Goal: Task Accomplishment & Management: Complete application form

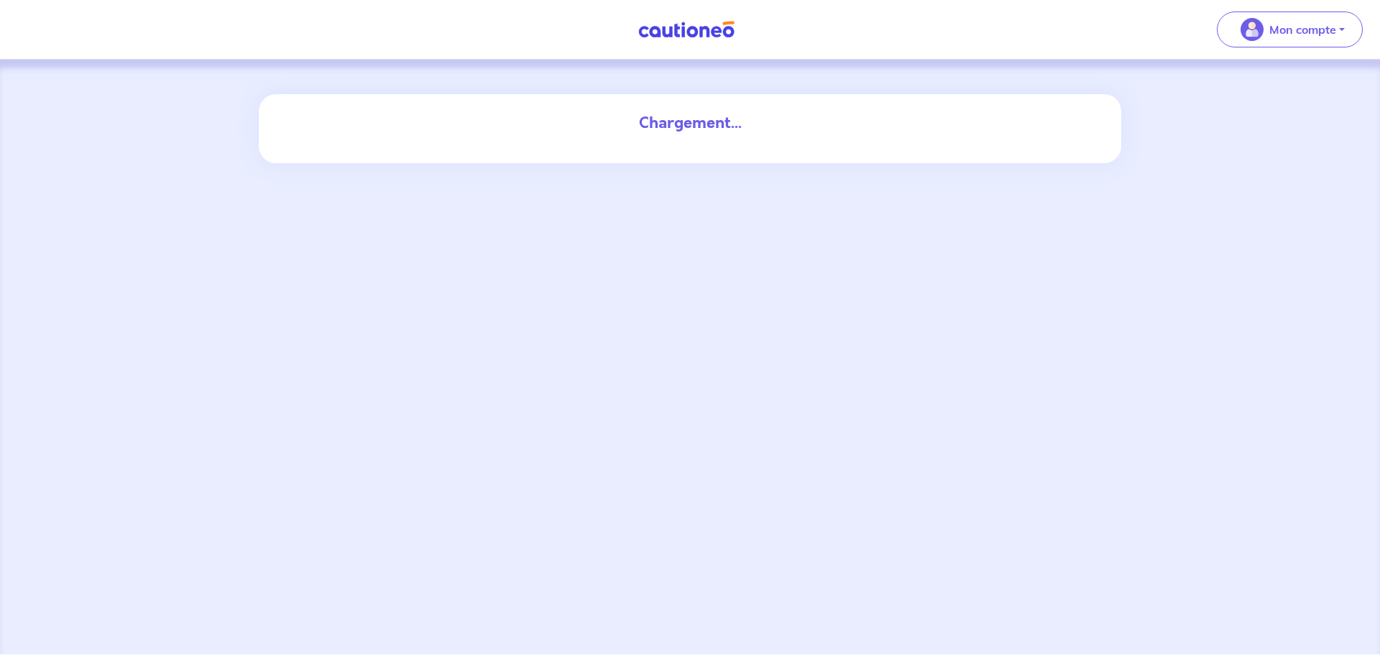
click at [1242, 36] on img "button" at bounding box center [1252, 29] width 23 height 23
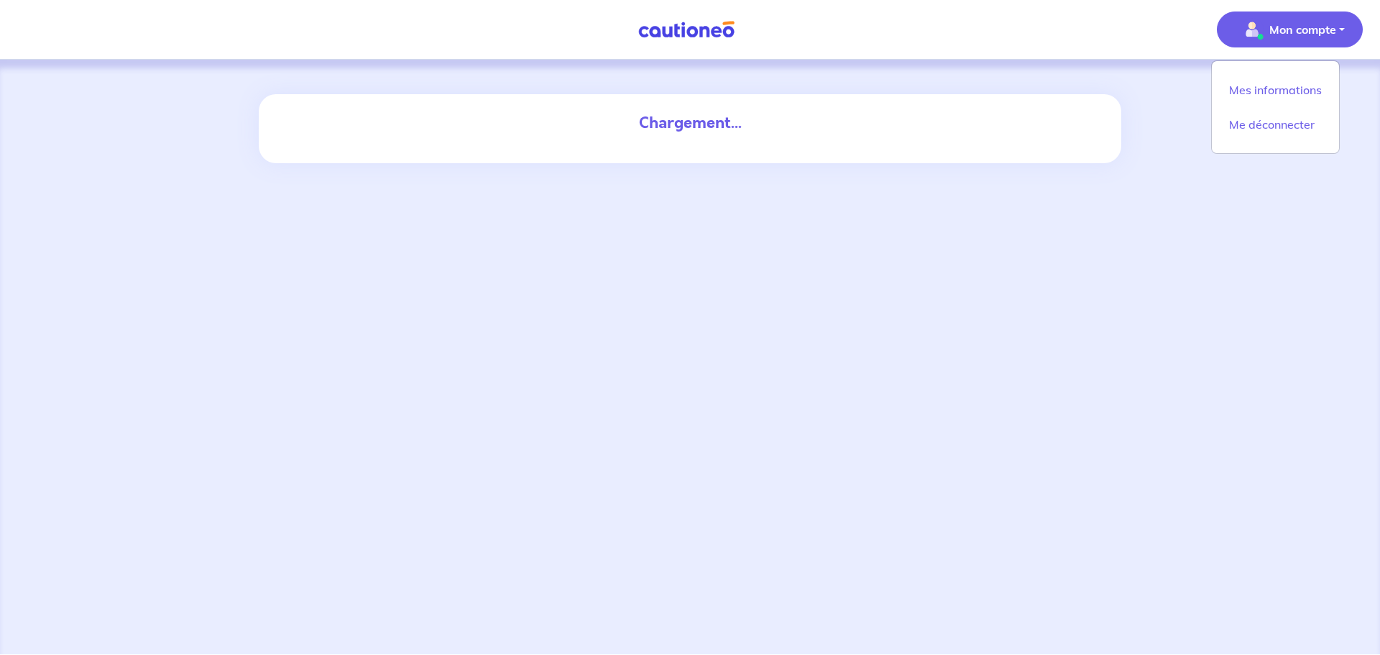
click at [930, 224] on div "Chargement..." at bounding box center [690, 357] width 1380 height 594
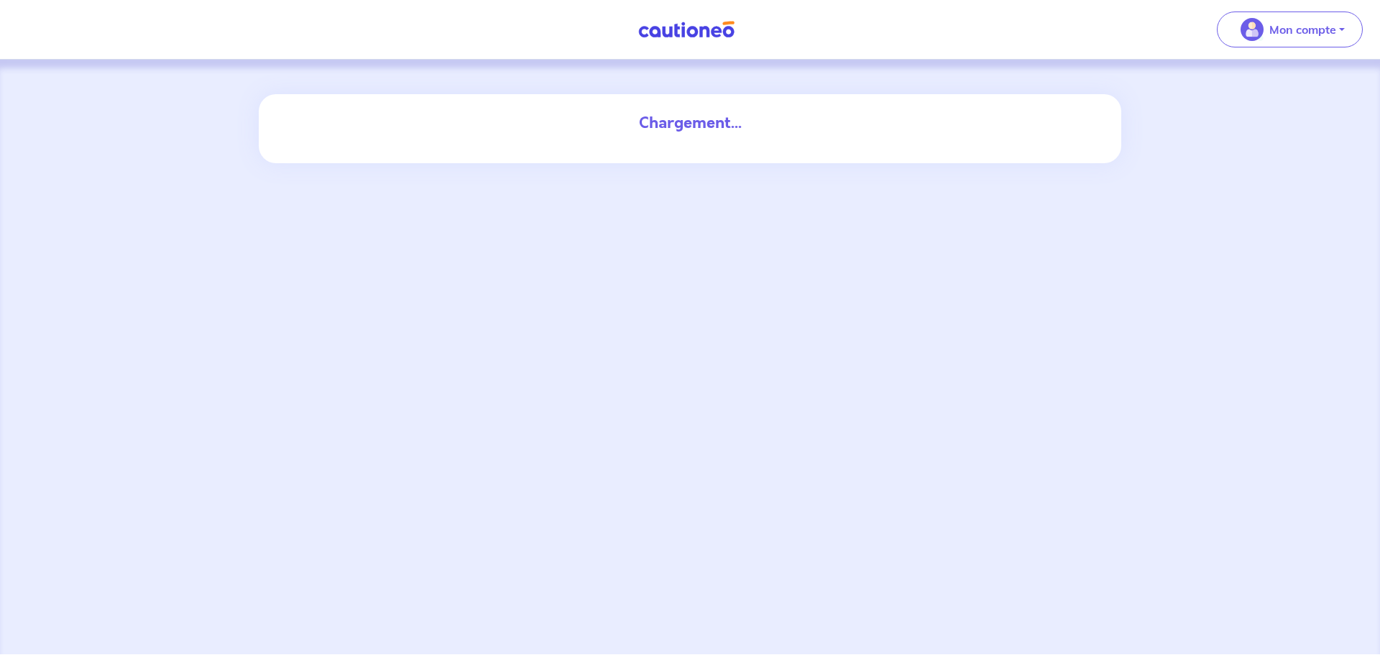
click at [691, 22] on img at bounding box center [687, 30] width 108 height 18
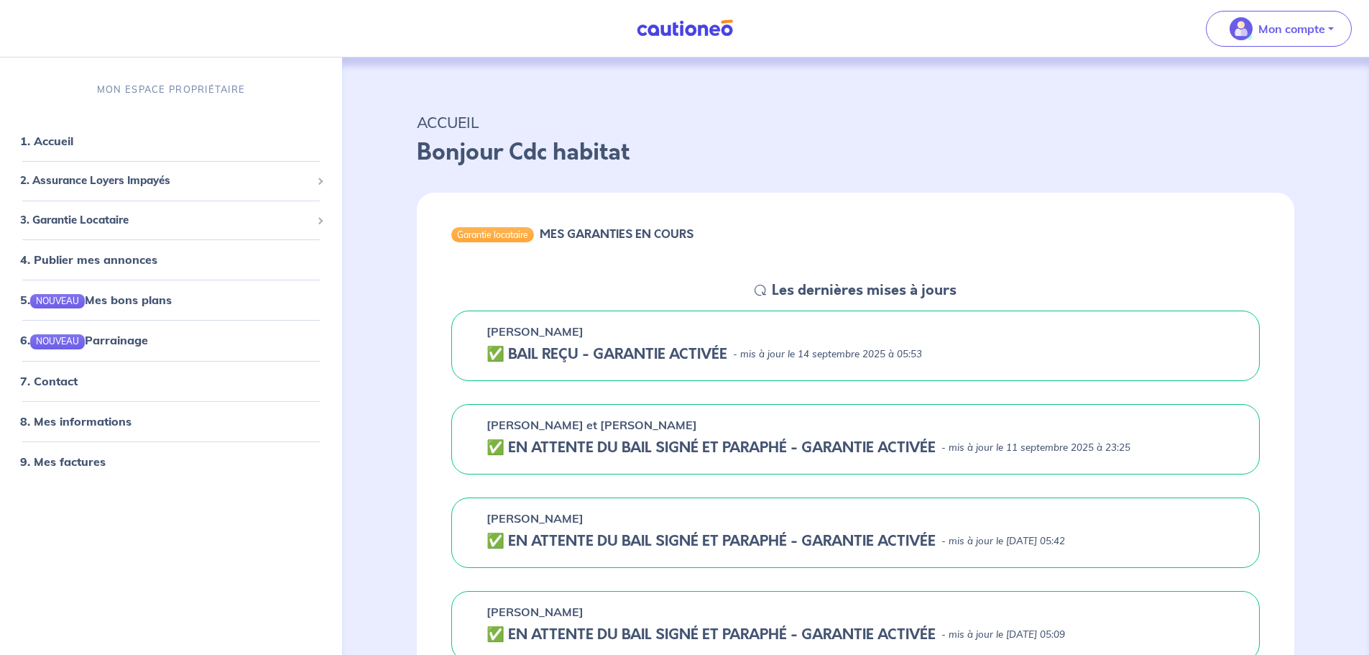
click at [1277, 32] on p "Mon compte" at bounding box center [1292, 28] width 67 height 17
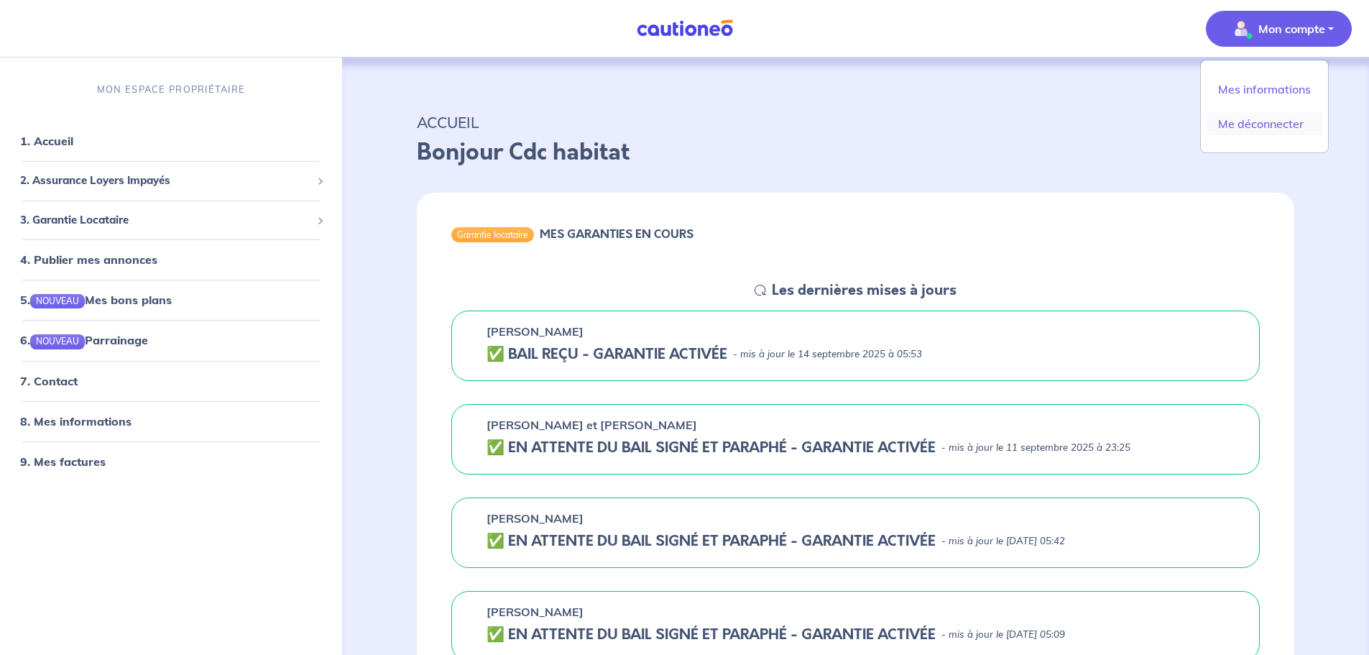
click at [1279, 130] on link "Me déconnecter" at bounding box center [1265, 123] width 116 height 23
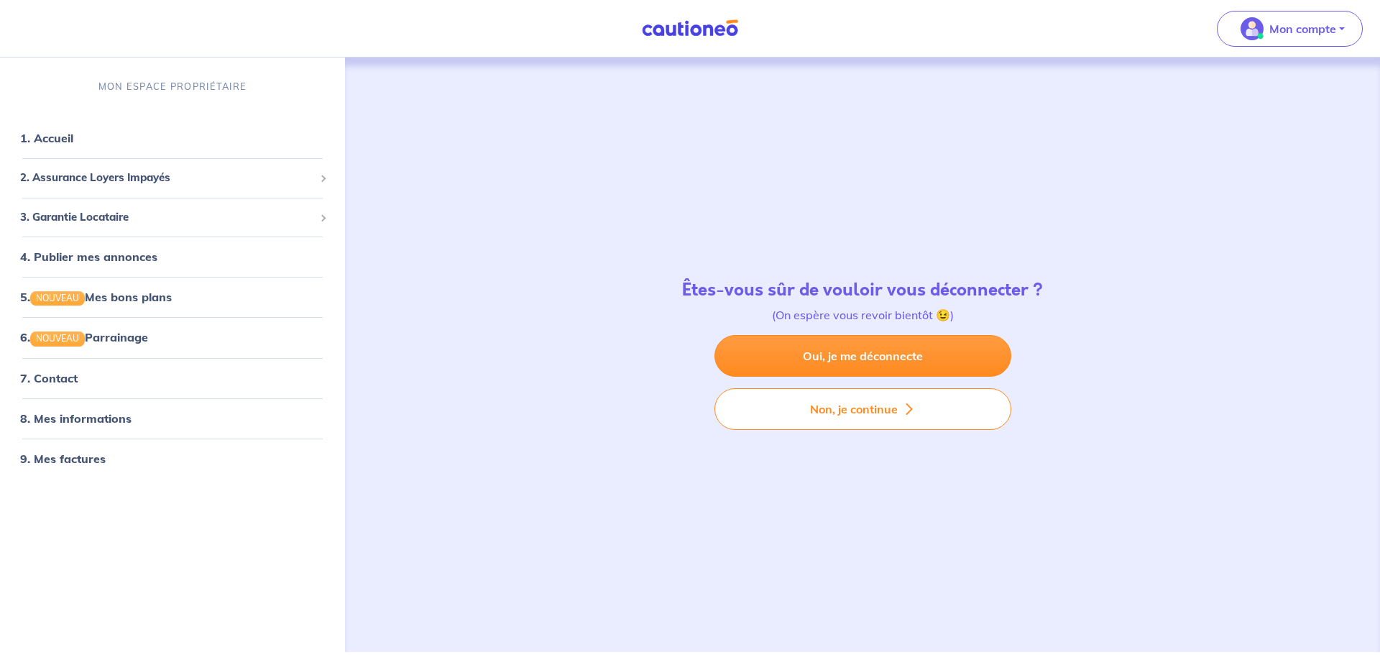
click at [793, 351] on link "Oui, je me déconnecte" at bounding box center [862, 356] width 297 height 42
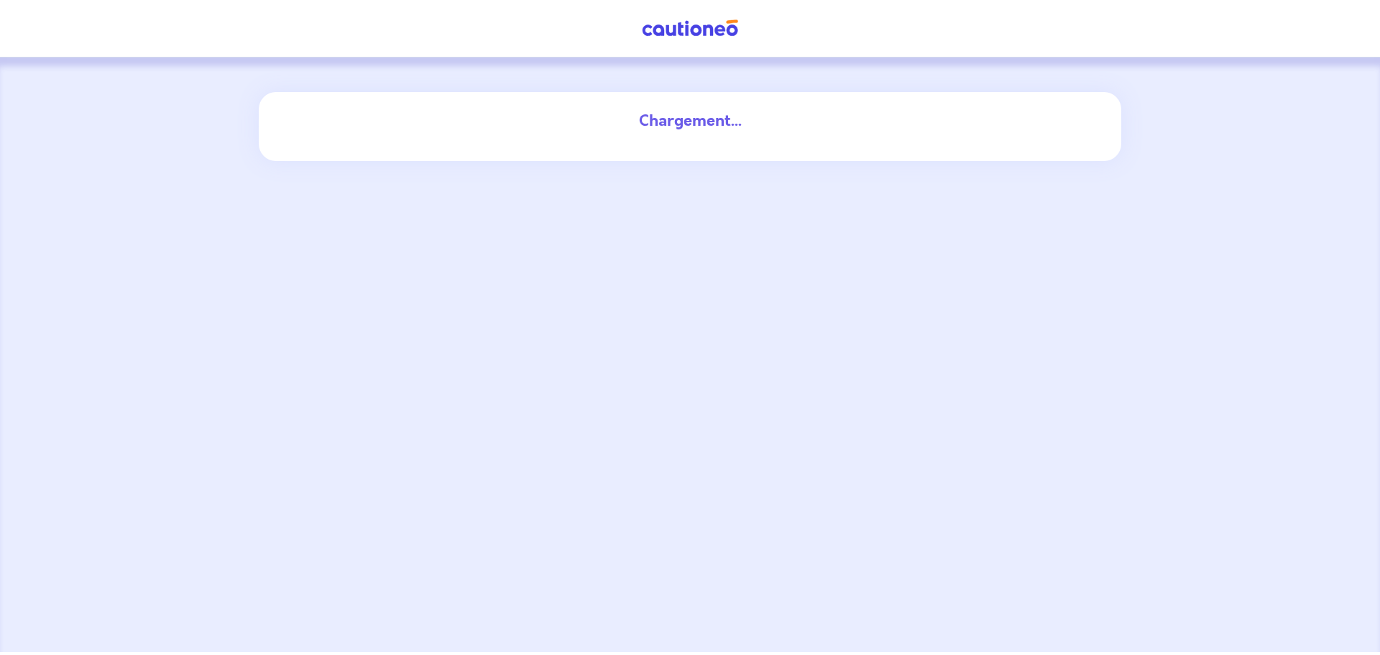
click at [640, 28] on img at bounding box center [690, 28] width 108 height 18
click at [658, 31] on img at bounding box center [690, 28] width 108 height 18
click at [681, 35] on img at bounding box center [687, 30] width 108 height 18
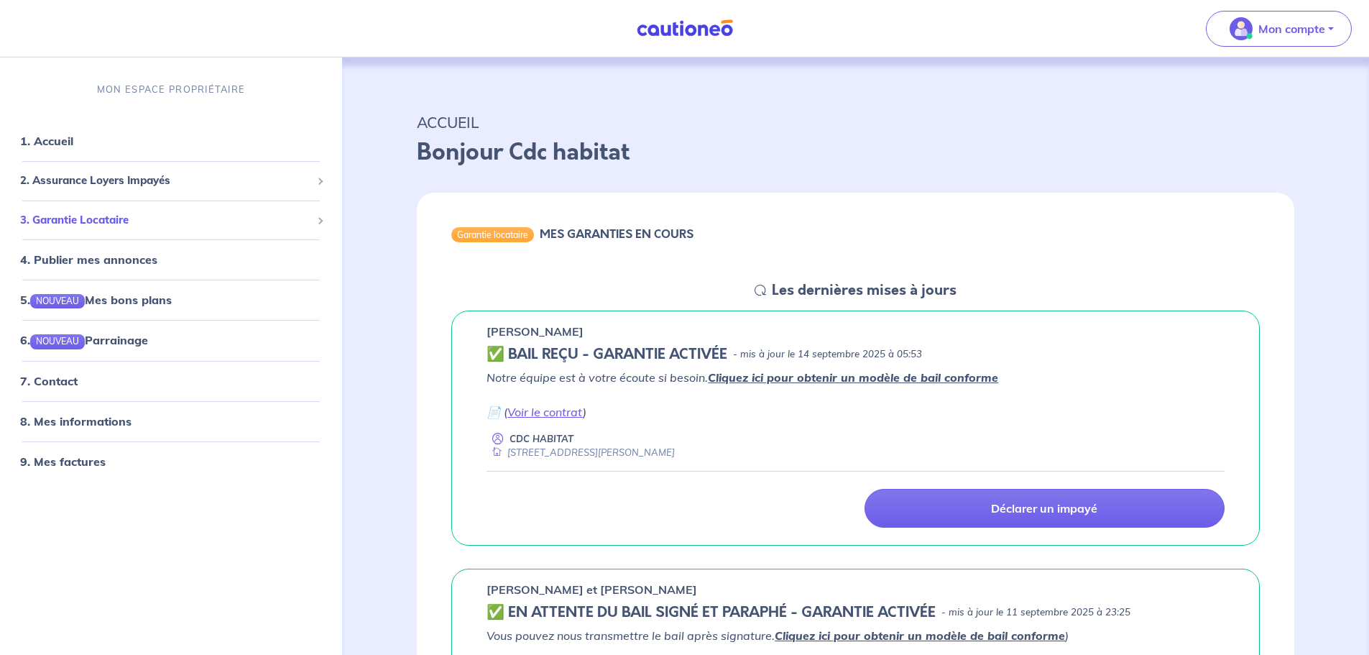
click at [113, 226] on span "3. Garantie Locataire" at bounding box center [165, 220] width 291 height 17
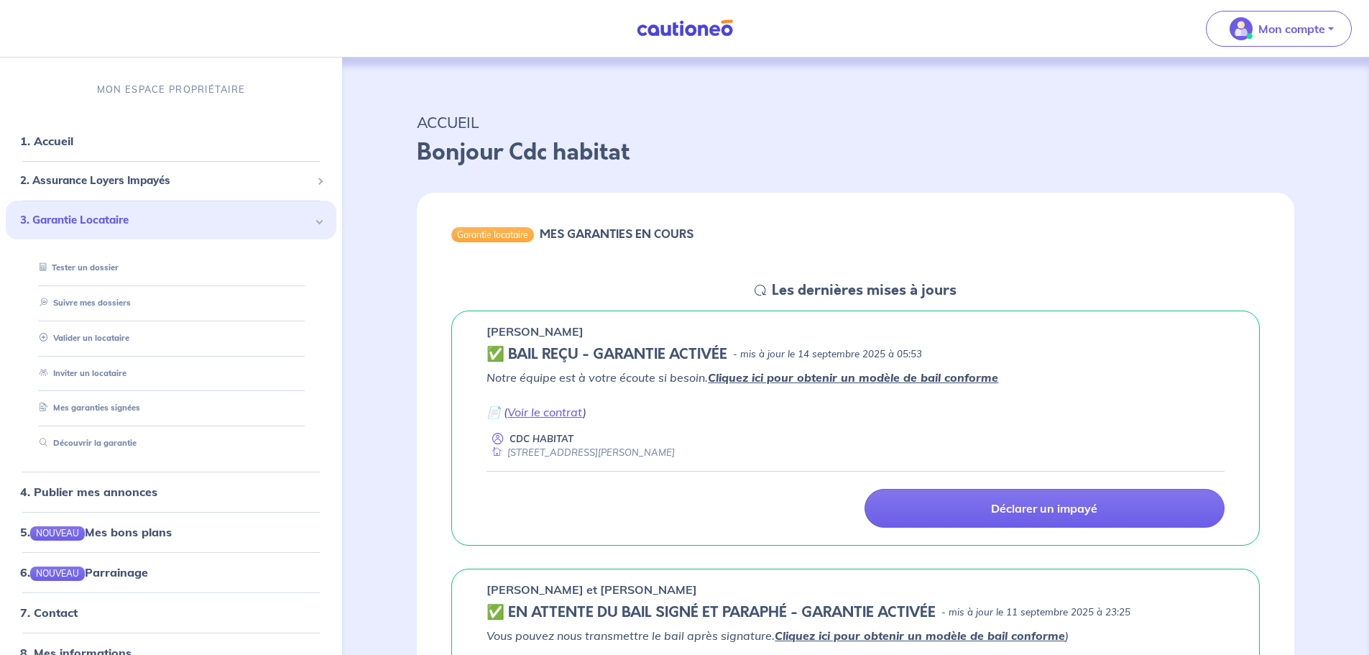
click at [118, 340] on link "Valider un locataire" at bounding box center [82, 338] width 96 height 10
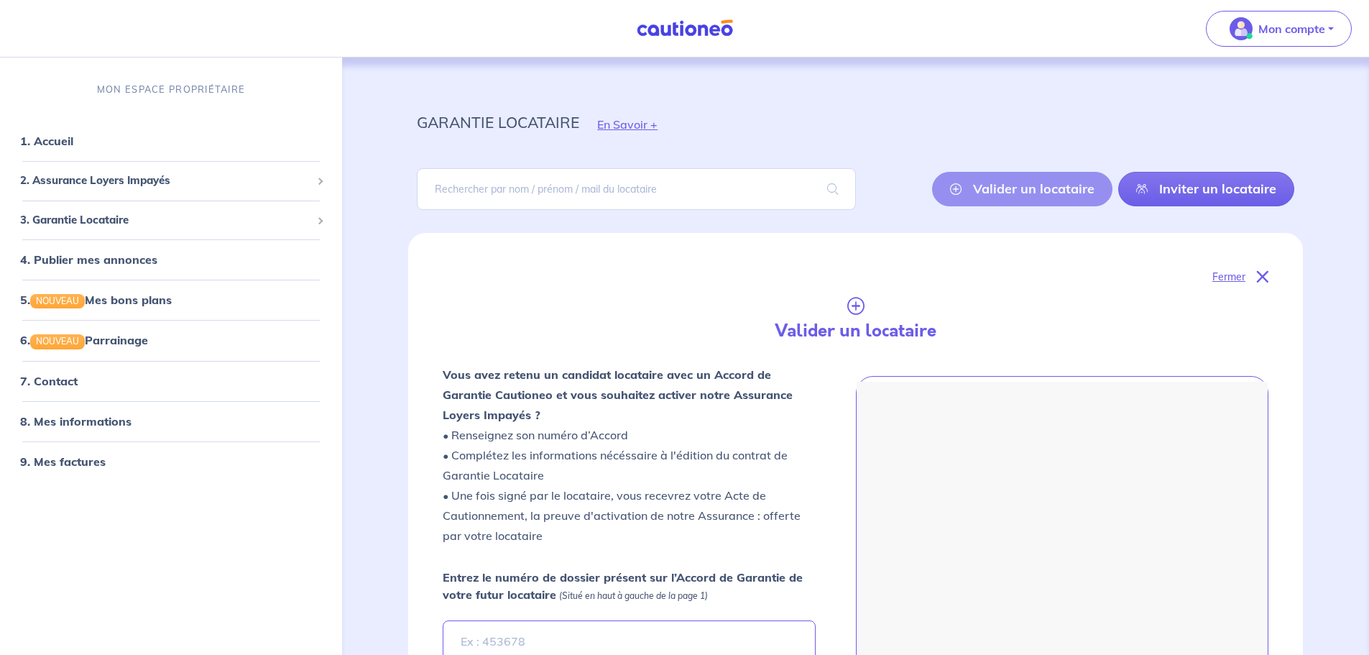
scroll to position [7, 0]
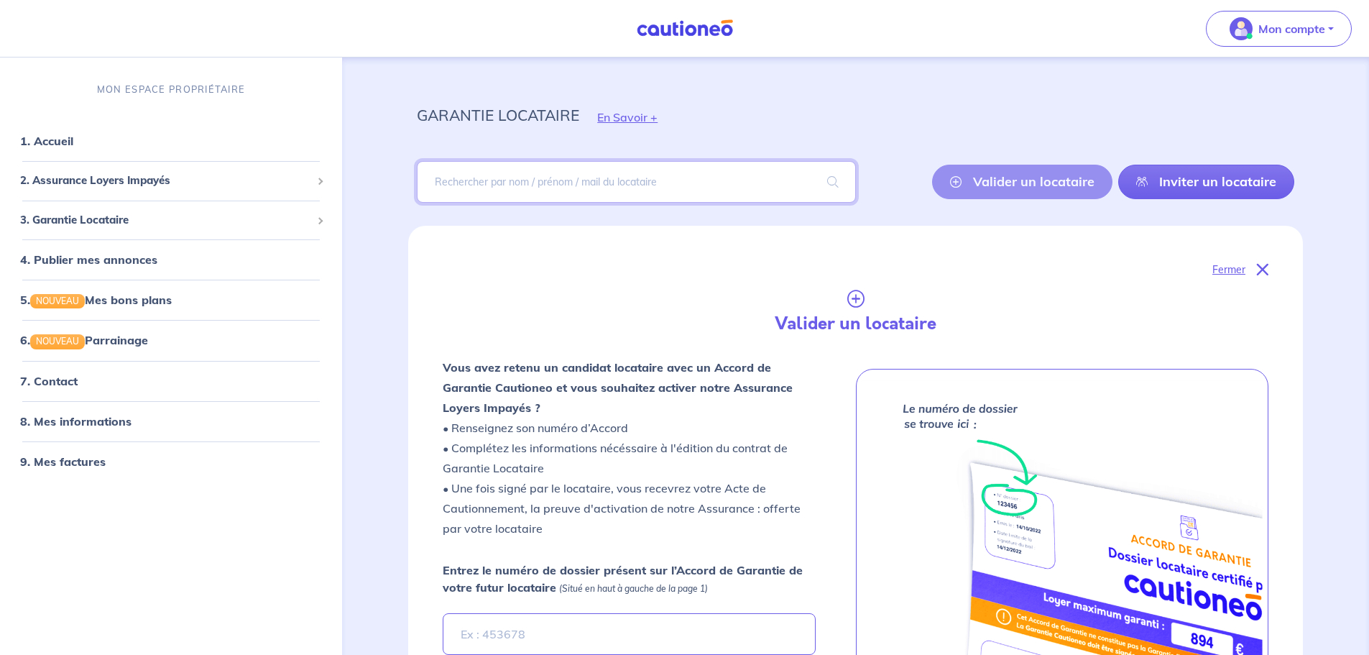
click at [581, 196] on input "search" at bounding box center [636, 182] width 438 height 42
paste input "eOeLOP"
type input "eOeLOP"
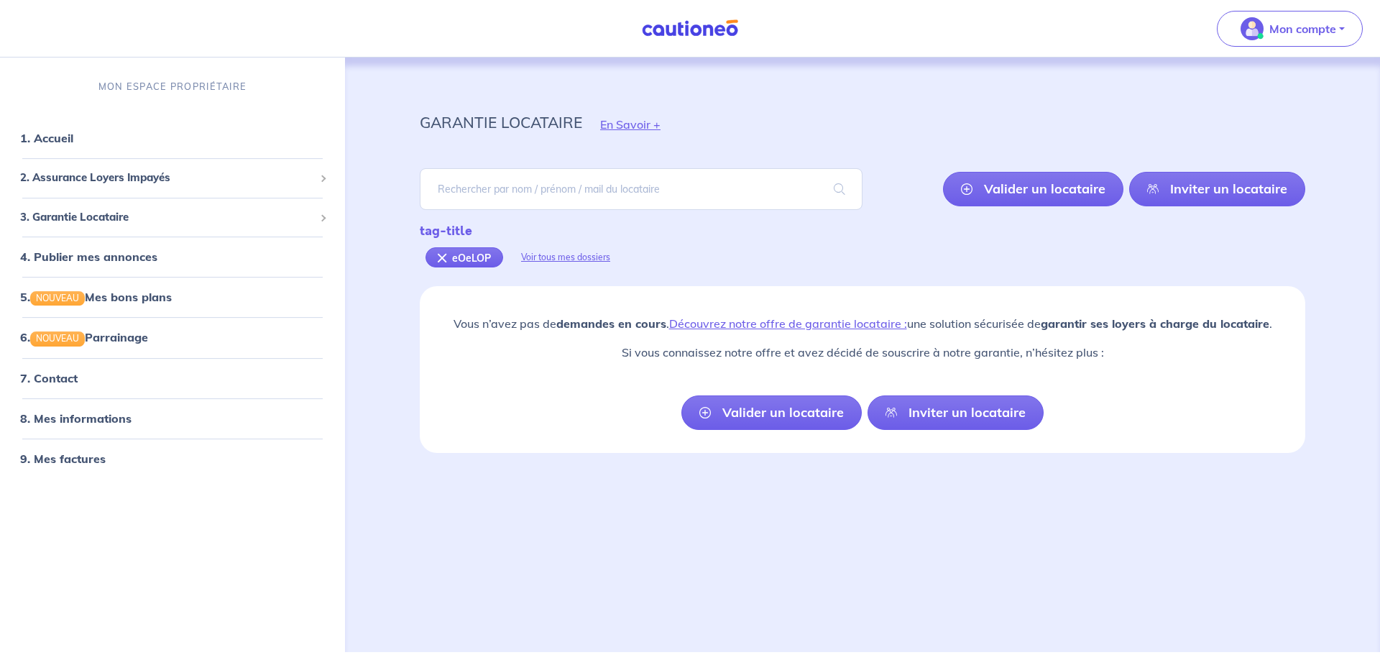
click at [1052, 192] on link "Valider un locataire" at bounding box center [1033, 189] width 180 height 35
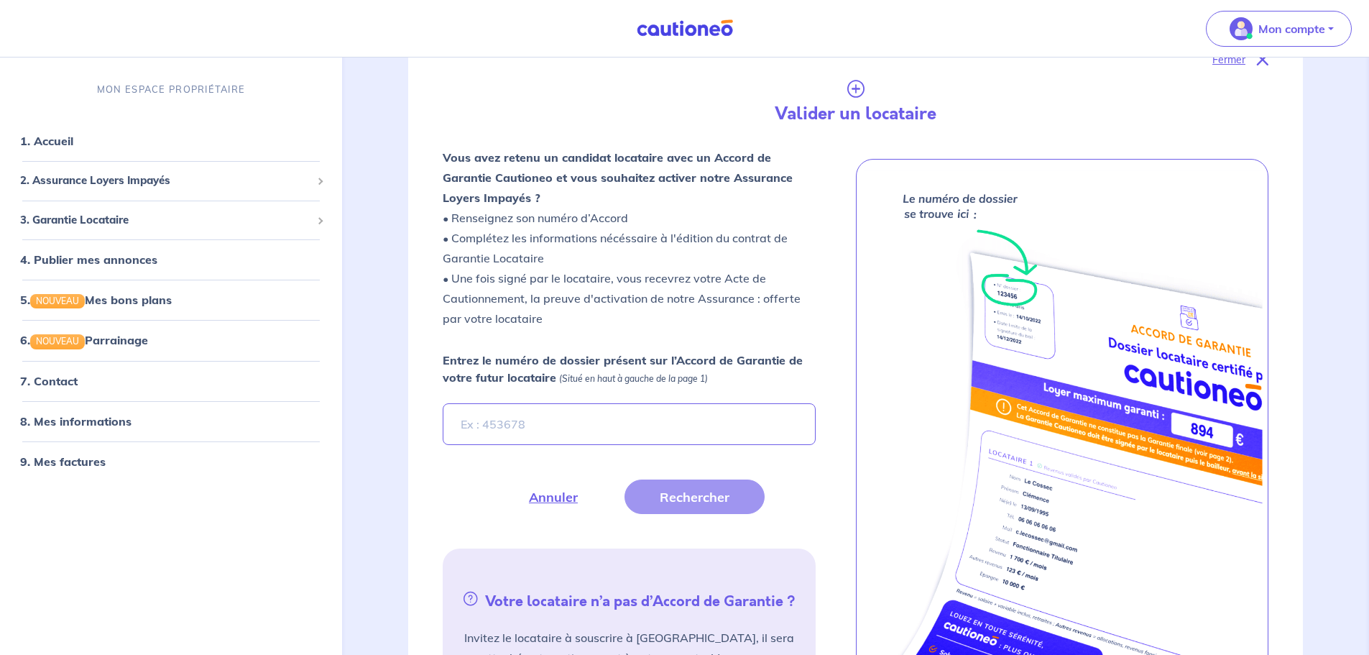
scroll to position [286, 0]
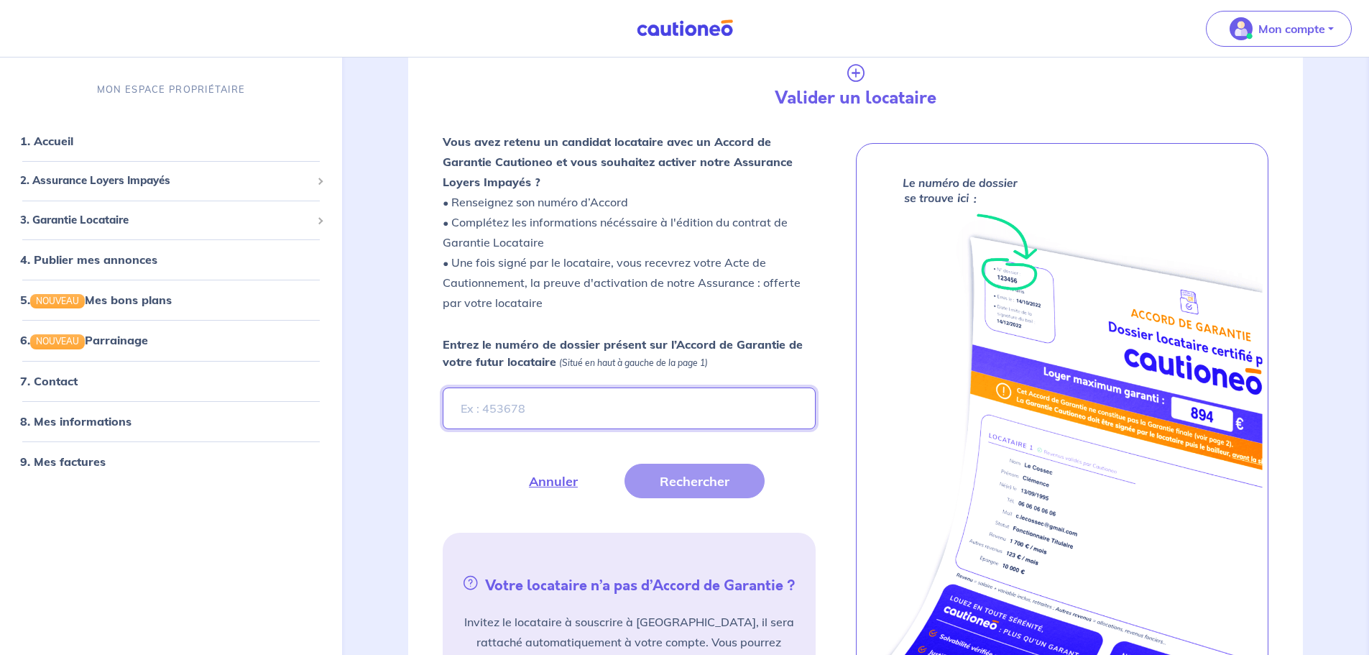
click at [542, 409] on input "Entrez le numéro de dossier présent sur l’Accord de Garantie de votre futur loc…" at bounding box center [629, 408] width 372 height 42
paste input "eOeLOP"
type input "eOeLOP"
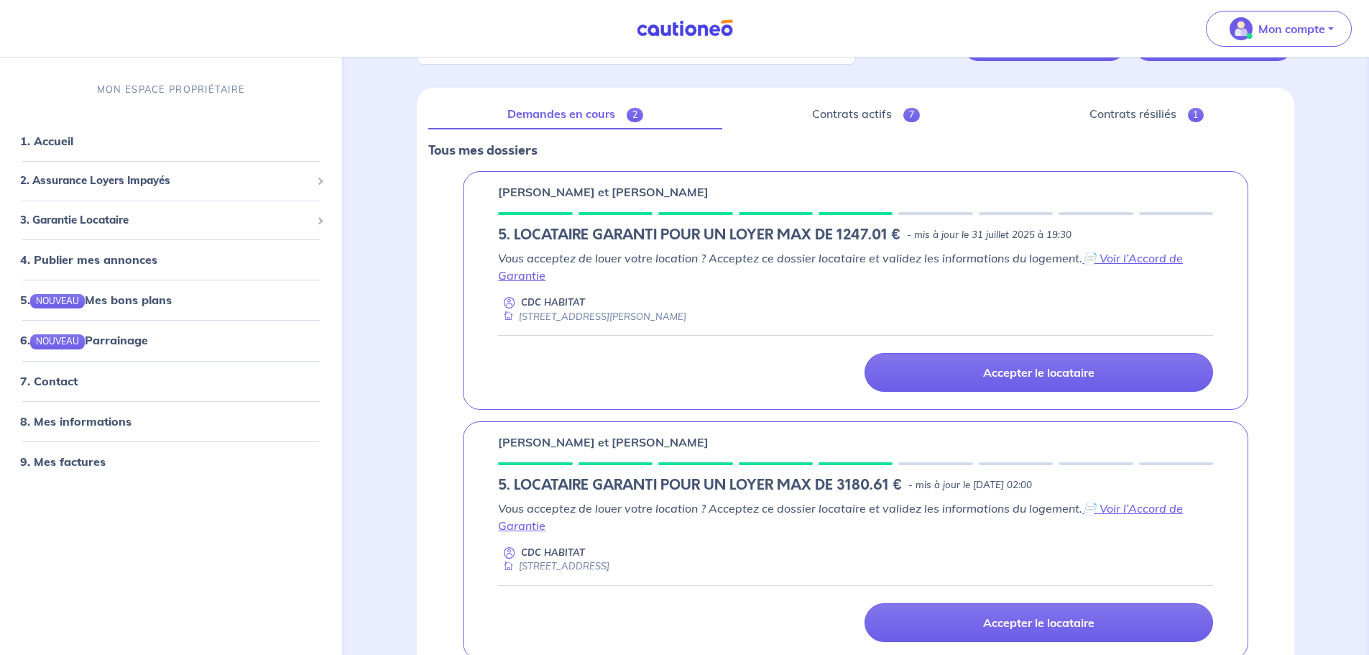
scroll to position [170, 0]
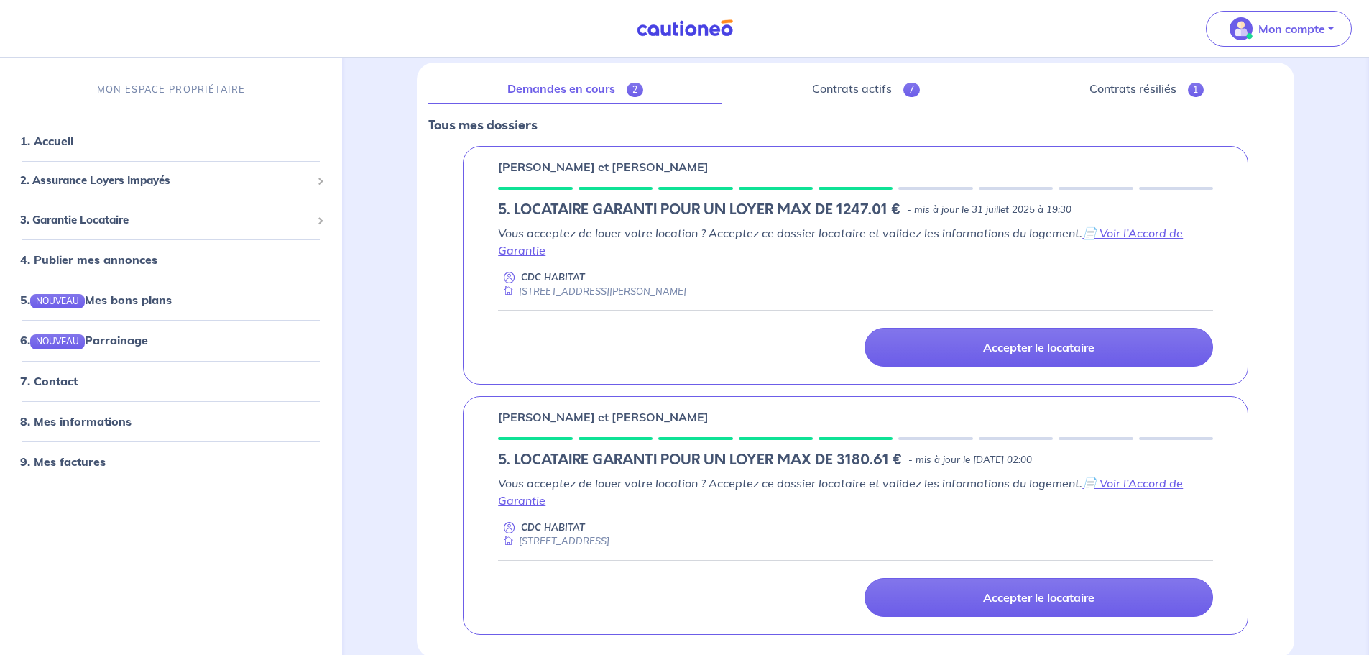
click at [1006, 605] on link "Accepter le locataire" at bounding box center [1039, 597] width 349 height 39
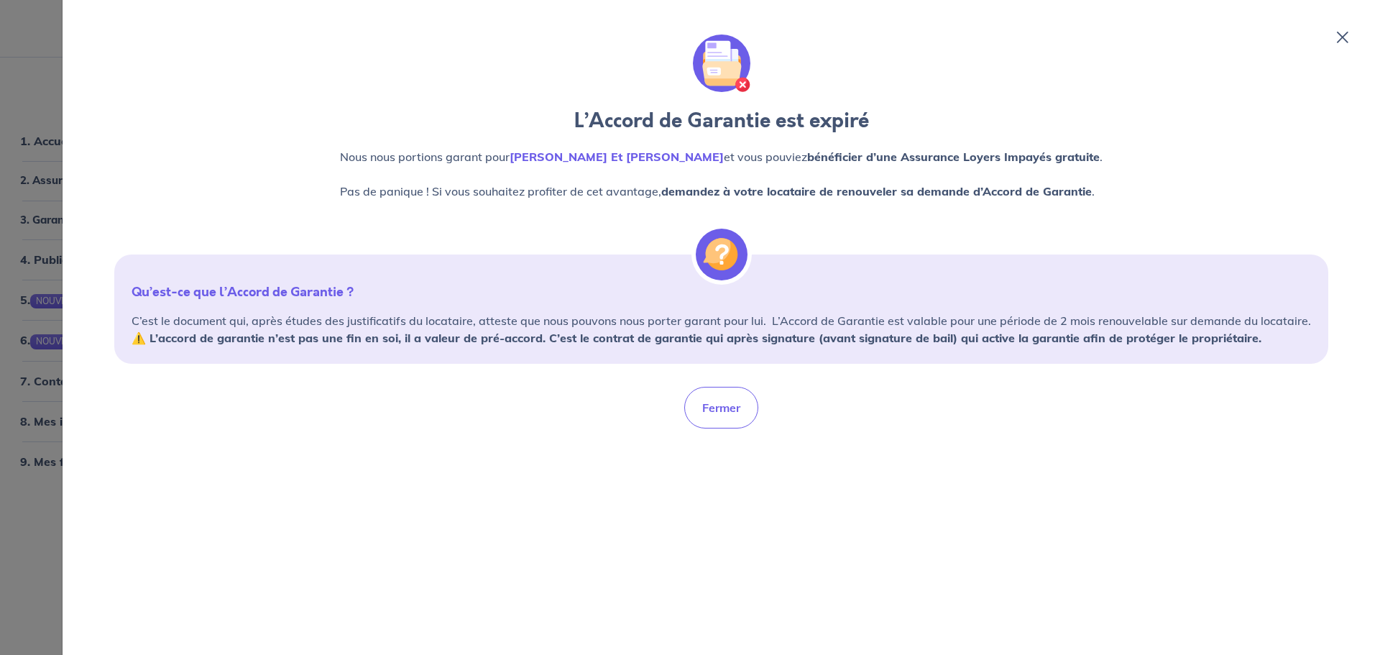
click at [1343, 36] on icon at bounding box center [1343, 38] width 12 height 12
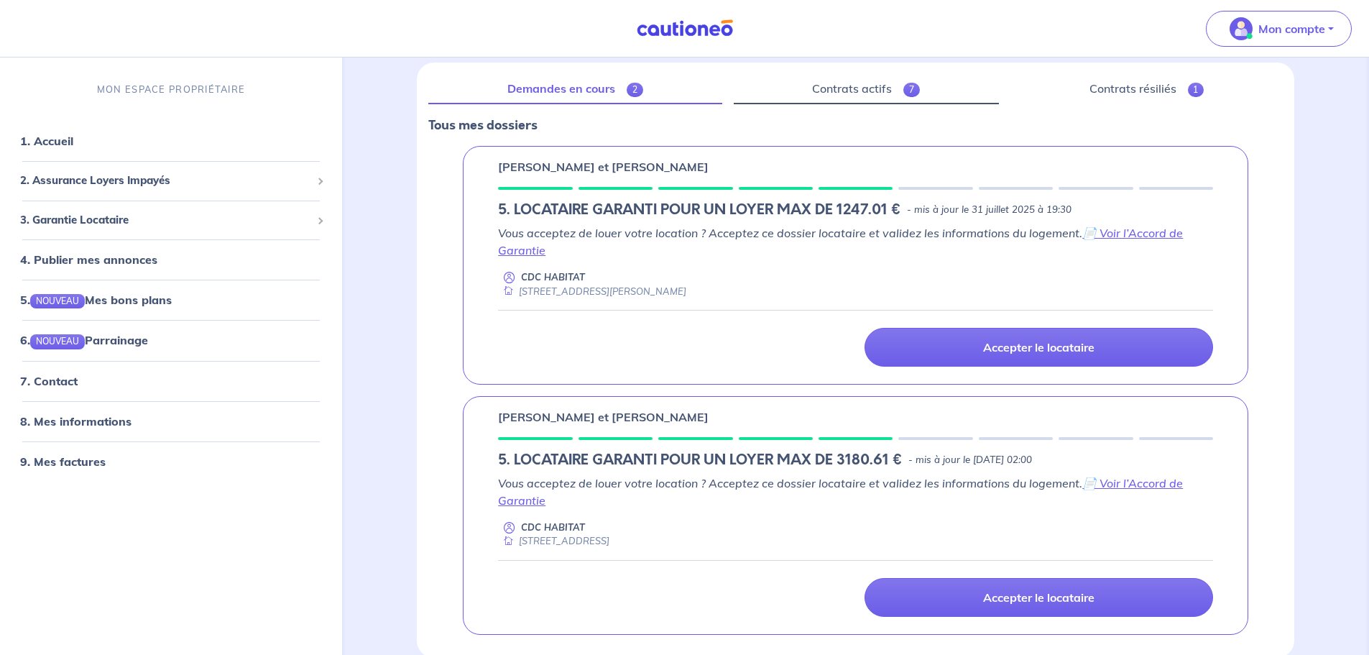
click at [875, 101] on link "Contrats actifs 7" at bounding box center [866, 89] width 265 height 30
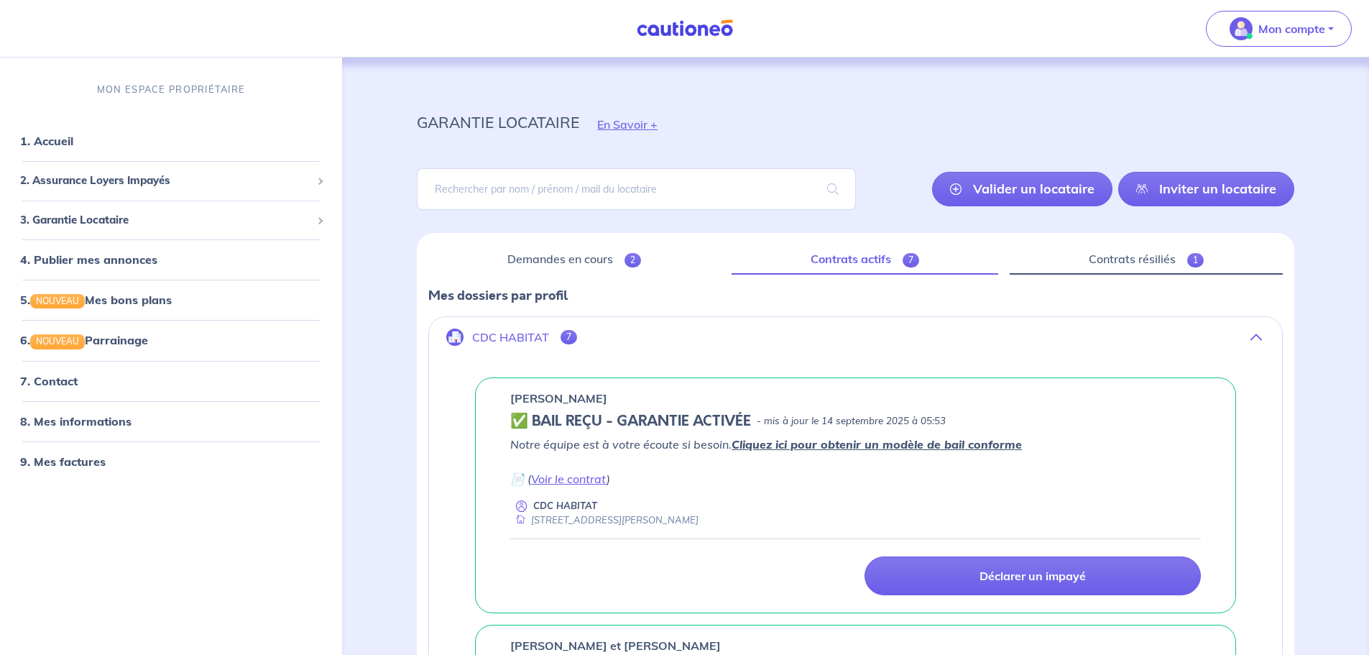
click at [1096, 269] on link "Contrats résiliés 1" at bounding box center [1146, 259] width 273 height 30
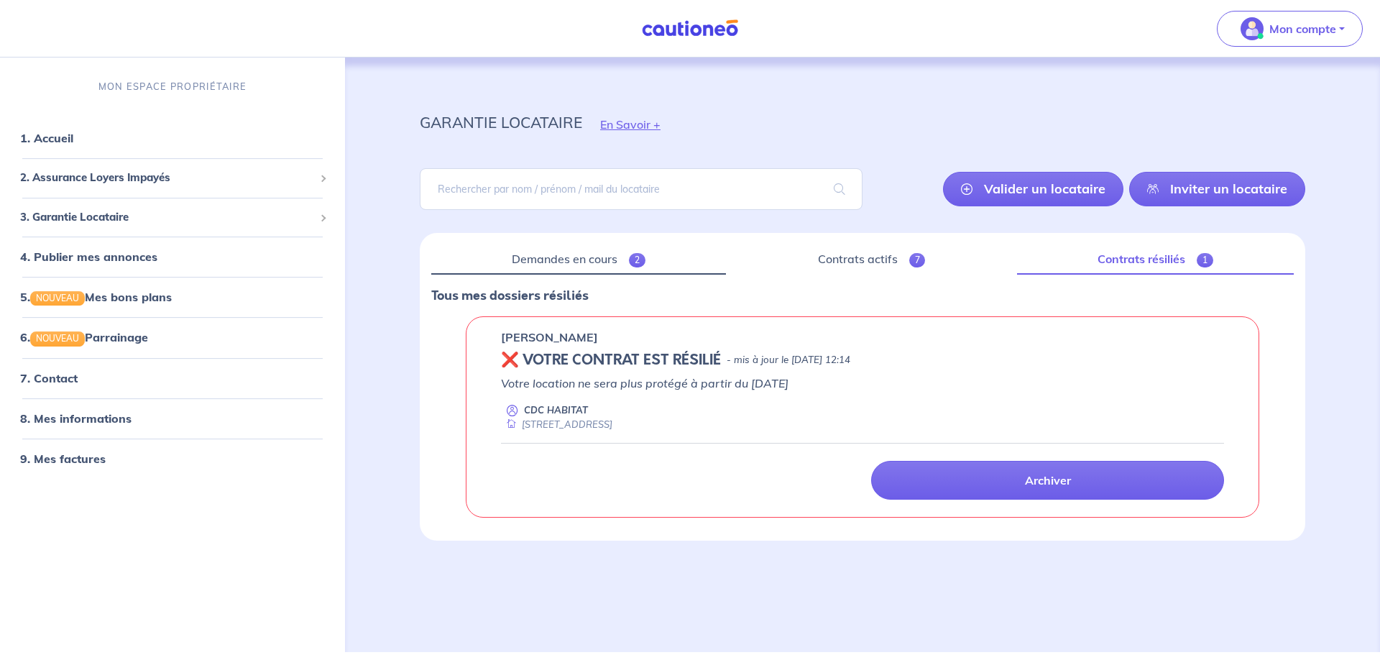
click at [533, 254] on link "Demandes en cours 2" at bounding box center [578, 259] width 295 height 30
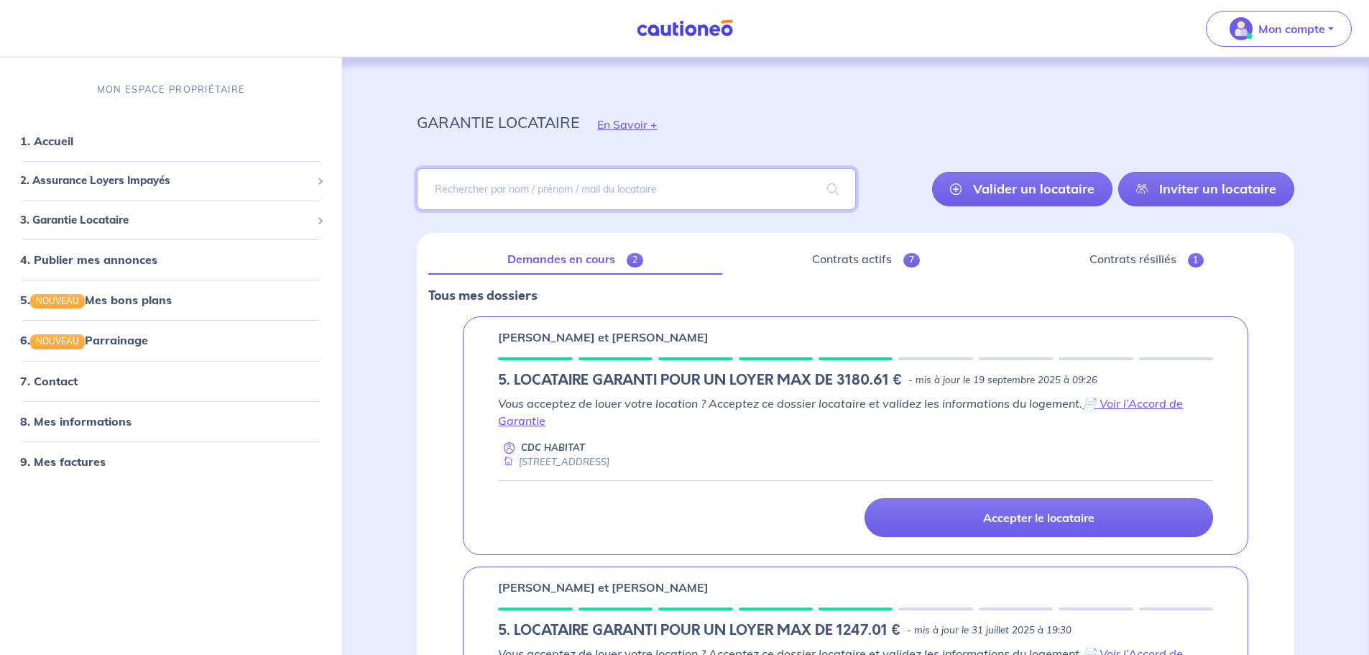
click at [562, 202] on input "search" at bounding box center [636, 189] width 438 height 42
paste input "eOeLOP"
type input "eOeLOP"
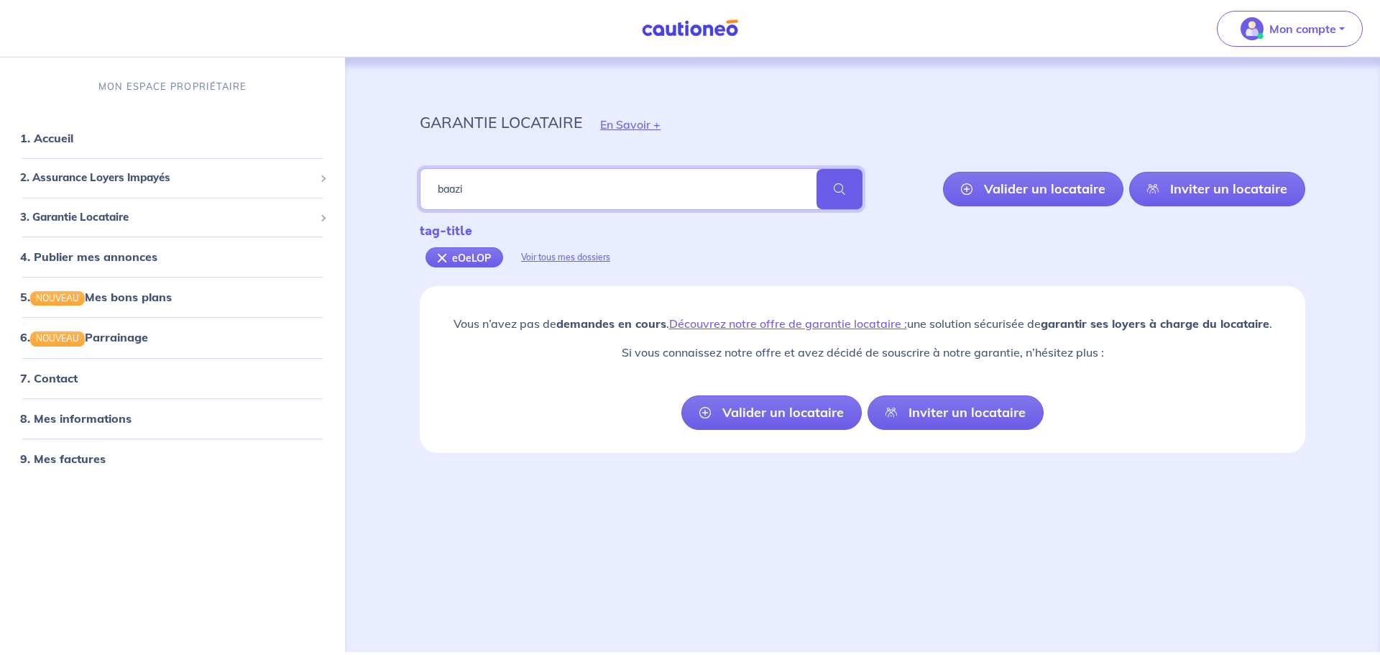
type input "baazi"
paste input "BAAZIZ"
type input "BAAZIZ"
click at [523, 188] on input "search" at bounding box center [641, 189] width 443 height 42
type input "mbumb"
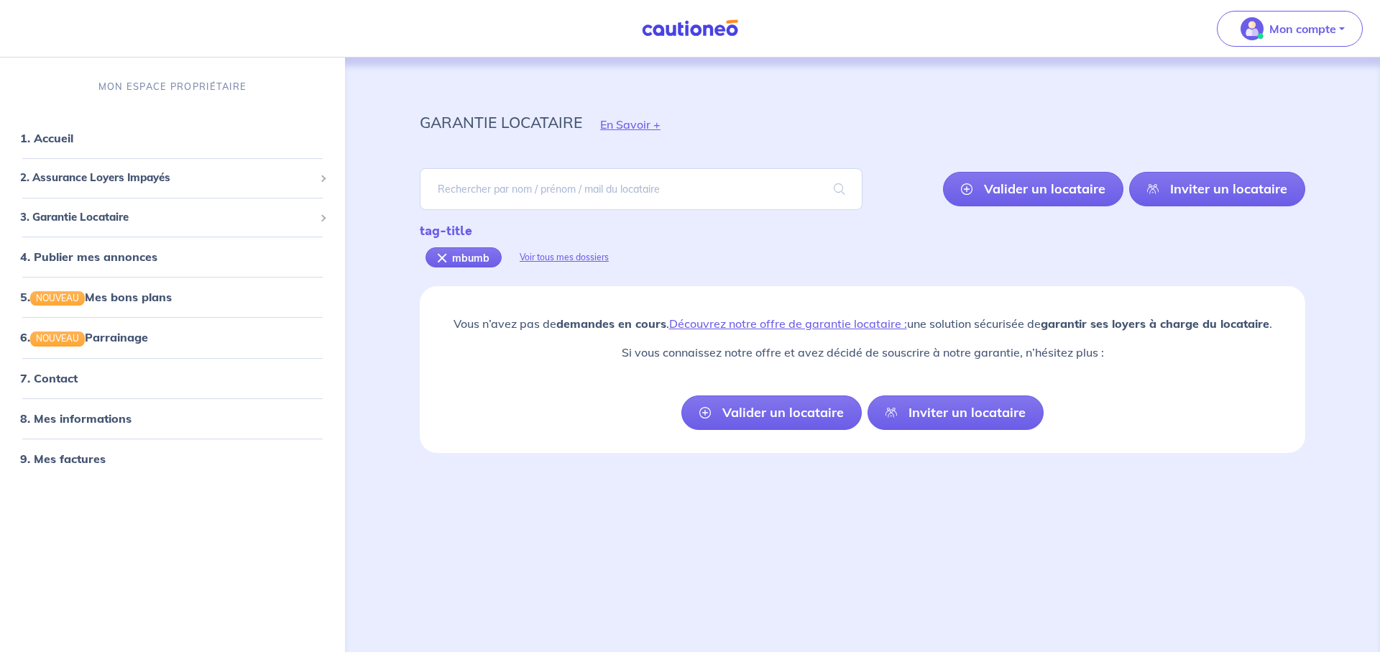
click at [445, 264] on div "mbumb" at bounding box center [464, 257] width 76 height 20
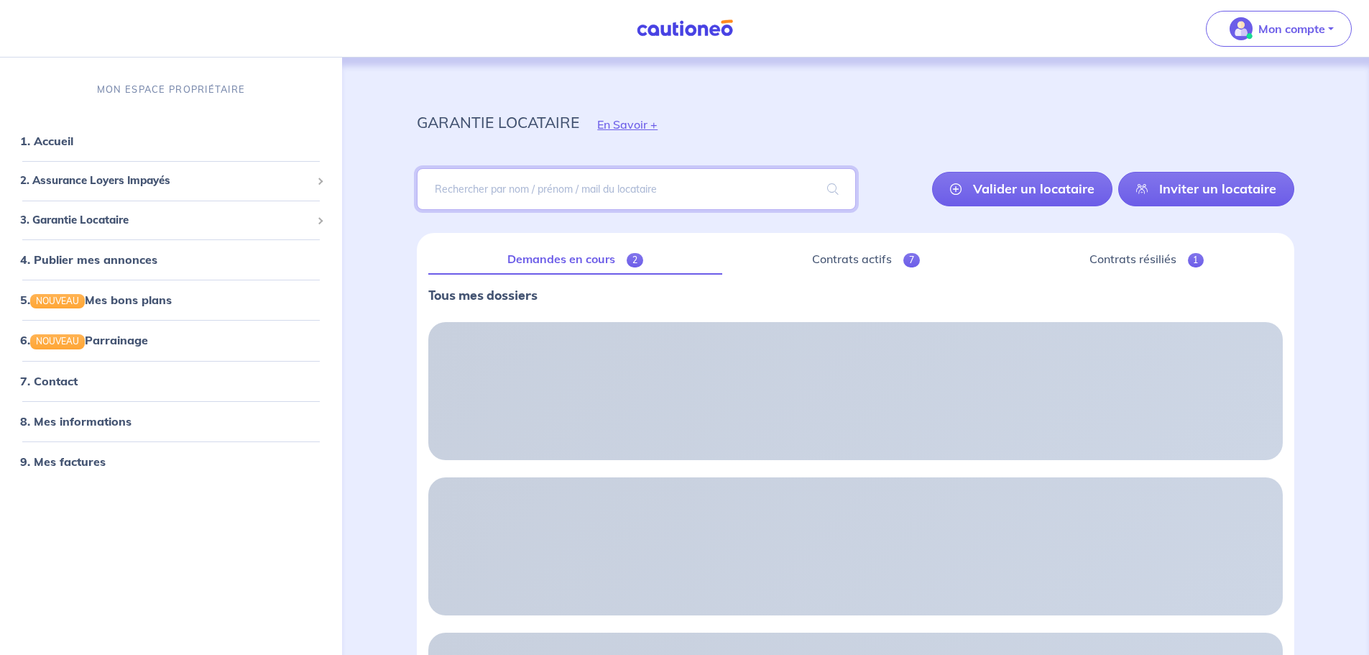
click at [474, 194] on input "search" at bounding box center [636, 189] width 438 height 42
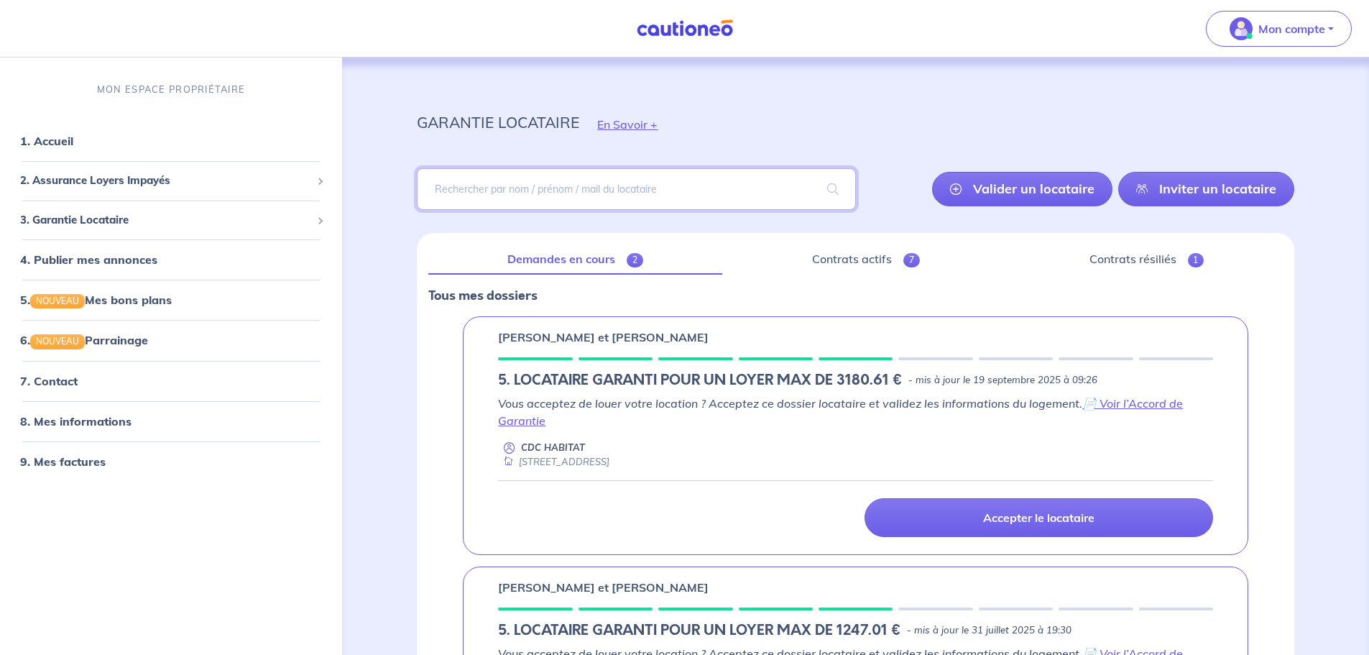
paste input "SWvzwf"
type input "SWvzwf"
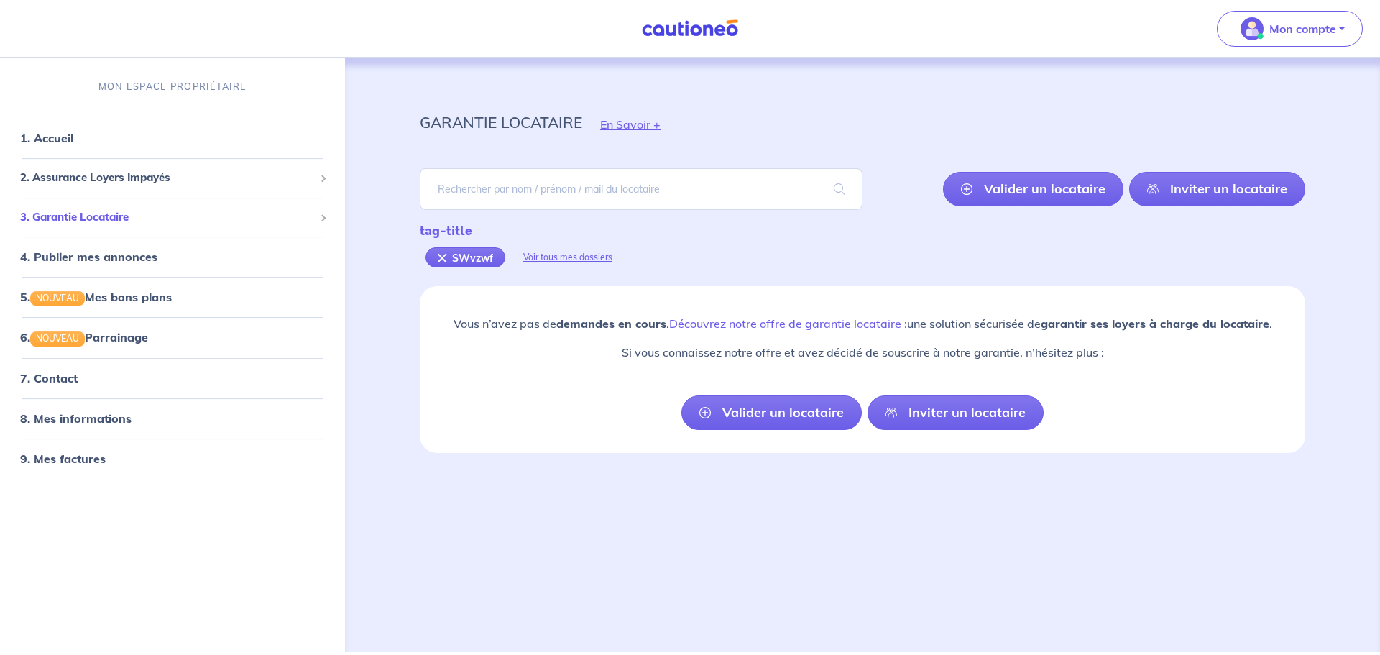
click at [78, 211] on span "3. Garantie Locataire" at bounding box center [167, 217] width 294 height 17
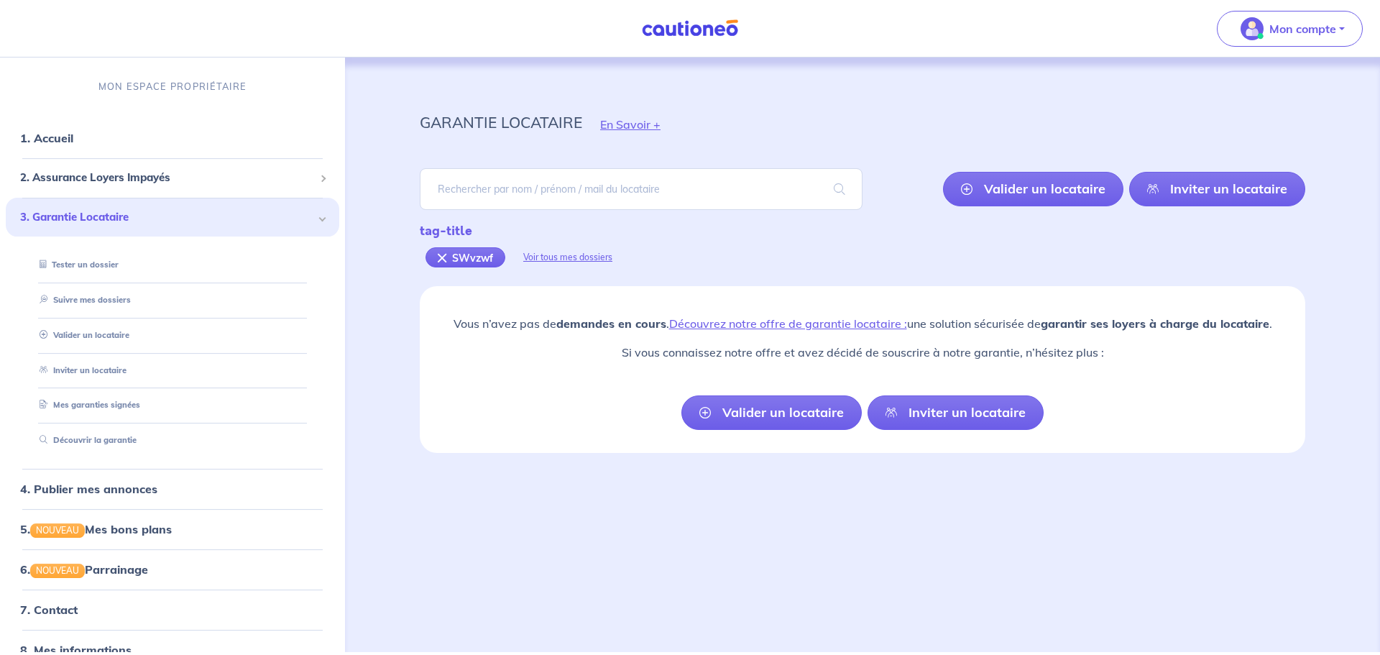
click at [82, 332] on link "Valider un locataire" at bounding box center [82, 335] width 96 height 10
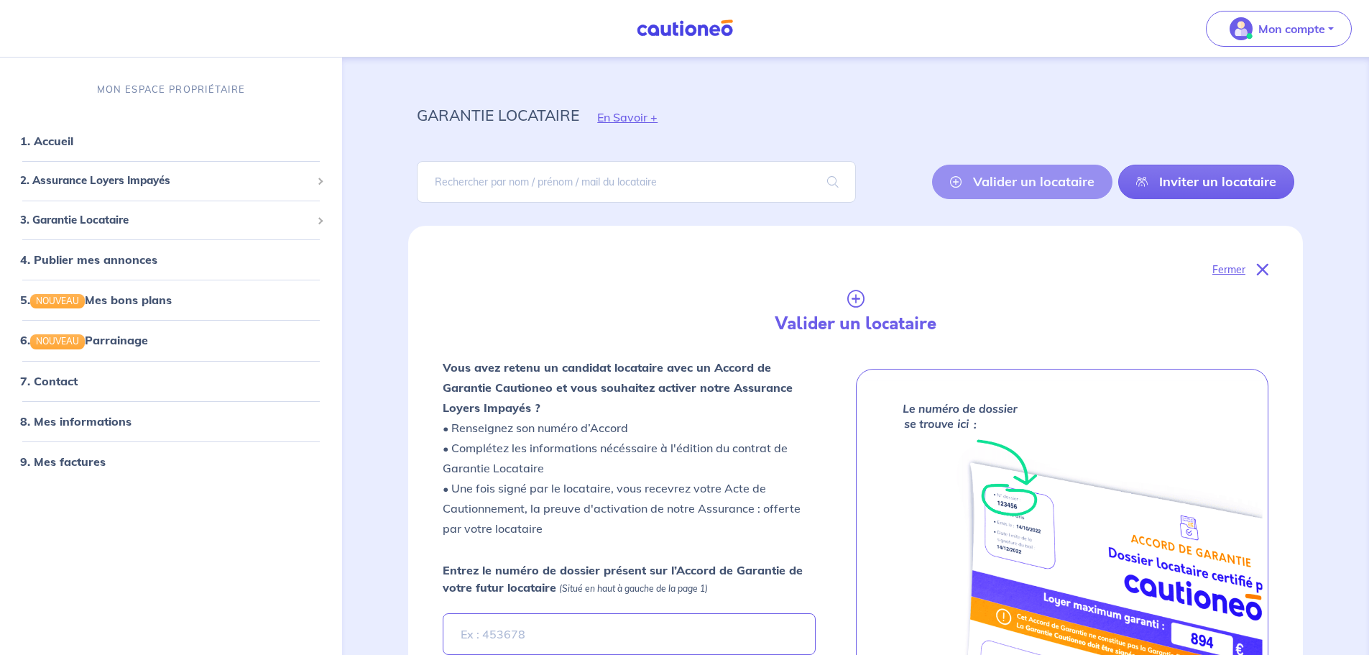
click at [520, 203] on div "Valider un locataire Inviter un locataire" at bounding box center [856, 182] width 878 height 65
click at [523, 190] on input "search" at bounding box center [636, 182] width 438 height 42
paste input "SWvzwf"
type input "SWvzwf"
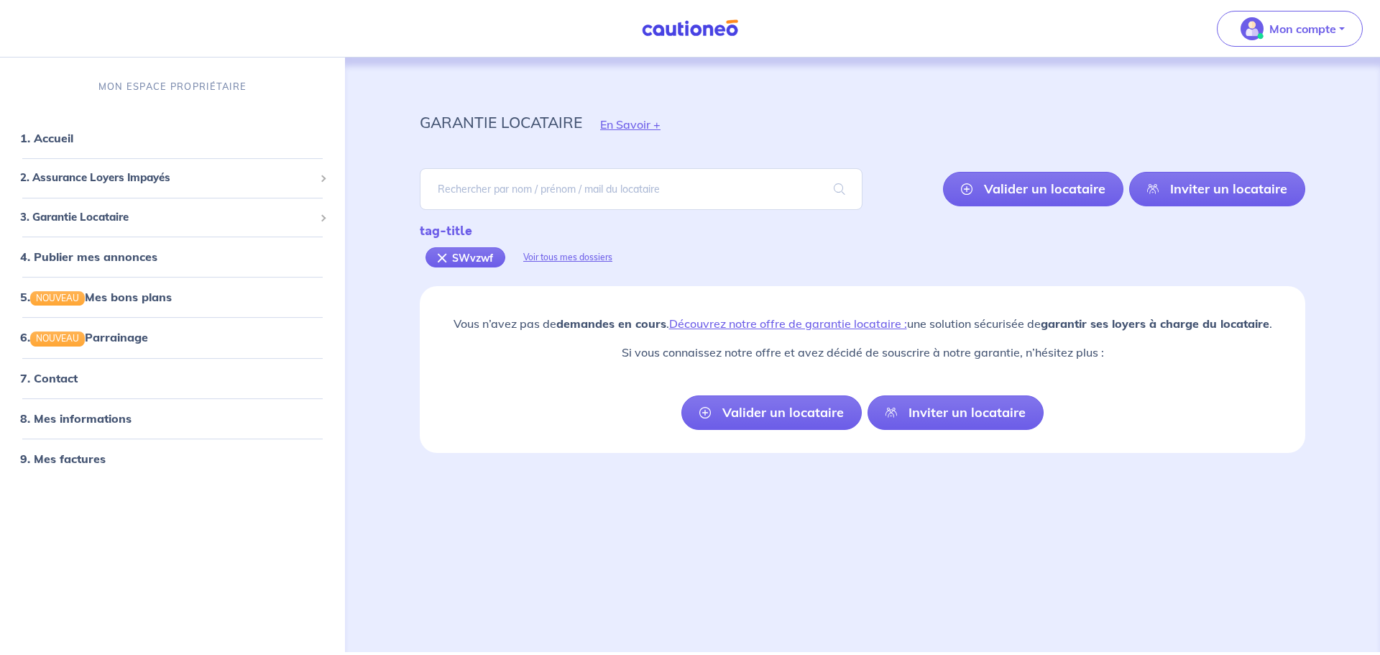
click at [752, 412] on link "Valider un locataire" at bounding box center [771, 412] width 180 height 35
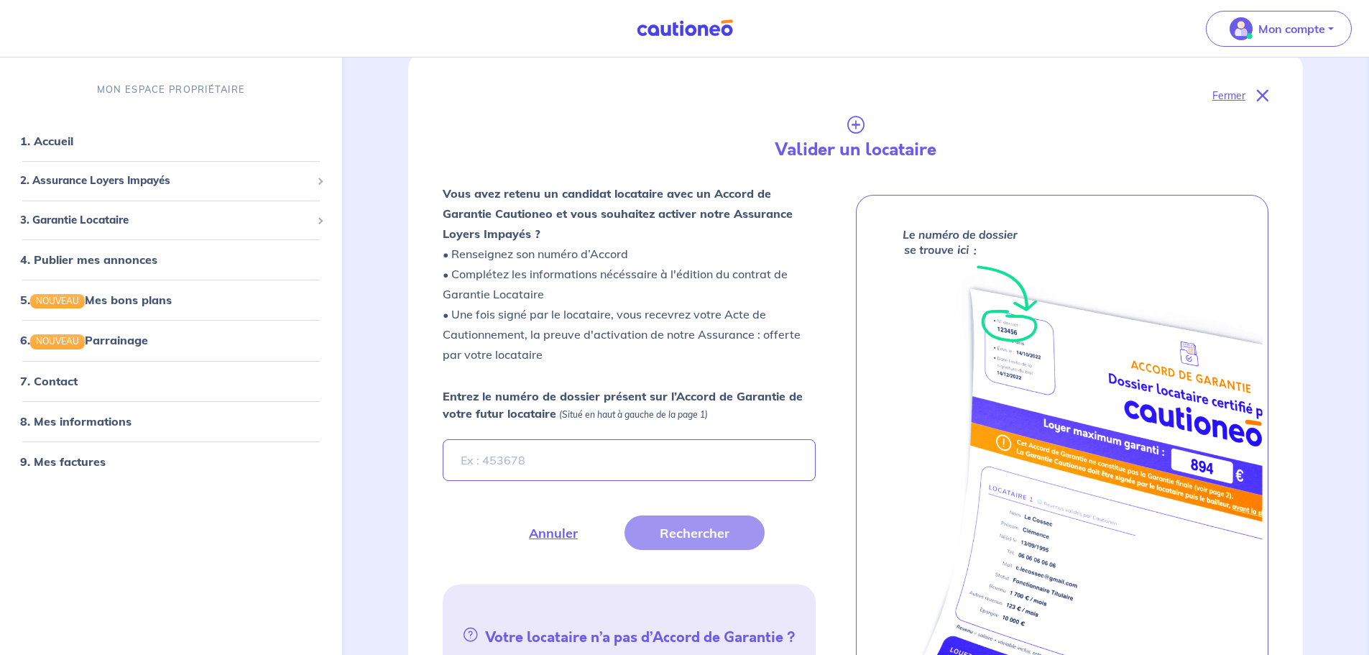
scroll to position [286, 0]
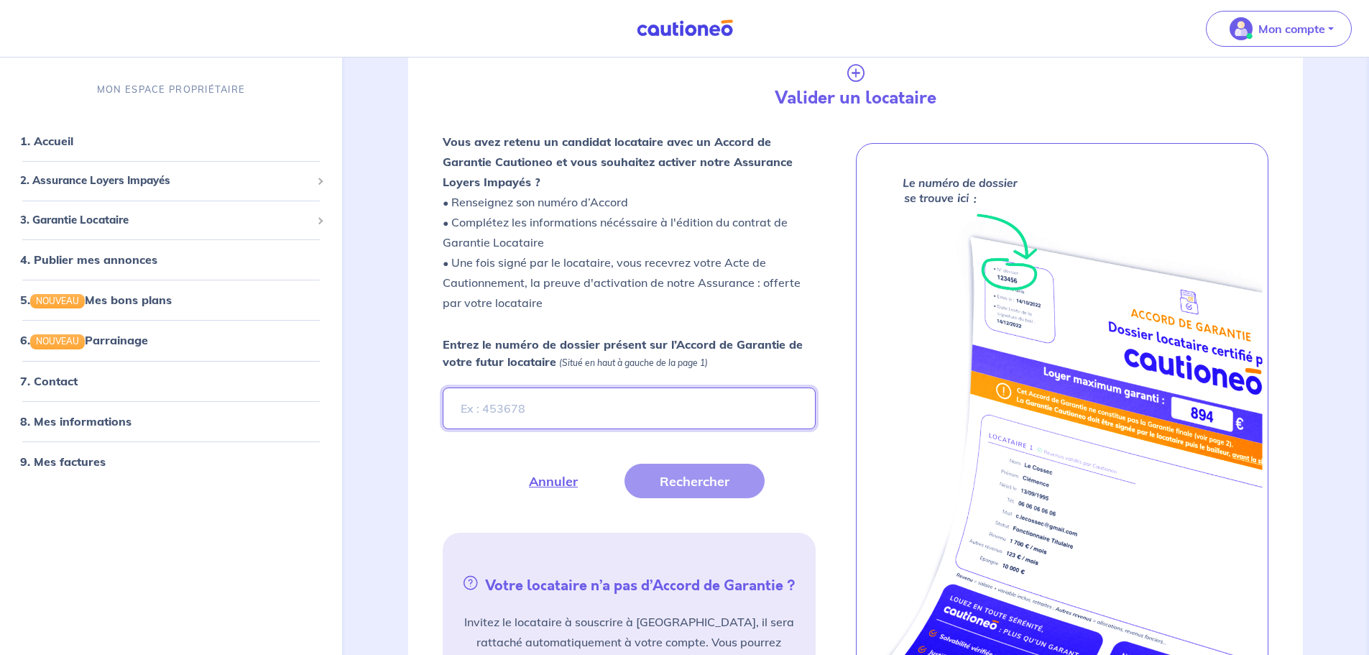
click at [680, 406] on input "Entrez le numéro de dossier présent sur l’Accord de Garantie de votre futur loc…" at bounding box center [629, 408] width 372 height 42
paste input "SWvzwf"
type input "SWvzwf"
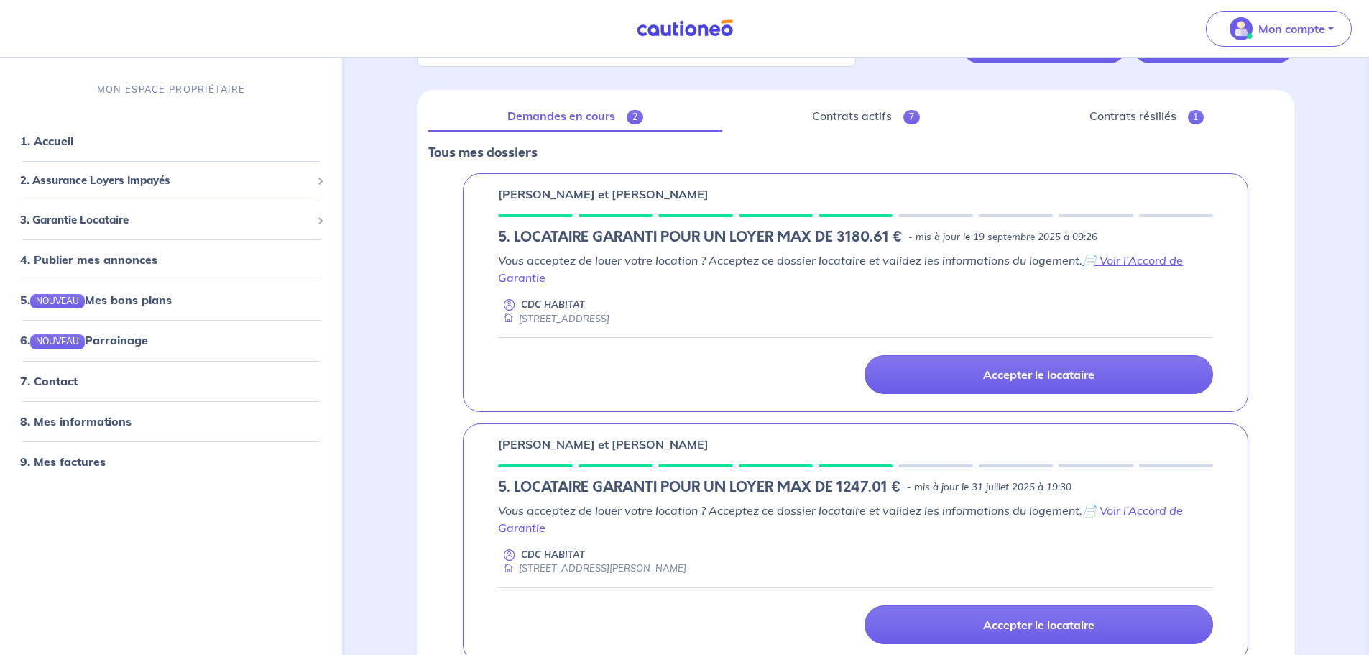
scroll to position [242, 0]
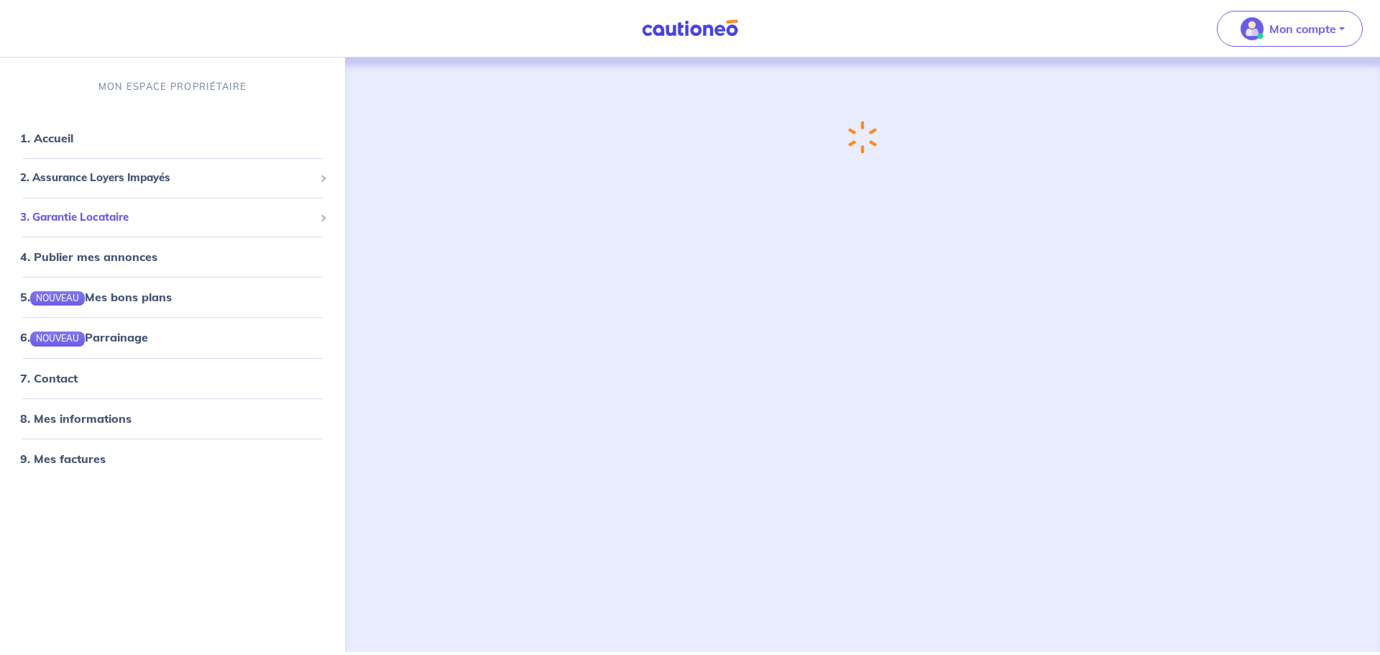
click at [122, 206] on div "3. Garantie Locataire" at bounding box center [173, 217] width 334 height 28
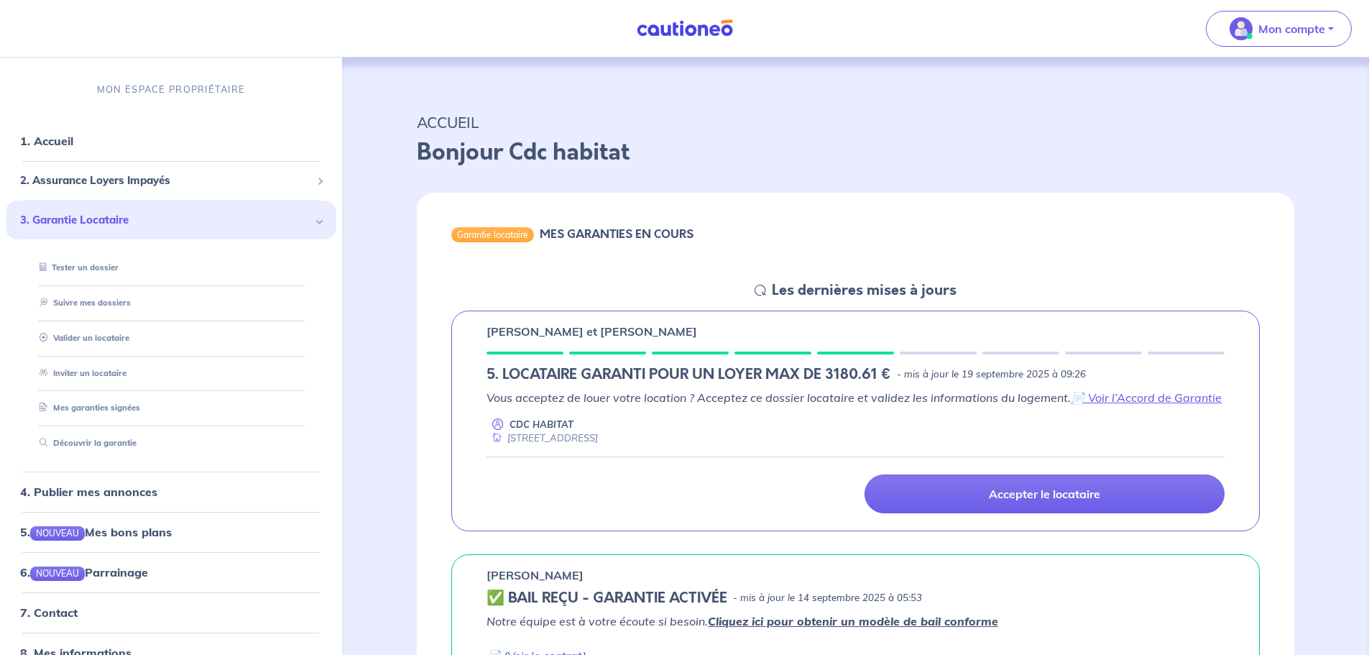
click at [104, 333] on link "Valider un locataire" at bounding box center [82, 338] width 96 height 10
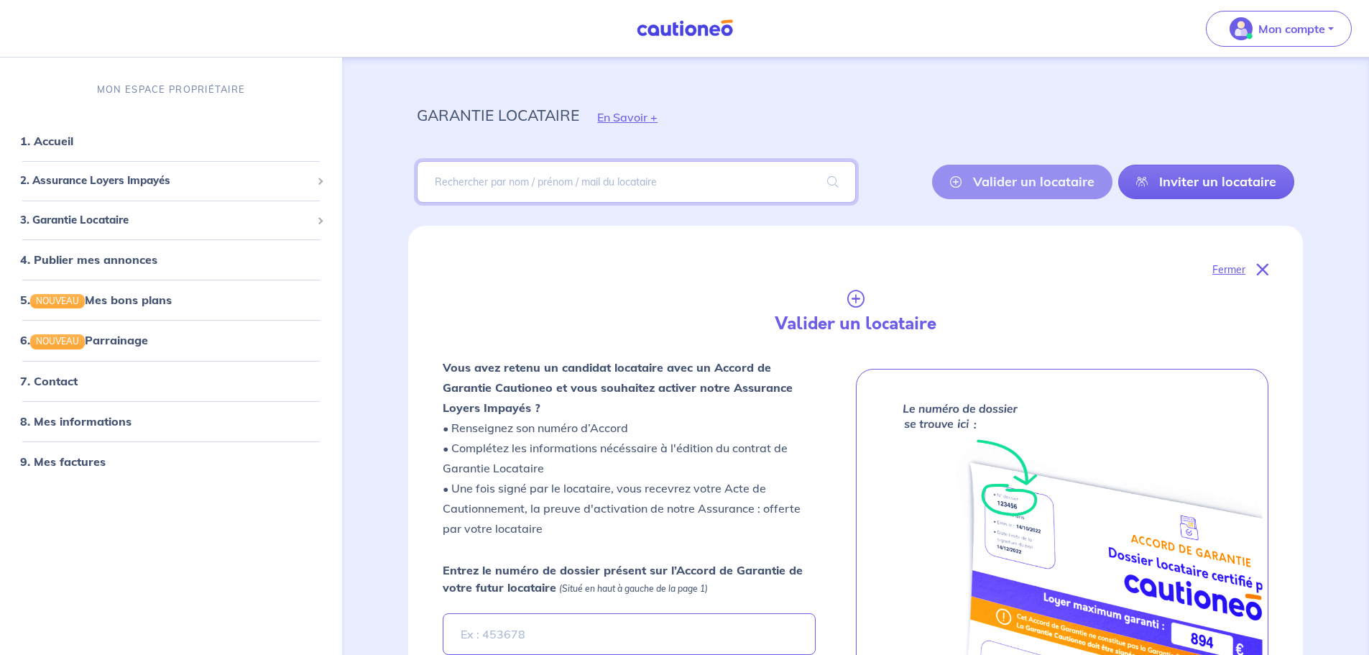
click at [500, 186] on input "search" at bounding box center [636, 182] width 438 height 42
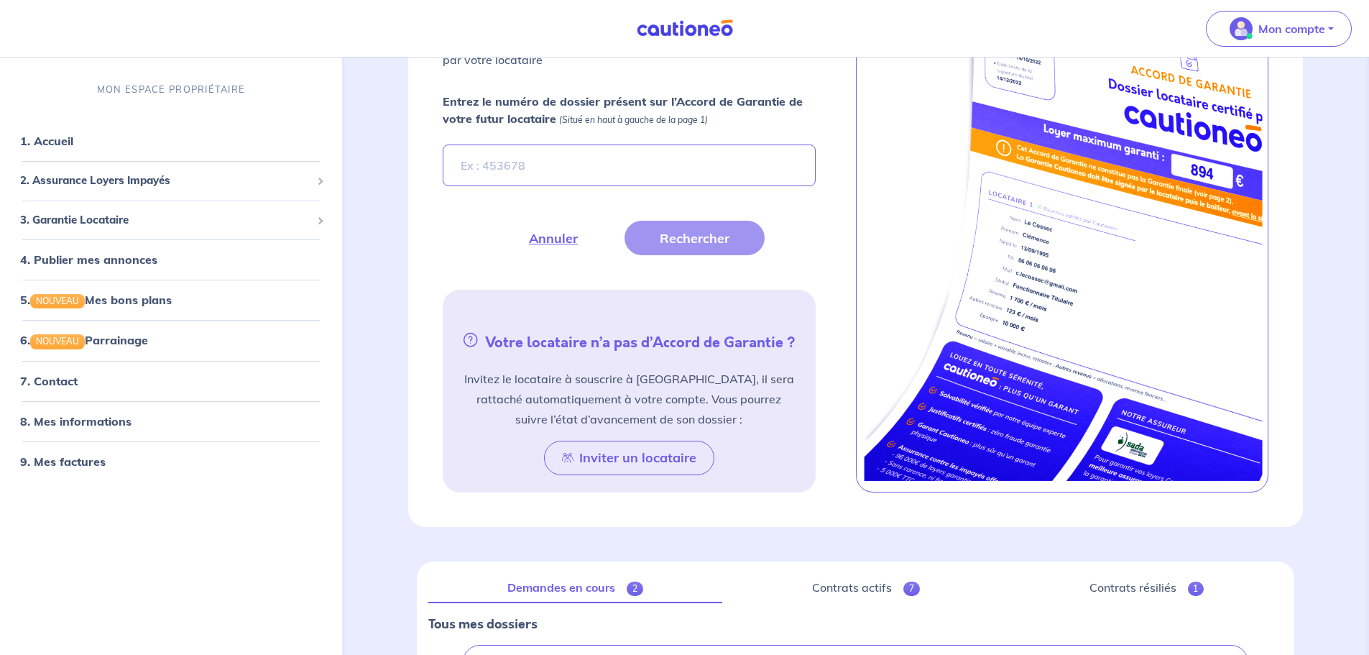
scroll to position [367, 0]
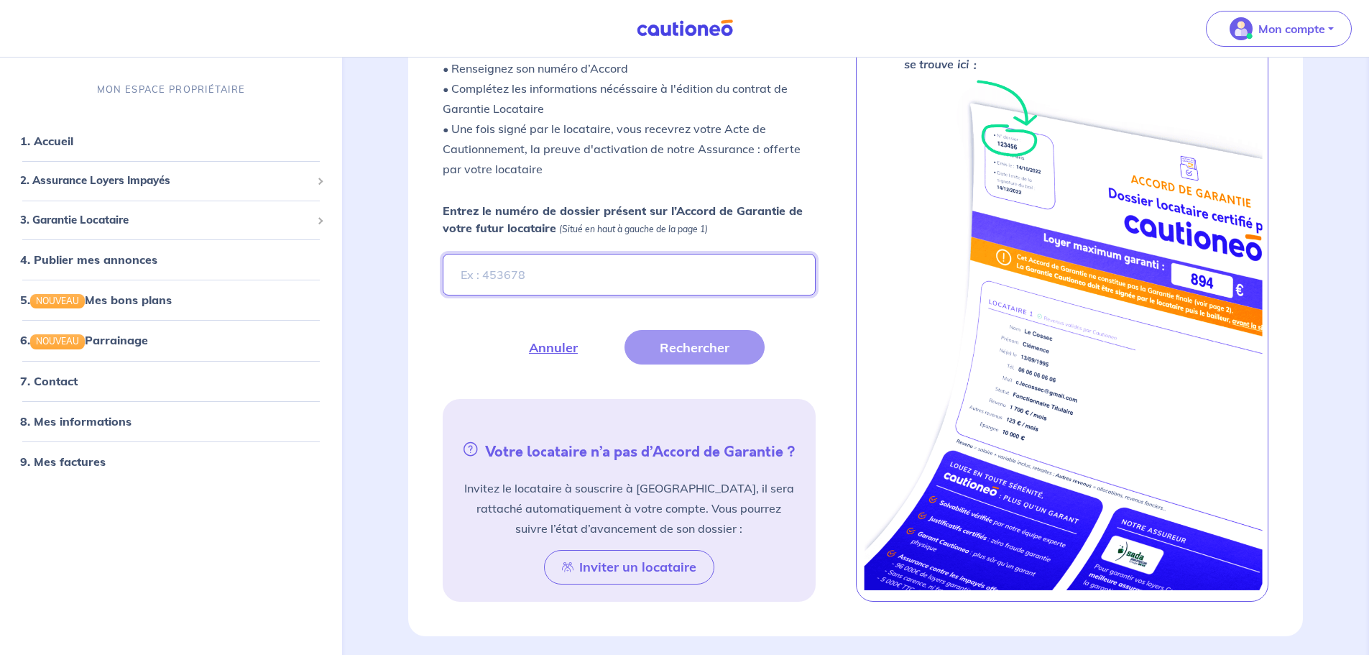
click at [540, 281] on input "Entrez le numéro de dossier présent sur l’Accord de Garantie de votre futur loc…" at bounding box center [629, 275] width 372 height 42
paste input "eOeLOP"
type input "eOeLOP"
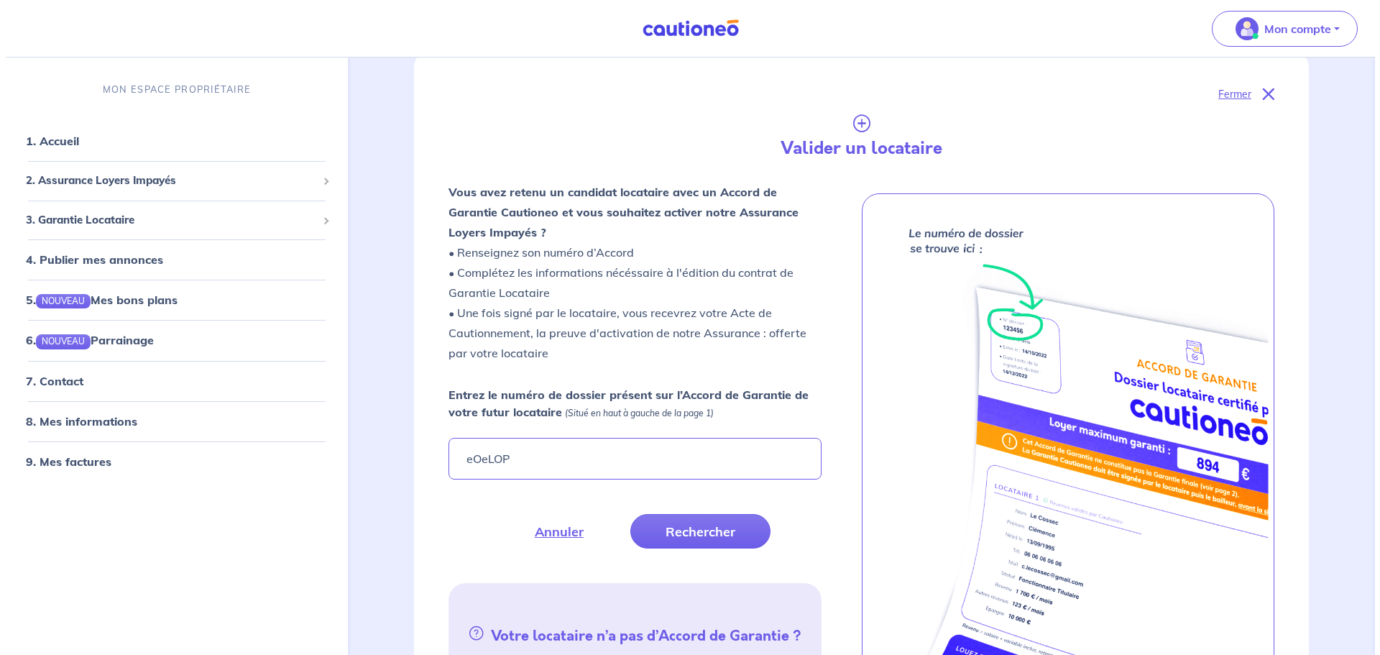
scroll to position [295, 0]
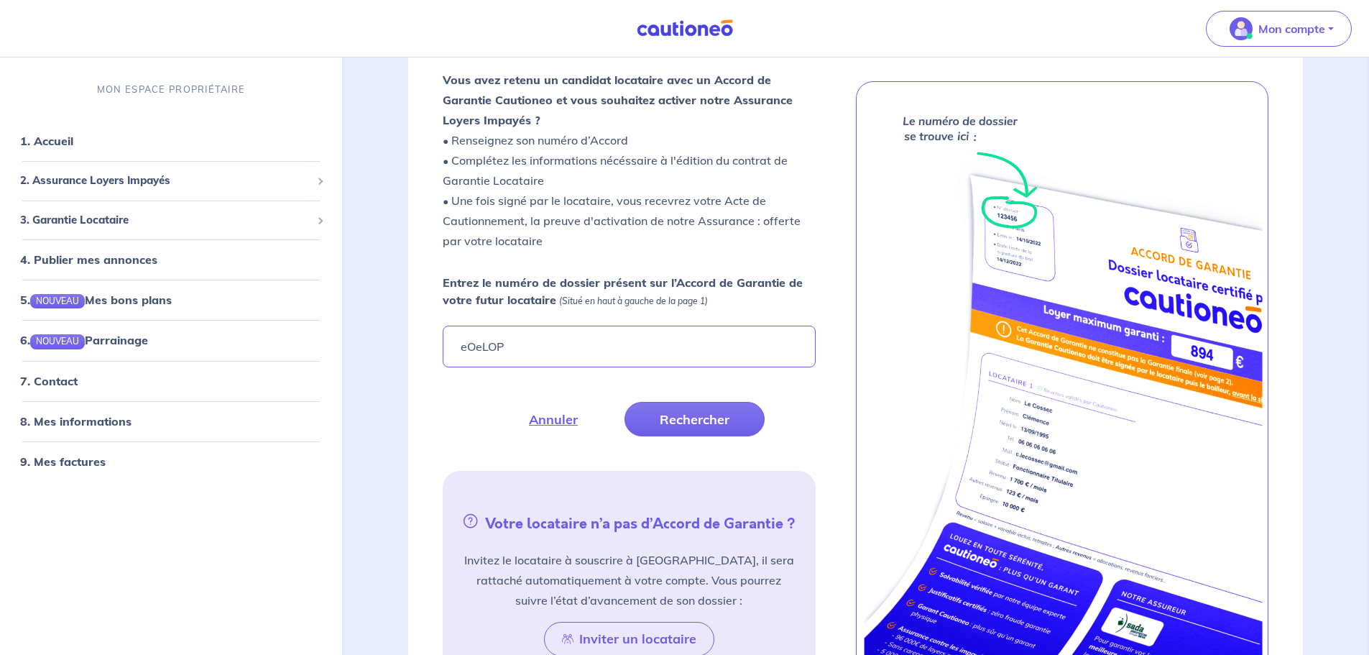
type input "eOeLOP"
click at [697, 419] on button "Rechercher" at bounding box center [695, 419] width 140 height 35
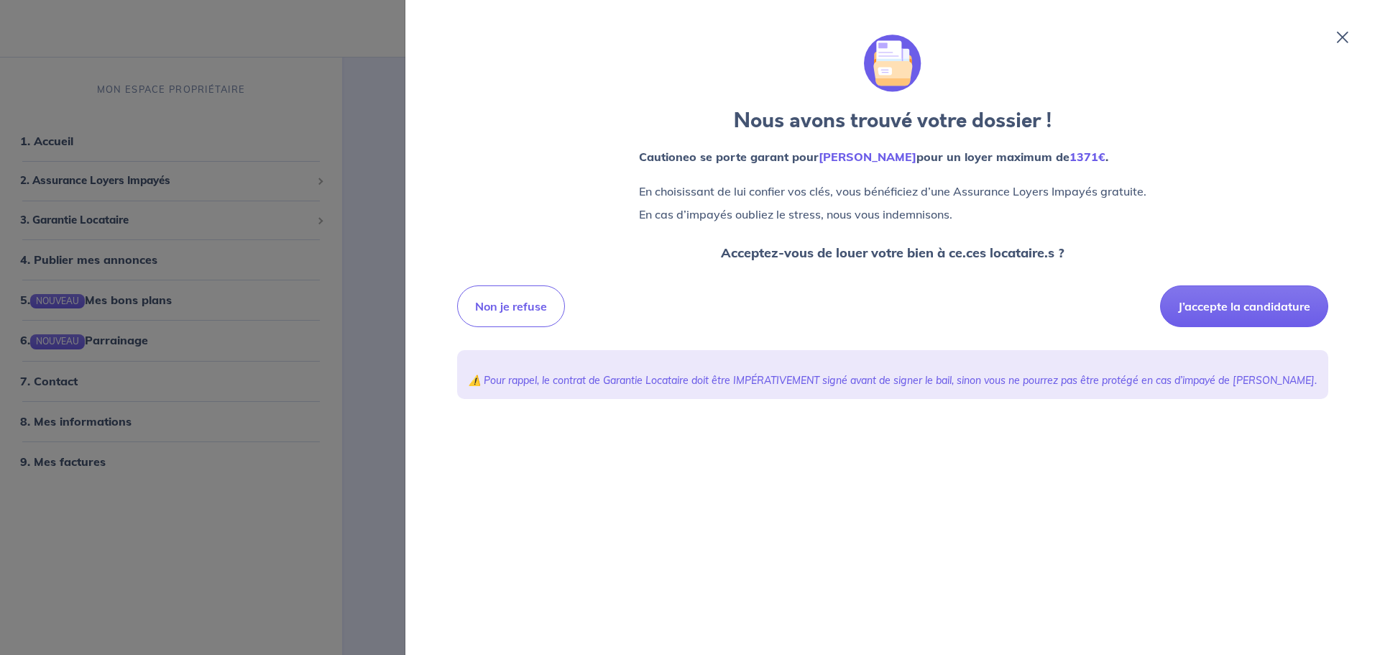
click at [1278, 311] on button "J’accepte la candidature" at bounding box center [1244, 306] width 168 height 42
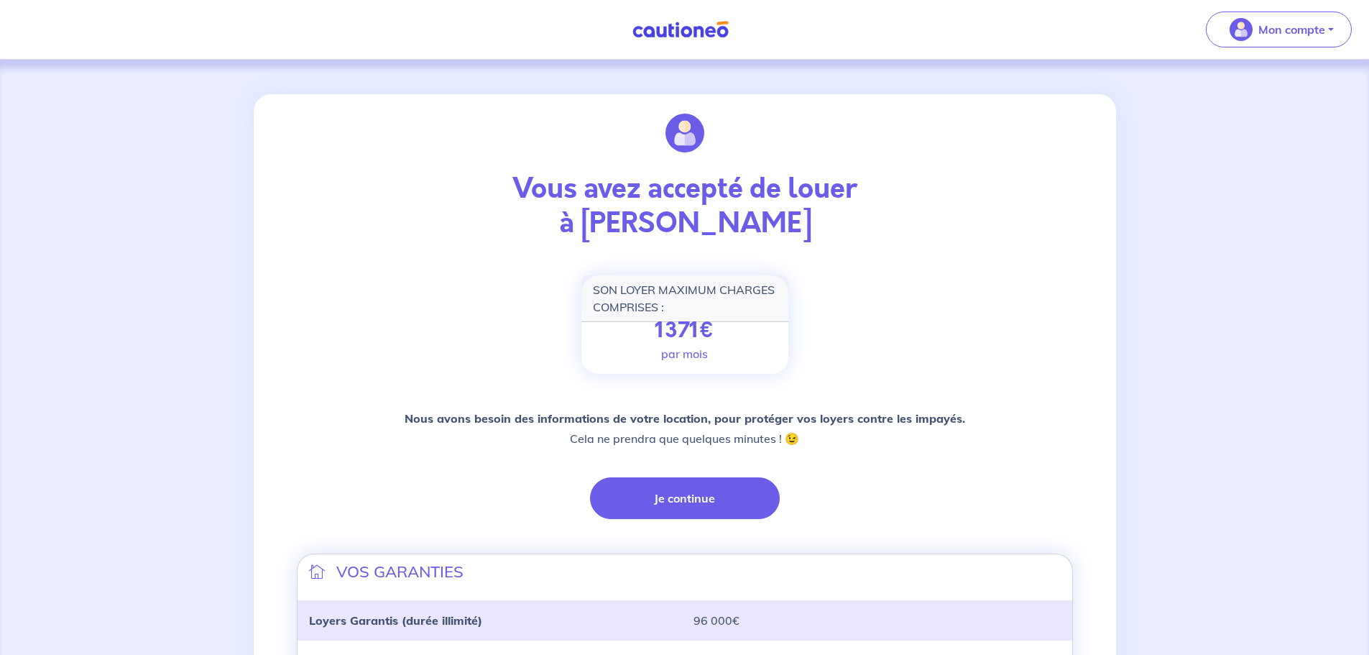
scroll to position [216, 0]
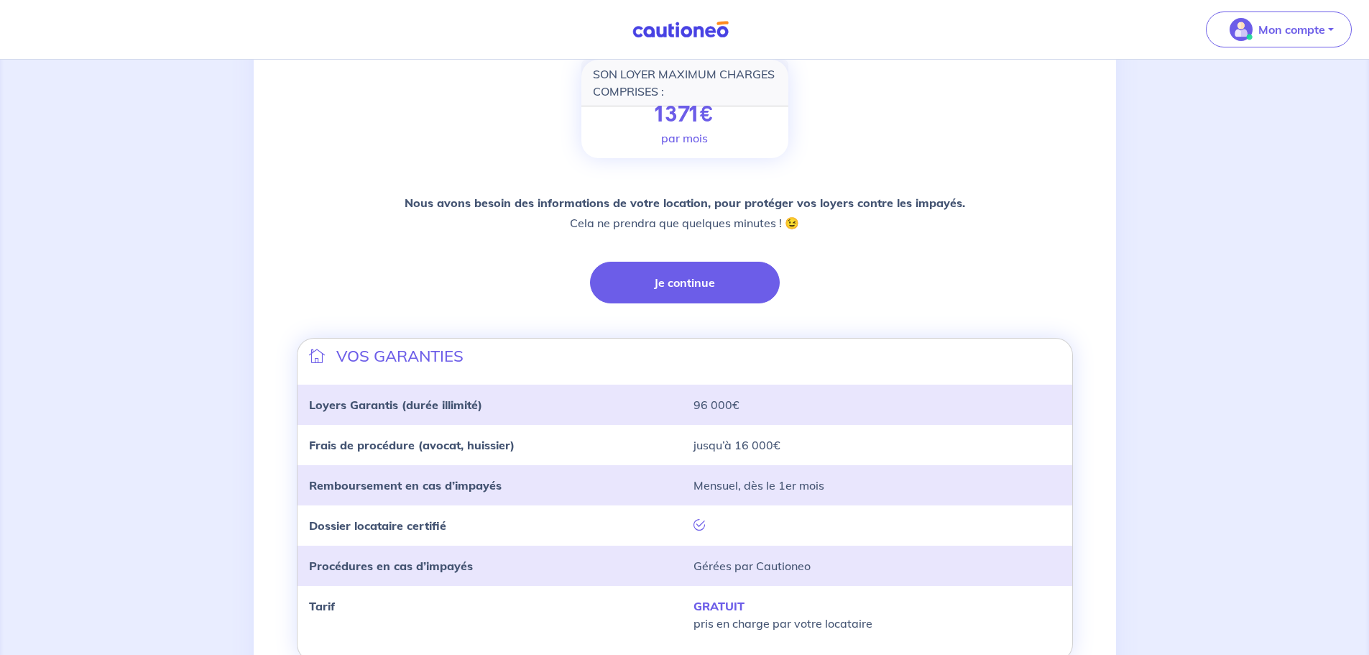
click at [722, 291] on button "Je continue" at bounding box center [685, 283] width 190 height 42
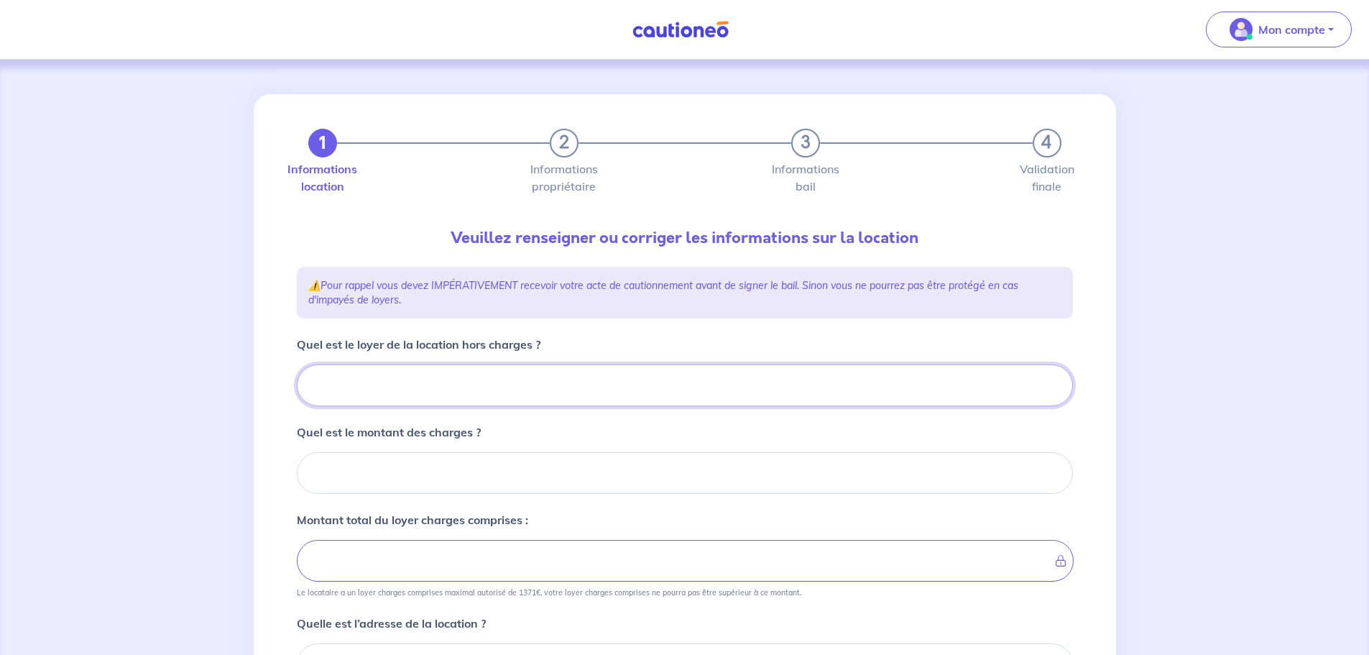
click at [490, 371] on input "Quel est le loyer de la location hors charges ?" at bounding box center [685, 385] width 776 height 42
type input "87"
type input "871"
click at [481, 480] on input "Quel est le montant des charges ?" at bounding box center [685, 473] width 776 height 42
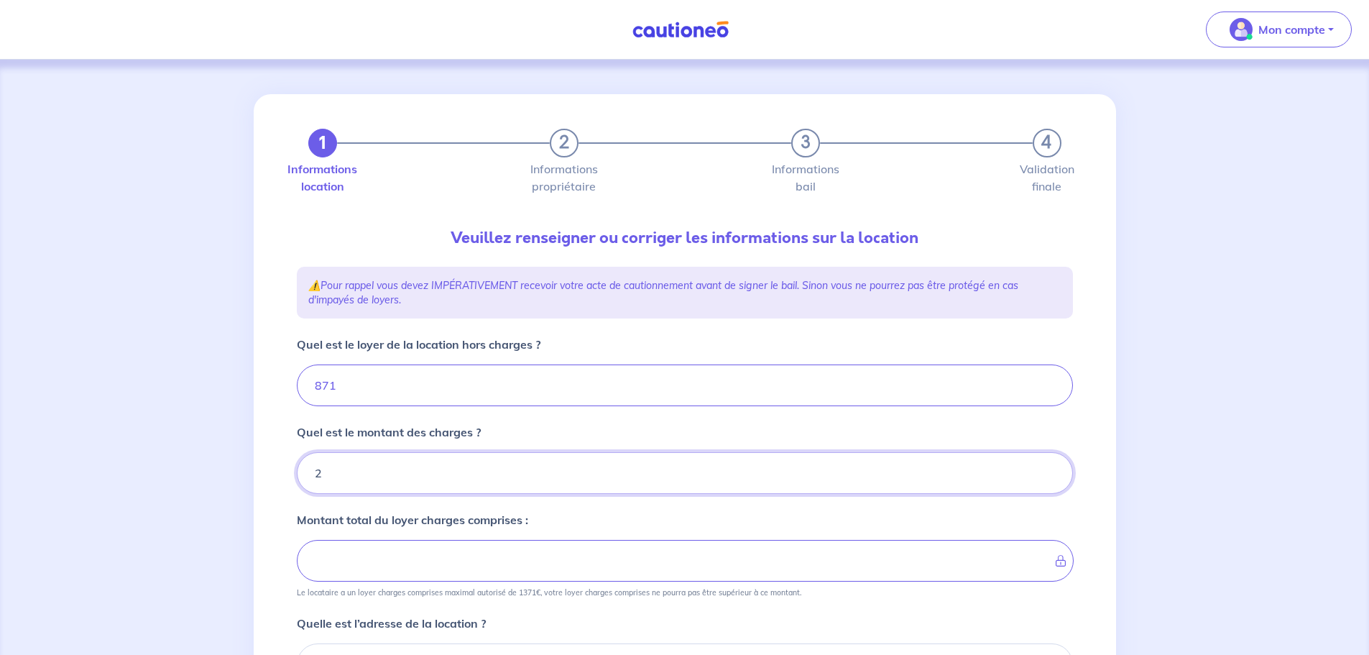
type input "22"
type input "893"
type input "225"
type input "1096"
type input "225"
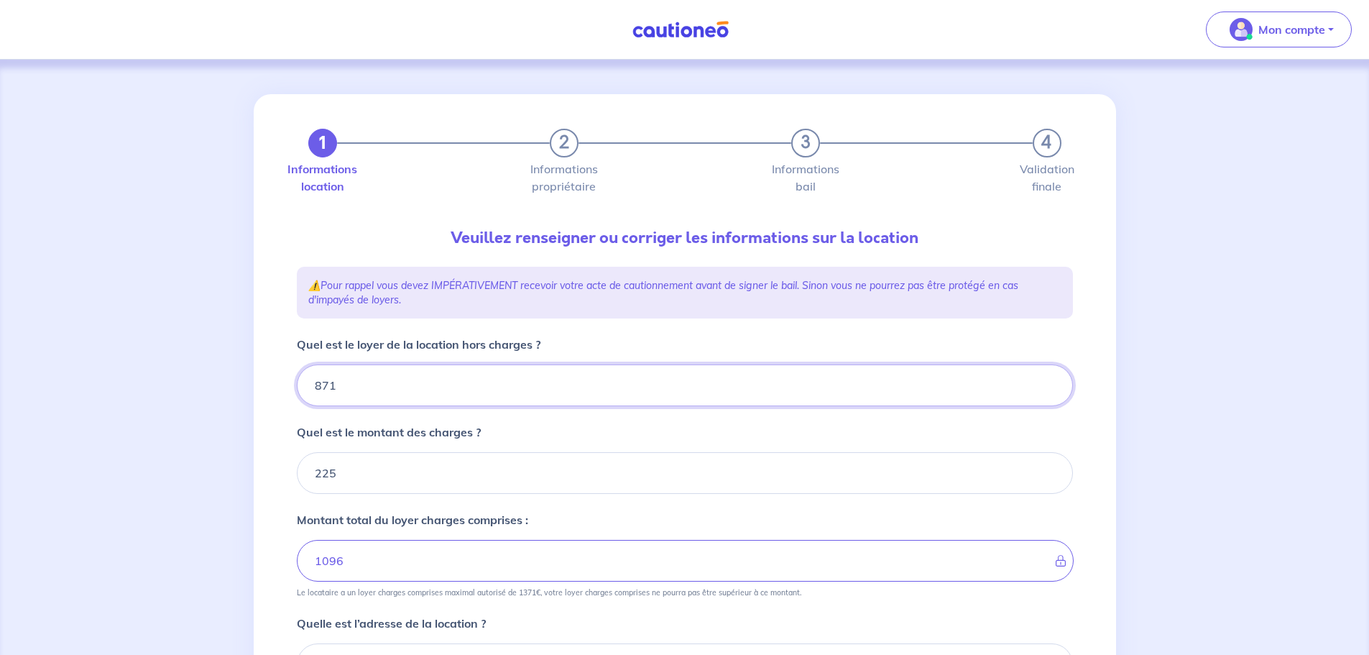
click at [331, 390] on input "871" at bounding box center [685, 385] width 776 height 42
type input "97"
type input "234"
type input "971"
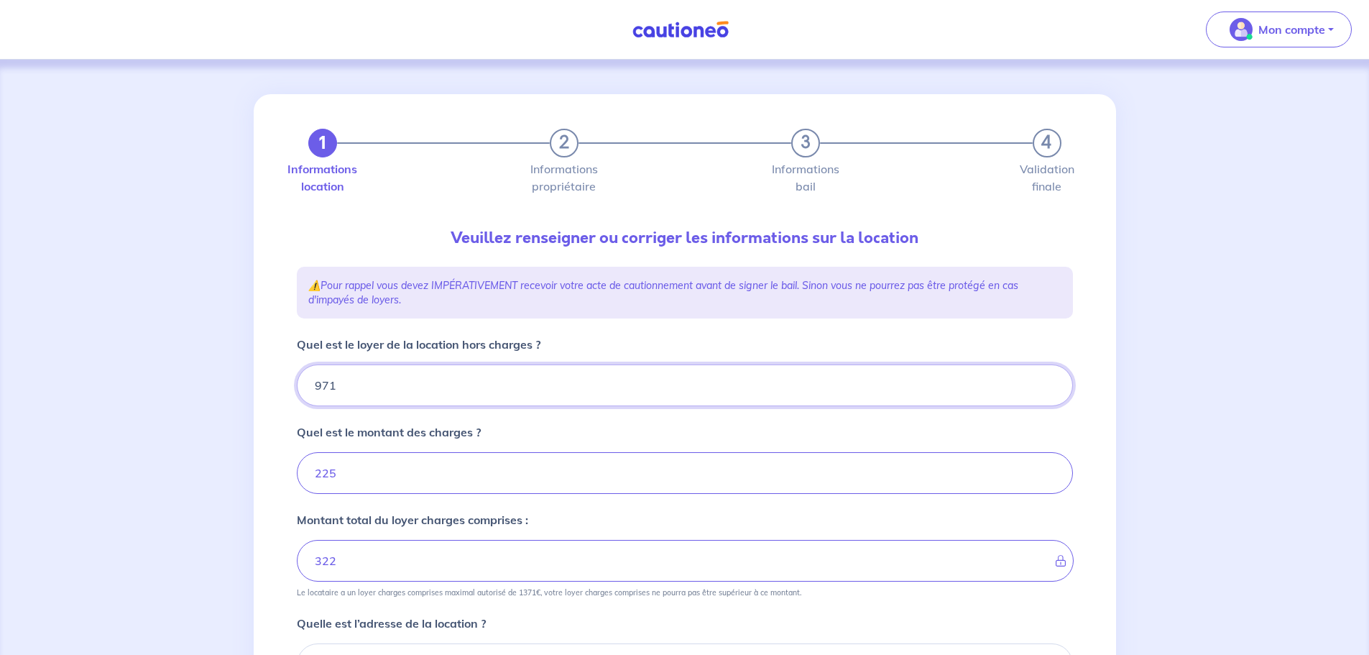
type input "1196"
click at [331, 390] on input "971" at bounding box center [685, 385] width 776 height 42
type input "971"
click at [359, 474] on input "225" at bounding box center [685, 473] width 776 height 42
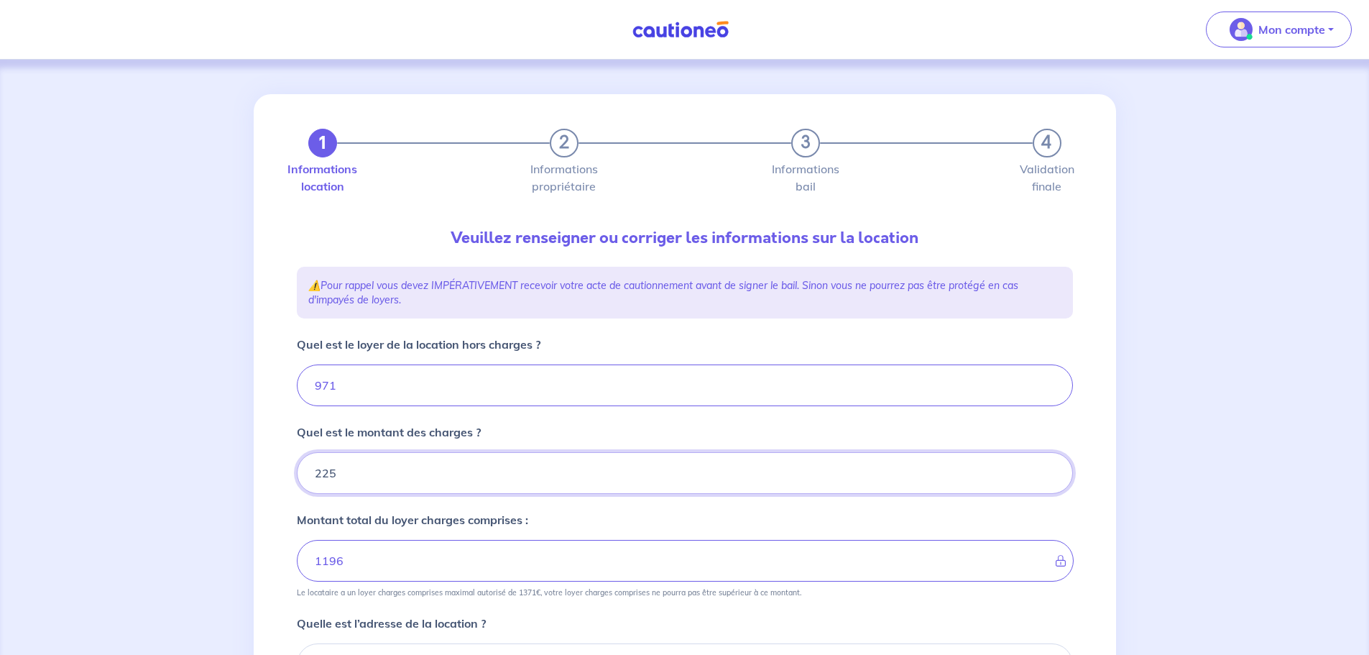
type input "22"
type input "993"
type input "224"
type input "1195"
type input "224.22"
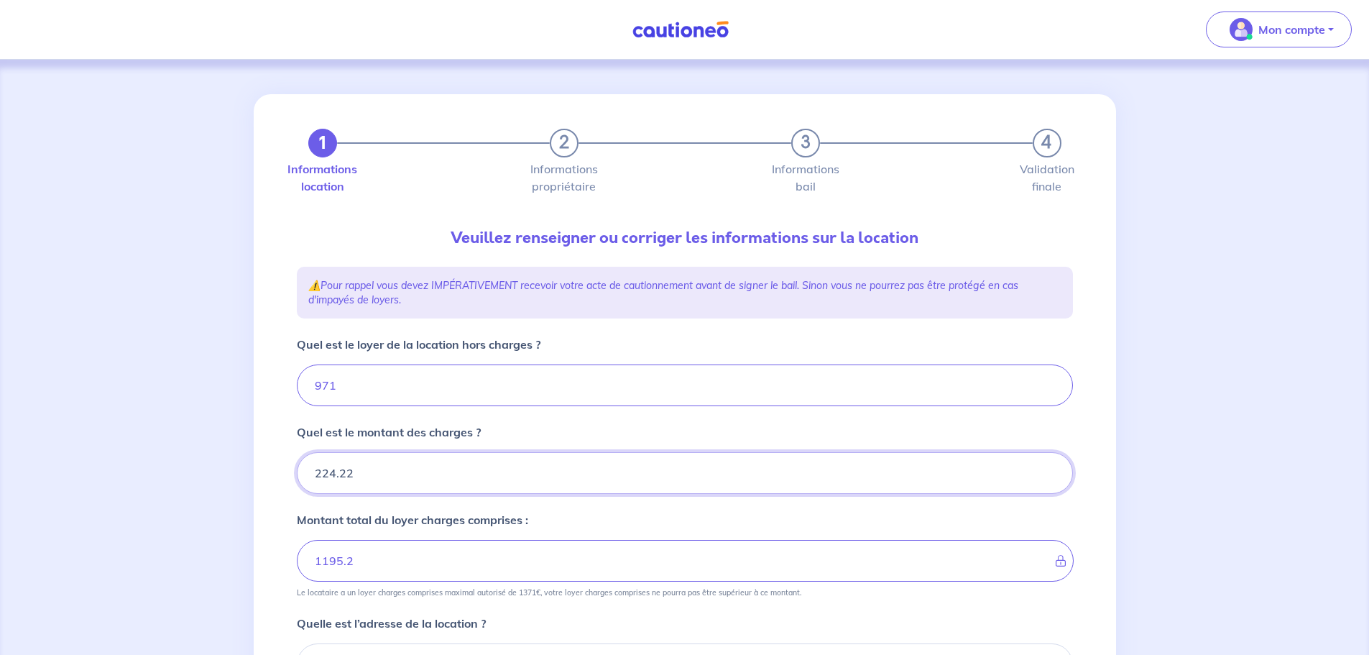
type input "1195.22"
type input "224.22"
click at [436, 443] on div "Quel est le montant des charges ? 224.22" at bounding box center [685, 458] width 776 height 70
click at [423, 395] on input "971" at bounding box center [685, 385] width 776 height 42
type input "9"
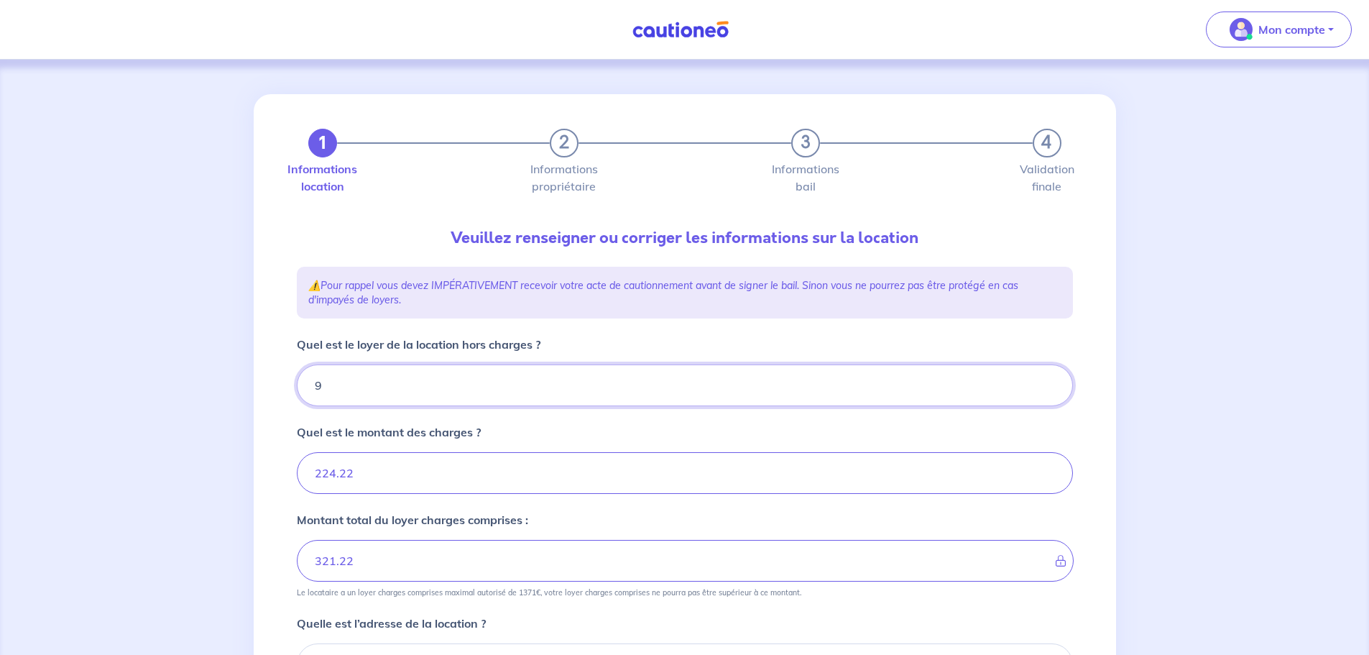
type input "233.22"
type input "950"
type input "1174.22"
type input "9"
type input "319.22"
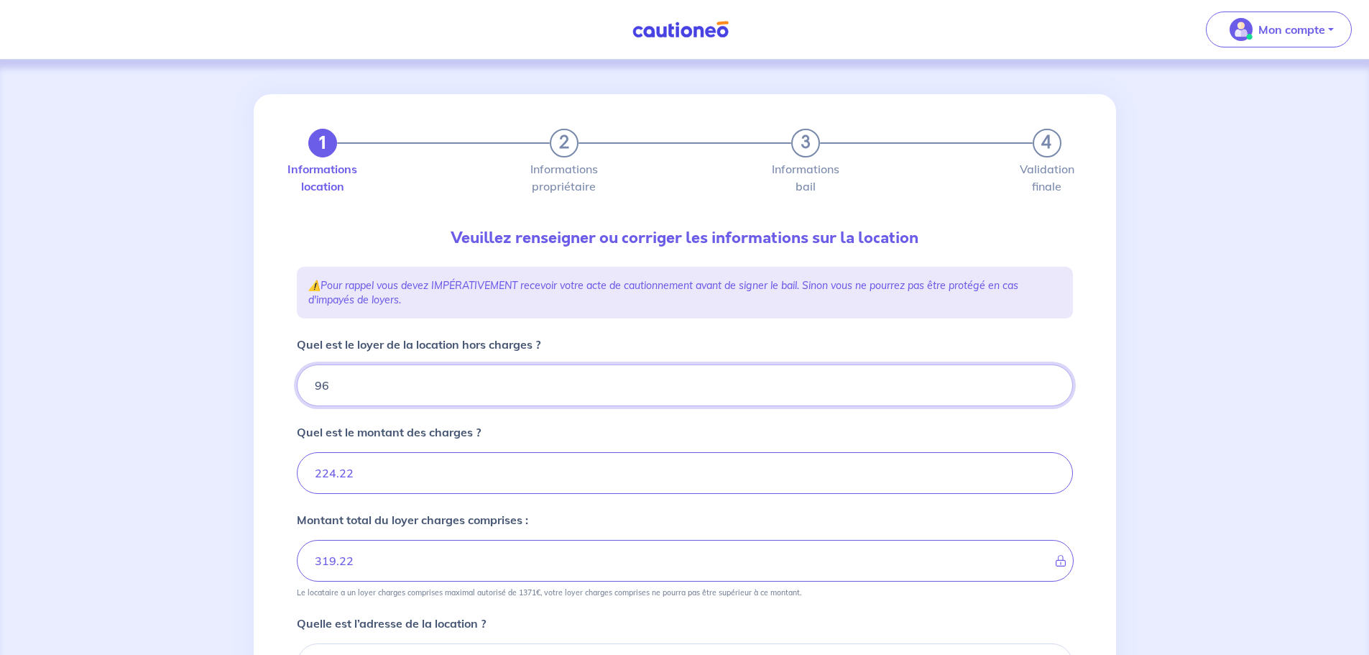
type input "960"
type input "1184.22"
type input "962"
type input "1186.22"
type input "963"
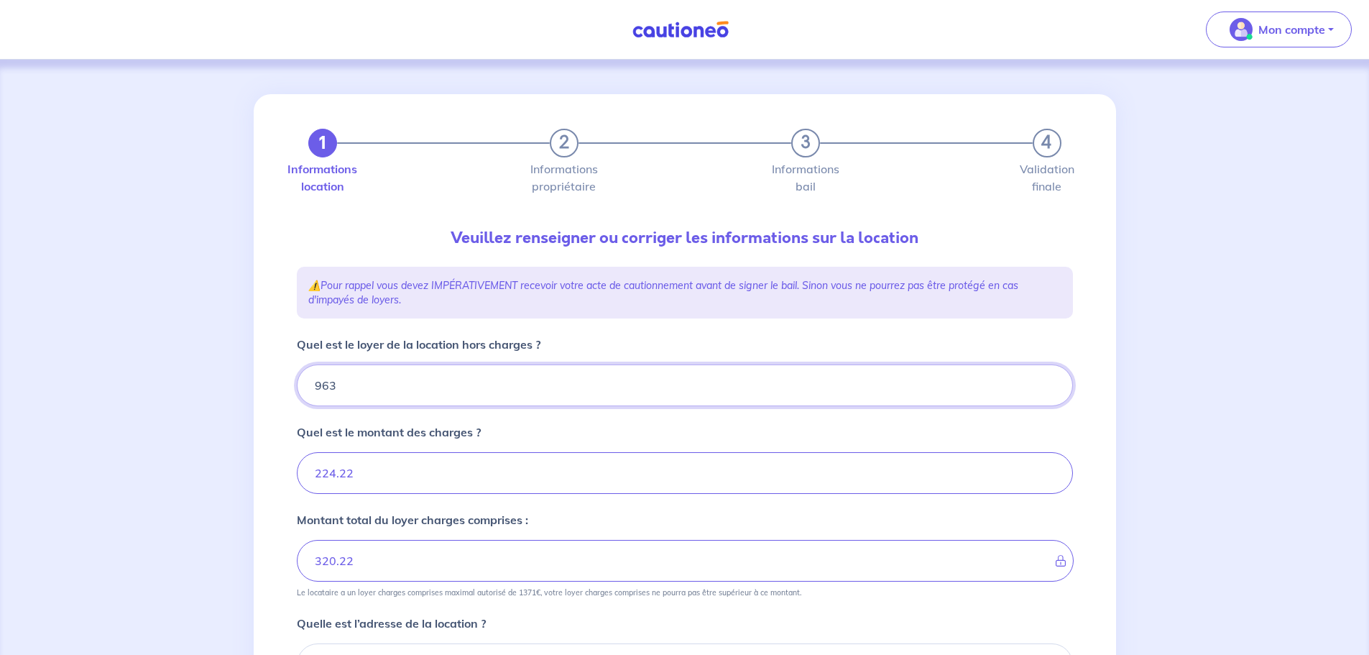
type input "1187.22"
type input "964"
type input "1188.22"
type input "963"
type input "1187.22"
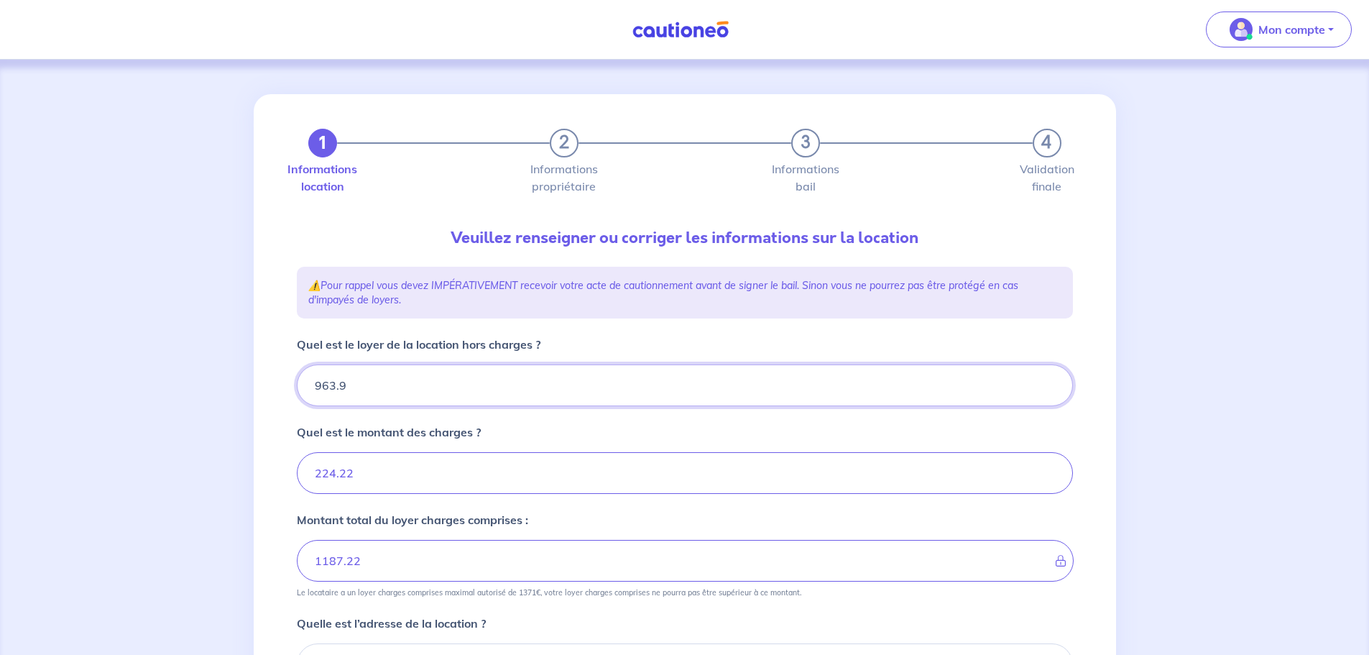
type input "963.98"
type input "1188.2"
type input "963.98"
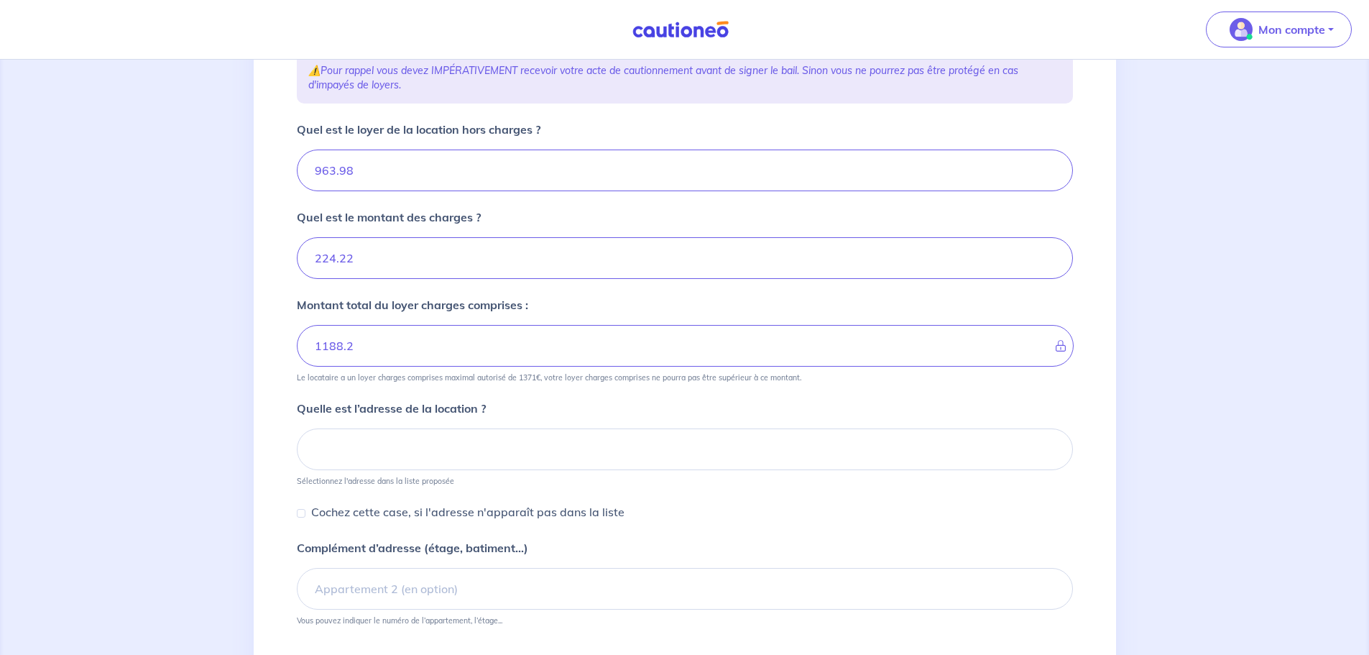
scroll to position [216, 0]
click at [367, 437] on input at bounding box center [685, 449] width 776 height 42
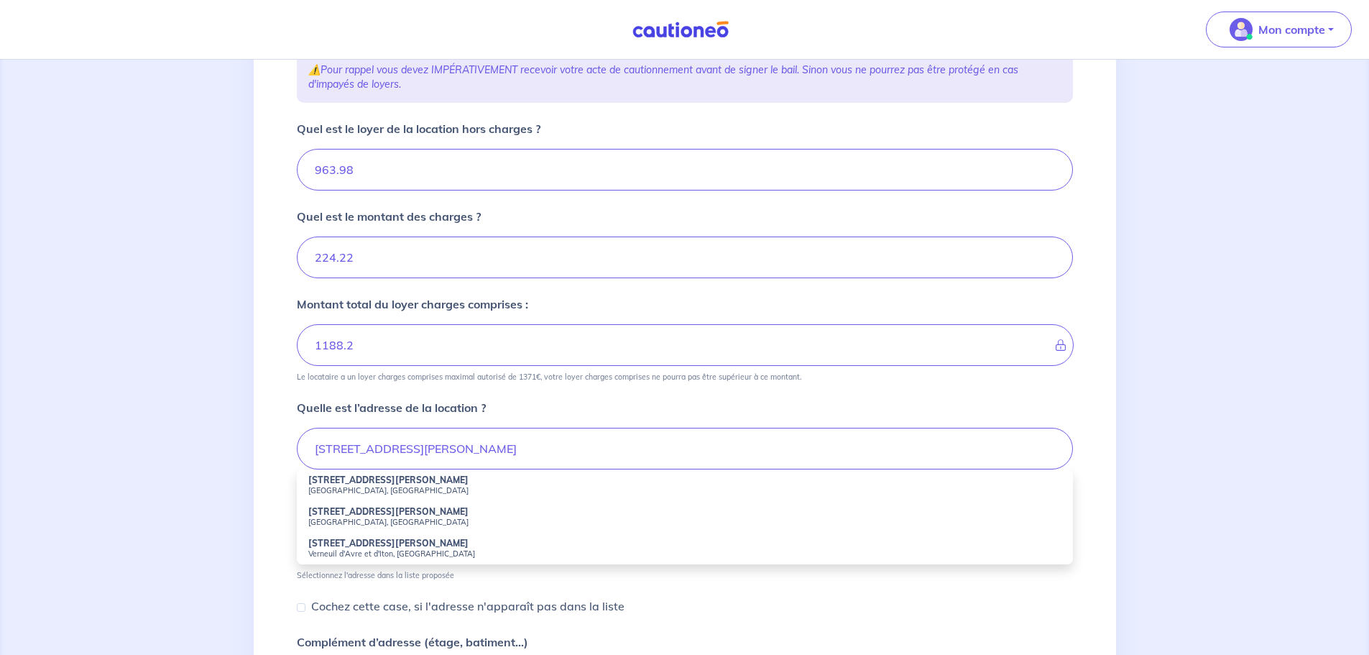
click at [365, 485] on small "Nice, France" at bounding box center [684, 490] width 753 height 10
type input "12 Rue Louise Colet, Nice, France"
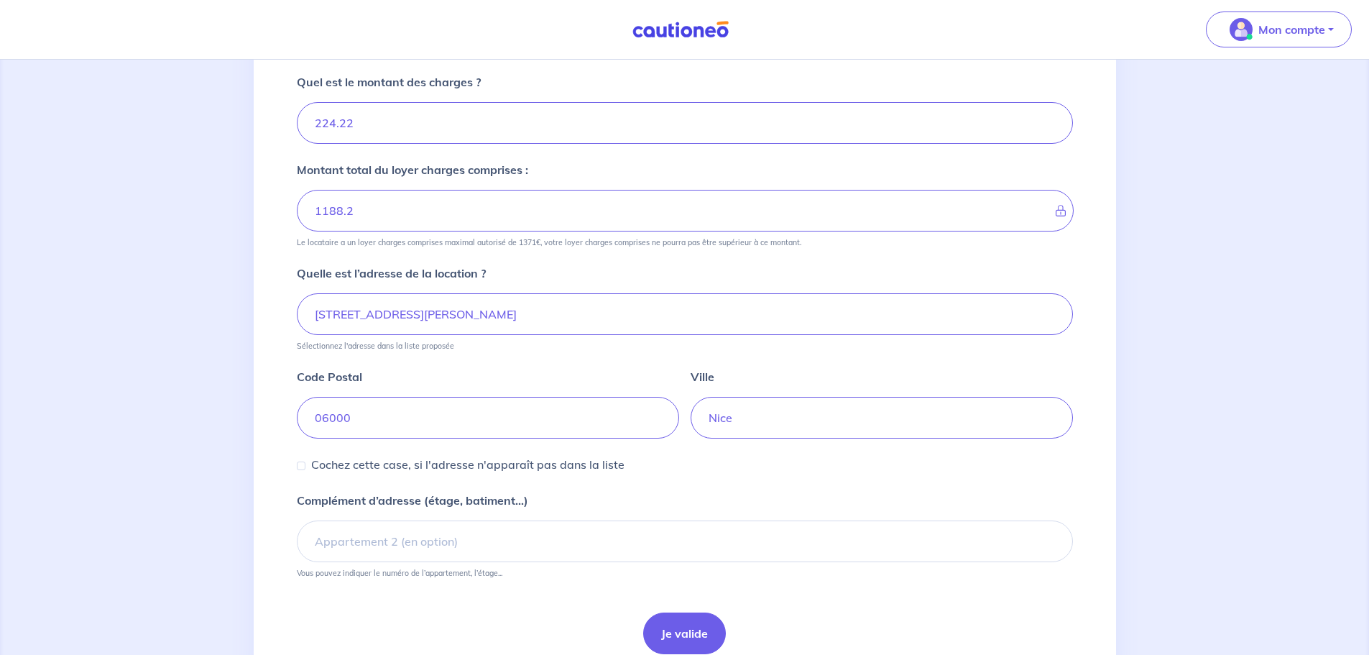
scroll to position [359, 0]
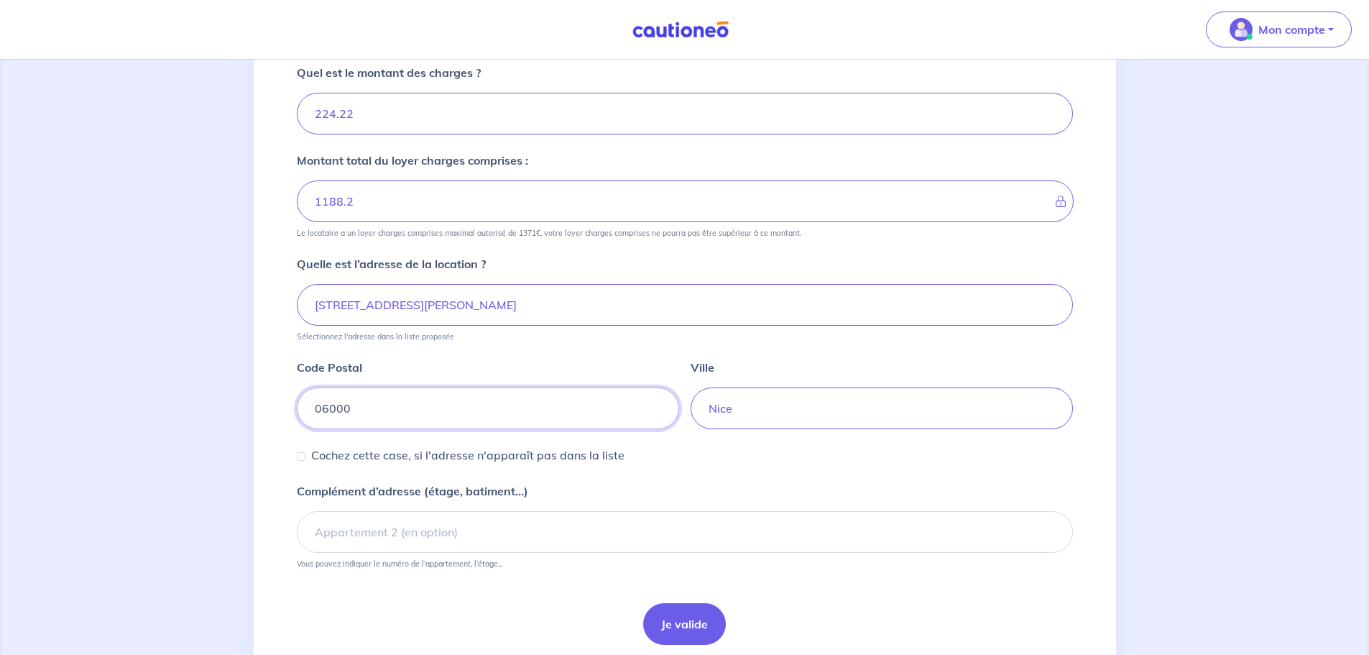
click at [355, 405] on input "06000" at bounding box center [488, 408] width 382 height 42
click at [333, 408] on input "06000" at bounding box center [488, 408] width 382 height 42
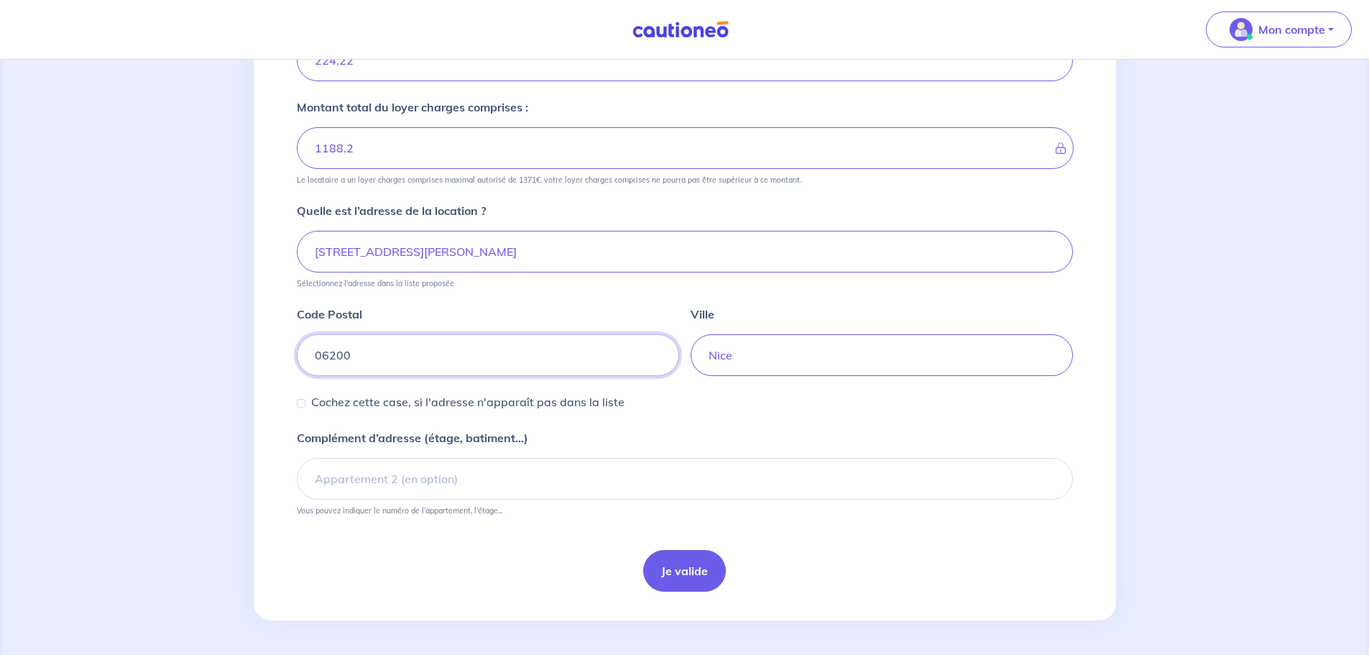
type input "06200"
click at [712, 574] on button "Je valide" at bounding box center [684, 571] width 83 height 42
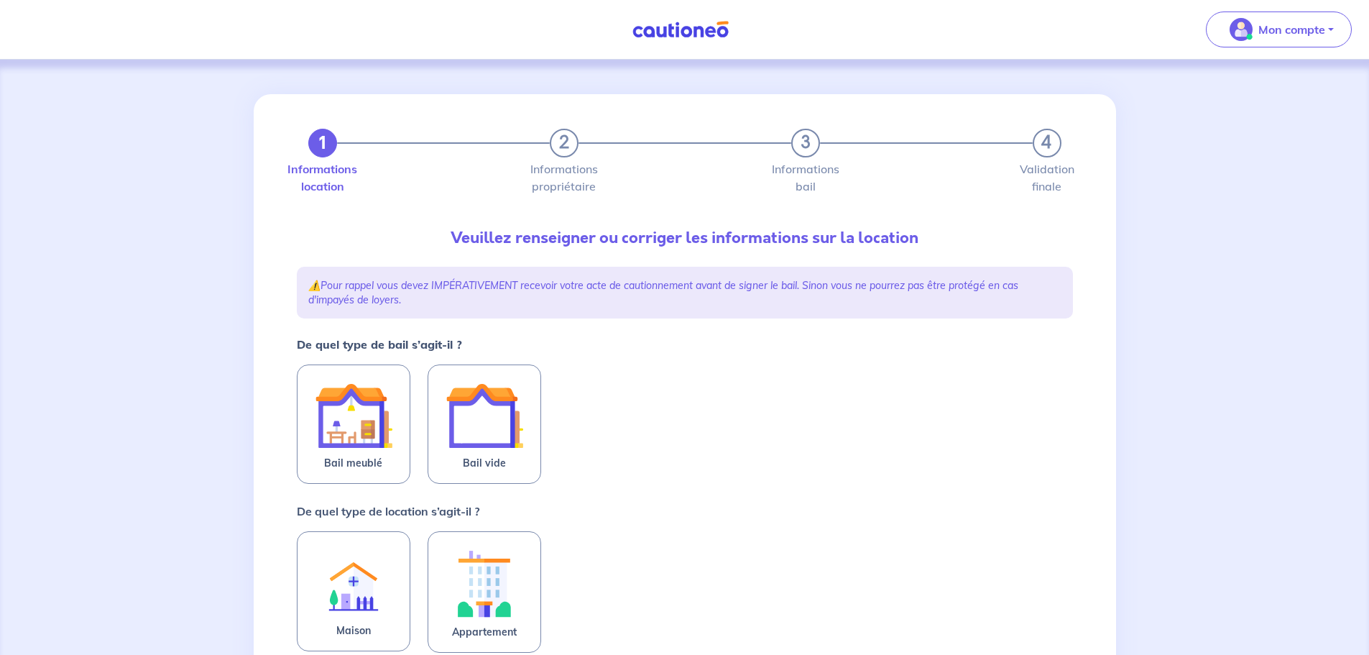
click at [470, 449] on img at bounding box center [485, 416] width 78 height 78
click at [0, 0] on input "Bail vide" at bounding box center [0, 0] width 0 height 0
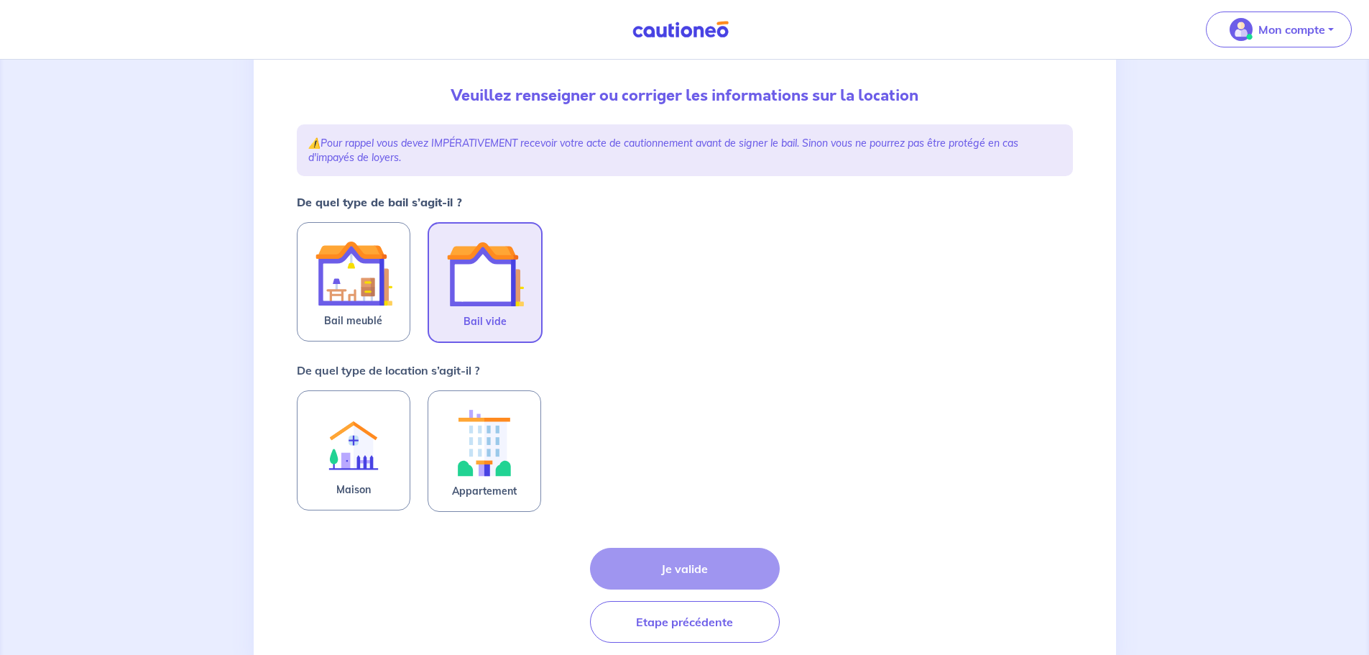
scroll to position [144, 0]
click at [497, 458] on img at bounding box center [485, 441] width 78 height 80
click at [0, 0] on input "Appartement" at bounding box center [0, 0] width 0 height 0
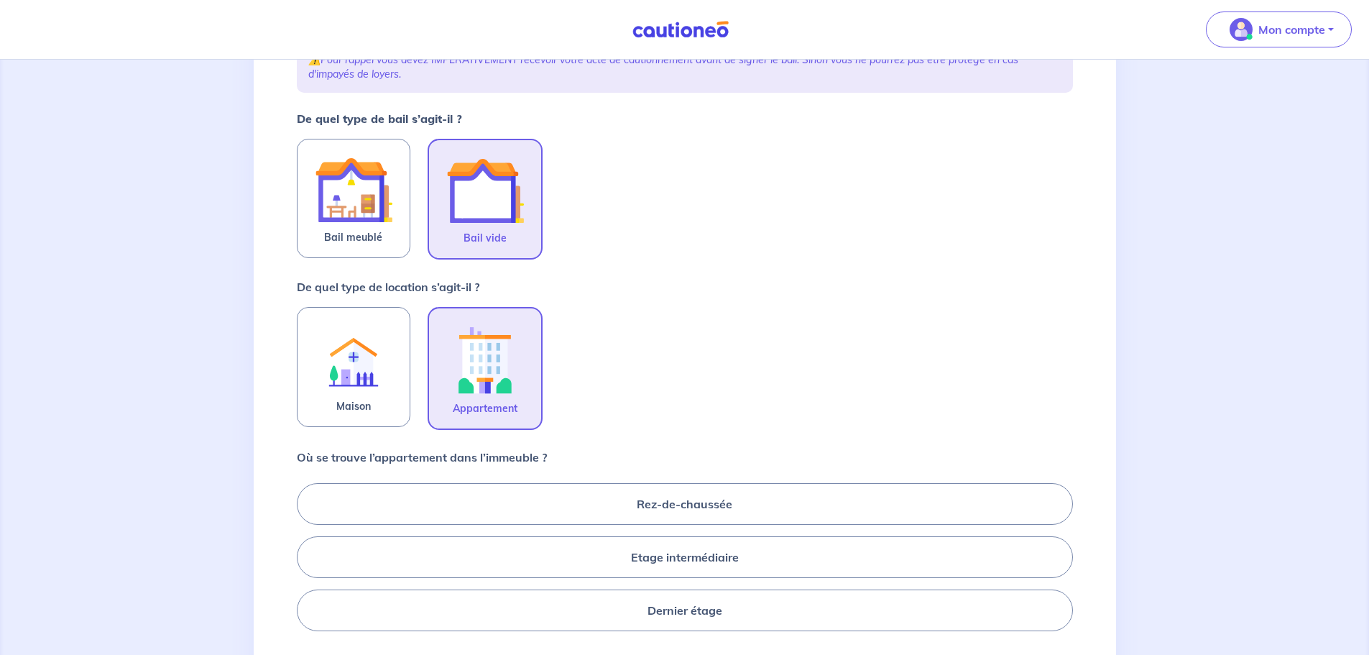
scroll to position [359, 0]
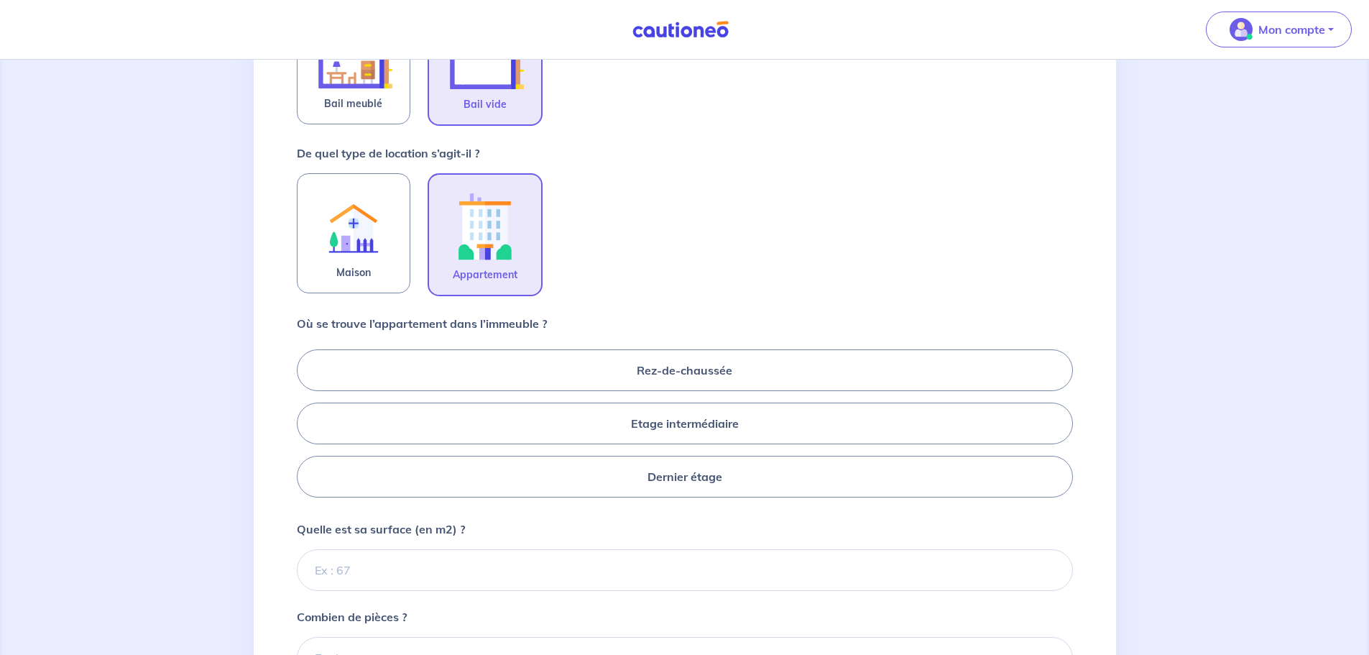
click at [520, 429] on label "Etage intermédiaire" at bounding box center [685, 424] width 776 height 42
click at [306, 428] on input "Etage intermédiaire" at bounding box center [301, 422] width 9 height 9
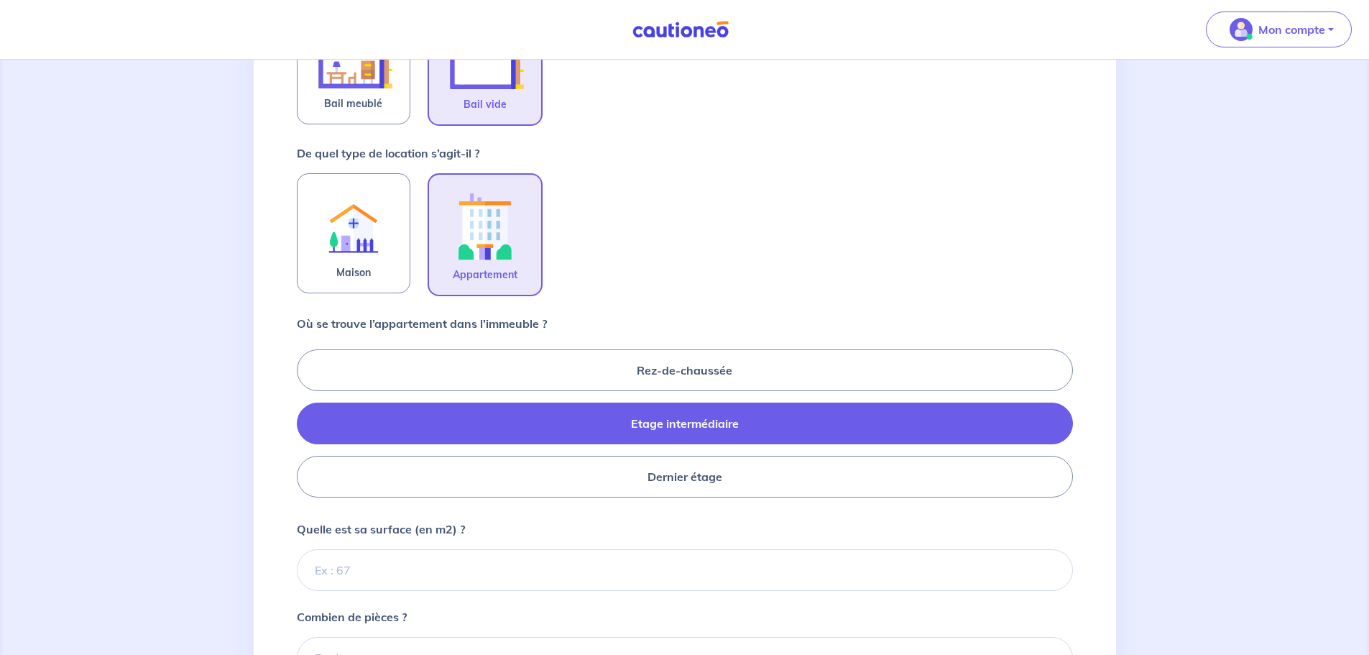
radio input "true"
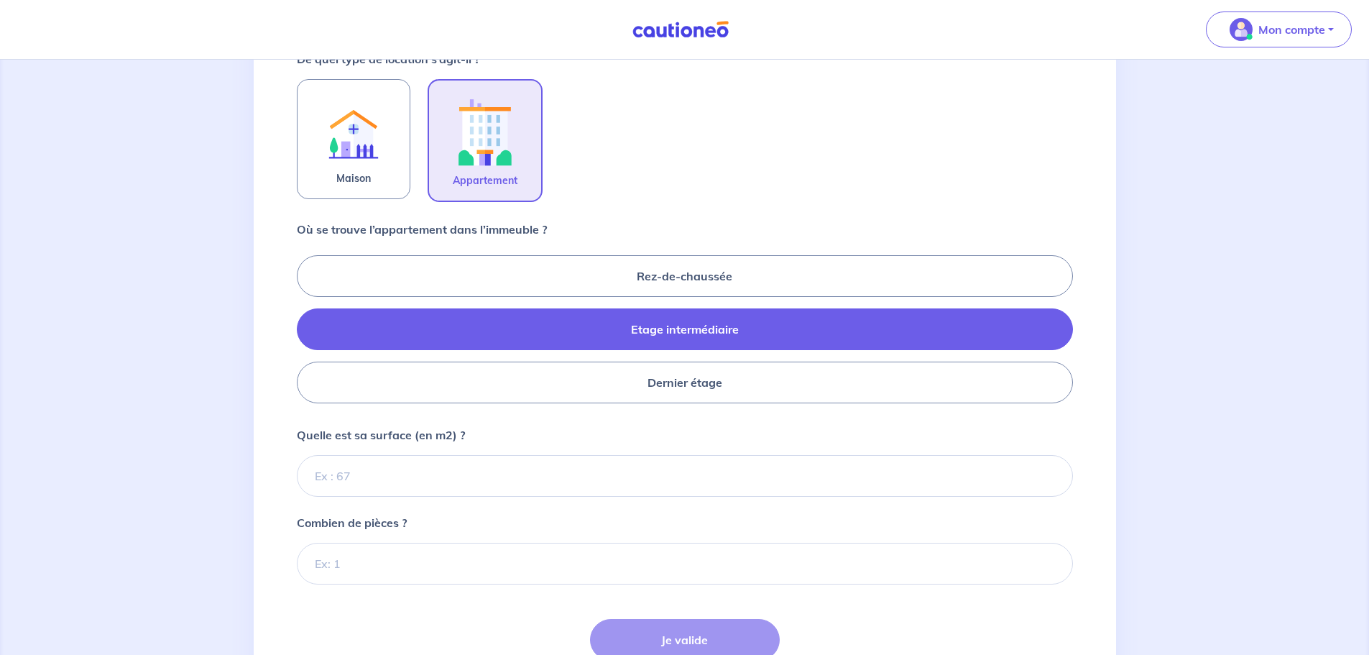
scroll to position [575, 0]
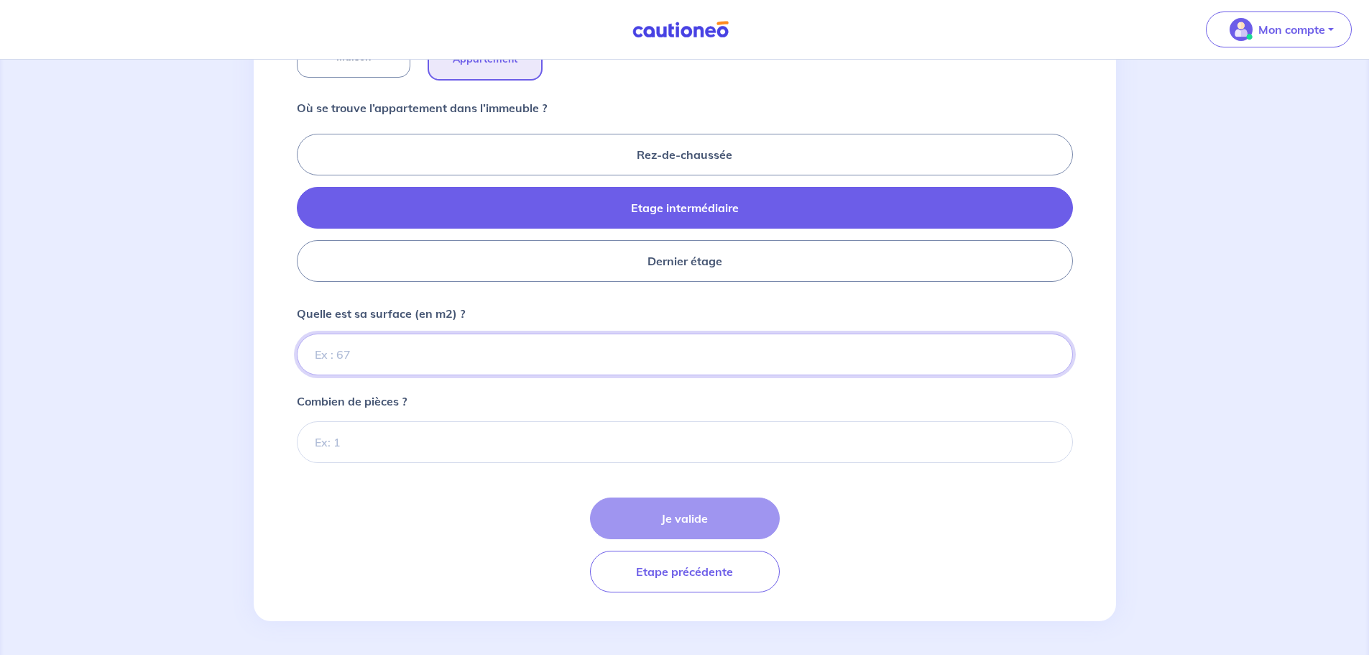
click at [397, 355] on input "Quelle est sa surface (en m2) ?" at bounding box center [685, 355] width 776 height 42
type input "67"
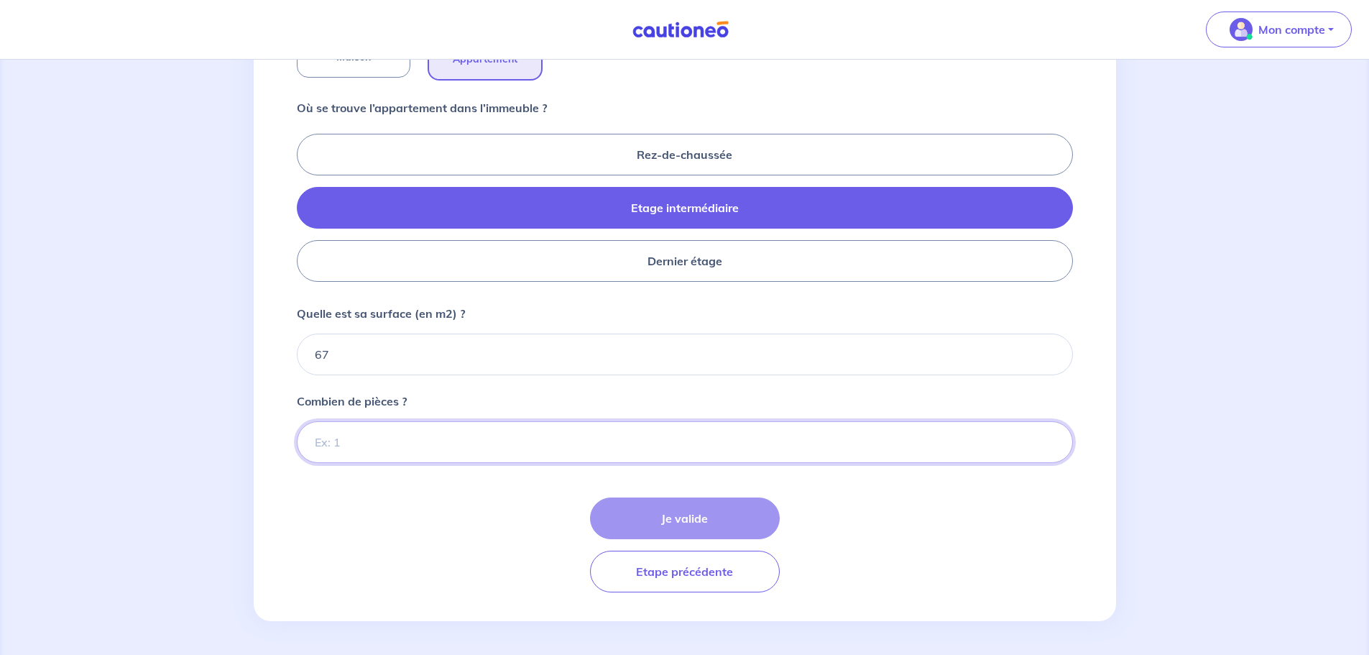
click at [410, 437] on input "Combien de pièces ?" at bounding box center [685, 442] width 776 height 42
type input "3"
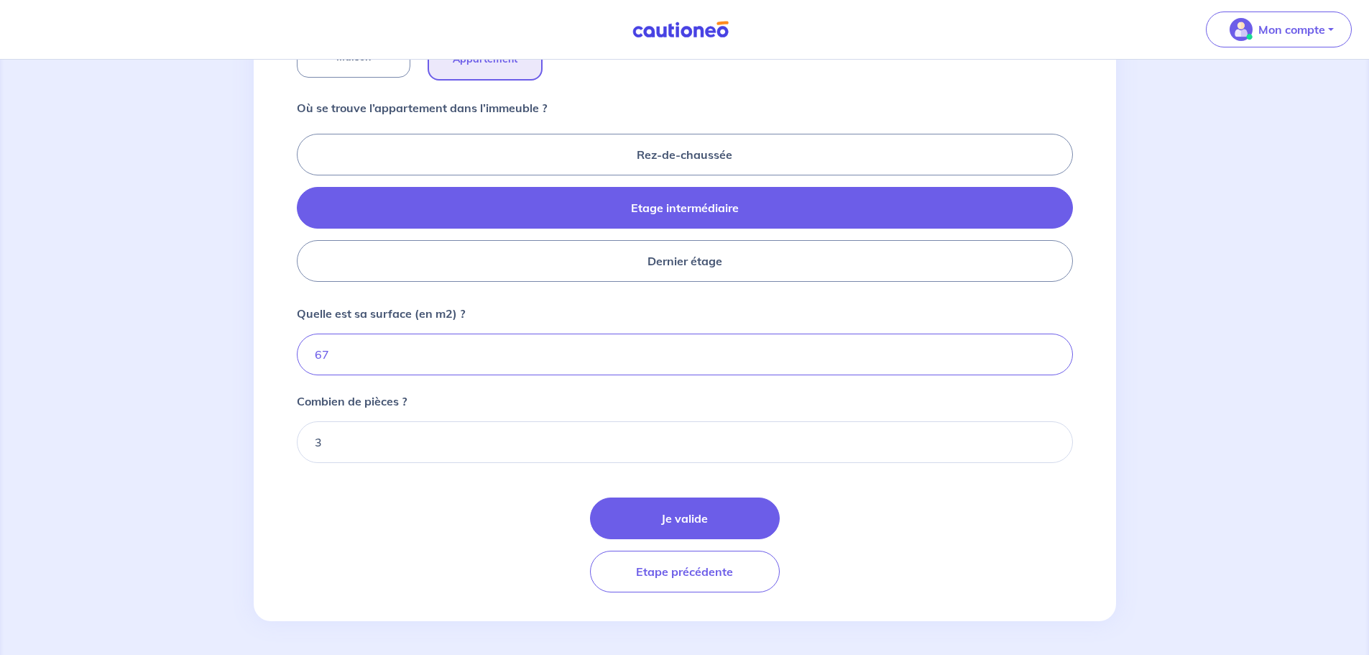
click at [722, 502] on button "Je valide" at bounding box center [685, 518] width 190 height 42
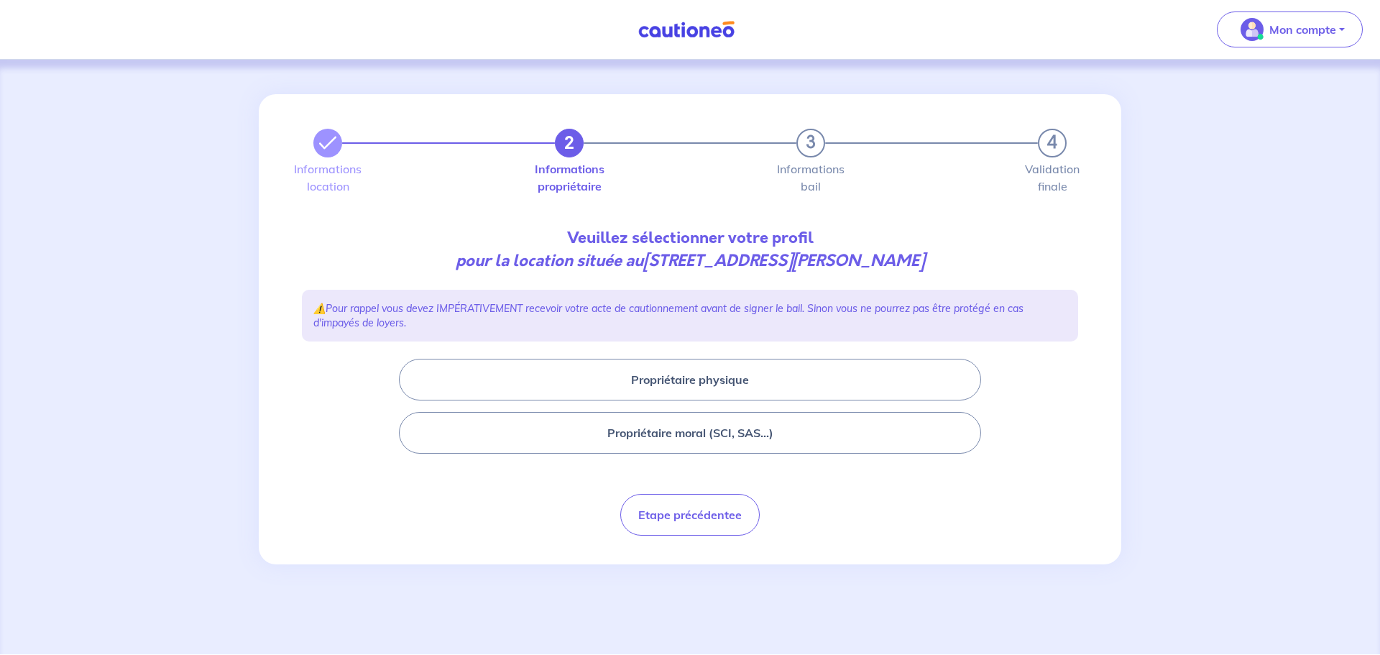
click at [695, 422] on button "Propriétaire moral (SCI, SAS...)" at bounding box center [690, 433] width 582 height 42
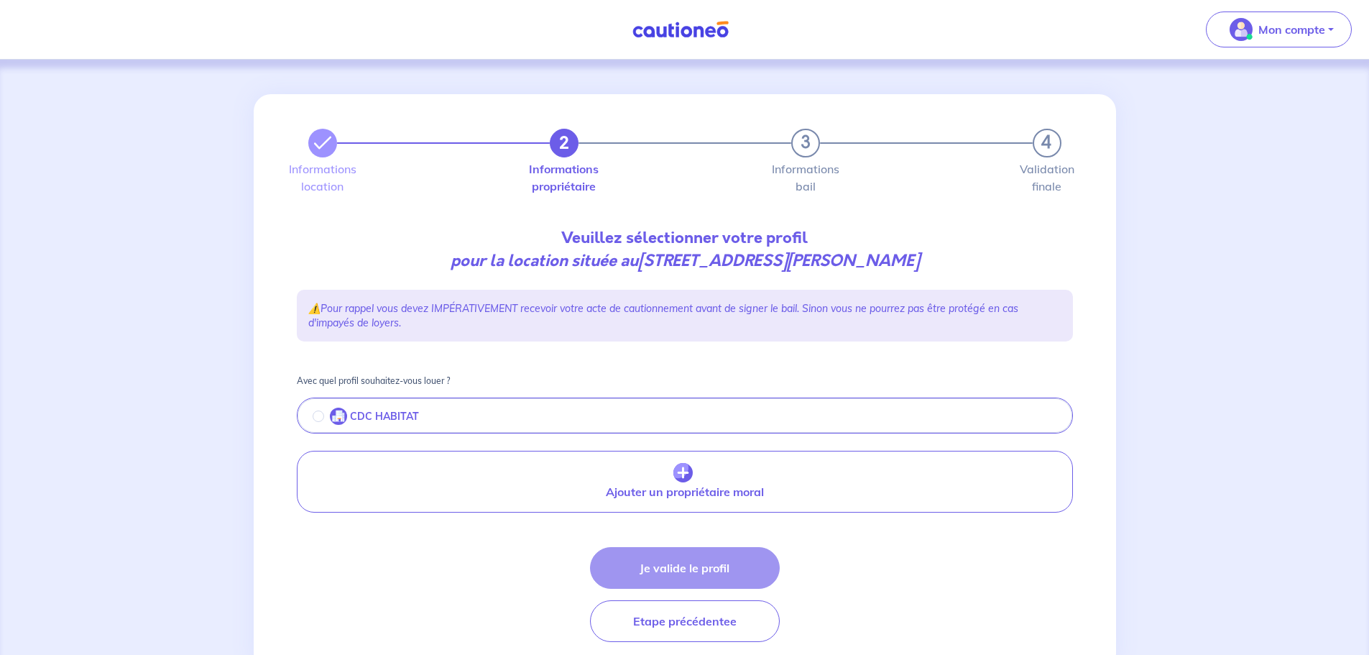
click at [375, 421] on p "CDC HABITAT" at bounding box center [384, 416] width 69 height 12
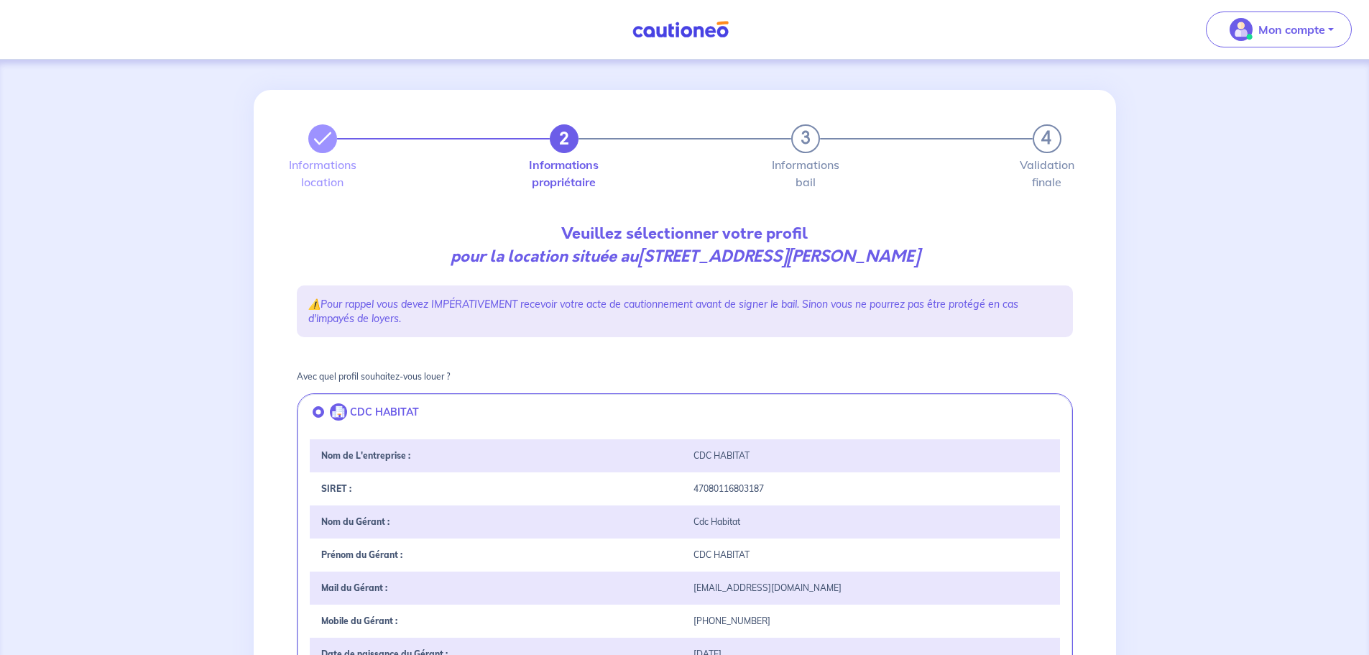
scroll to position [359, 0]
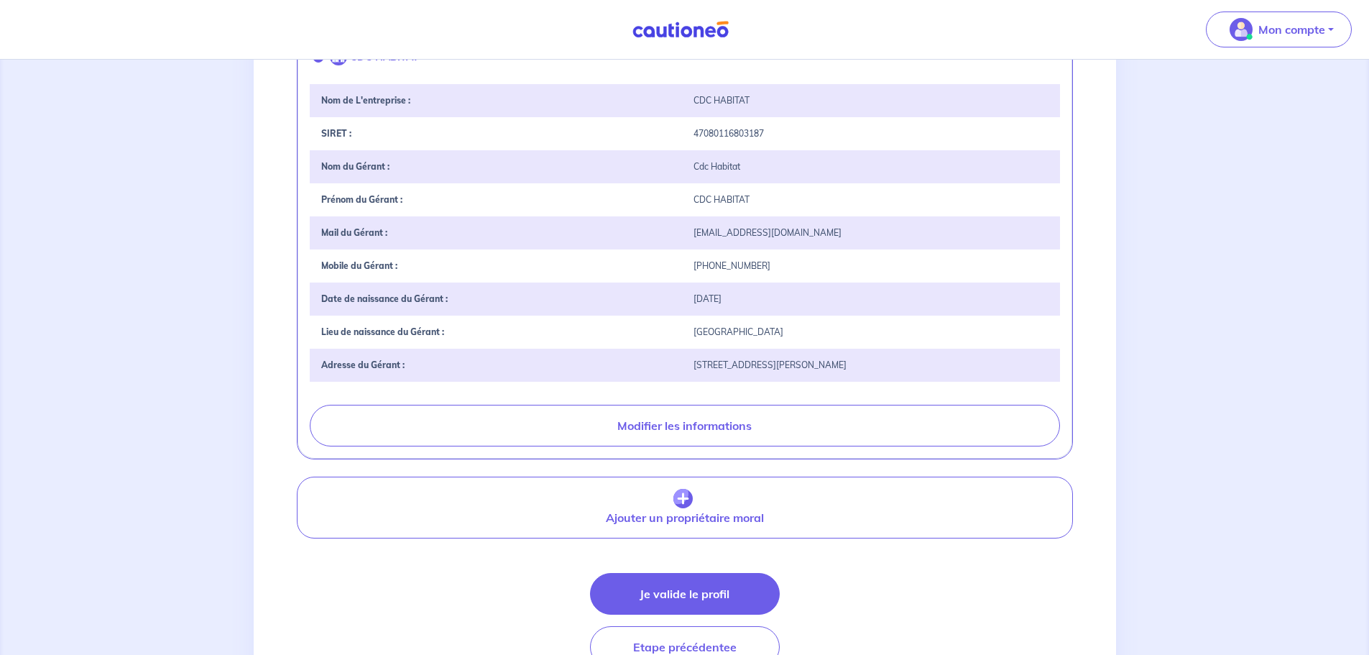
click at [686, 587] on button "Je valide le profil" at bounding box center [685, 594] width 190 height 42
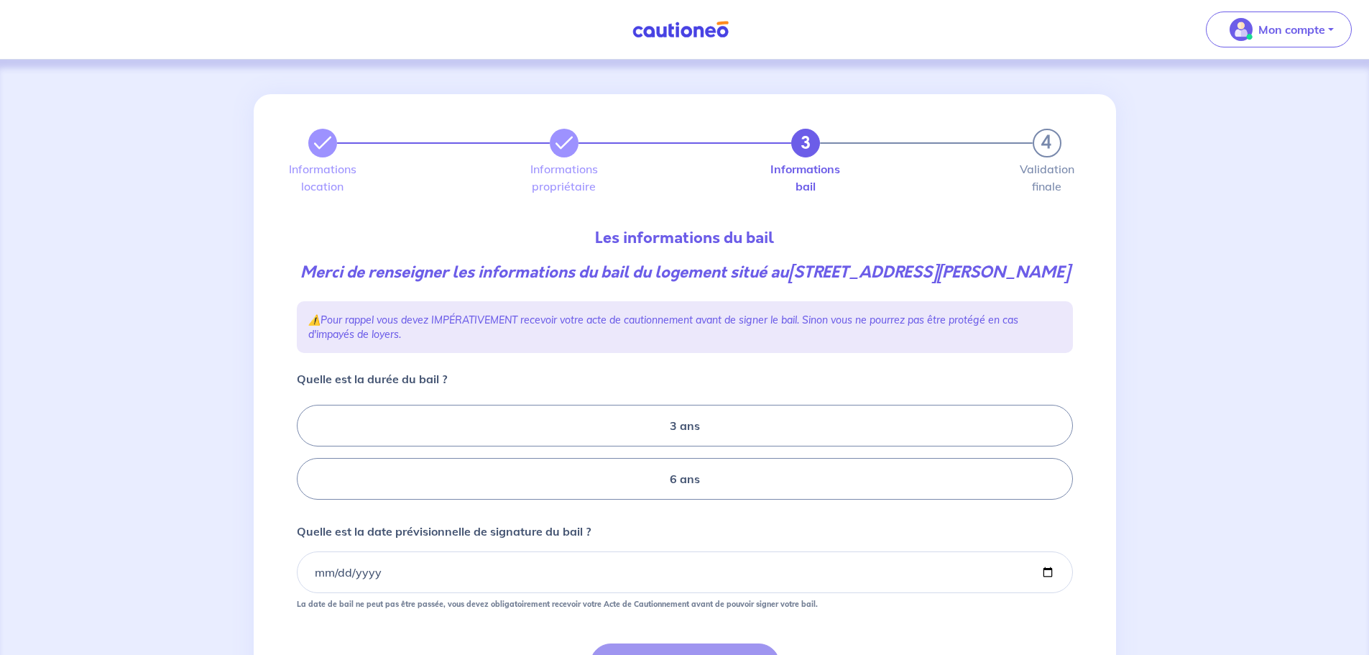
click at [579, 488] on label "6 ans" at bounding box center [685, 479] width 776 height 42
click at [306, 457] on input "6 ans" at bounding box center [301, 452] width 9 height 9
radio input "true"
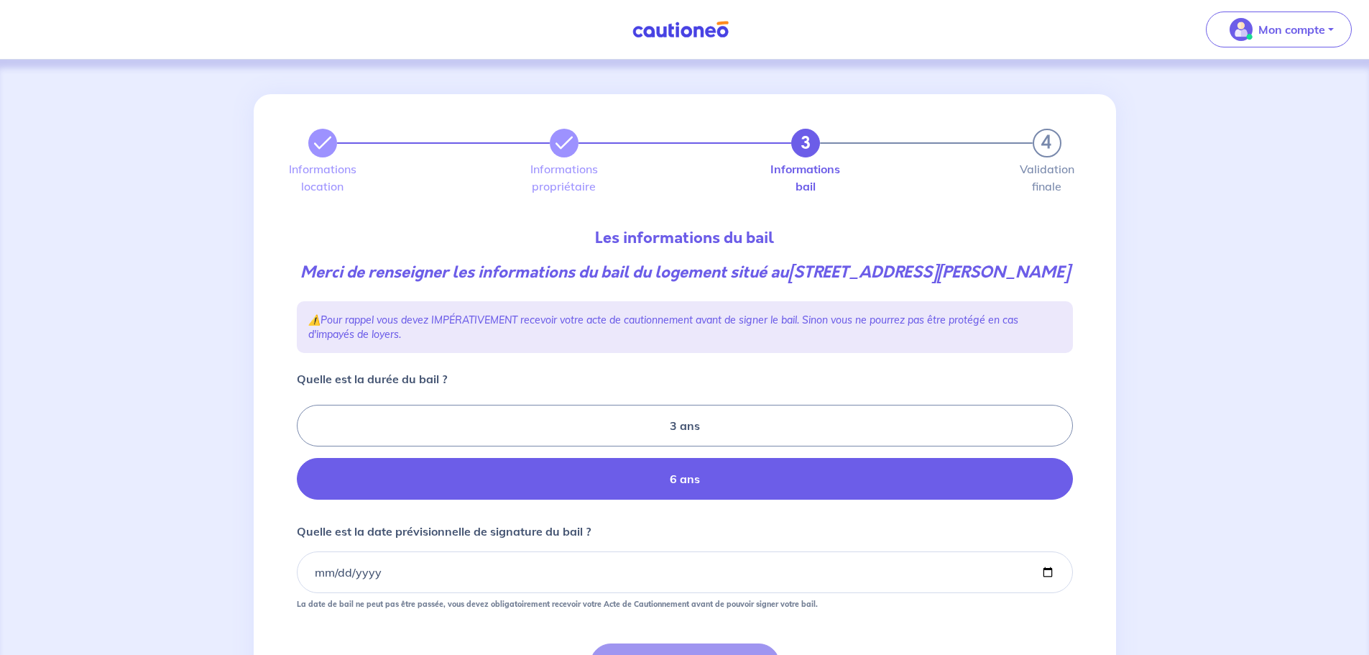
scroll to position [147, 0]
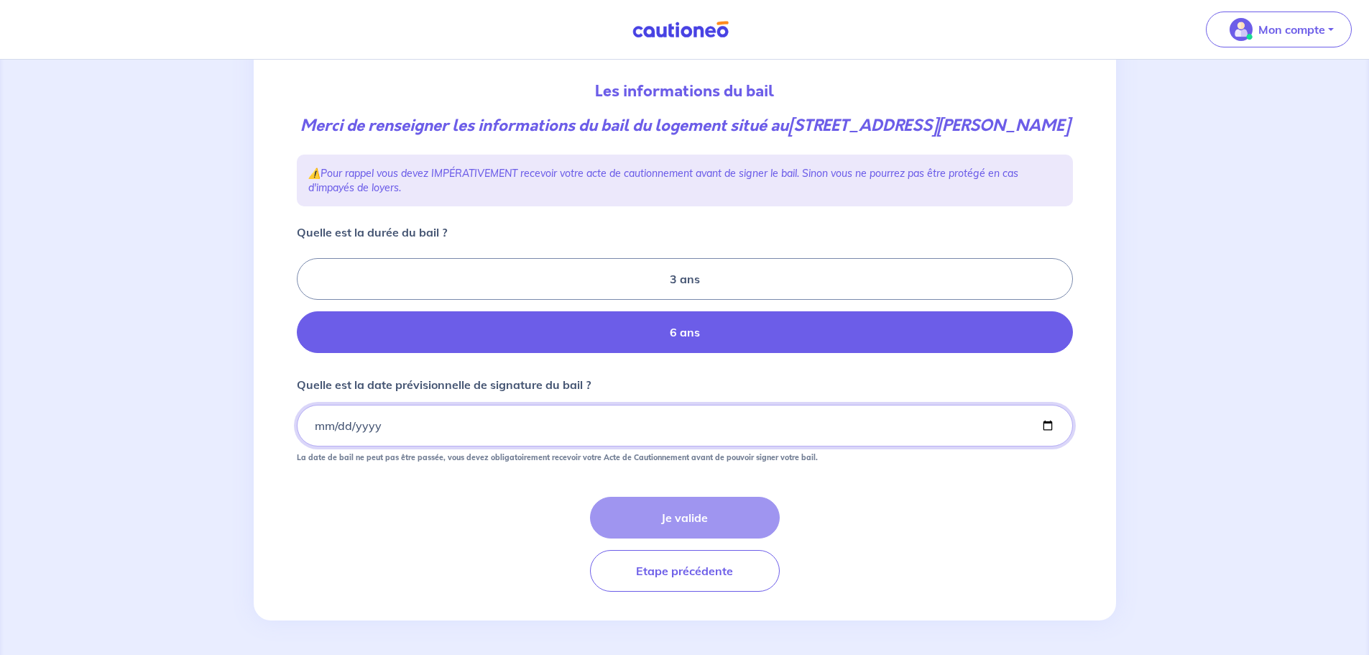
click at [462, 425] on input "Quelle est la date prévisionnelle de signature du bail ?" at bounding box center [685, 426] width 776 height 42
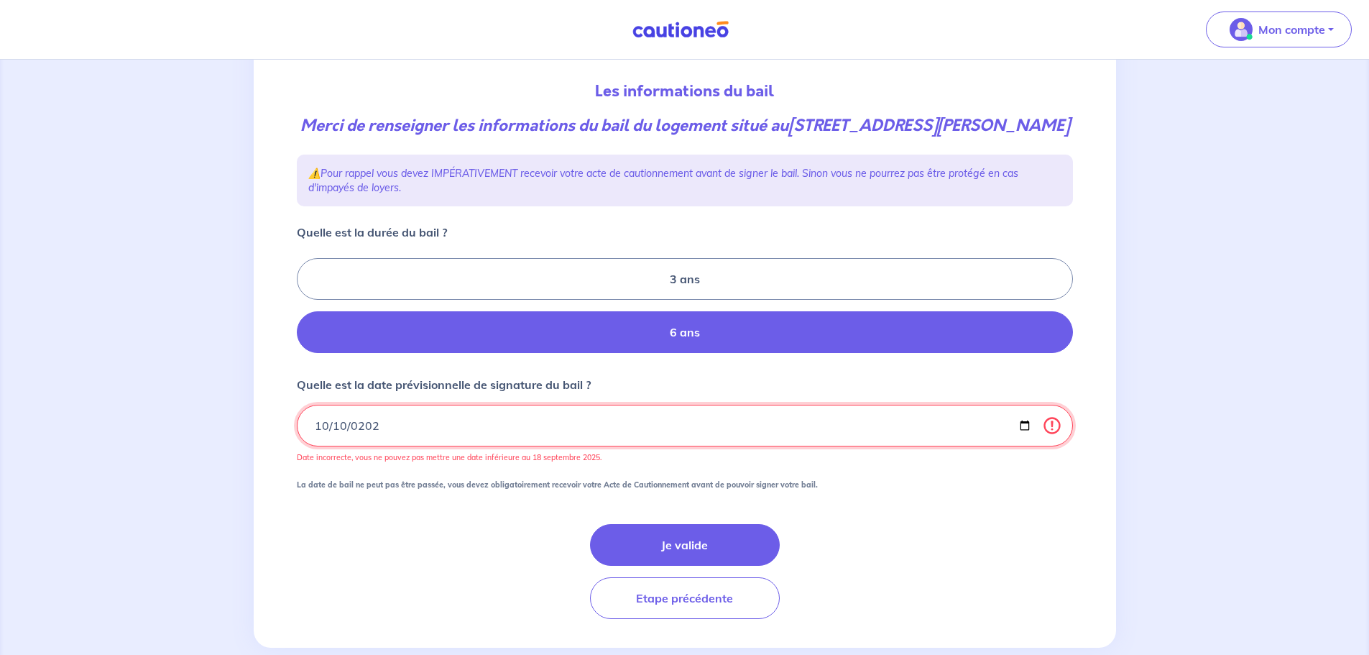
type input "2025-10-10"
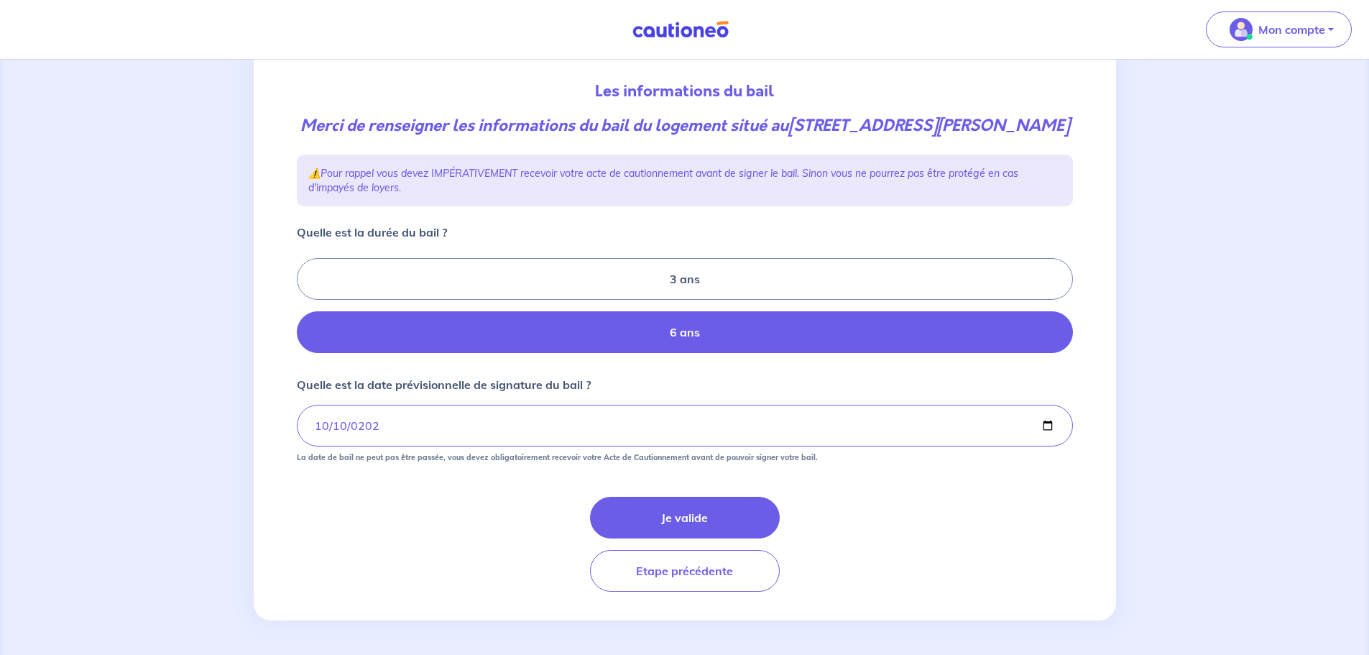
click at [701, 514] on button "Je valide" at bounding box center [685, 518] width 190 height 42
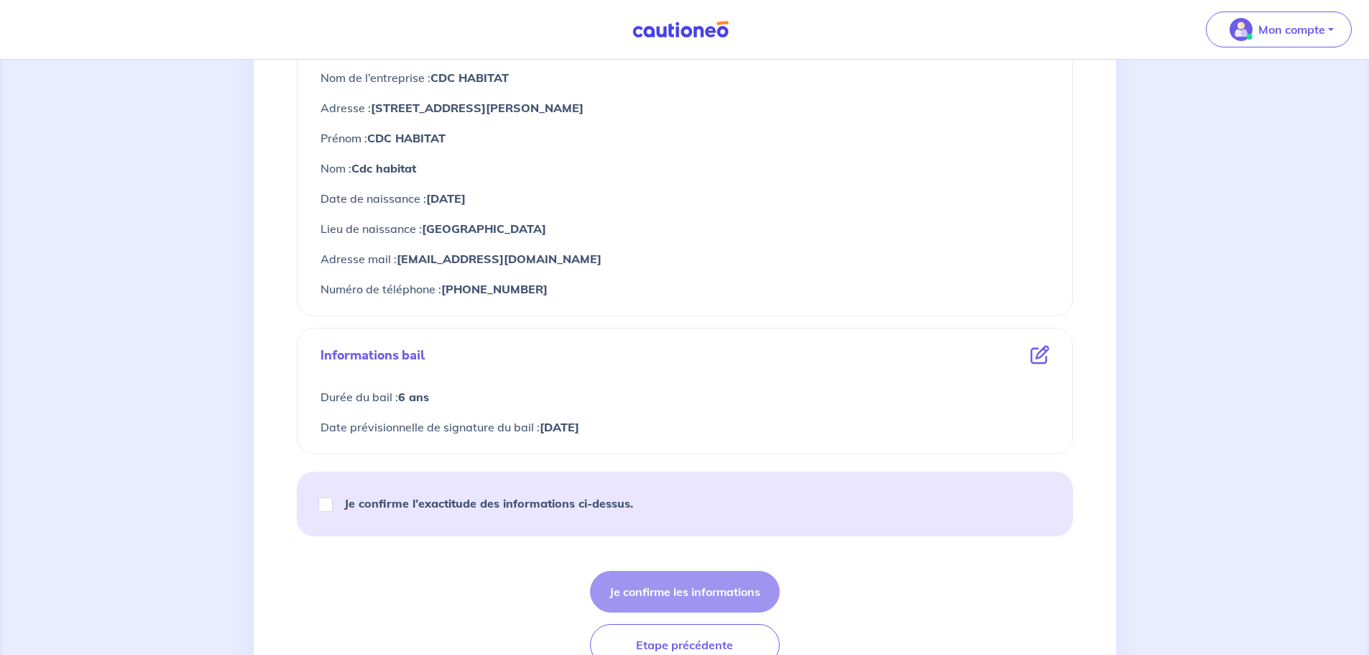
scroll to position [671, 0]
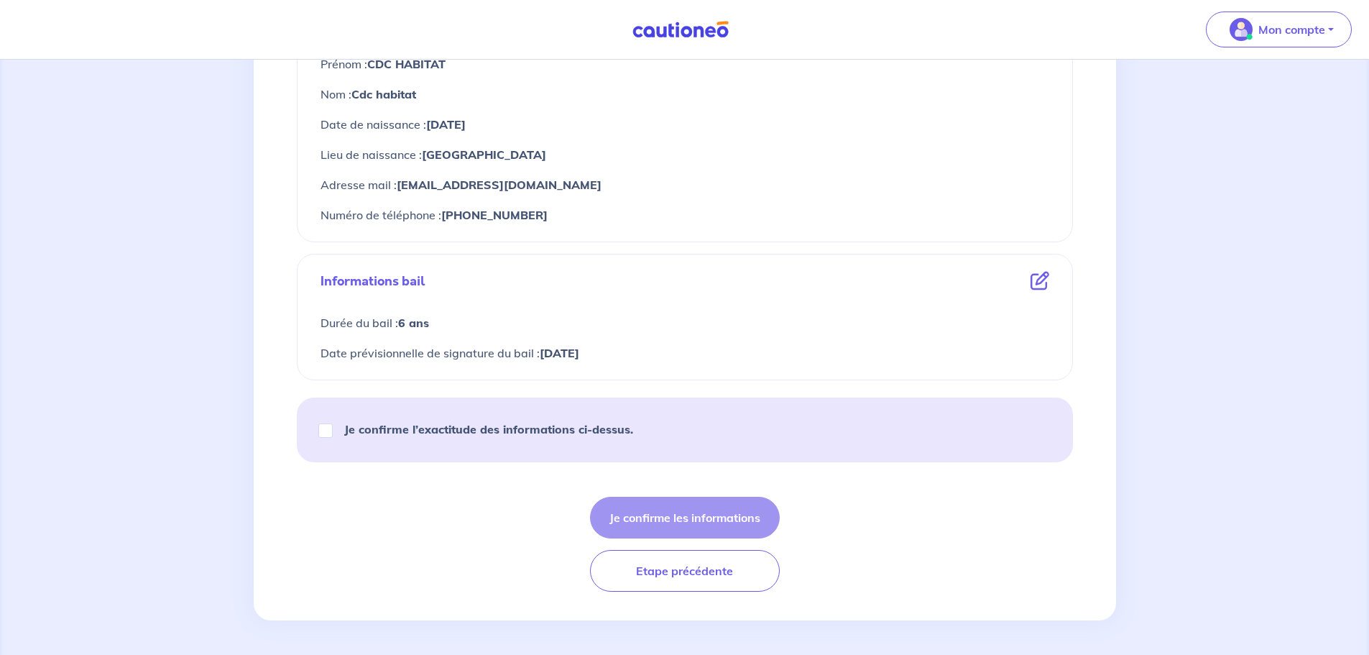
click at [596, 438] on div "Je confirme l’exactitude des informations ci-dessus." at bounding box center [482, 429] width 336 height 40
click at [580, 432] on strong "Je confirme l’exactitude des informations ci-dessus." at bounding box center [488, 429] width 289 height 14
click at [333, 432] on input "Je confirme l’exactitude des informations ci-dessus." at bounding box center [325, 430] width 14 height 14
checkbox input "true"
click at [697, 513] on button "Je confirme les informations" at bounding box center [685, 518] width 190 height 42
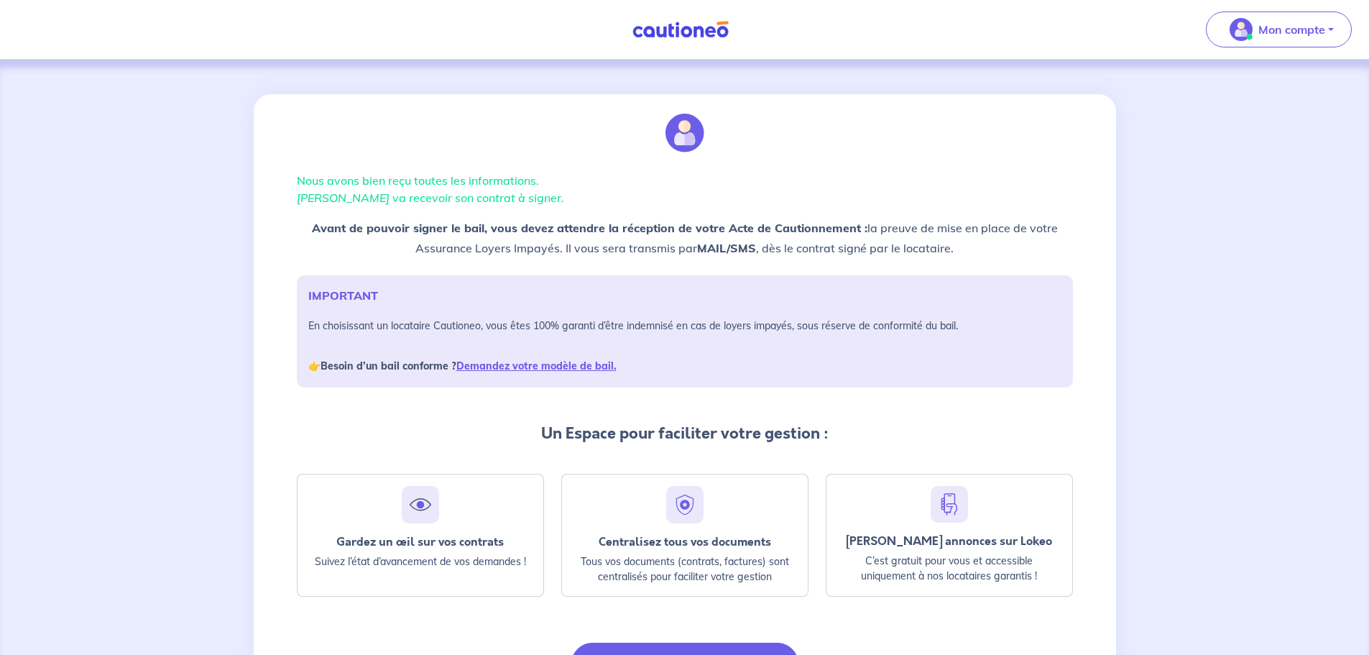
click at [1274, 29] on p "Mon compte" at bounding box center [1292, 29] width 67 height 17
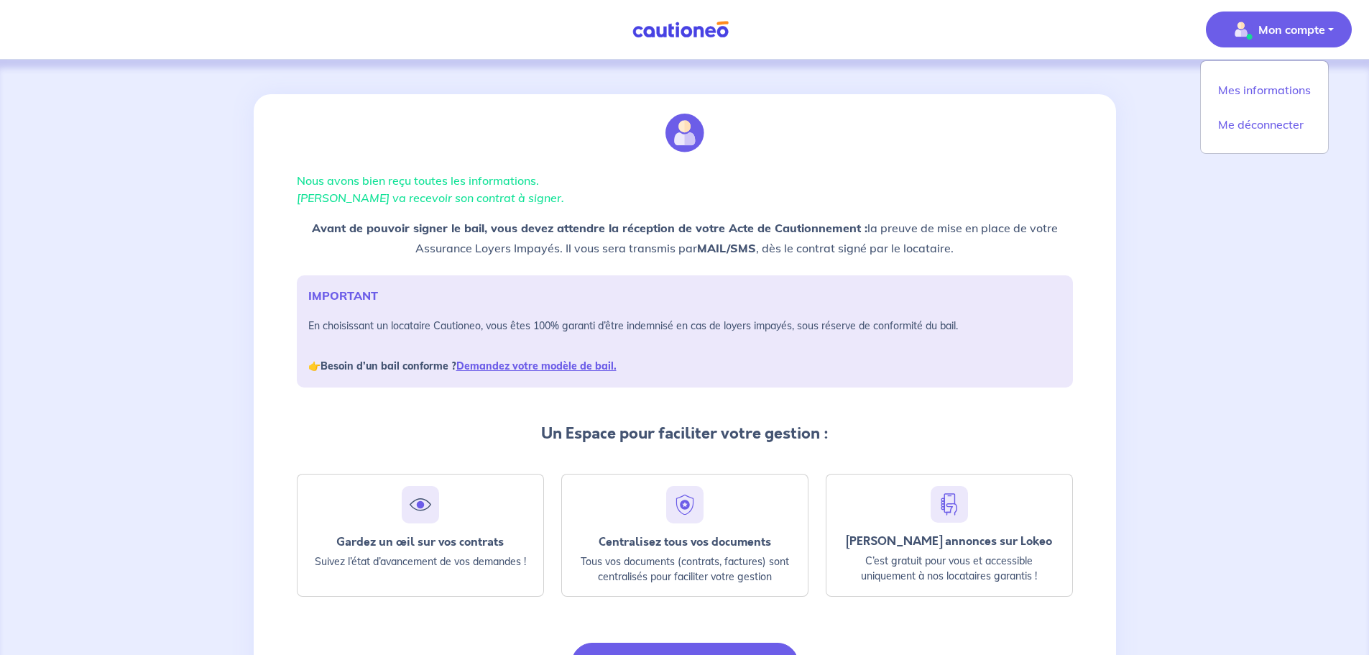
click at [724, 37] on img at bounding box center [681, 30] width 108 height 18
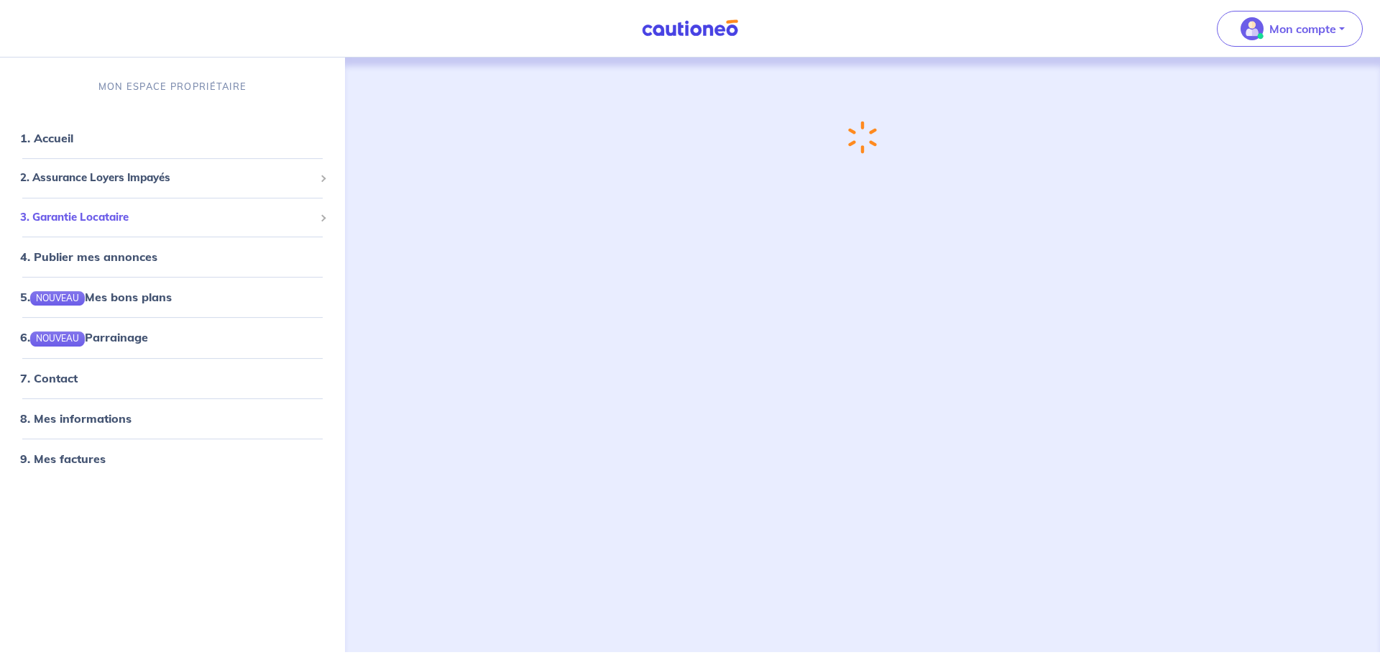
click at [133, 209] on span "3. Garantie Locataire" at bounding box center [167, 217] width 294 height 17
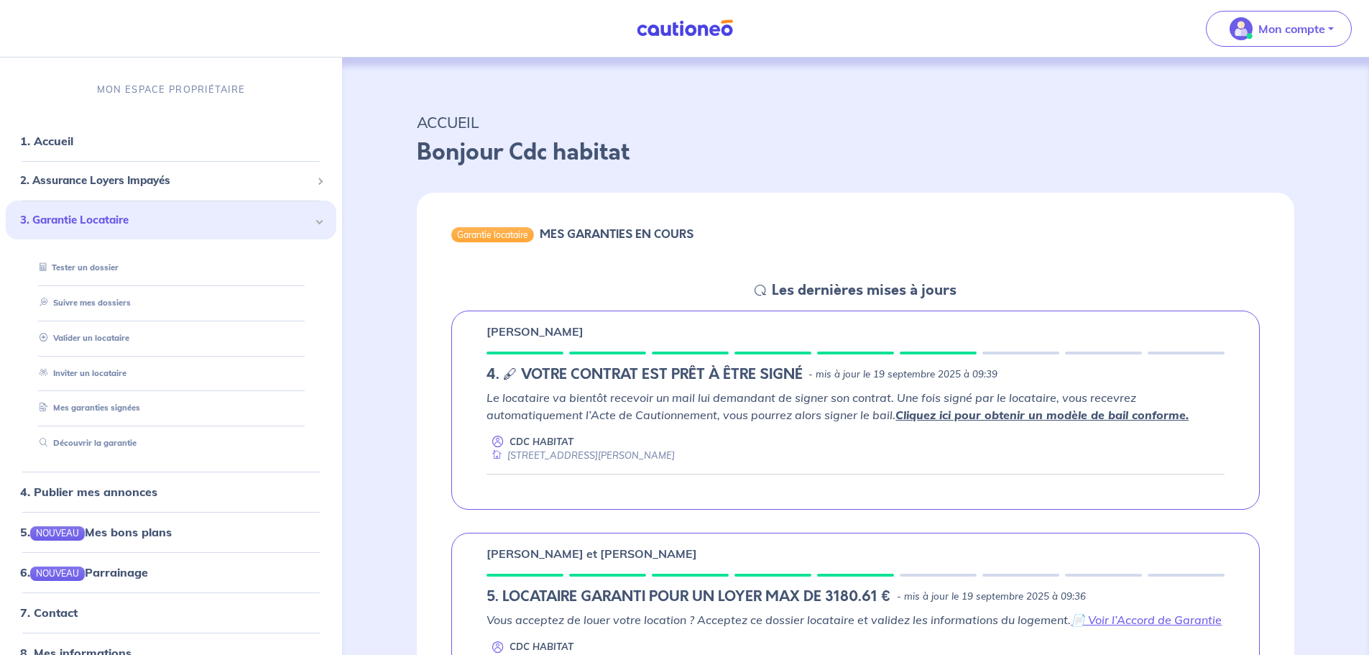
click at [126, 338] on link "Valider un locataire" at bounding box center [82, 338] width 96 height 10
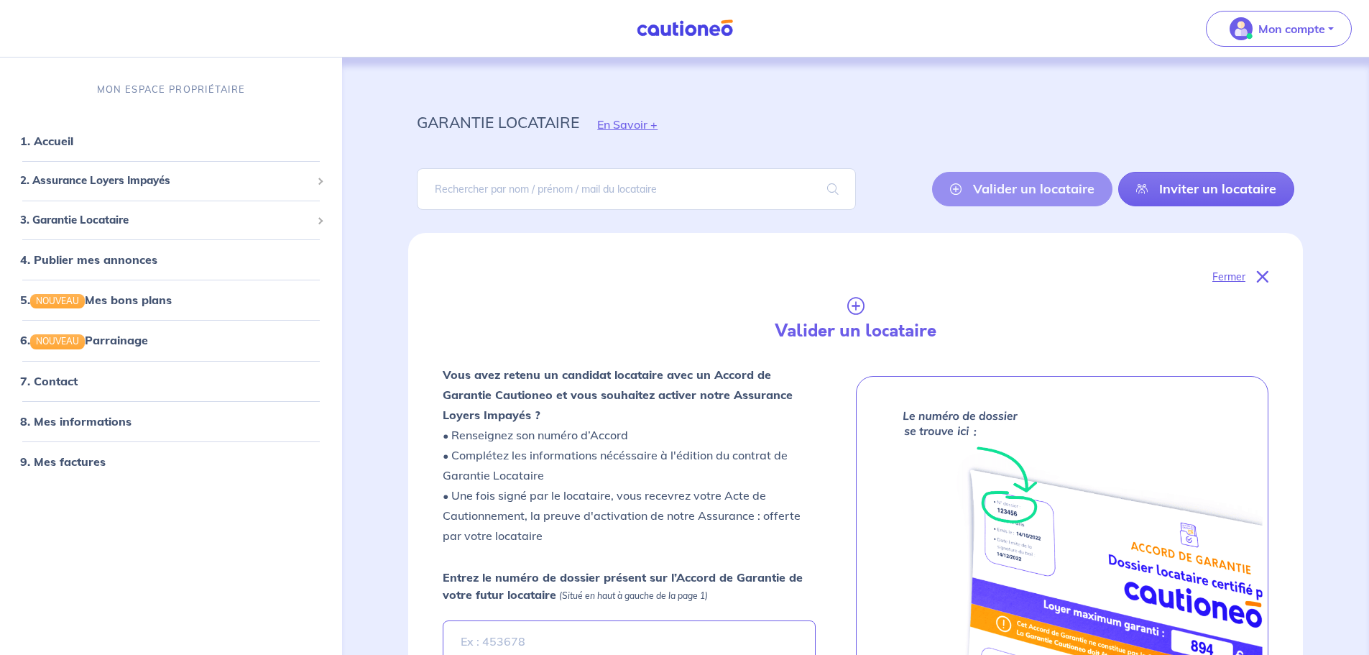
scroll to position [7, 0]
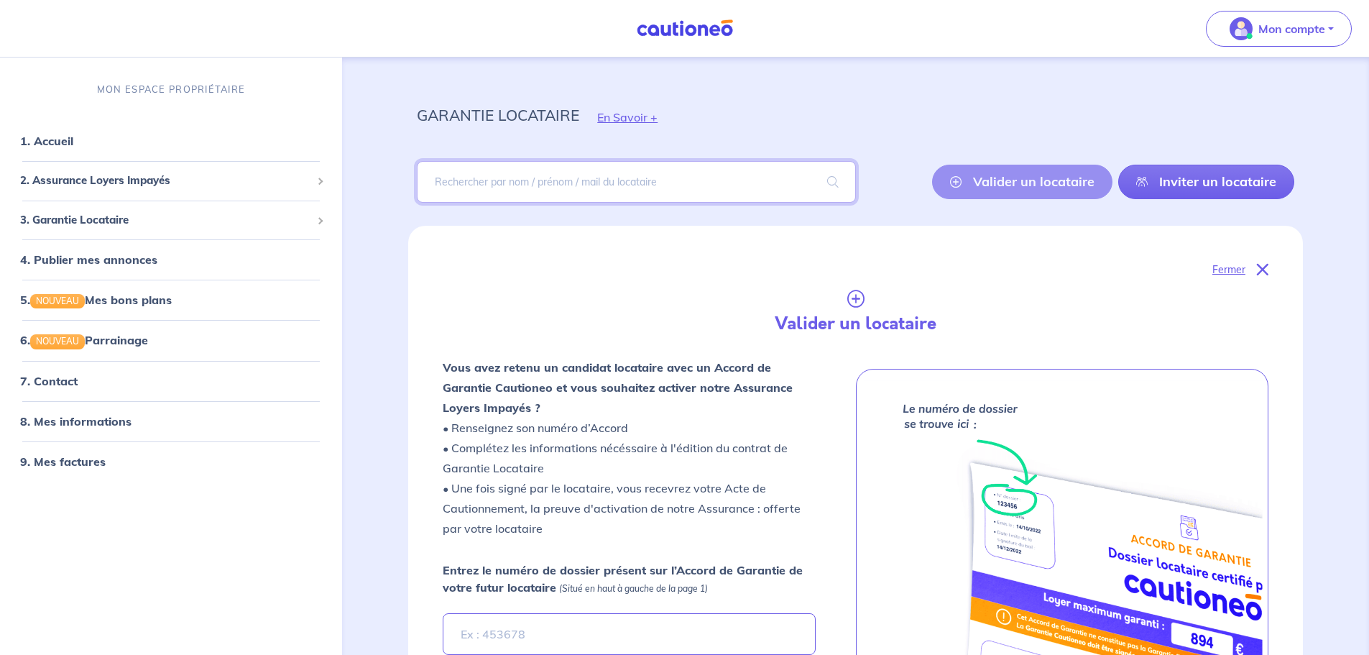
click at [568, 193] on input "search" at bounding box center [636, 182] width 438 height 42
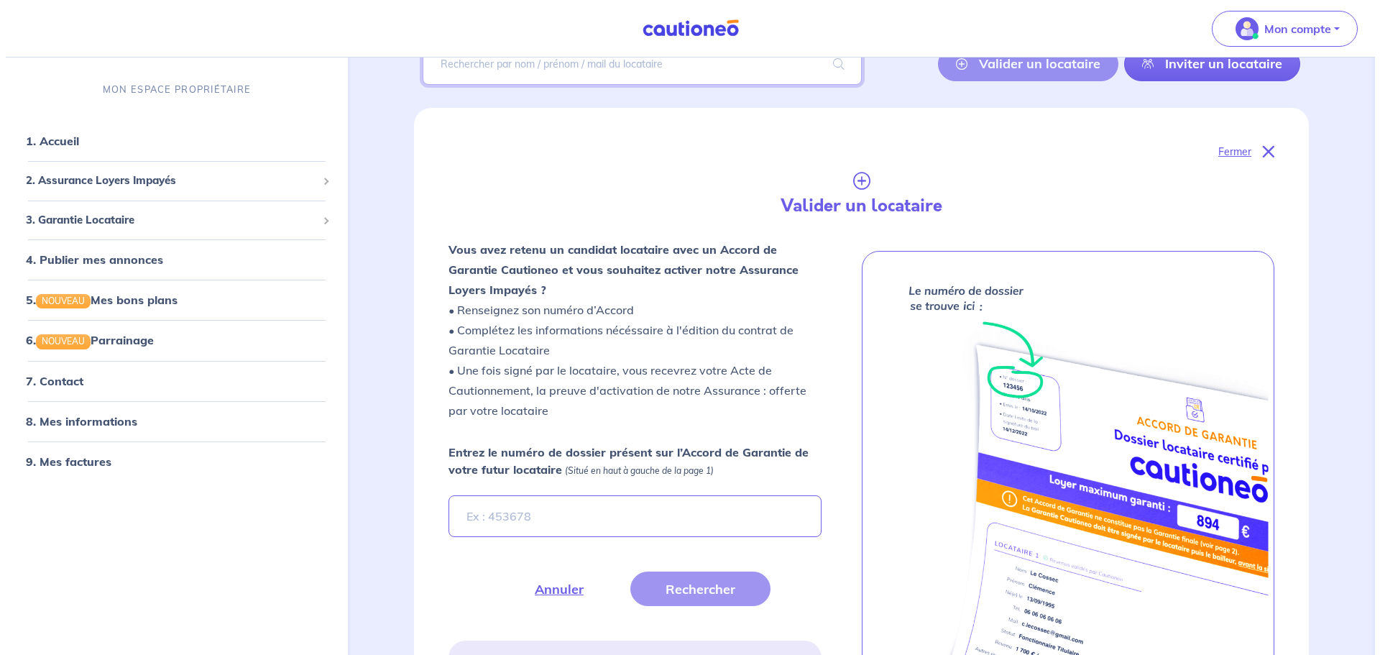
scroll to position [223, 0]
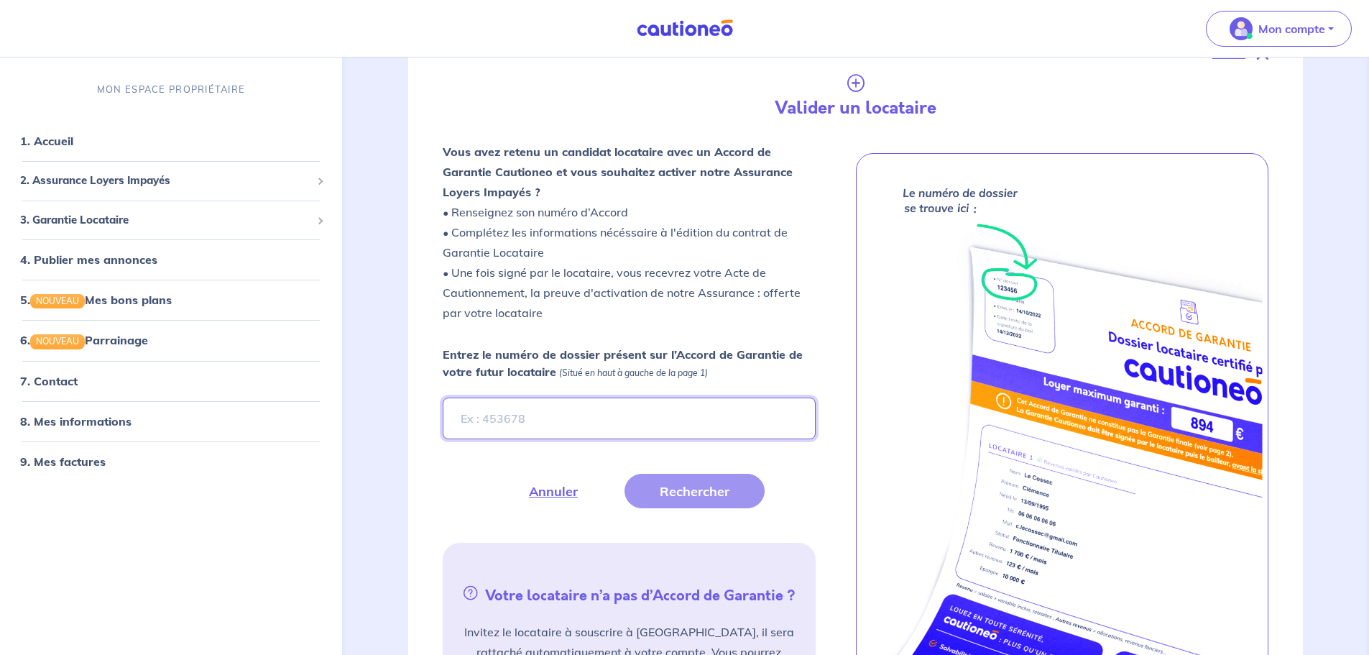
click at [568, 417] on input "Entrez le numéro de dossier présent sur l’Accord de Garantie de votre futur loc…" at bounding box center [629, 418] width 372 height 42
paste input "iZvC7a"
type input "iZvC7a"
click at [689, 497] on button "Rechercher" at bounding box center [695, 491] width 140 height 35
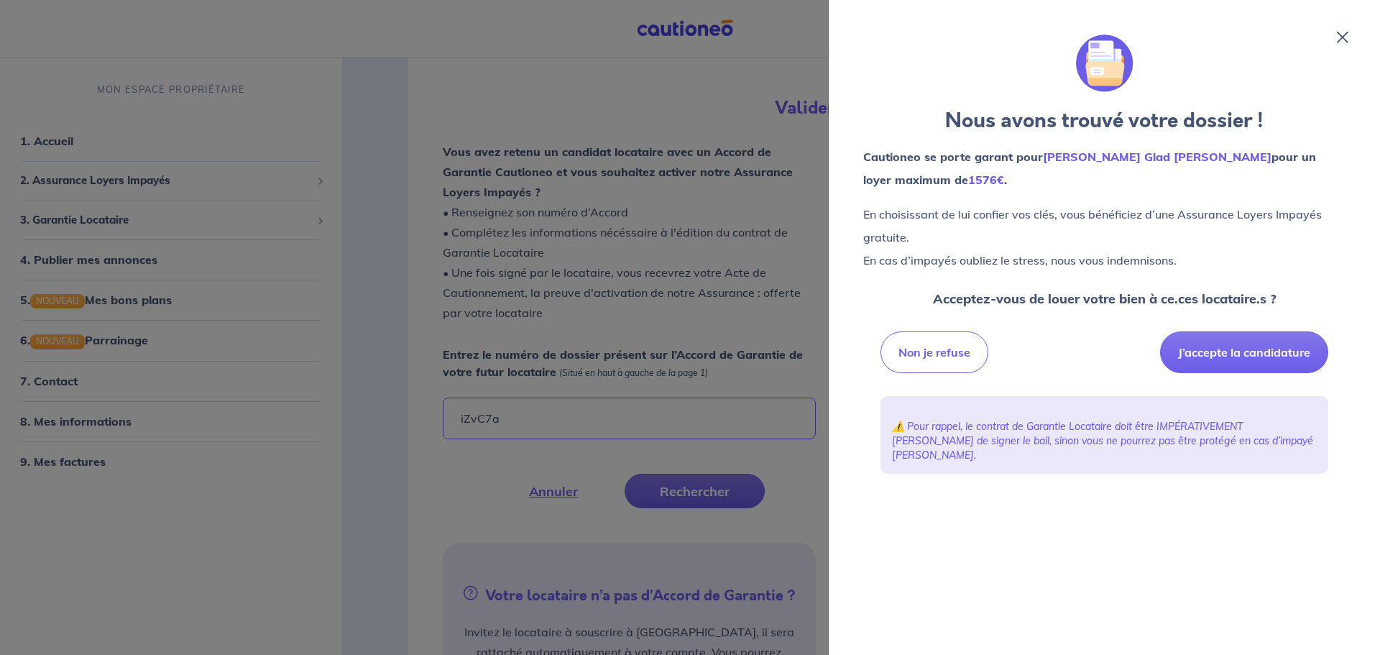
click at [1205, 365] on button "J’accepte la candidature" at bounding box center [1244, 352] width 168 height 42
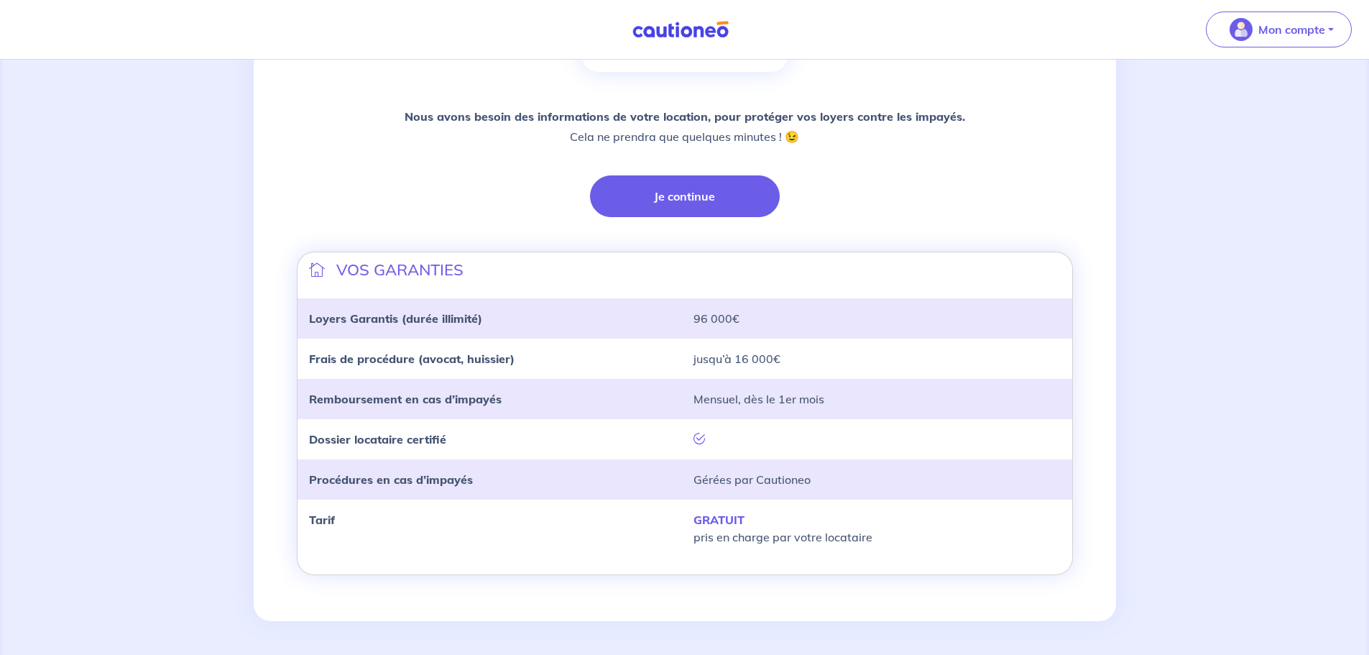
scroll to position [303, 0]
click at [715, 188] on button "Je continue" at bounding box center [685, 196] width 190 height 42
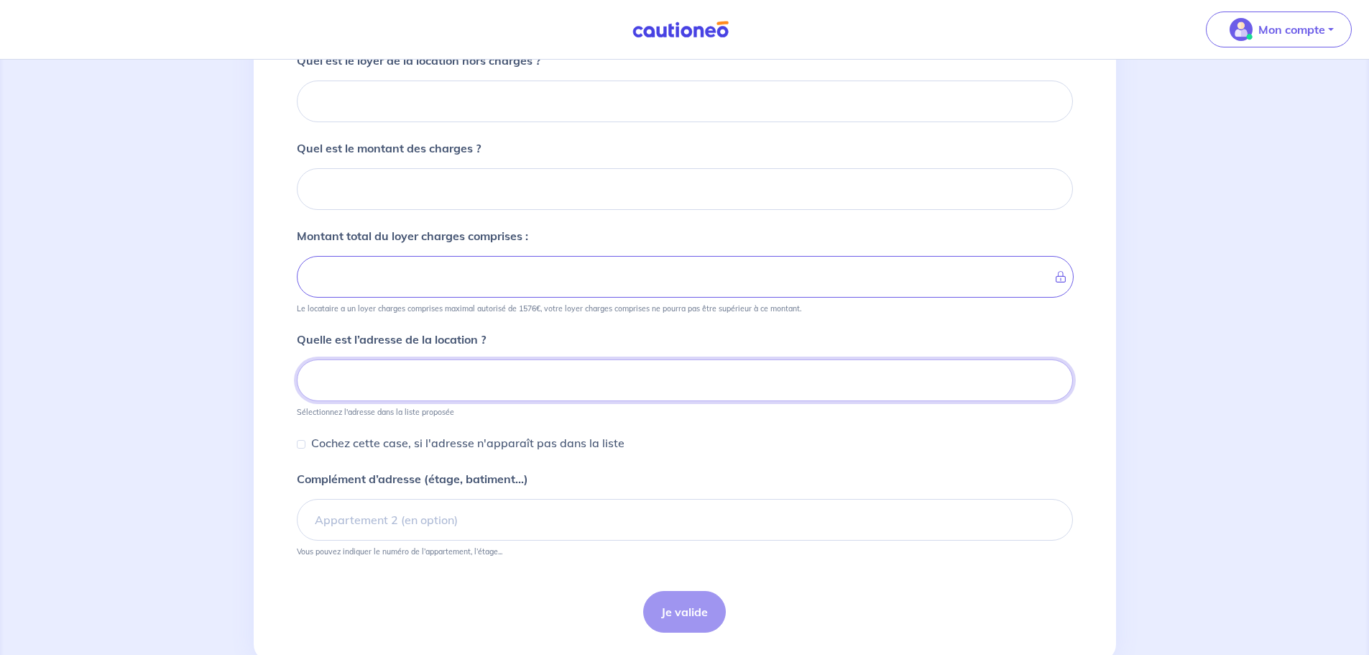
scroll to position [325, 0]
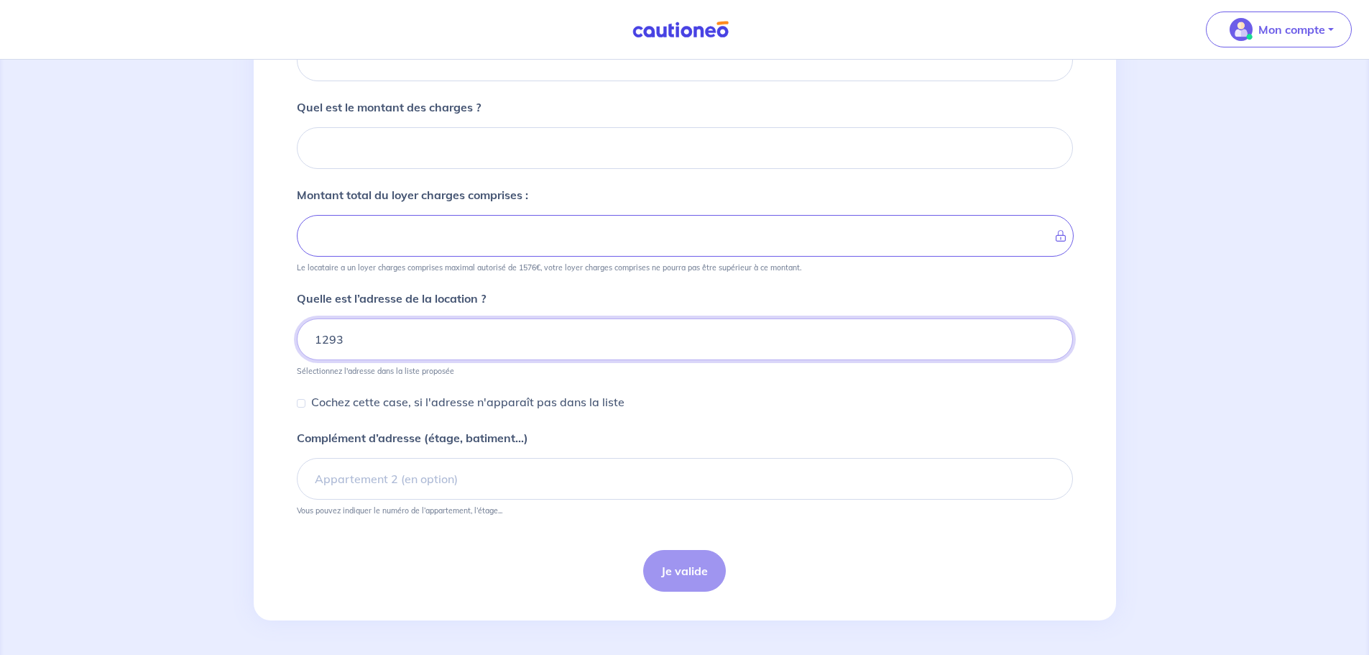
click at [363, 340] on input "1293" at bounding box center [685, 339] width 776 height 42
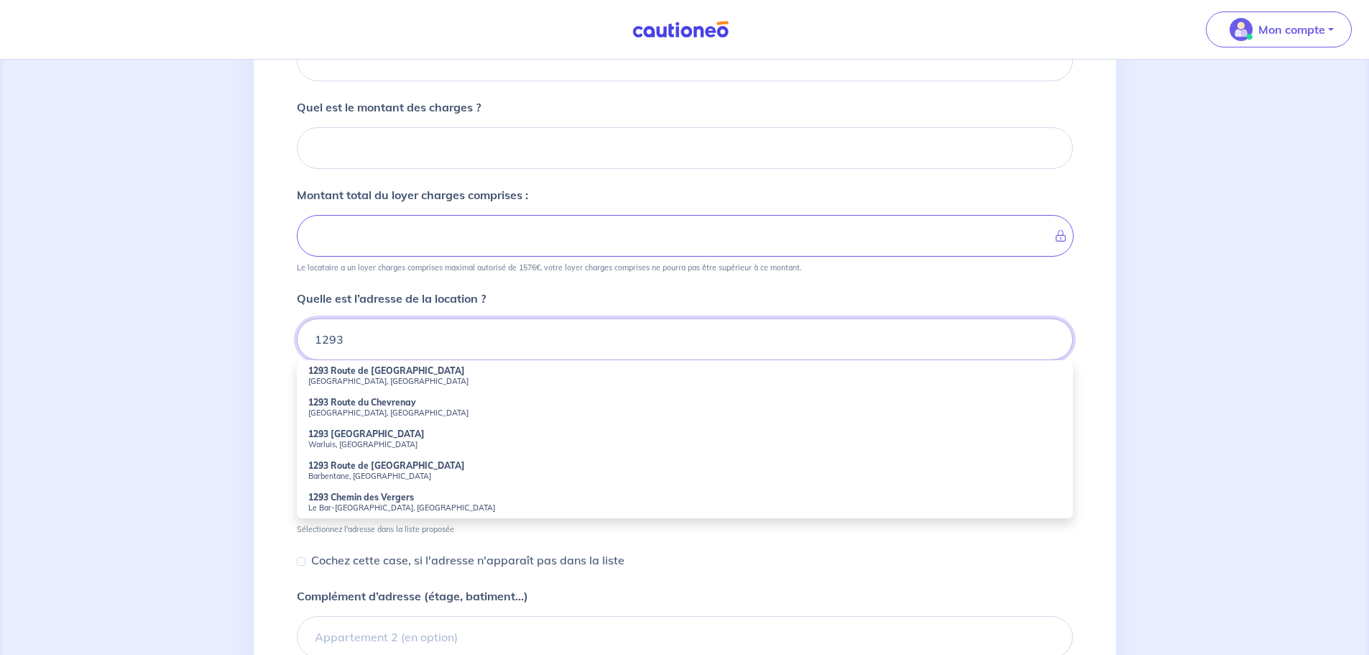
click at [363, 340] on input "1293" at bounding box center [685, 339] width 776 height 42
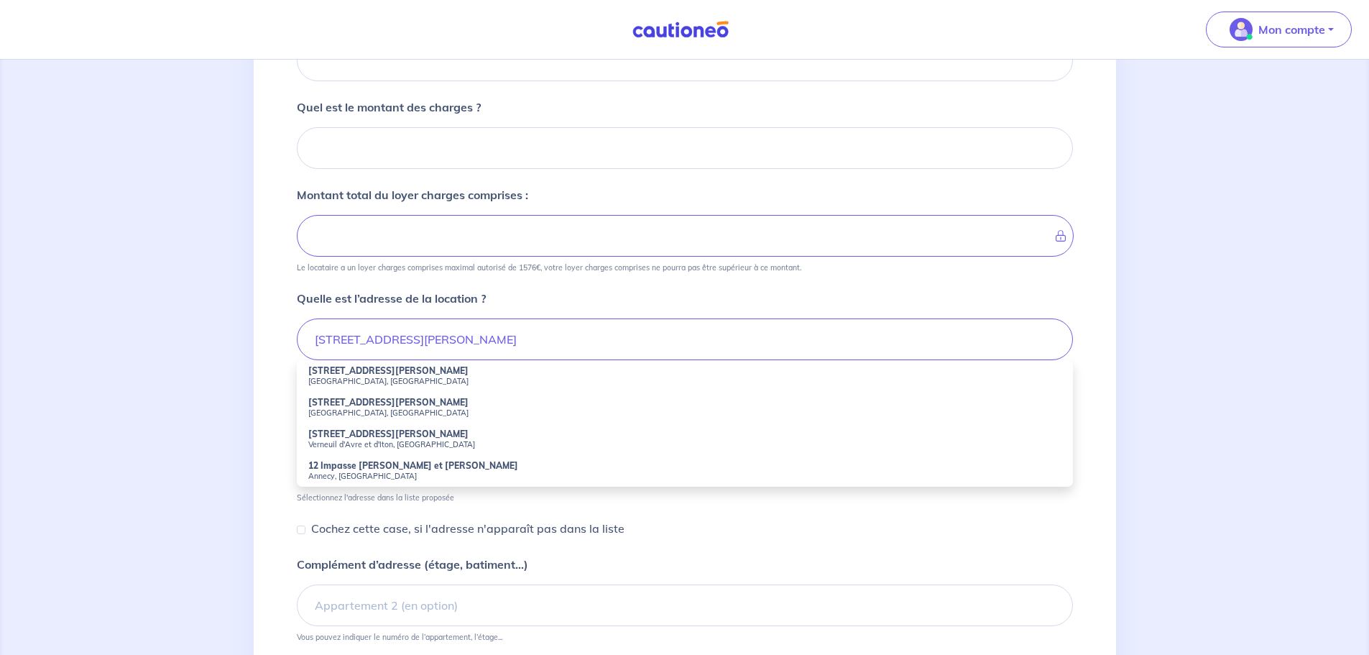
click at [365, 368] on strong "[STREET_ADDRESS][PERSON_NAME]" at bounding box center [388, 370] width 160 height 11
type input "[STREET_ADDRESS][PERSON_NAME]"
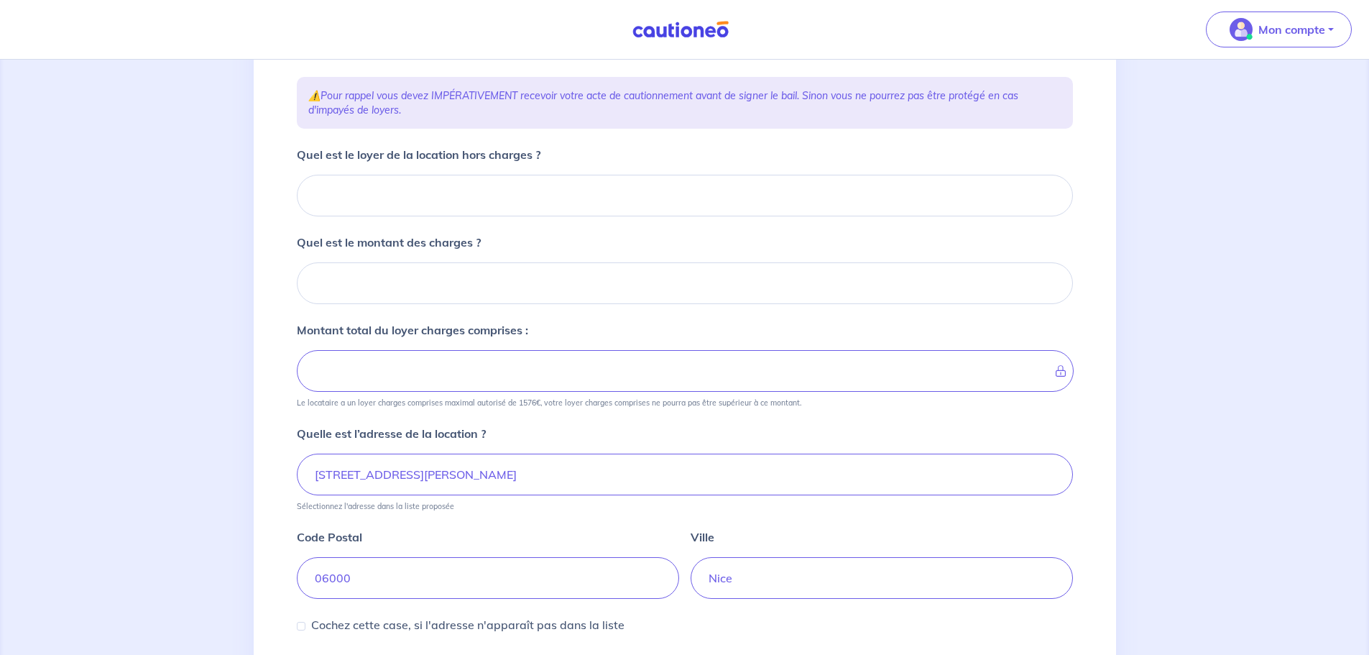
scroll to position [181, 0]
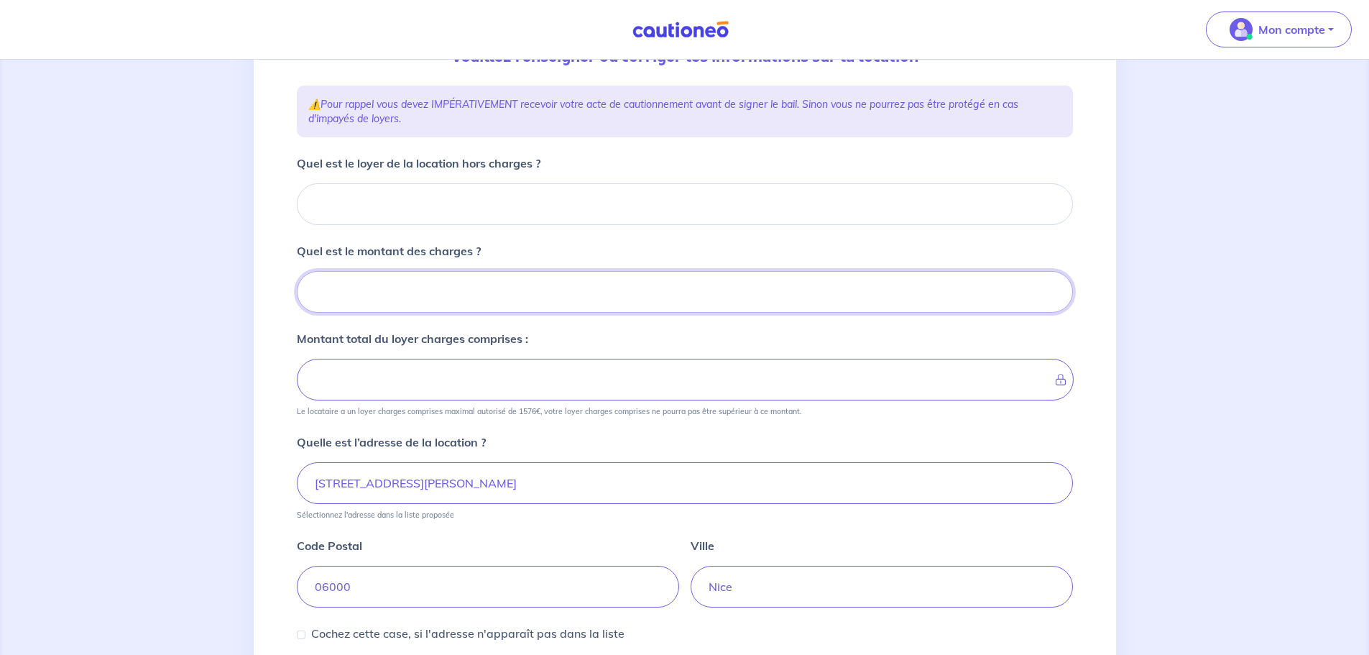
click at [426, 298] on input "Quel est le montant des charges ?" at bounding box center [685, 292] width 776 height 42
type input "224"
type input "224.22"
click at [225, 406] on div "1 2 3 4 Informations location Informations propriétaire Informations bail Valid…" at bounding box center [684, 383] width 1369 height 1008
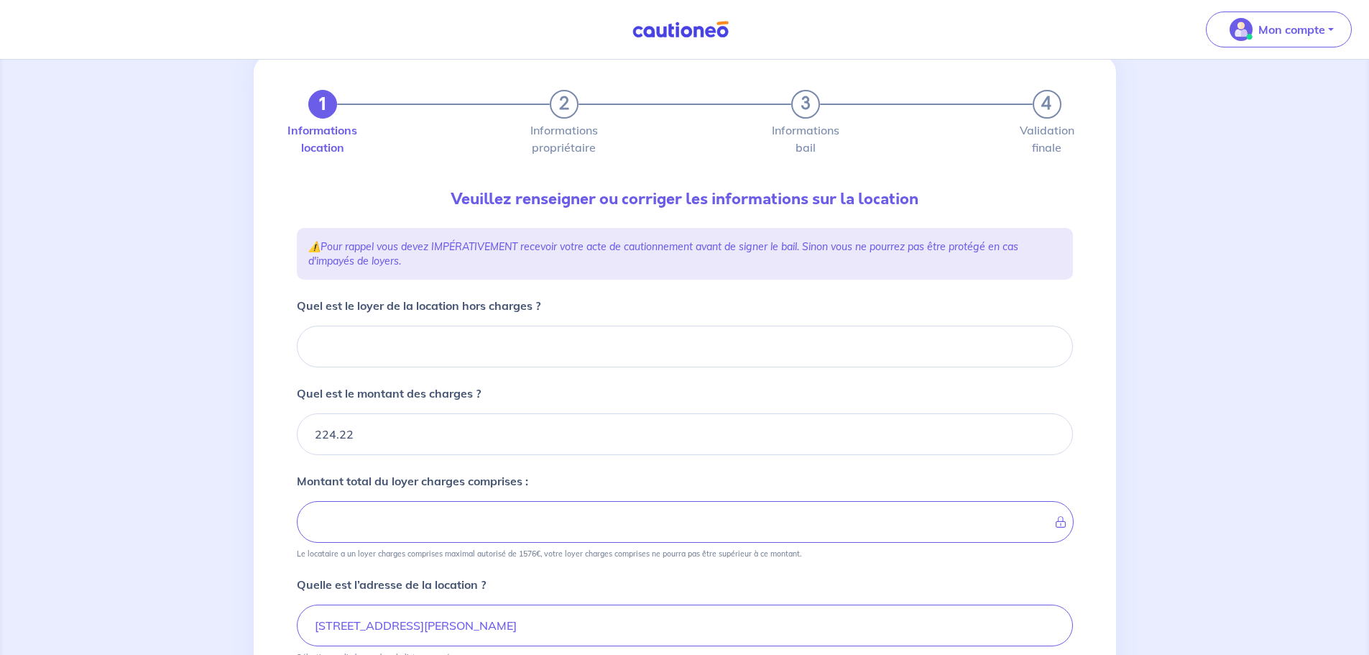
scroll to position [37, 0]
click at [450, 351] on input "Quel est le loyer de la location hors charges ?" at bounding box center [685, 348] width 776 height 42
type input "10"
type input "225.22"
type input "106"
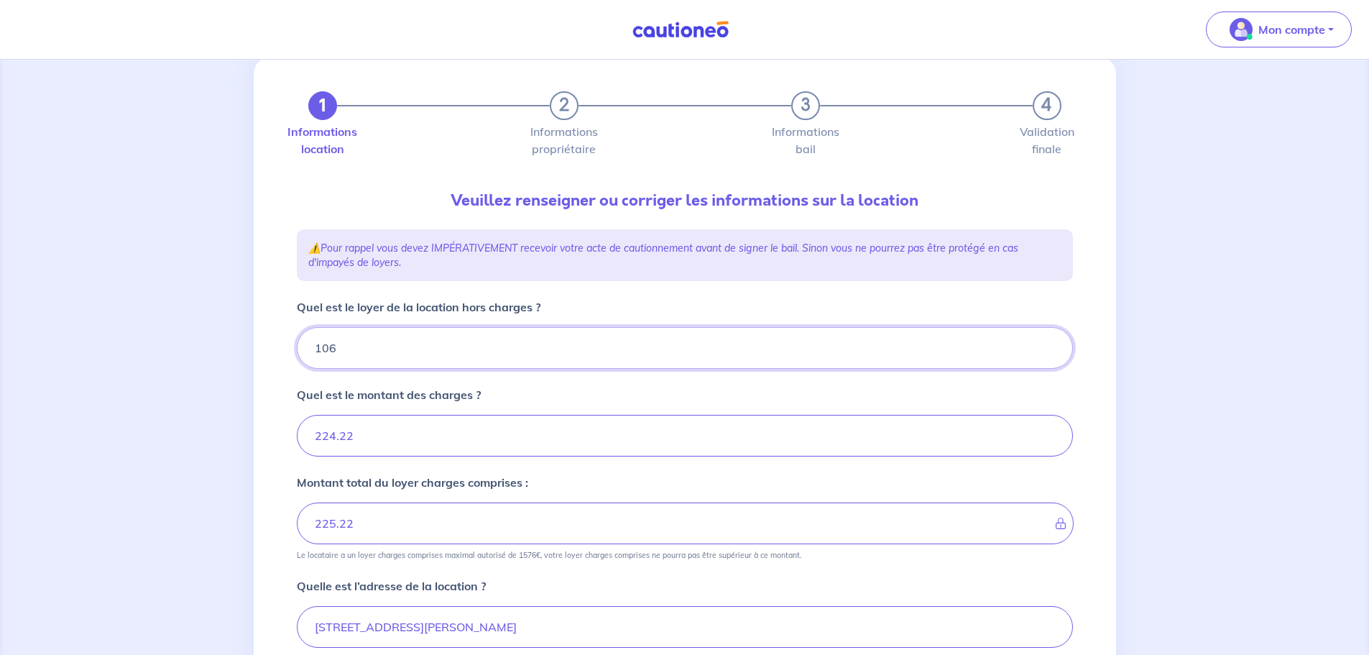
type input "234.22"
type input "1068"
type input "1292.22"
type input "1068.99"
type input "1293.21"
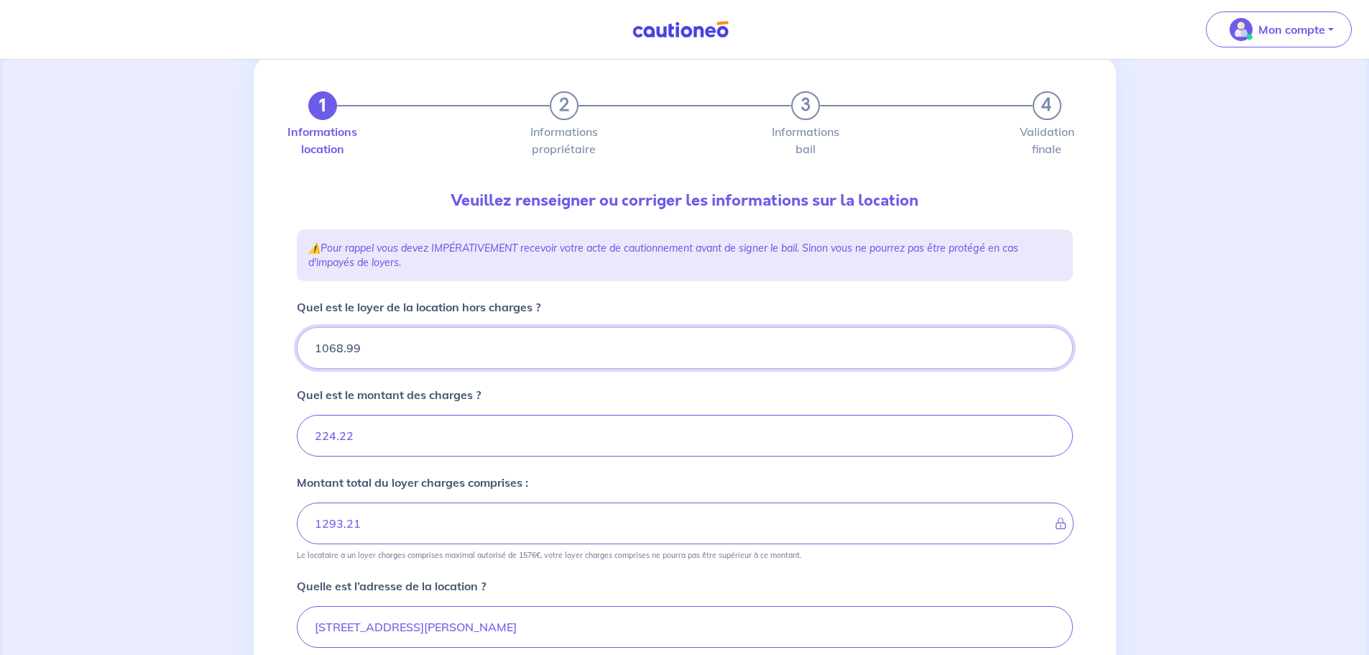
type input "1068.99"
click at [211, 306] on div "1 2 3 4 Informations location Informations propriétaire Informations bail Valid…" at bounding box center [684, 526] width 1369 height 1008
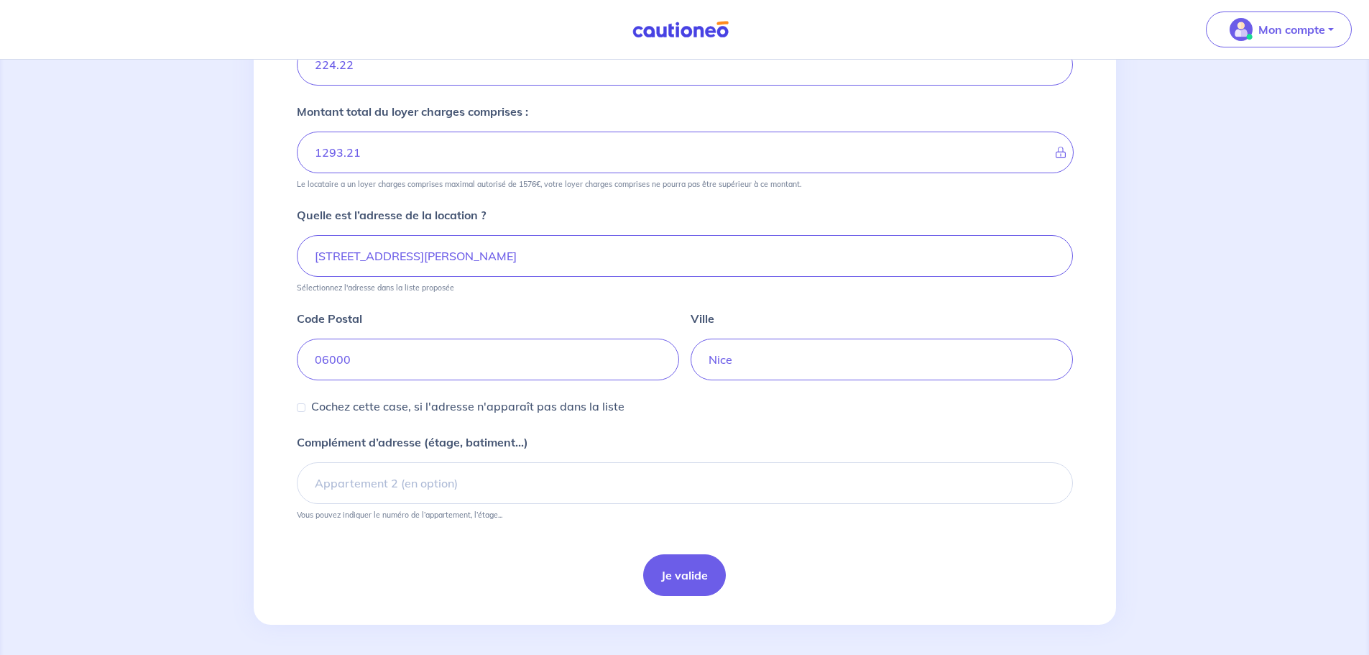
scroll to position [413, 0]
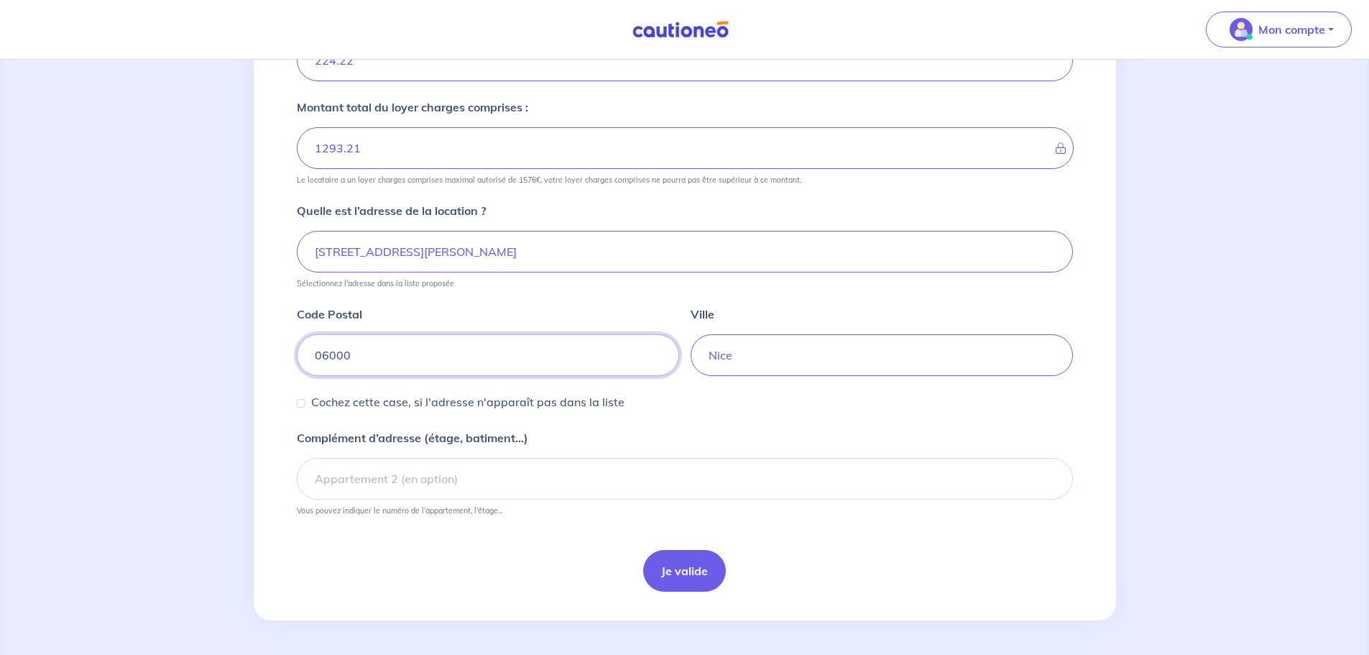
drag, startPoint x: 369, startPoint y: 356, endPoint x: 328, endPoint y: 351, distance: 41.9
click at [328, 351] on input "06000" at bounding box center [488, 355] width 382 height 42
type input "06200"
click at [643, 550] on button "Je valide" at bounding box center [684, 571] width 83 height 42
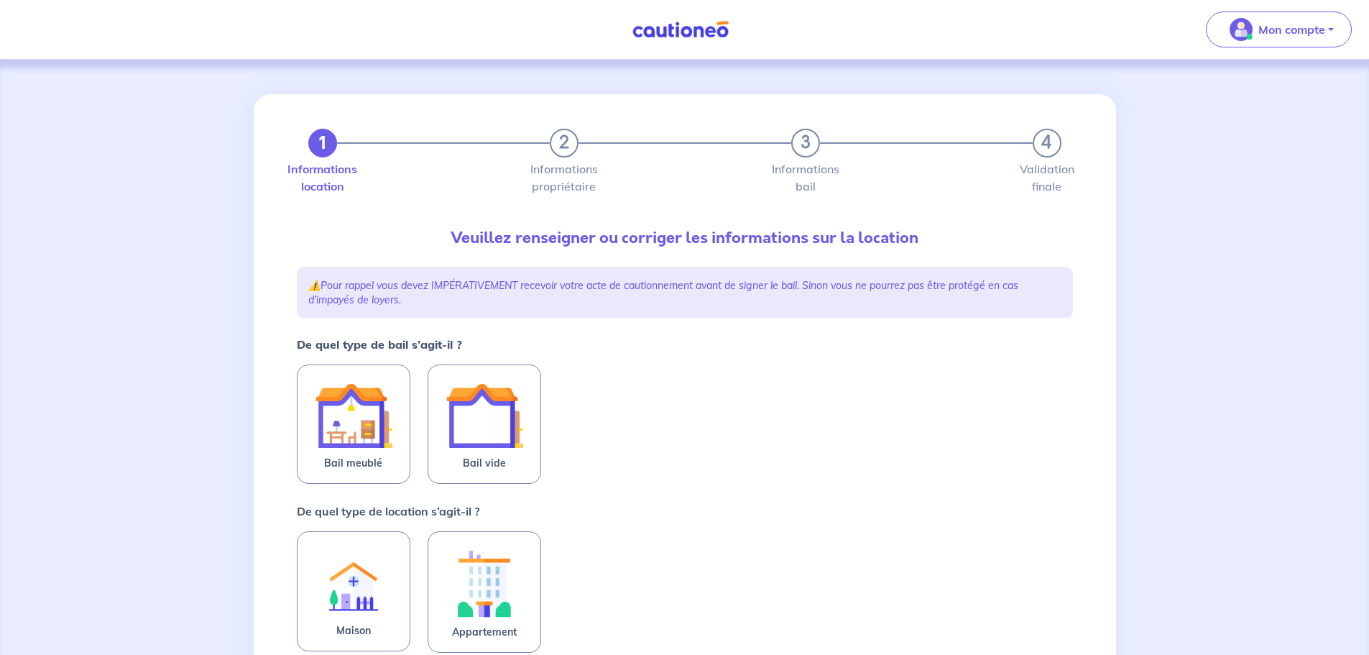
click at [486, 464] on span "Bail vide" at bounding box center [484, 462] width 43 height 17
click at [0, 0] on input "Bail vide" at bounding box center [0, 0] width 0 height 0
click at [476, 582] on img at bounding box center [485, 585] width 78 height 80
click at [0, 0] on input "Appartement" at bounding box center [0, 0] width 0 height 0
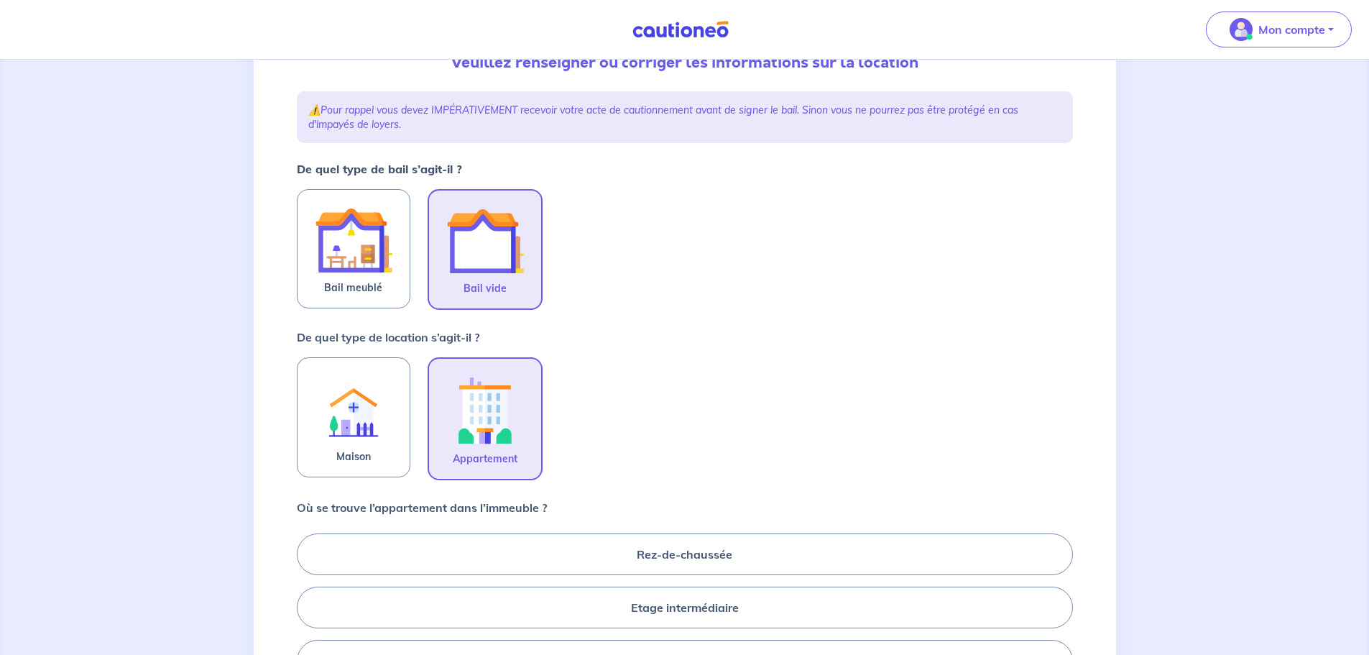
scroll to position [359, 0]
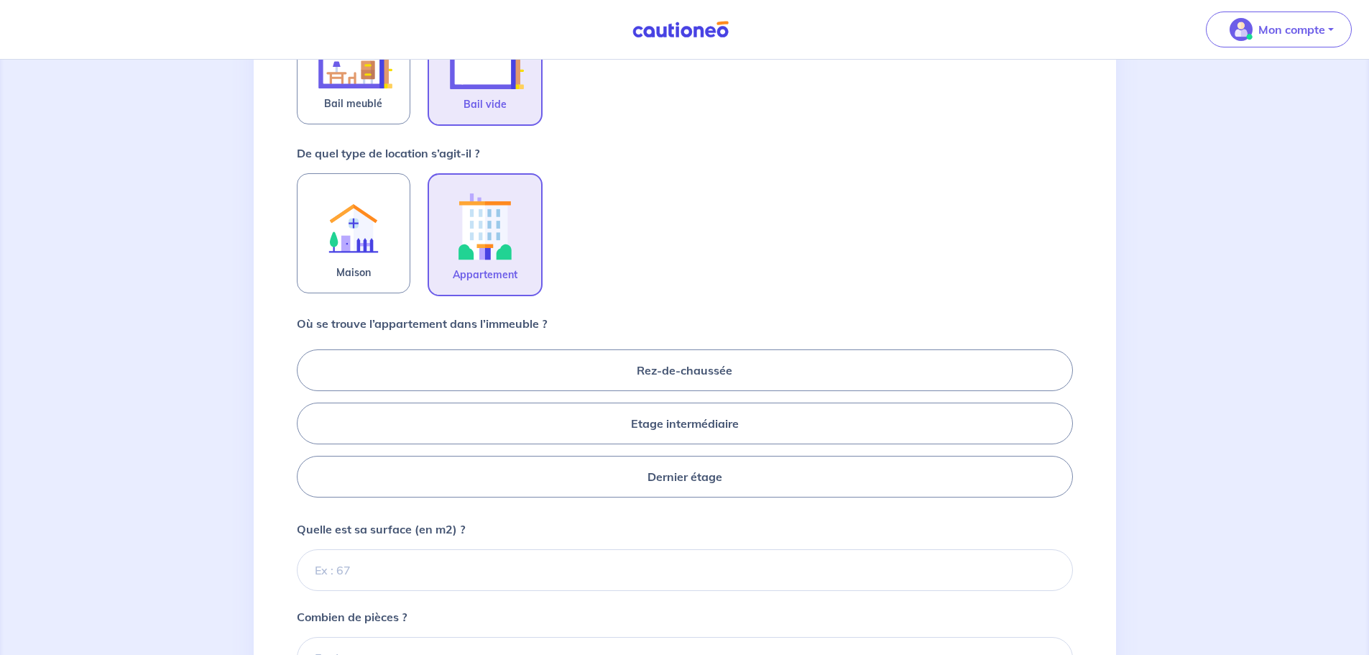
click at [558, 427] on label "Etage intermédiaire" at bounding box center [685, 424] width 776 height 42
click at [306, 427] on input "Etage intermédiaire" at bounding box center [301, 422] width 9 height 9
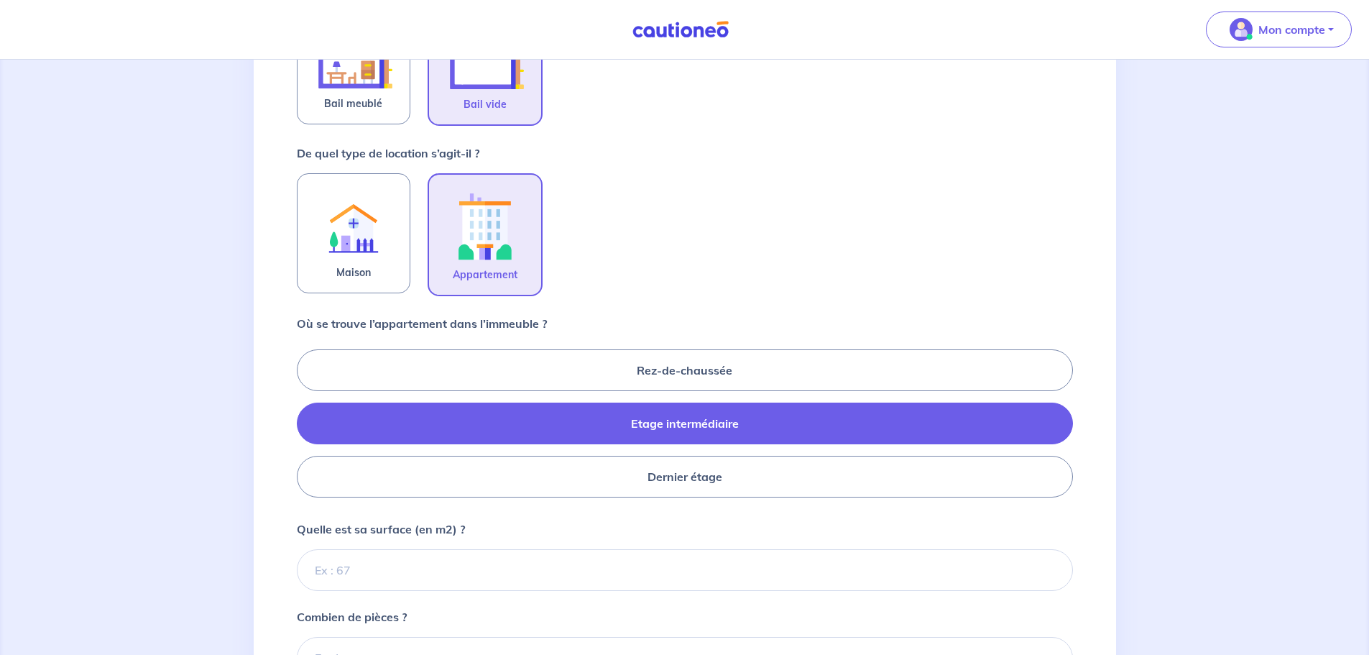
radio input "true"
click at [584, 473] on label "Dernier étage" at bounding box center [685, 477] width 776 height 42
click at [306, 428] on input "Dernier étage" at bounding box center [301, 422] width 9 height 9
radio input "true"
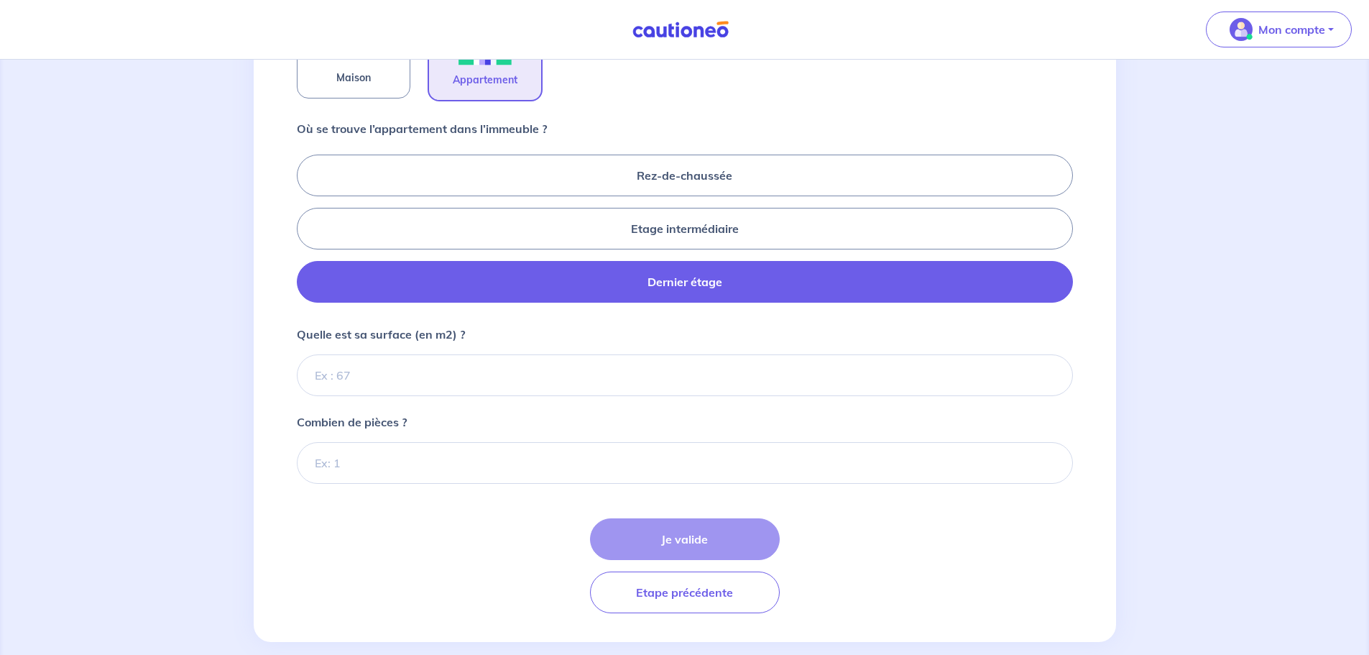
scroll to position [575, 0]
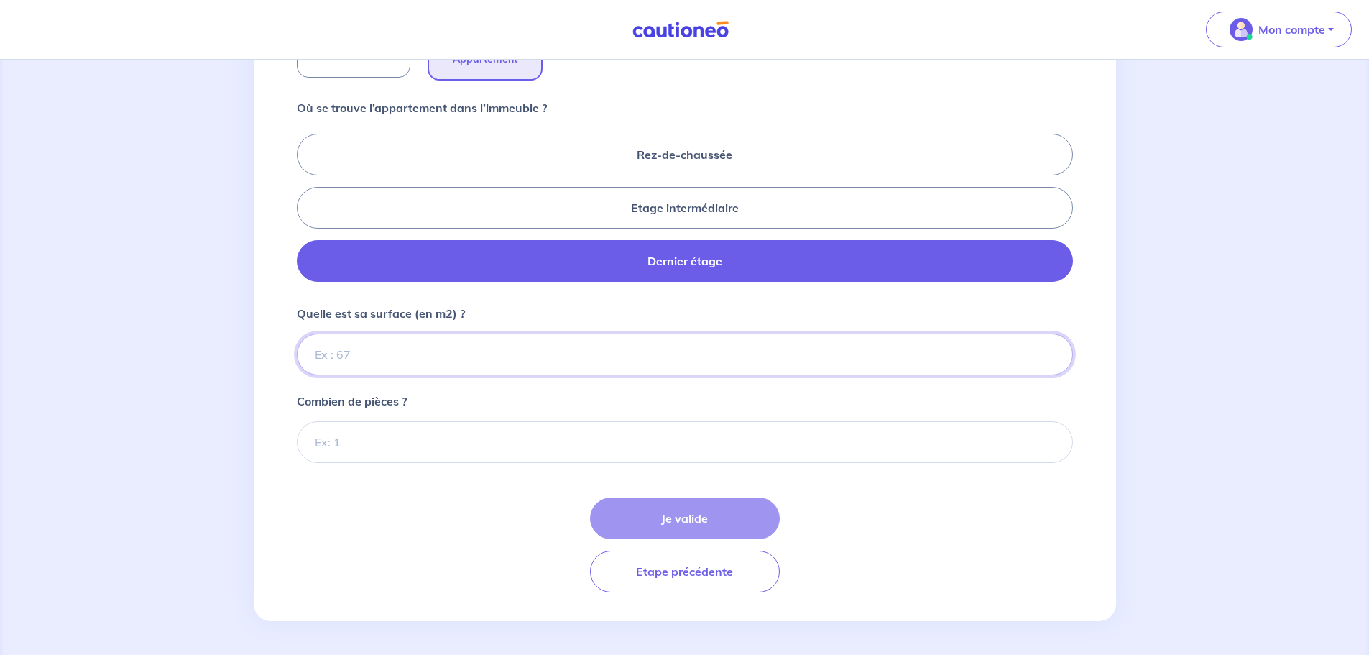
click at [390, 354] on input "Quelle est sa surface (en m2) ?" at bounding box center [685, 355] width 776 height 42
type input "67"
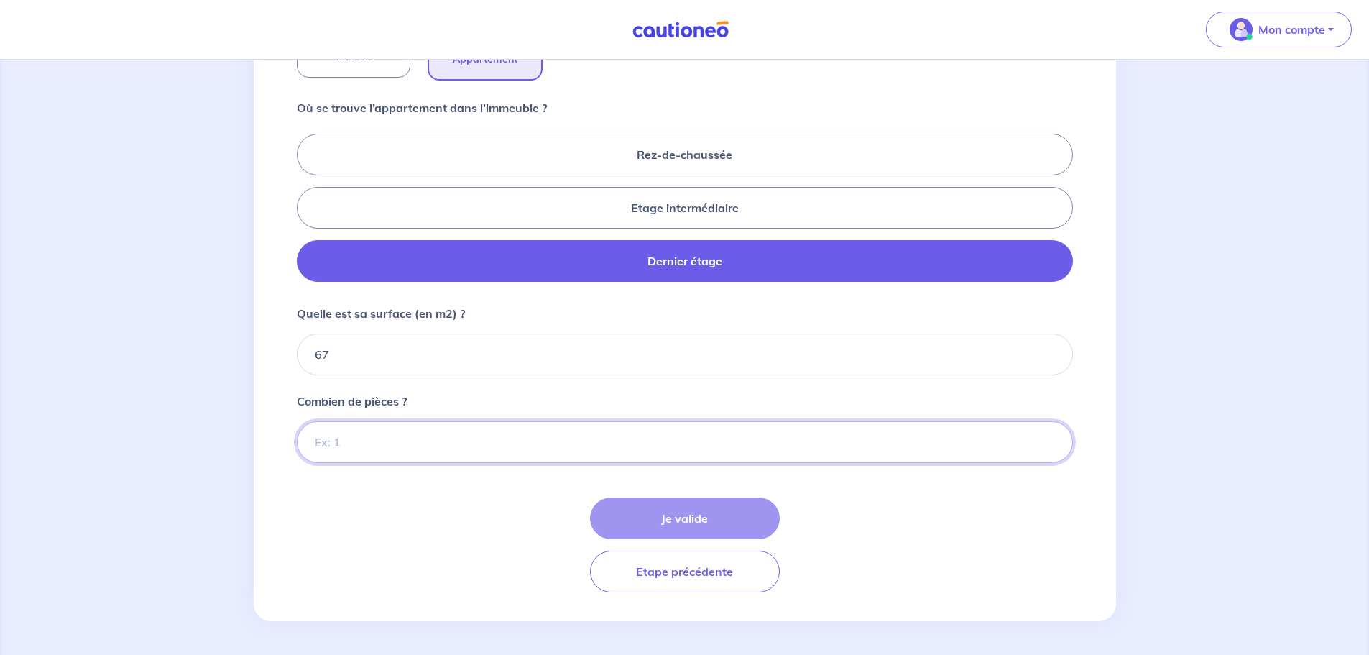
click at [363, 435] on input "Combien de pièces ?" at bounding box center [685, 442] width 776 height 42
type input "3"
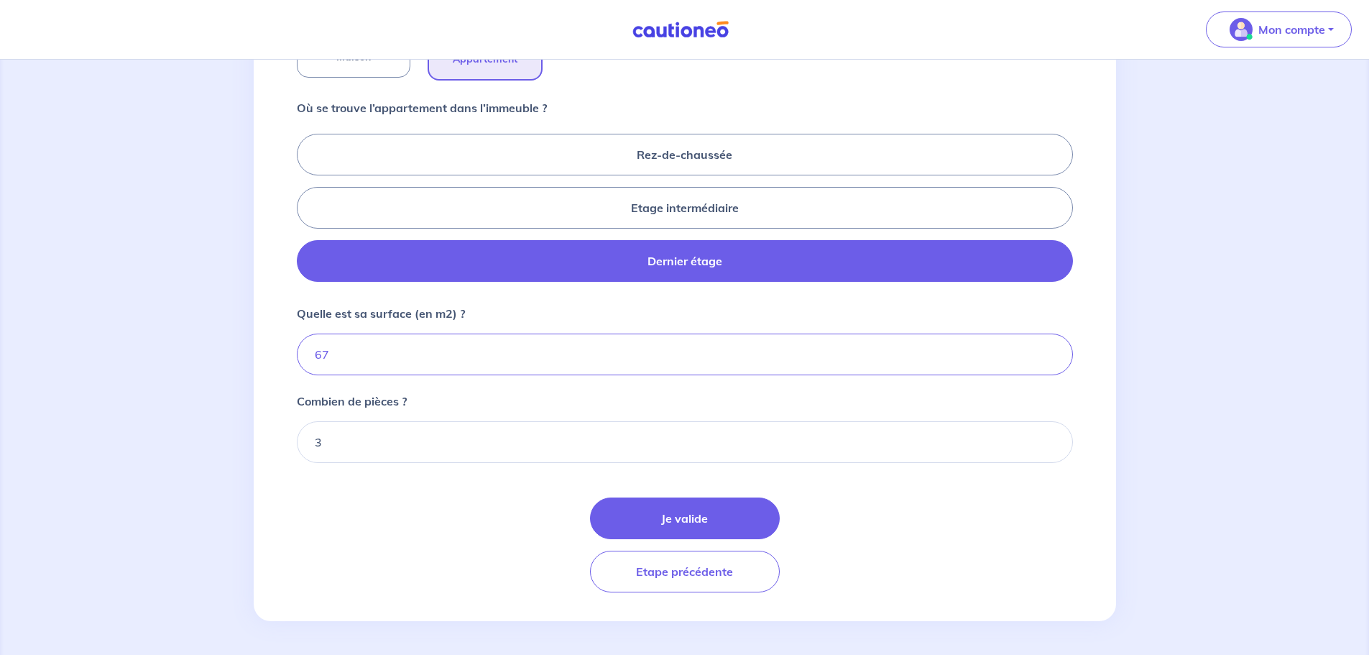
click at [660, 537] on button "Je valide" at bounding box center [685, 518] width 190 height 42
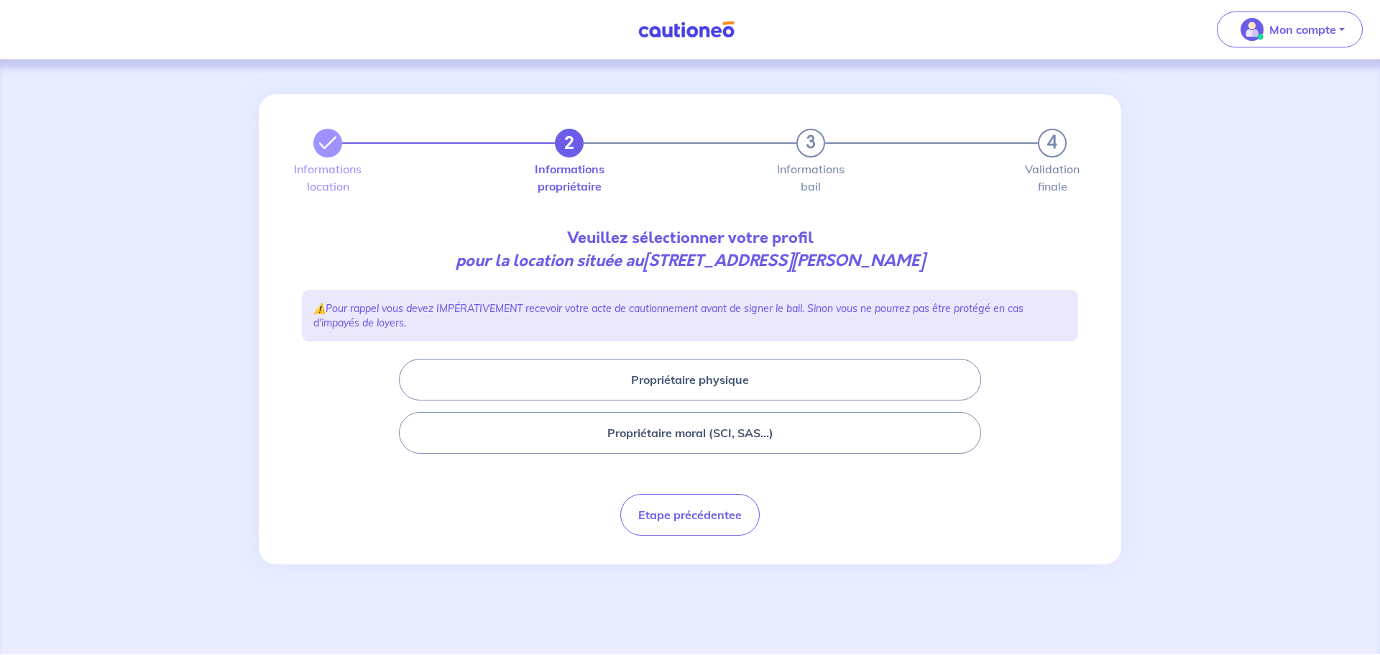
click at [731, 443] on button "Propriétaire moral (SCI, SAS...)" at bounding box center [690, 433] width 582 height 42
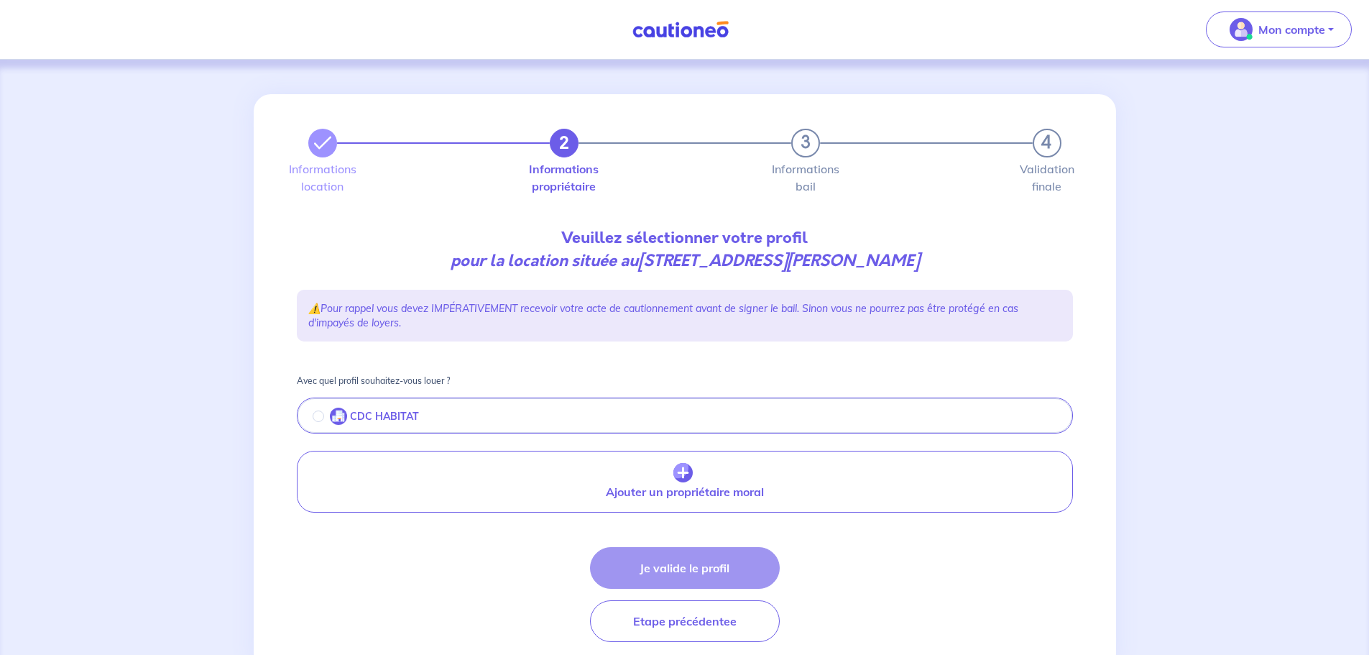
click at [389, 415] on p "CDC HABITAT" at bounding box center [384, 416] width 69 height 12
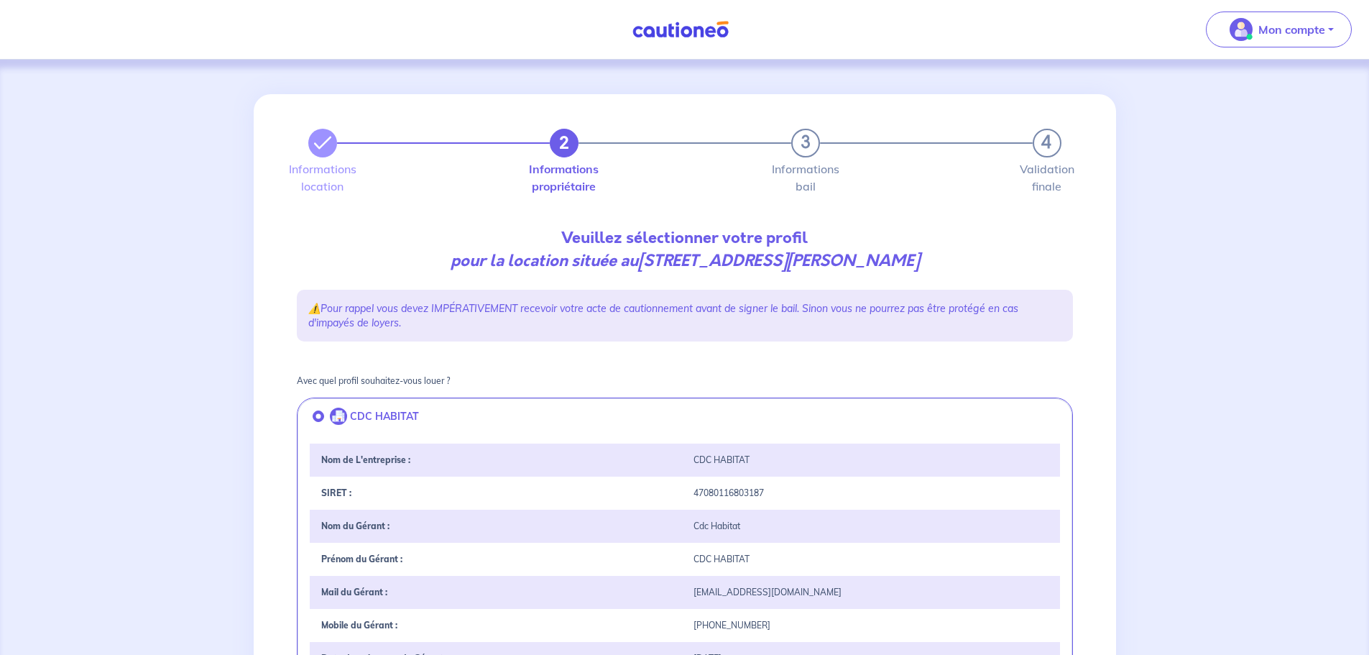
click at [707, 557] on div "CDC HABITAT" at bounding box center [871, 559] width 372 height 10
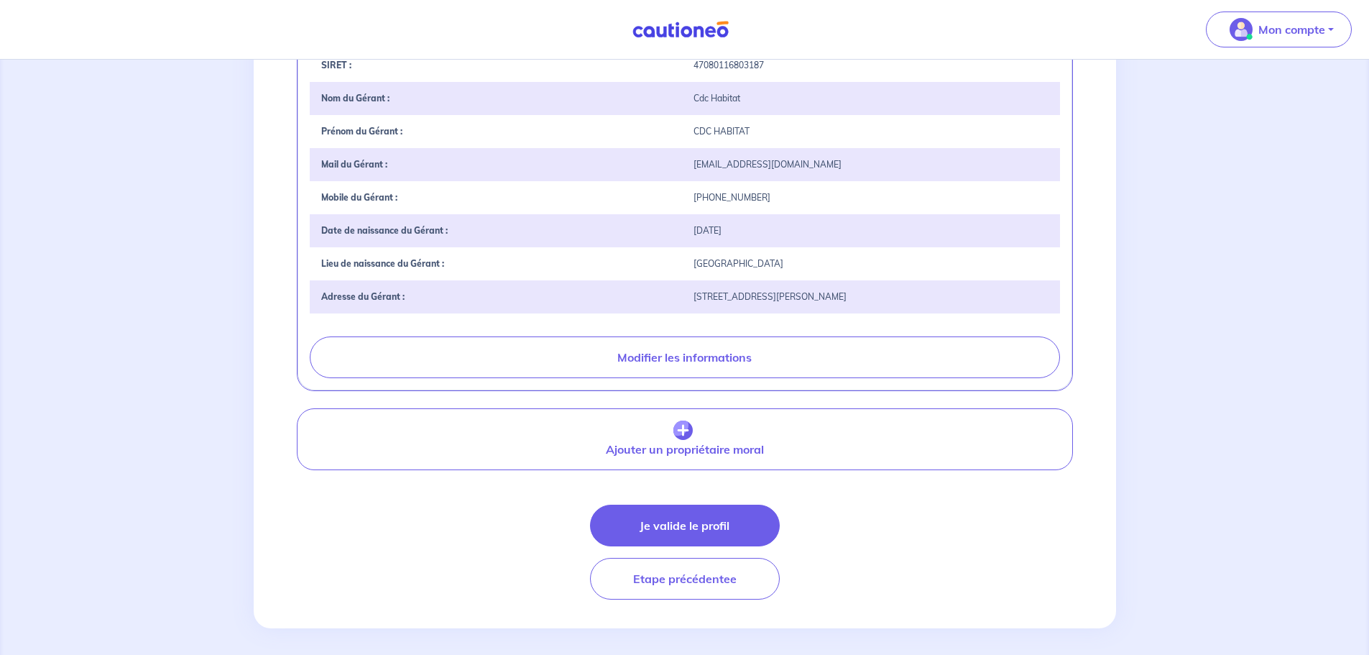
scroll to position [436, 0]
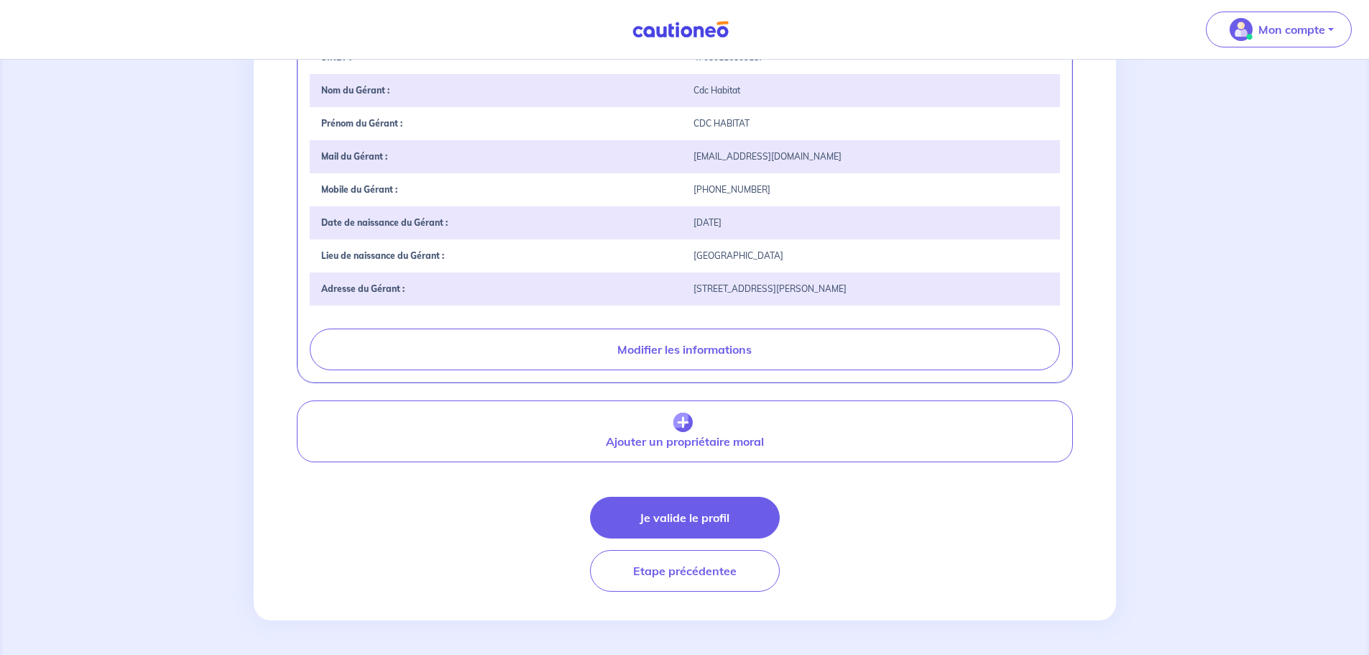
click at [704, 523] on button "Je valide le profil" at bounding box center [685, 518] width 190 height 42
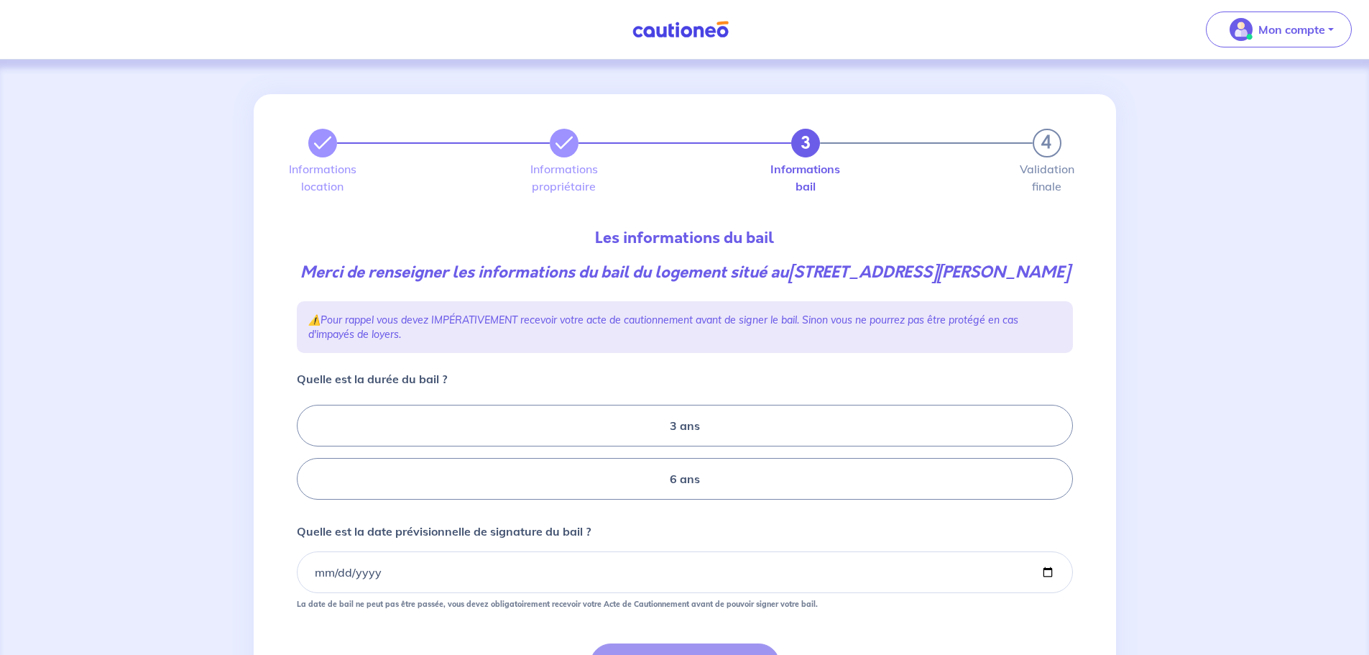
click at [702, 484] on label "6 ans" at bounding box center [685, 479] width 776 height 42
click at [306, 457] on input "6 ans" at bounding box center [301, 452] width 9 height 9
radio input "true"
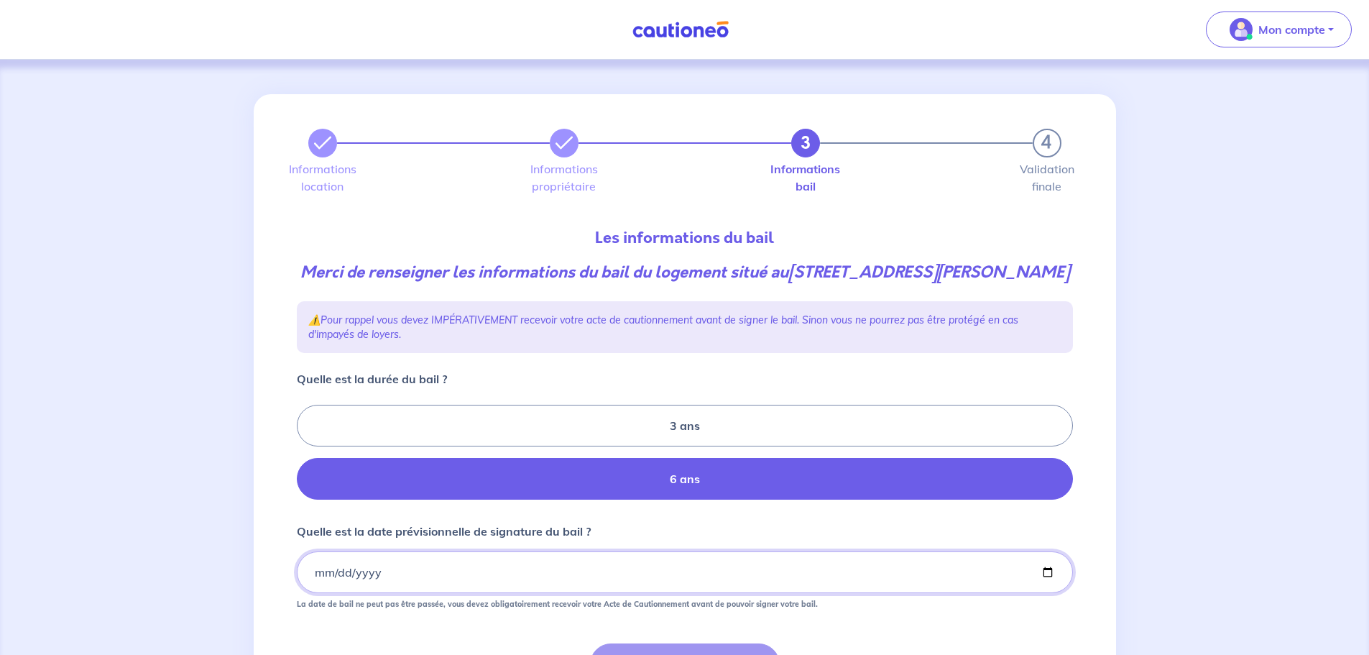
click at [411, 576] on input "Quelle est la date prévisionnelle de signature du bail ?" at bounding box center [685, 572] width 776 height 42
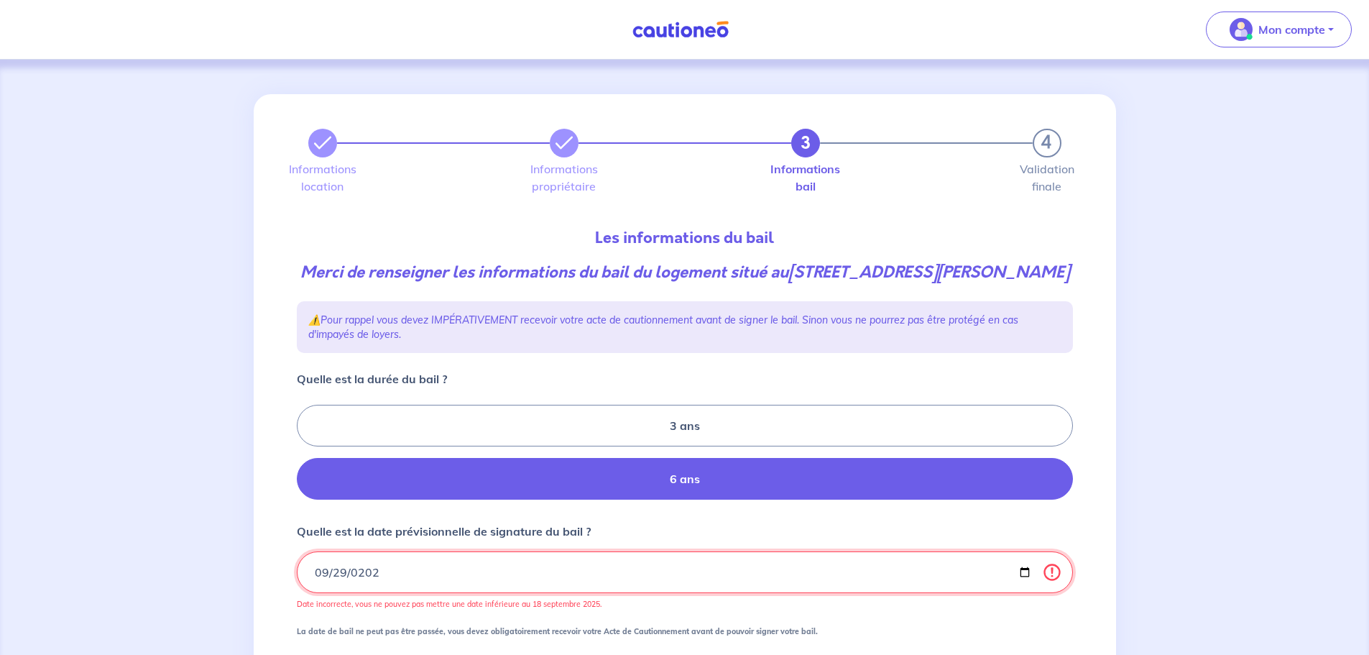
type input "2025-09-29"
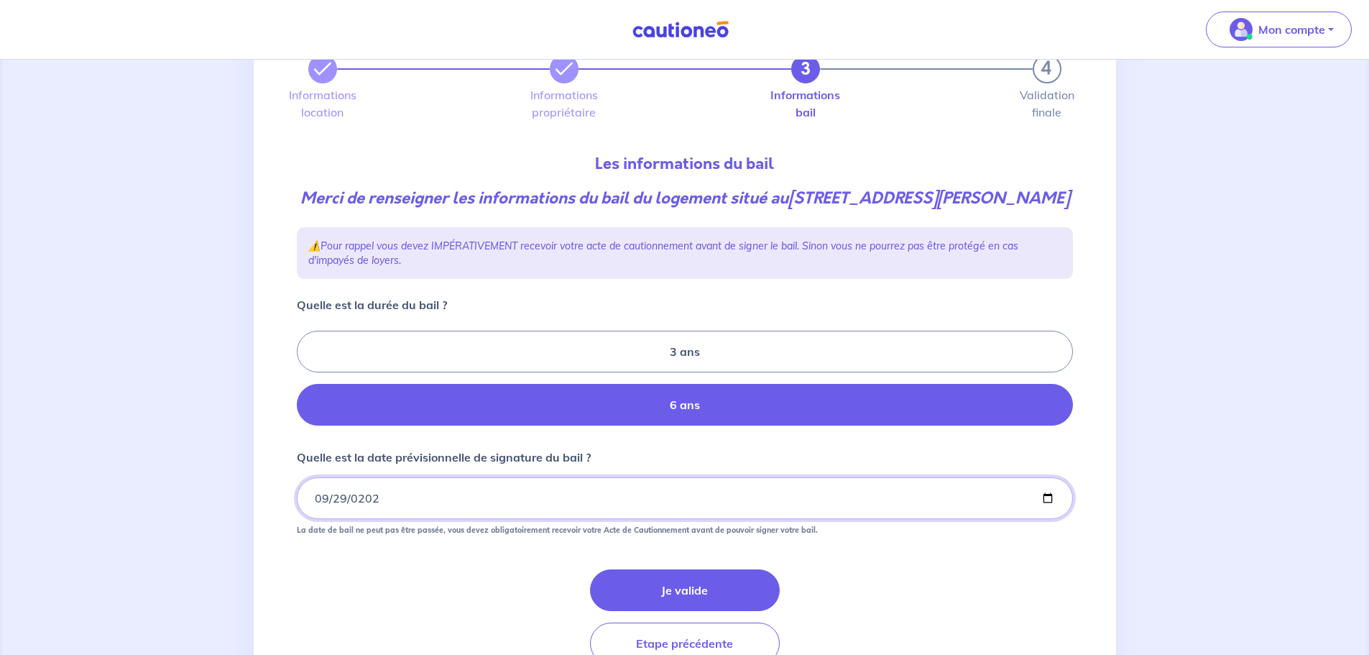
scroll to position [144, 0]
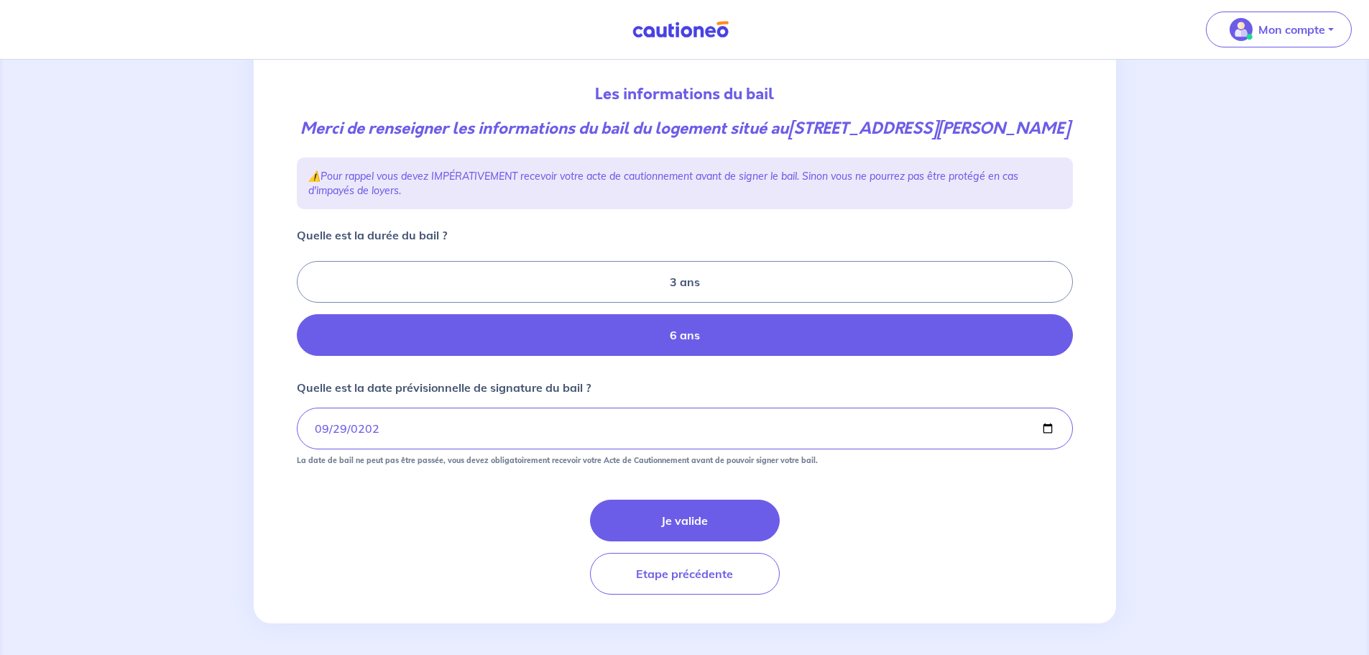
click at [668, 520] on button "Je valide" at bounding box center [685, 521] width 190 height 42
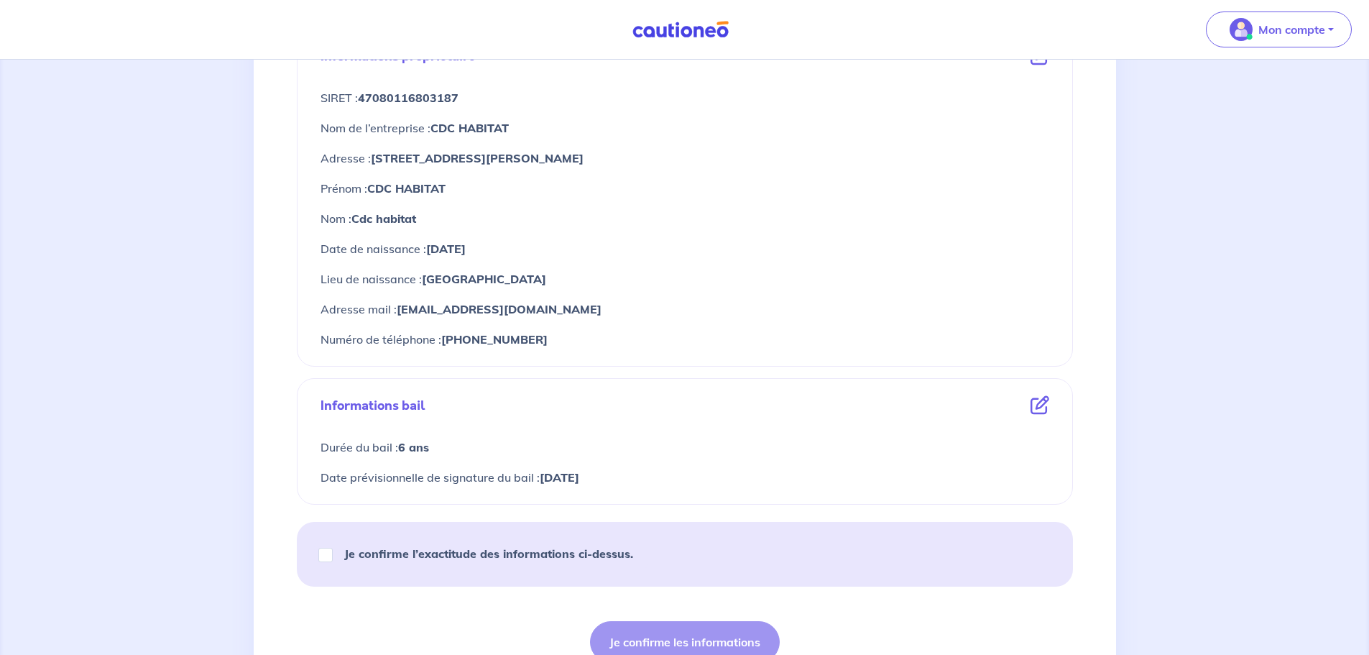
scroll to position [671, 0]
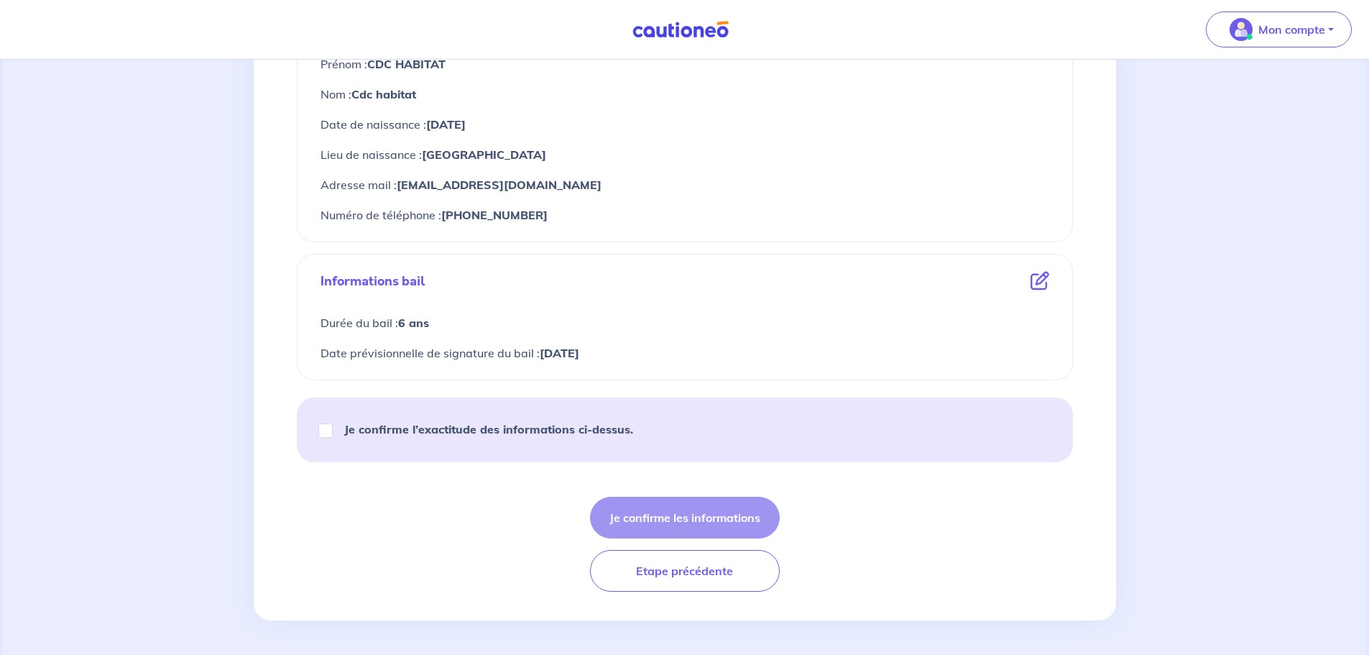
click at [541, 428] on strong "Je confirme l’exactitude des informations ci-dessus." at bounding box center [488, 429] width 289 height 14
click at [333, 428] on input "Je confirme l’exactitude des informations ci-dessus." at bounding box center [325, 430] width 14 height 14
checkbox input "true"
click at [739, 527] on button "Je confirme les informations" at bounding box center [685, 518] width 190 height 42
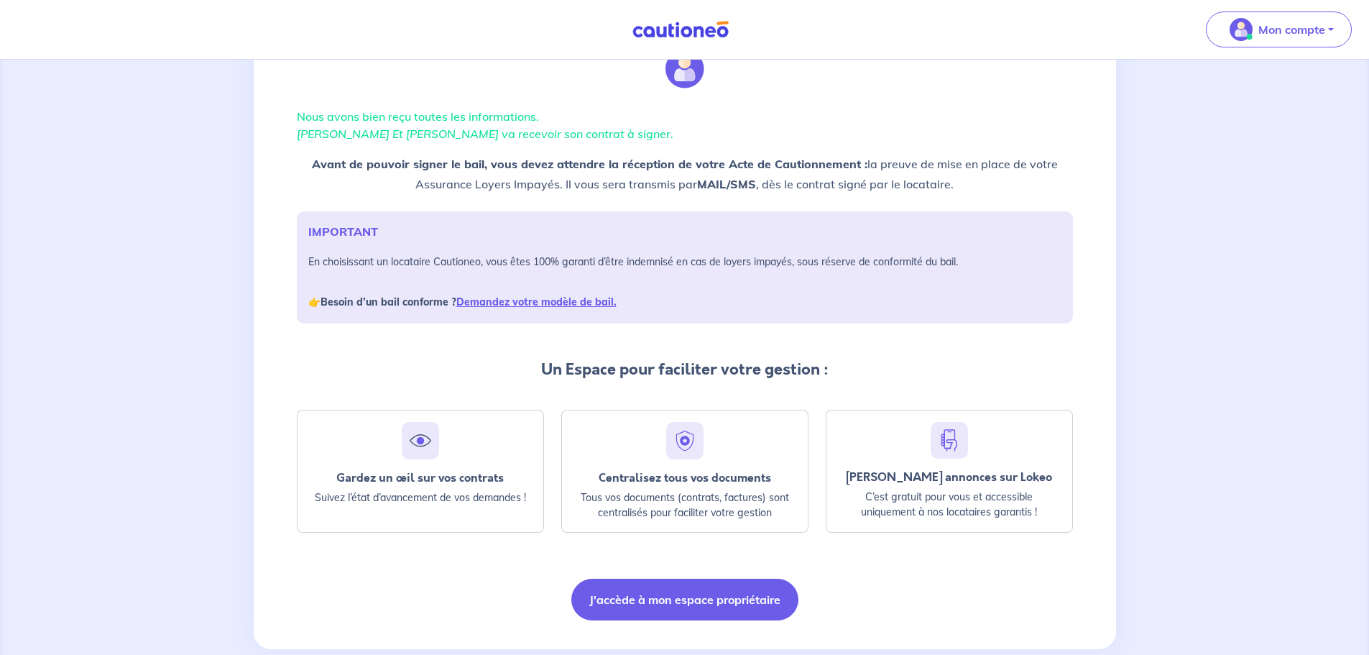
scroll to position [93, 0]
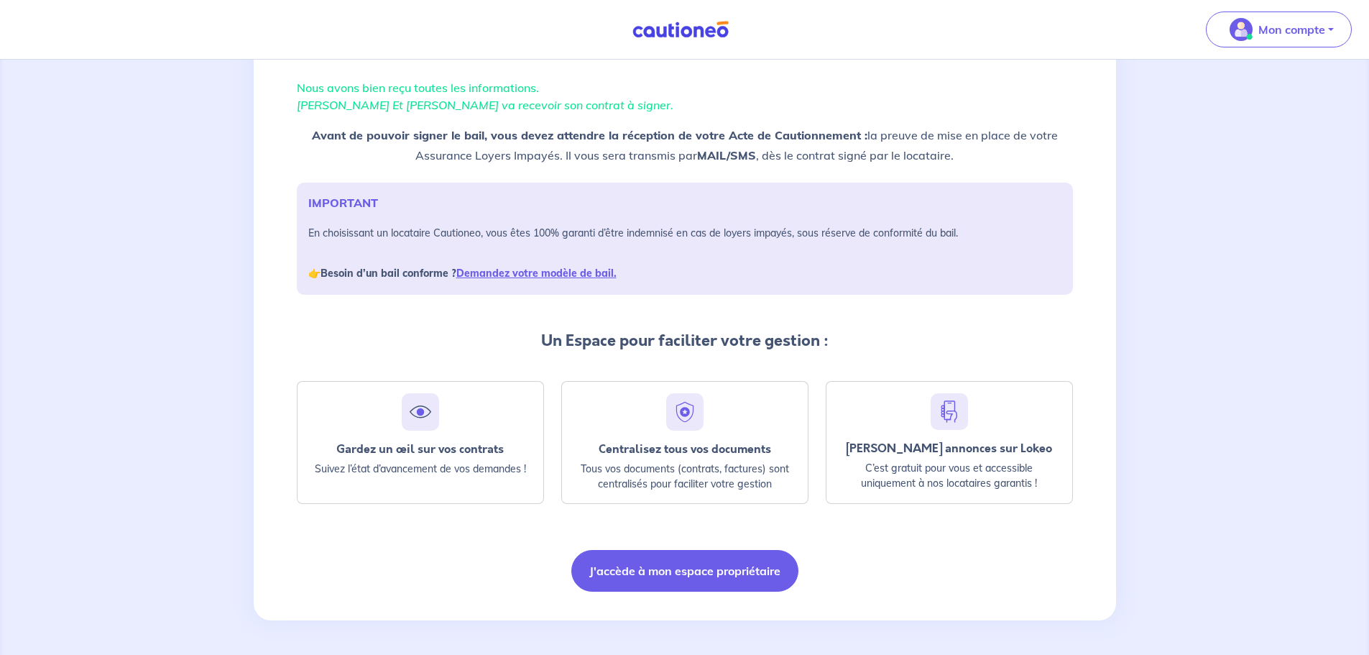
click at [730, 565] on button "J'accède à mon espace propriétaire" at bounding box center [684, 571] width 227 height 42
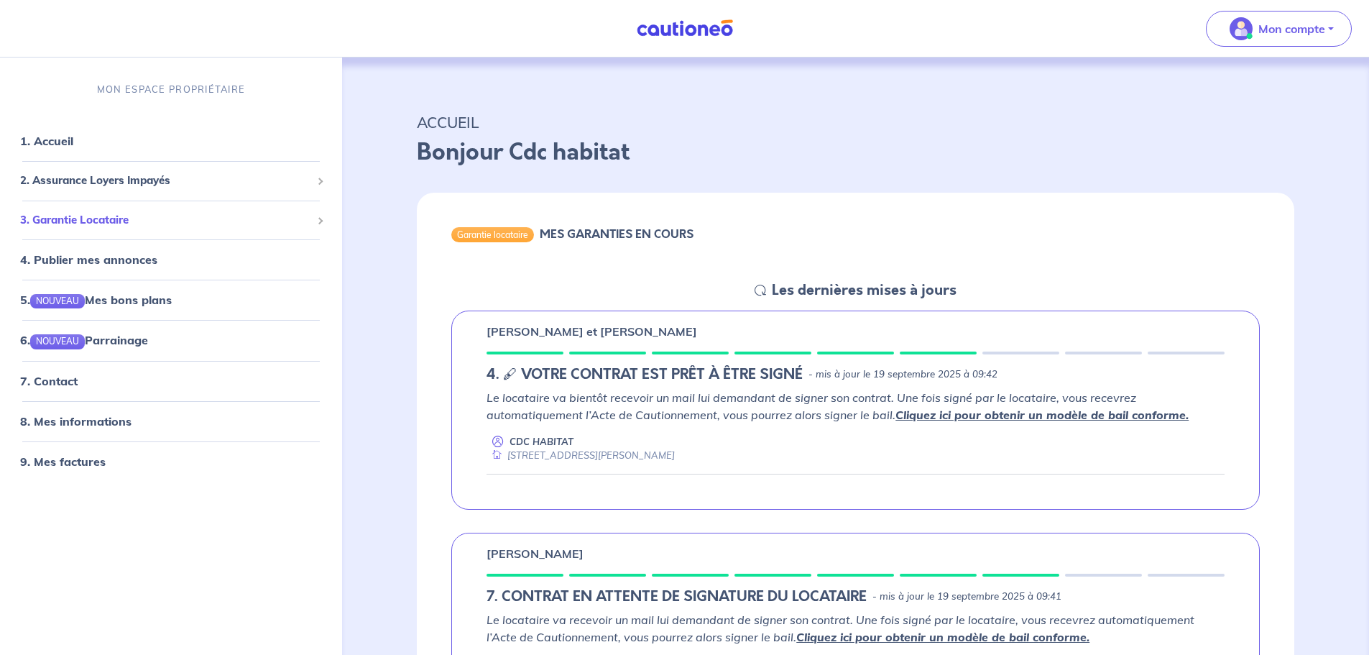
click at [91, 229] on div "3. Garantie Locataire" at bounding box center [171, 220] width 331 height 28
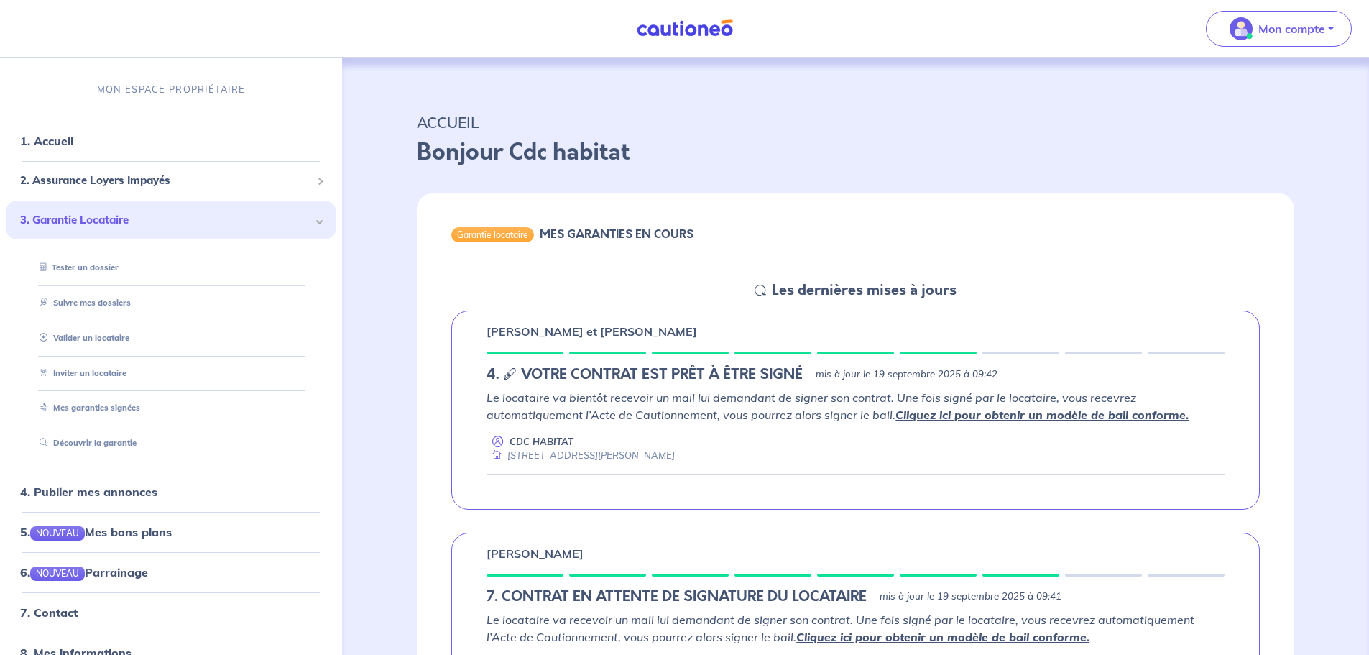
click at [709, 26] on img at bounding box center [685, 28] width 108 height 18
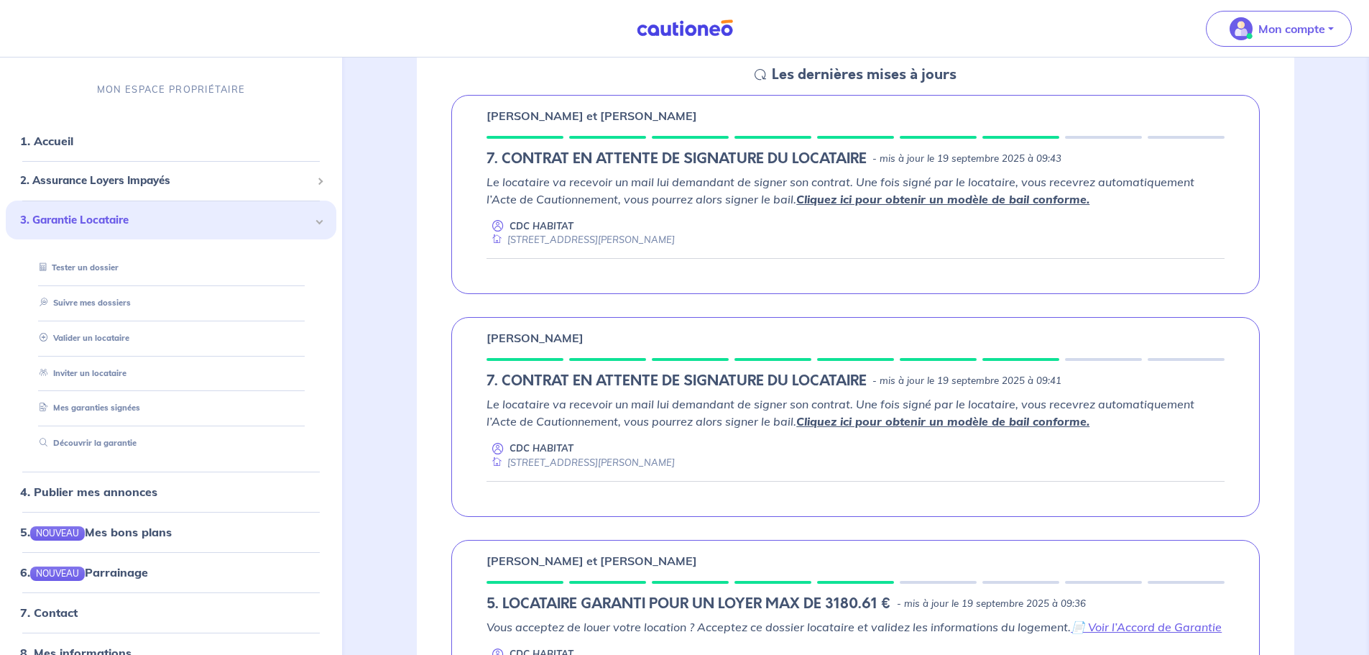
scroll to position [72, 0]
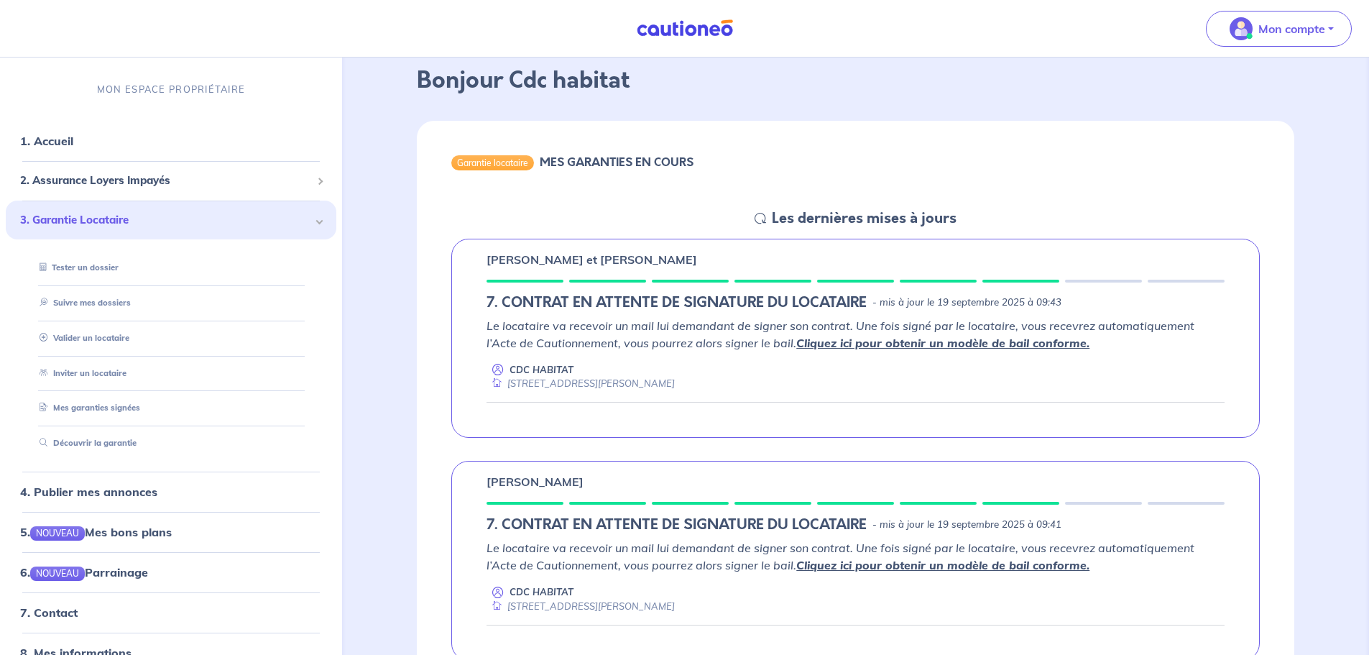
click at [105, 215] on span "3. Garantie Locataire" at bounding box center [165, 220] width 291 height 17
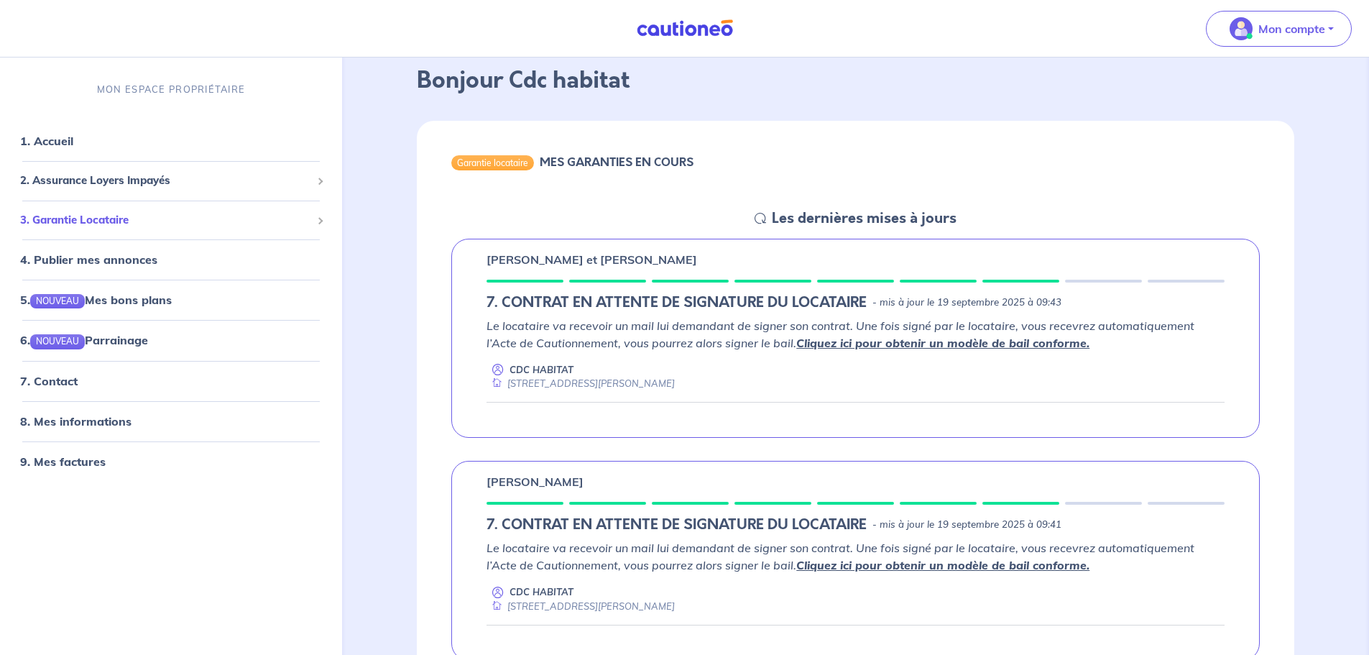
click at [126, 218] on span "3. Garantie Locataire" at bounding box center [165, 220] width 291 height 17
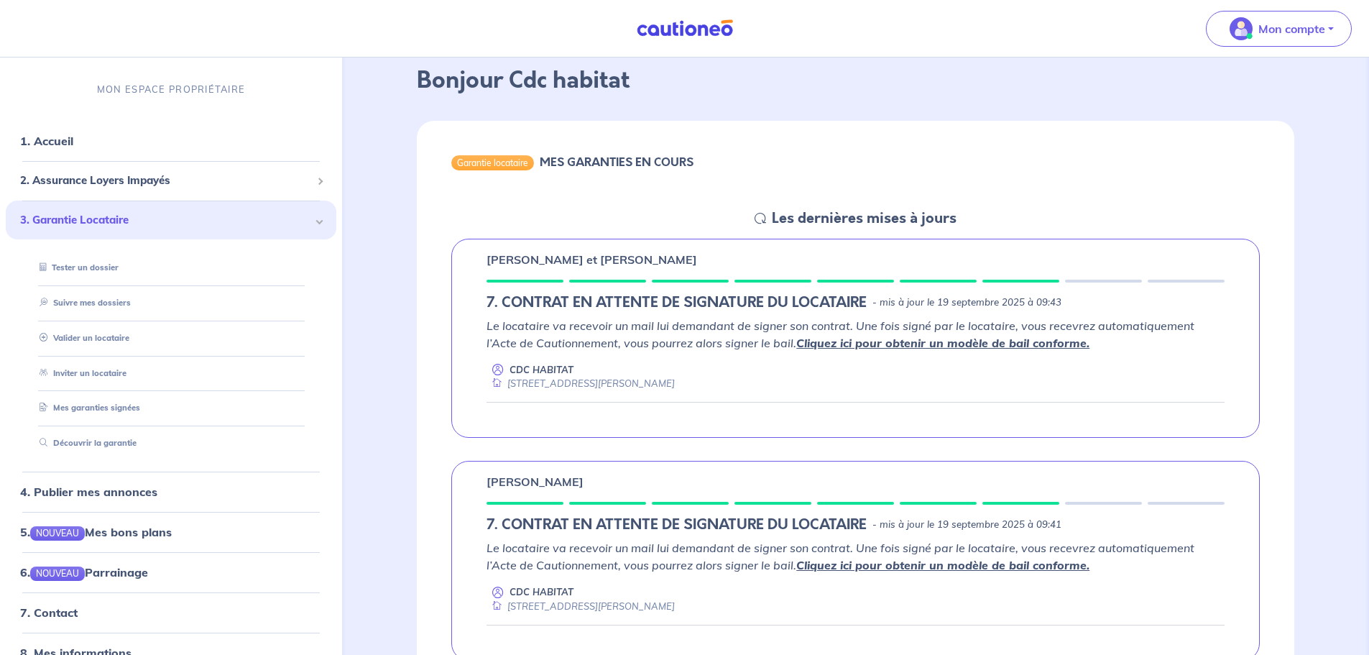
click at [109, 338] on link "Valider un locataire" at bounding box center [82, 338] width 96 height 10
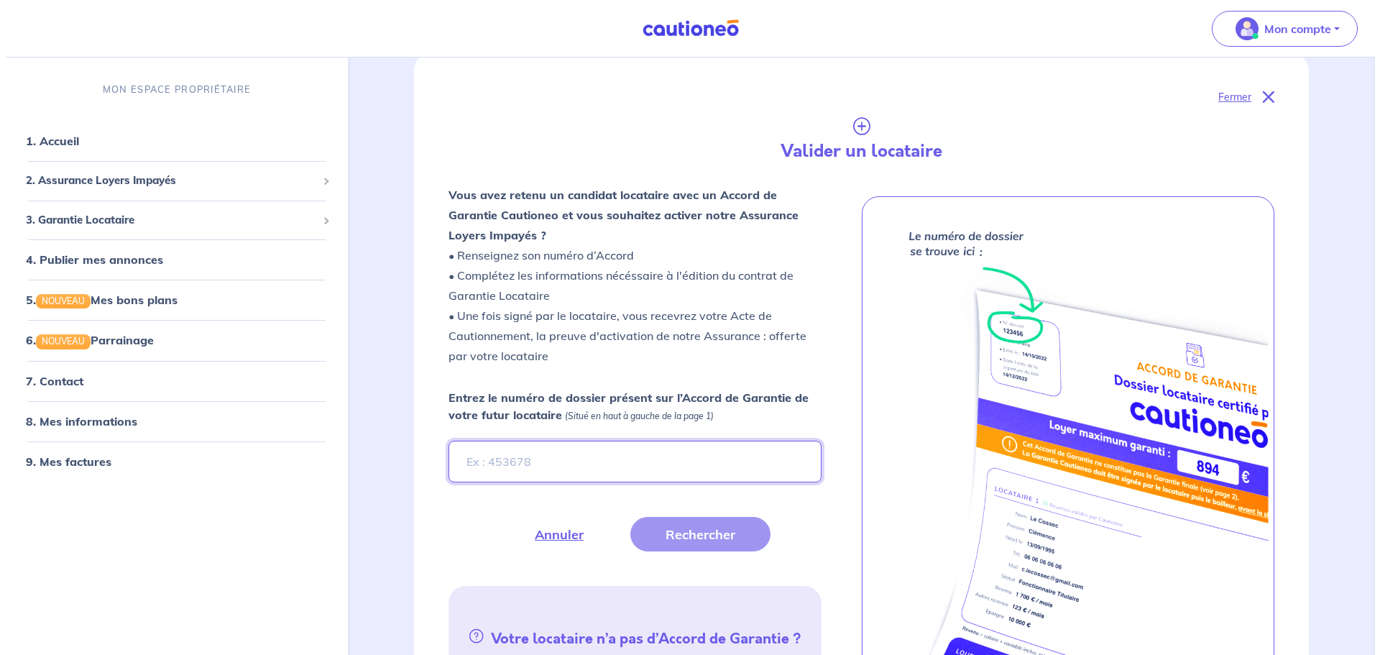
scroll to position [288, 0]
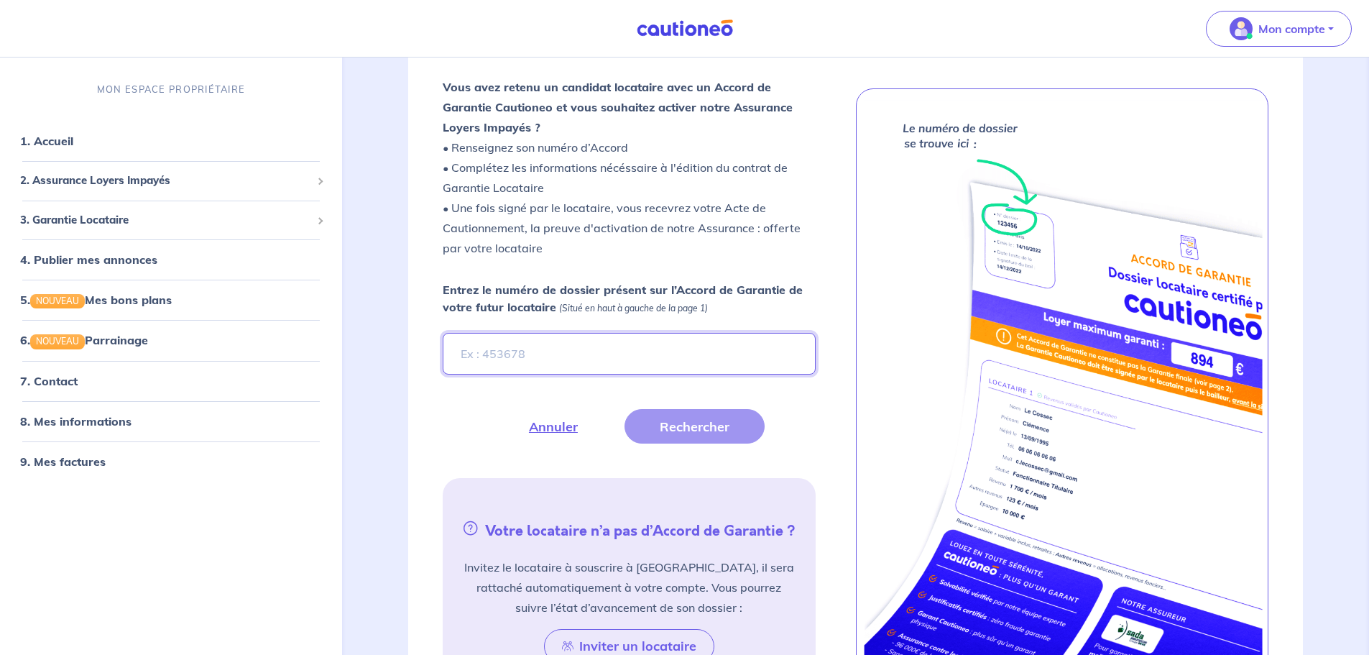
click at [504, 347] on input "Entrez le numéro de dossier présent sur l’Accord de Garantie de votre futur loc…" at bounding box center [629, 354] width 372 height 42
paste input "Vl8aaY-2"
type input "Vl8aaY-2"
click at [694, 426] on button "Rechercher" at bounding box center [695, 426] width 140 height 35
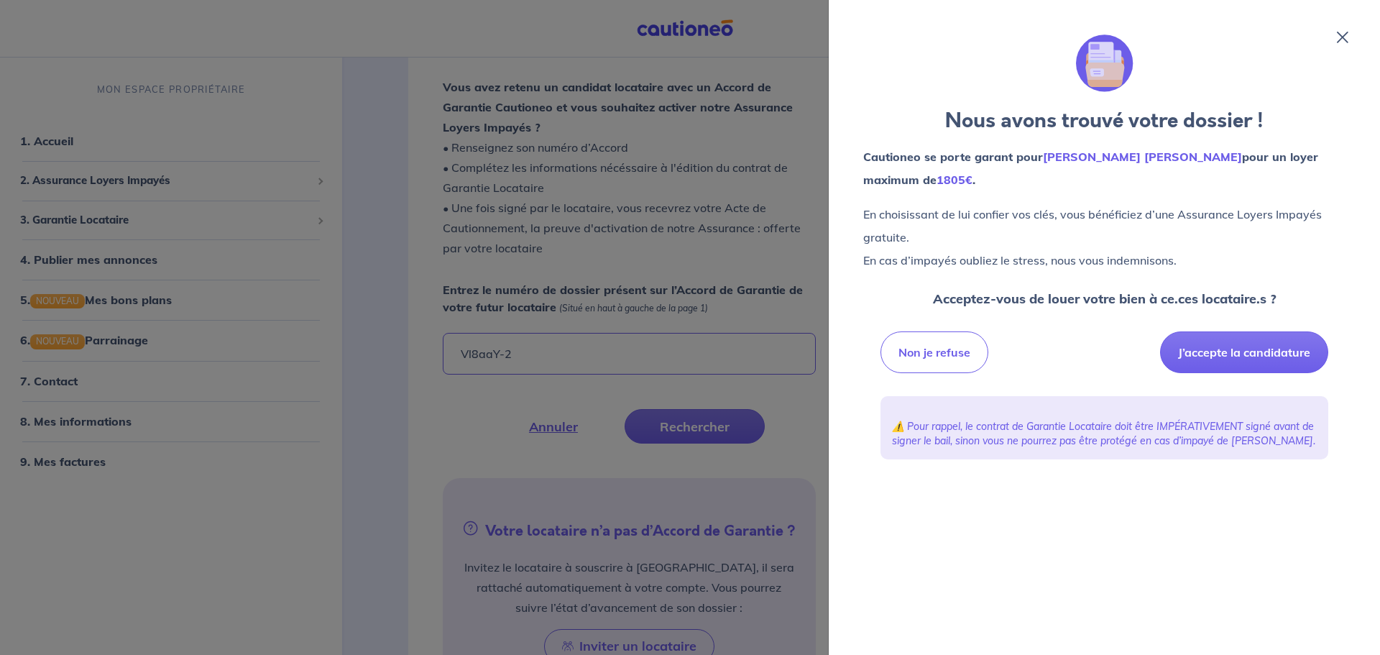
click at [1210, 366] on button "J’accepte la candidature" at bounding box center [1244, 352] width 168 height 42
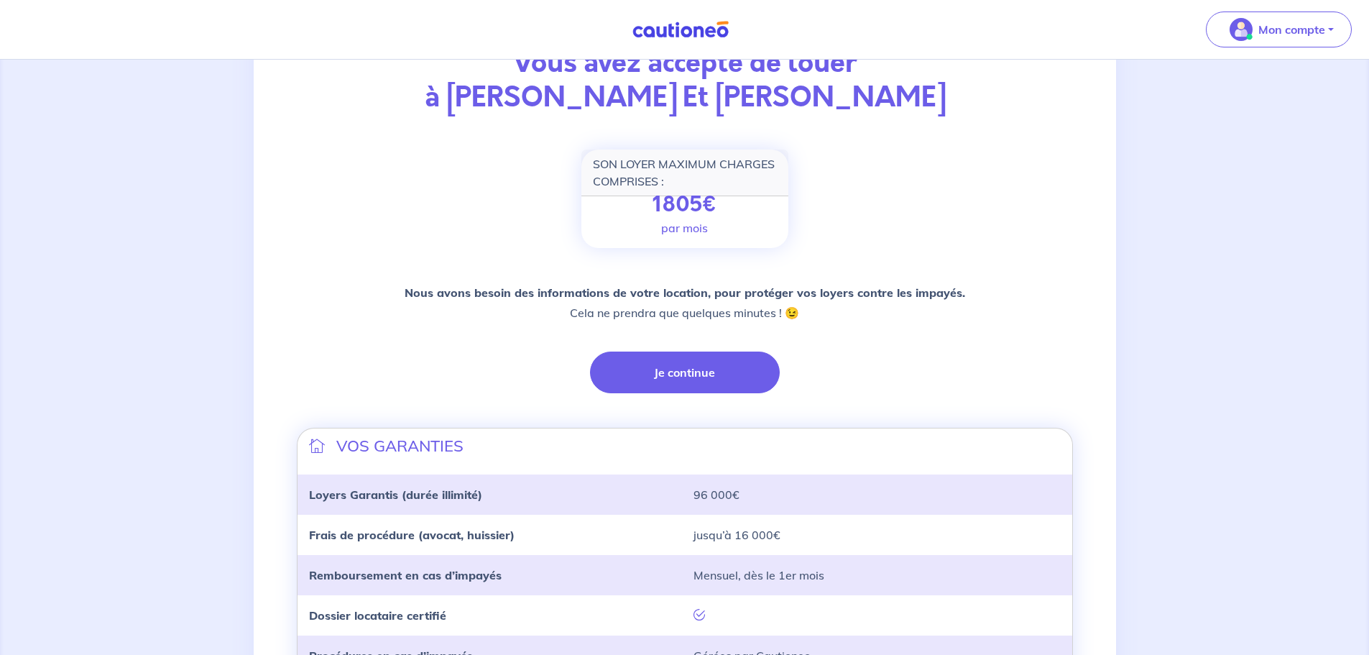
scroll to position [303, 0]
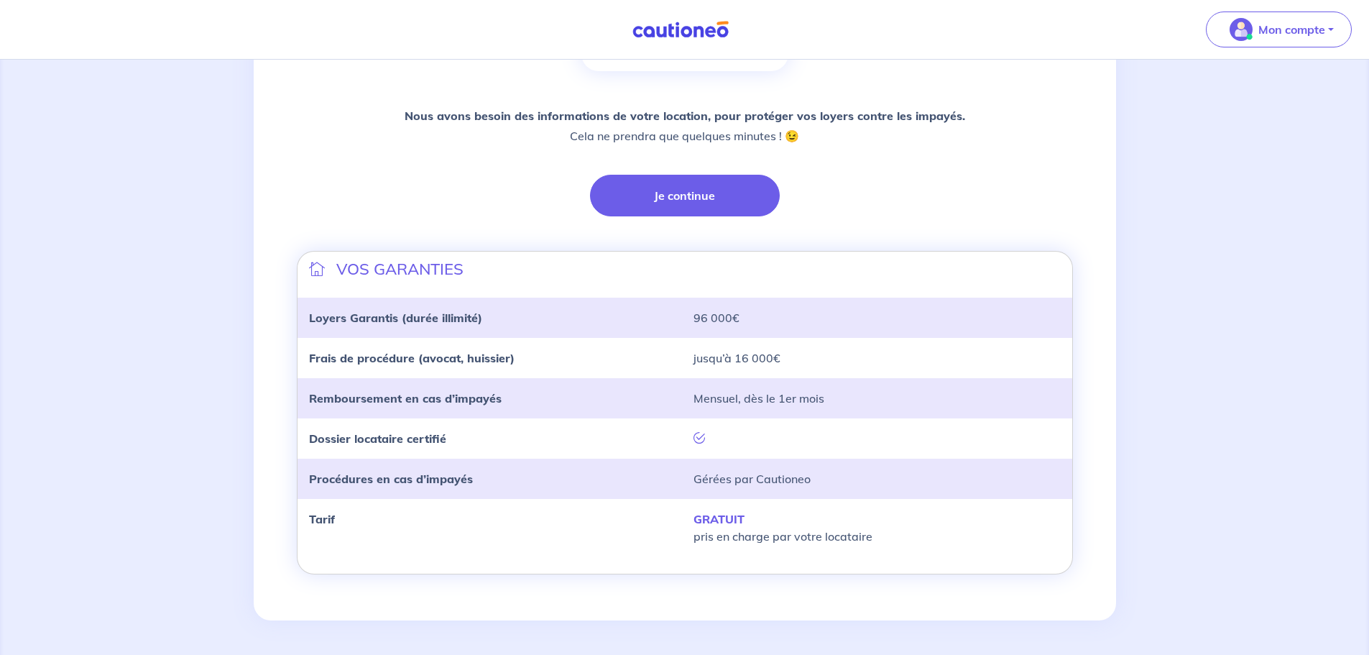
click at [671, 212] on button "Je continue" at bounding box center [685, 196] width 190 height 42
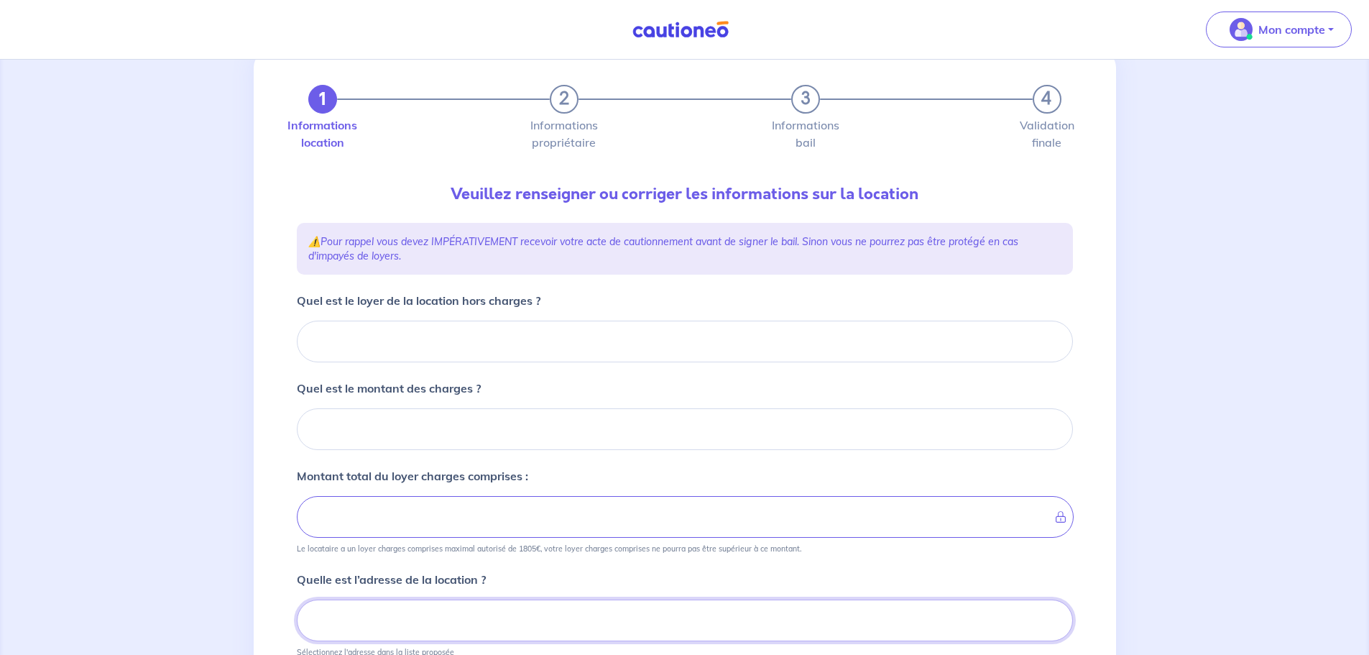
scroll to position [37, 0]
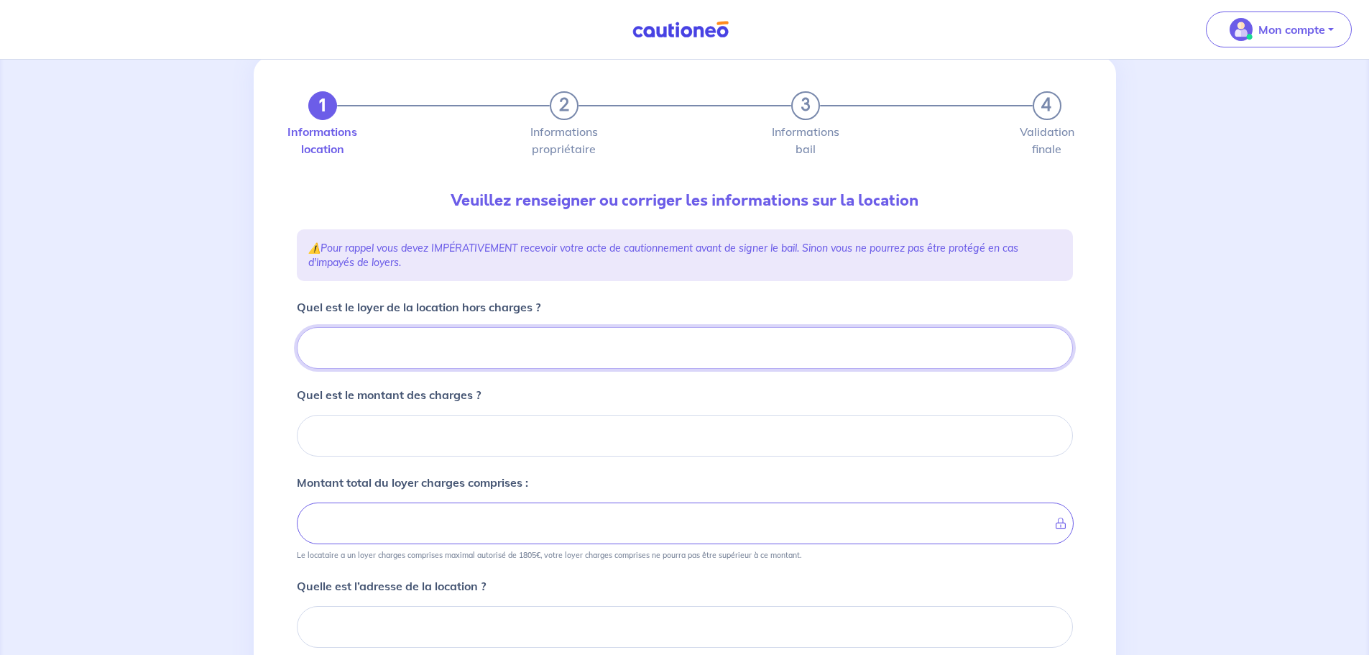
click at [404, 357] on input "Quel est le loyer de la location hors charges ?" at bounding box center [685, 348] width 776 height 42
click at [403, 425] on input "Quel est le montant des charges ?" at bounding box center [685, 436] width 776 height 42
click at [370, 347] on input "Quel est le loyer de la location hors charges ?" at bounding box center [685, 348] width 776 height 42
type input "11"
type input "1136"
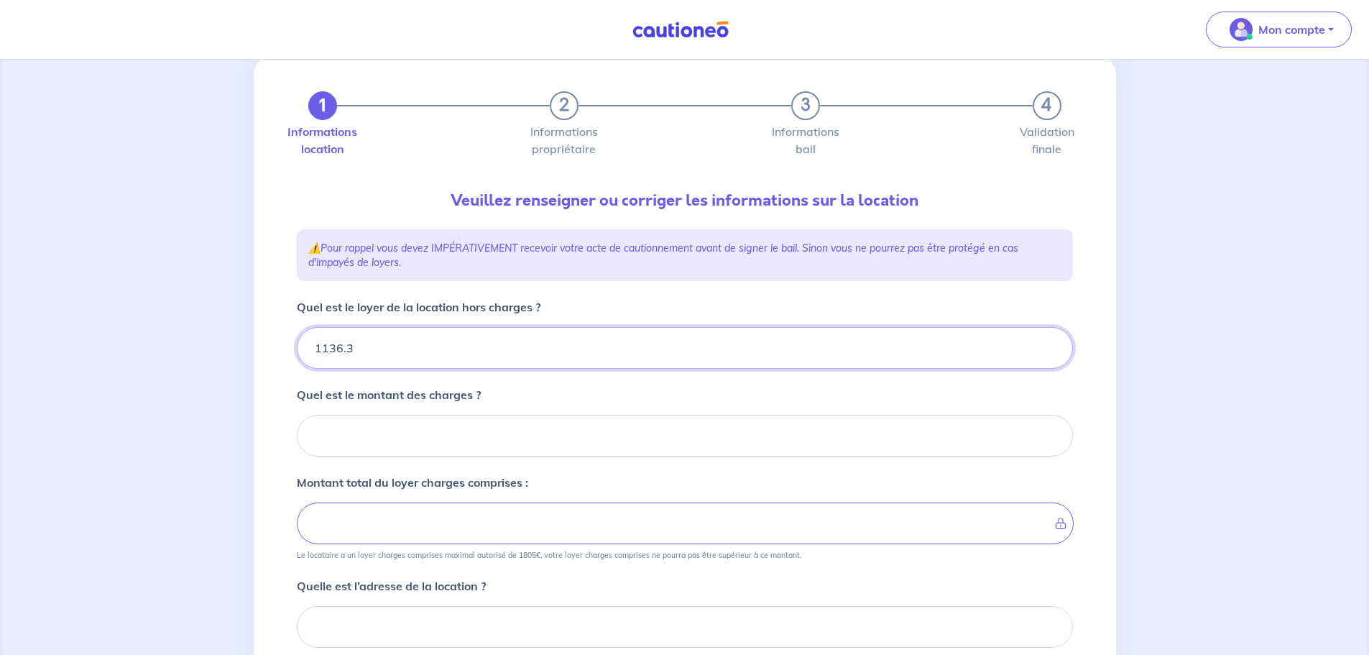
type input "1136.31"
click at [358, 433] on input "Quel est le montant des charges ?" at bounding box center [685, 436] width 776 height 42
type input "27"
type input "1138.31"
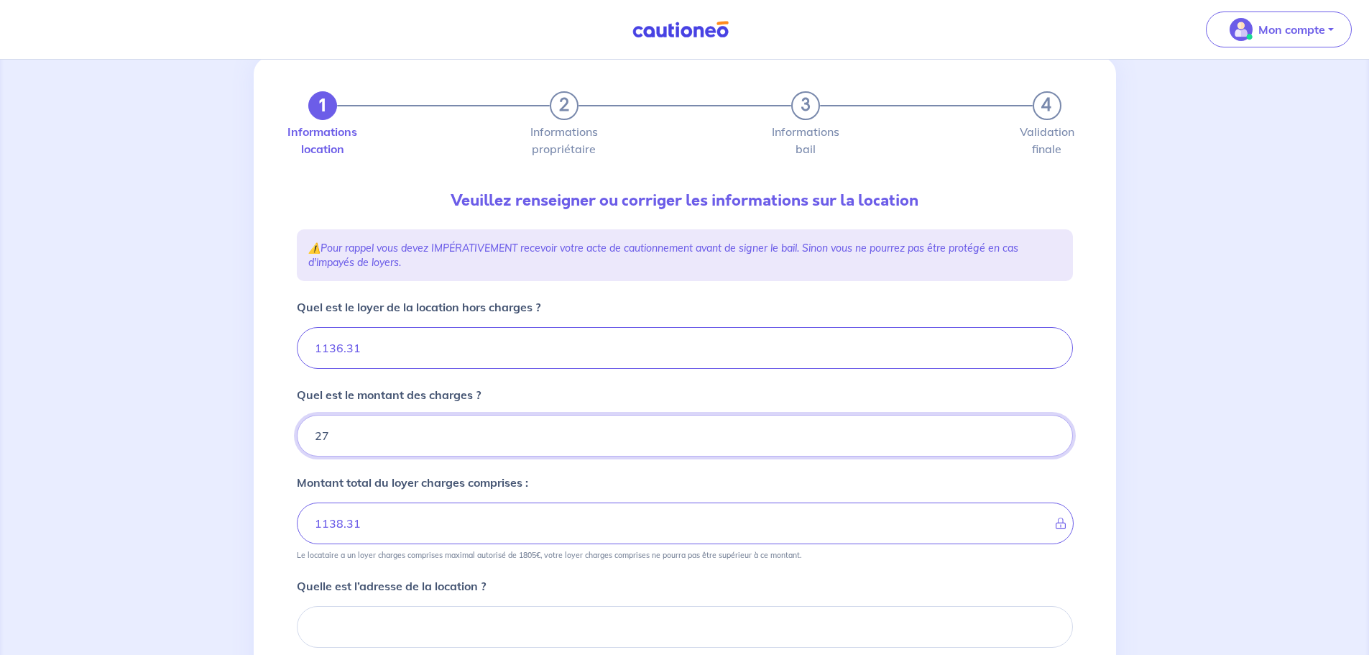
type input "279"
type input "1415.31"
type input "279.35"
type input "1415.66"
type input "279.35"
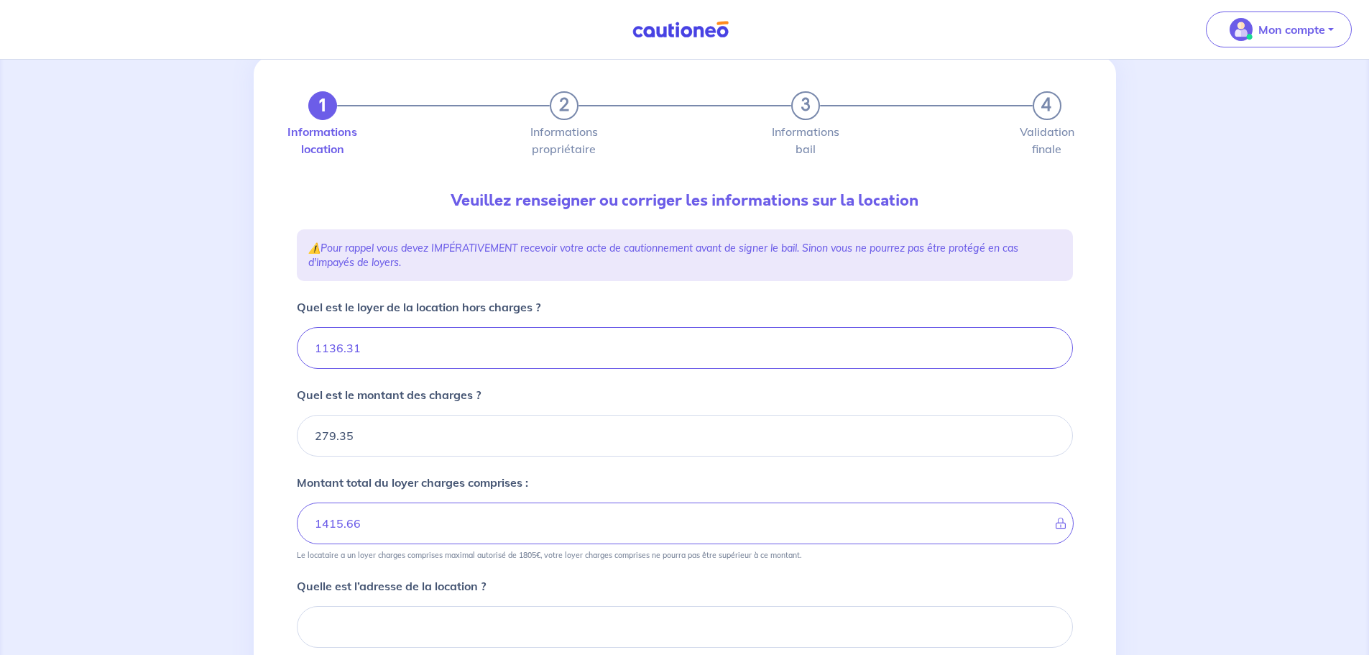
click at [195, 230] on div "1 2 3 4 Informations location Informations propriétaire Informations bail Valid…" at bounding box center [684, 482] width 1369 height 920
click at [334, 354] on input "1136.31" at bounding box center [685, 348] width 776 height 42
type input "1166.31"
type input "1445.66"
type input "1166.31"
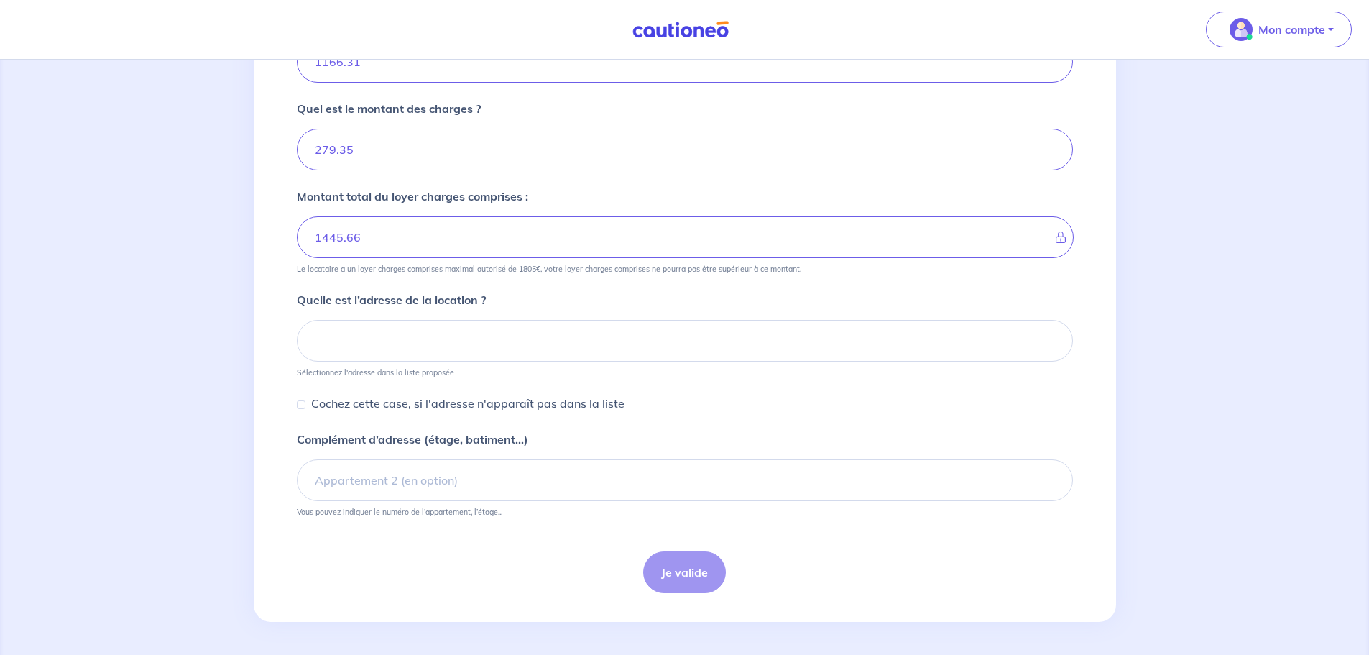
scroll to position [325, 0]
click at [420, 334] on input at bounding box center [685, 339] width 776 height 42
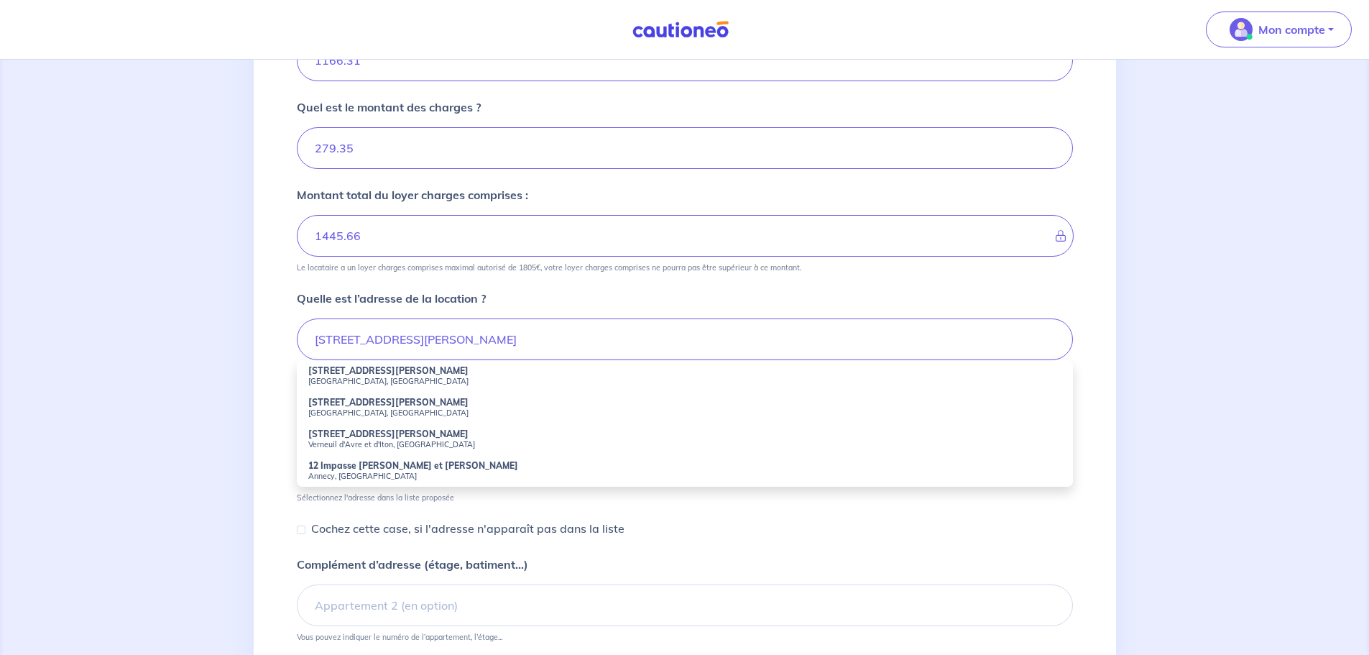
click at [349, 371] on strong "12 Rue Louise Colet" at bounding box center [388, 370] width 160 height 11
type input "12 Rue Louise Colet, Nice, France"
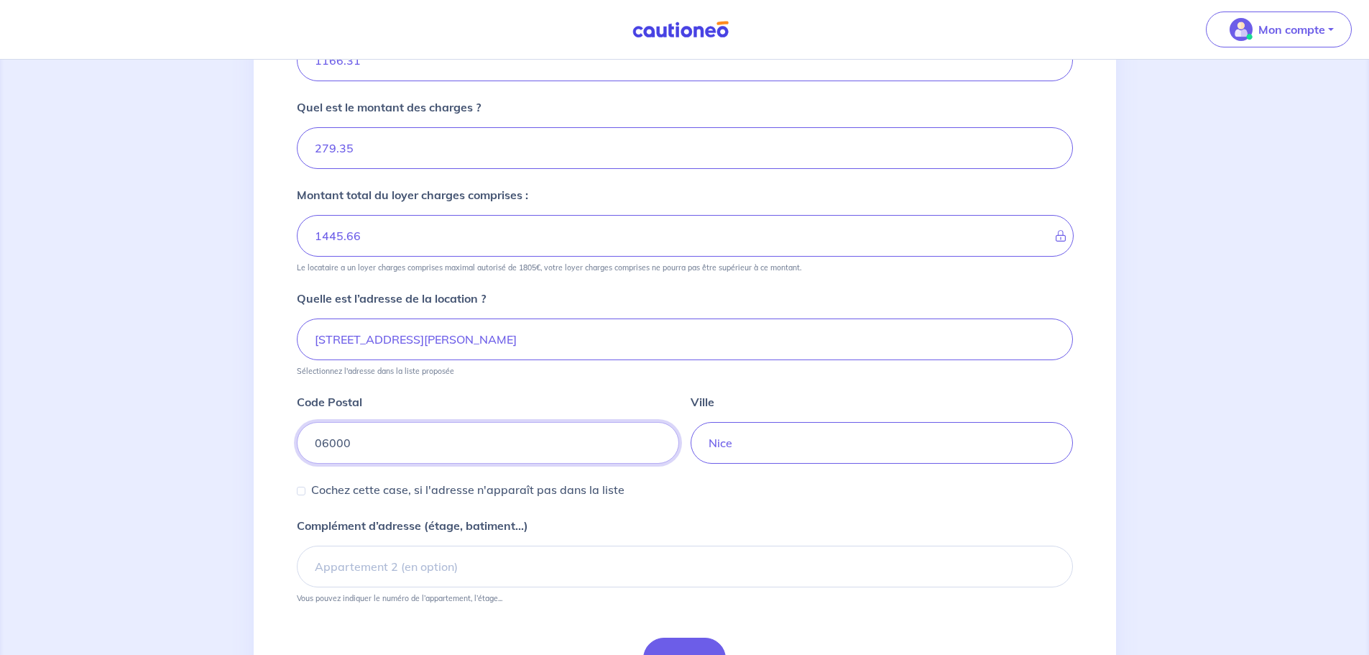
click at [331, 446] on input "06000" at bounding box center [488, 443] width 382 height 42
type input "06200"
click at [170, 466] on div "1 2 3 4 Informations location Informations propriétaire Informations bail Valid…" at bounding box center [684, 239] width 1369 height 1008
click at [298, 497] on div "Cochez cette case, si l'adresse n'apparaît pas dans la liste" at bounding box center [461, 489] width 328 height 17
click at [307, 489] on div "Cochez cette case, si l'adresse n'apparaît pas dans la liste" at bounding box center [461, 489] width 328 height 17
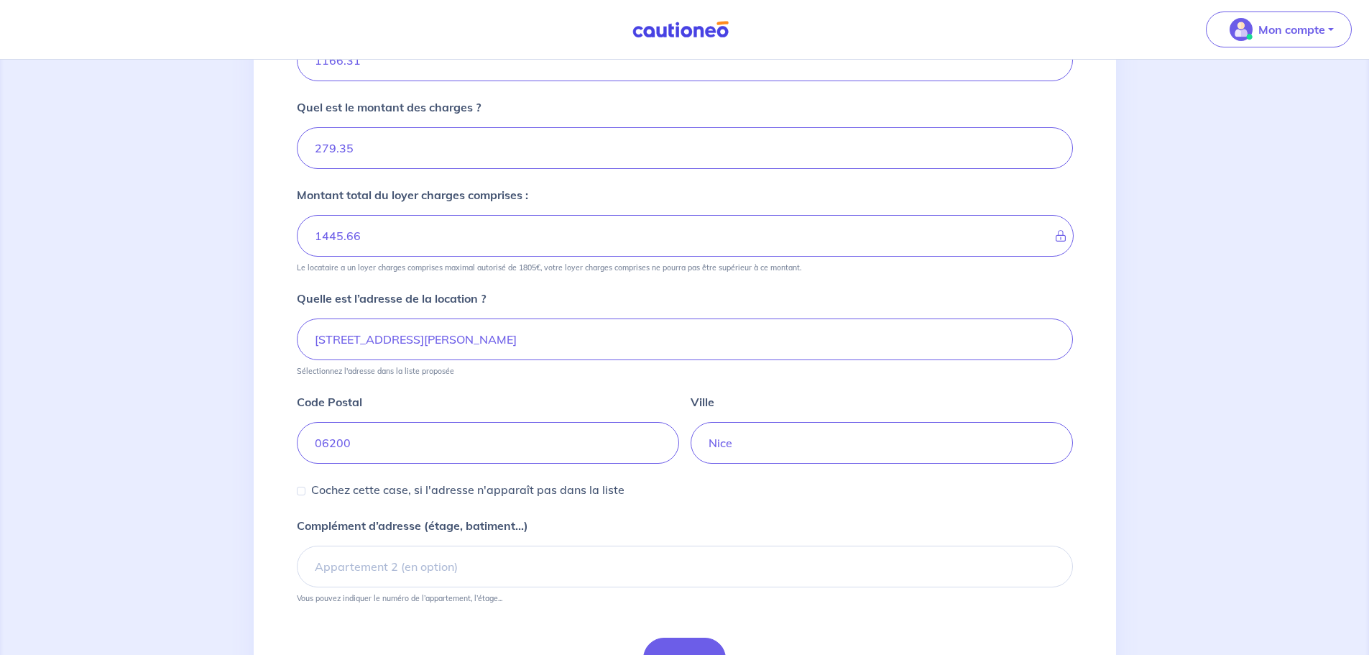
click at [351, 489] on p "Cochez cette case, si l'adresse n'apparaît pas dans la liste" at bounding box center [467, 489] width 313 height 17
click at [305, 489] on input "Cochez cette case, si l'adresse n'apparaît pas dans la liste" at bounding box center [301, 491] width 9 height 9
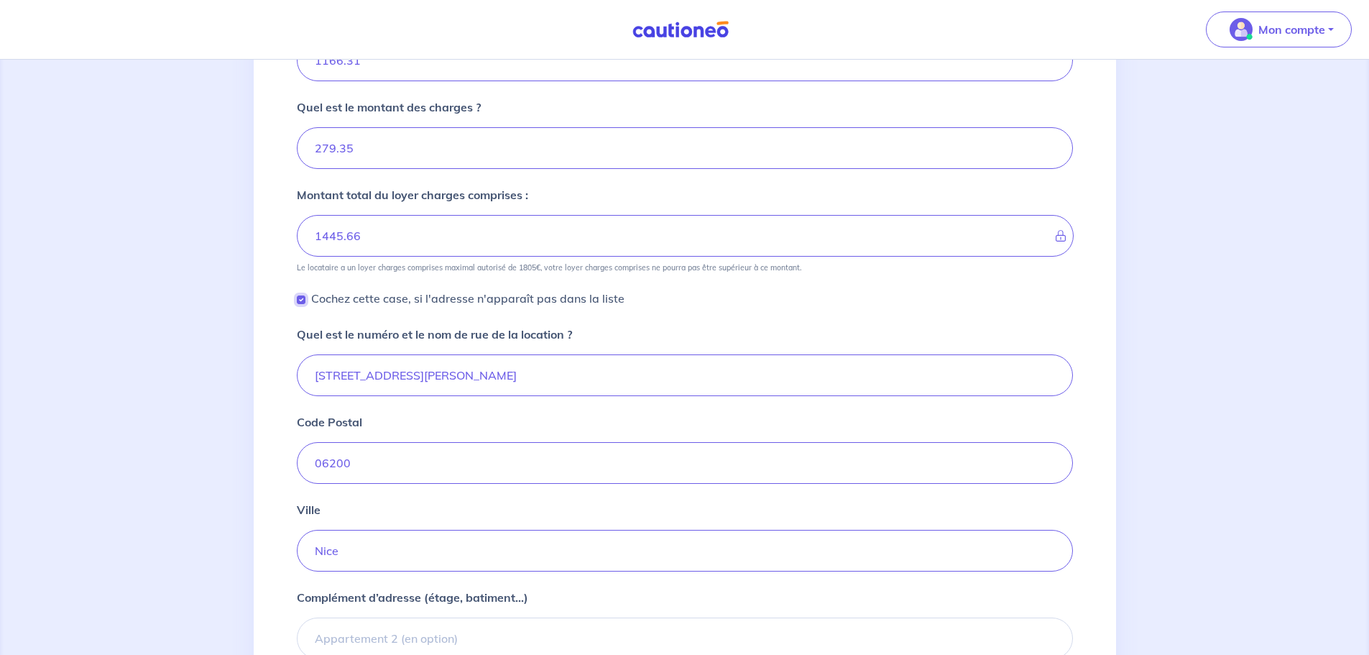
scroll to position [484, 0]
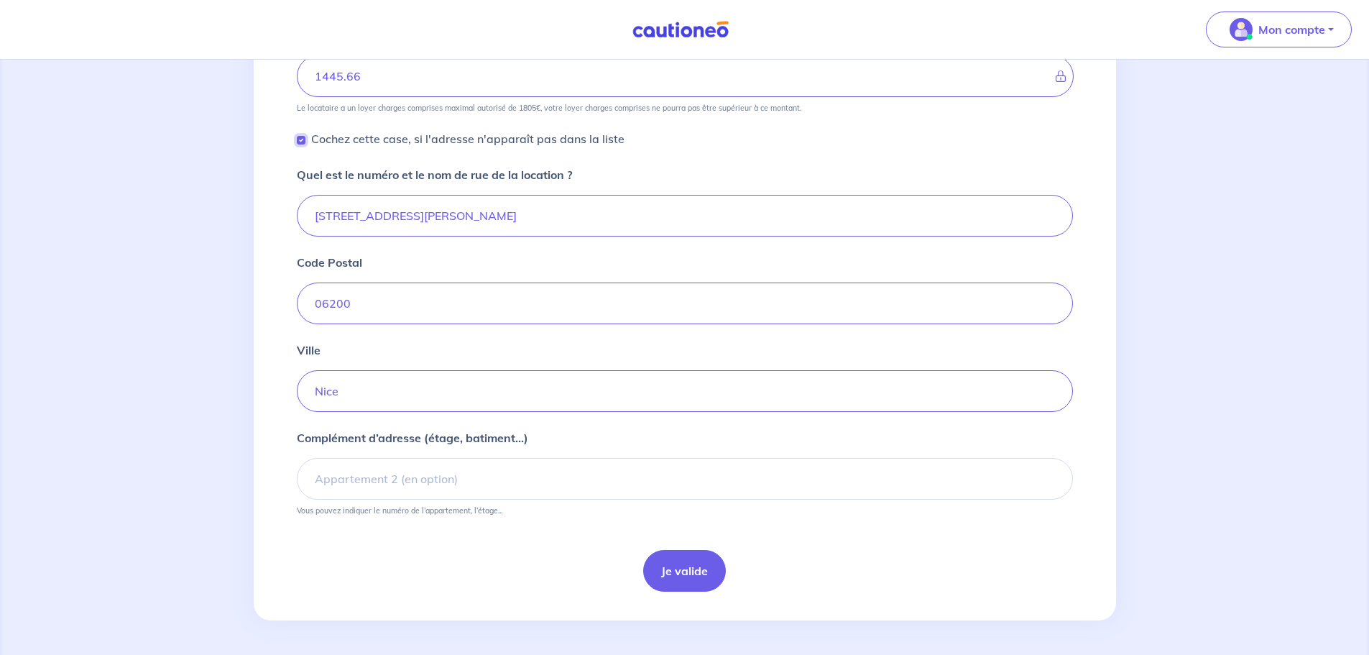
click at [297, 139] on input "Cochez cette case, si l'adresse n'apparaît pas dans la liste" at bounding box center [301, 140] width 9 height 9
checkbox input "false"
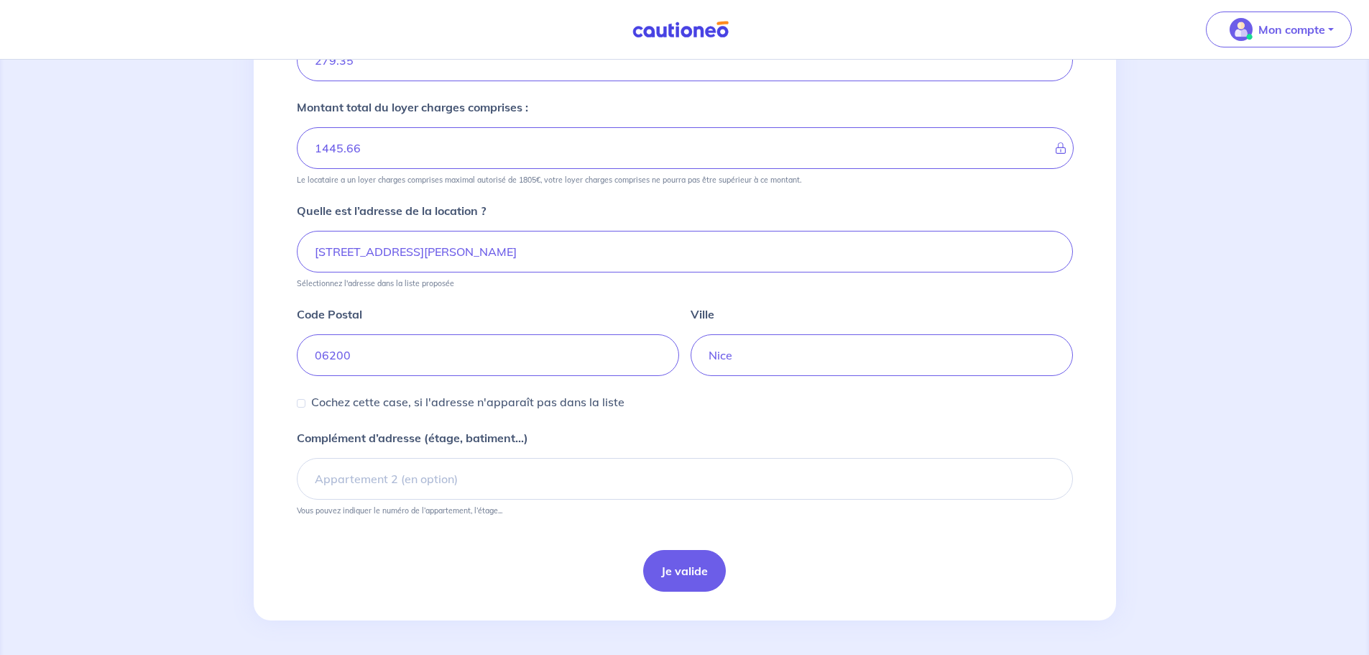
click at [655, 564] on button "Je valide" at bounding box center [684, 571] width 83 height 42
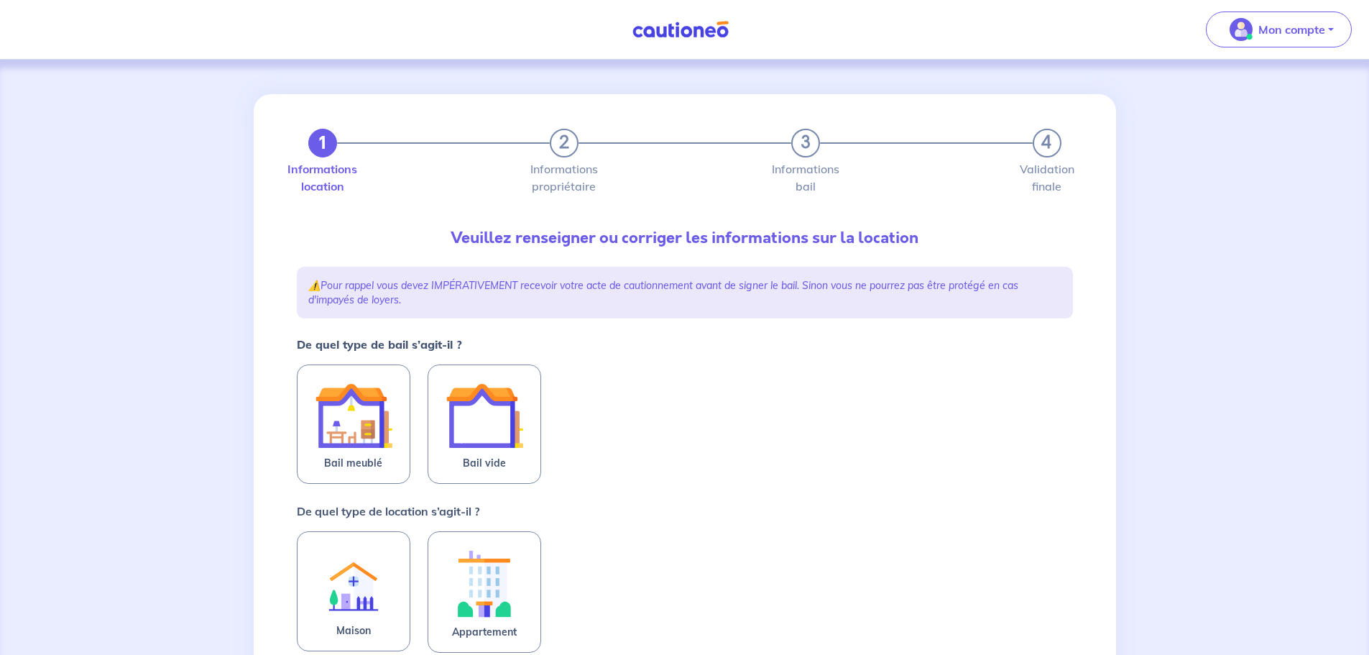
click at [501, 444] on img at bounding box center [485, 416] width 78 height 78
click at [0, 0] on input "Bail vide" at bounding box center [0, 0] width 0 height 0
click at [487, 568] on img at bounding box center [485, 585] width 78 height 80
click at [0, 0] on input "Appartement" at bounding box center [0, 0] width 0 height 0
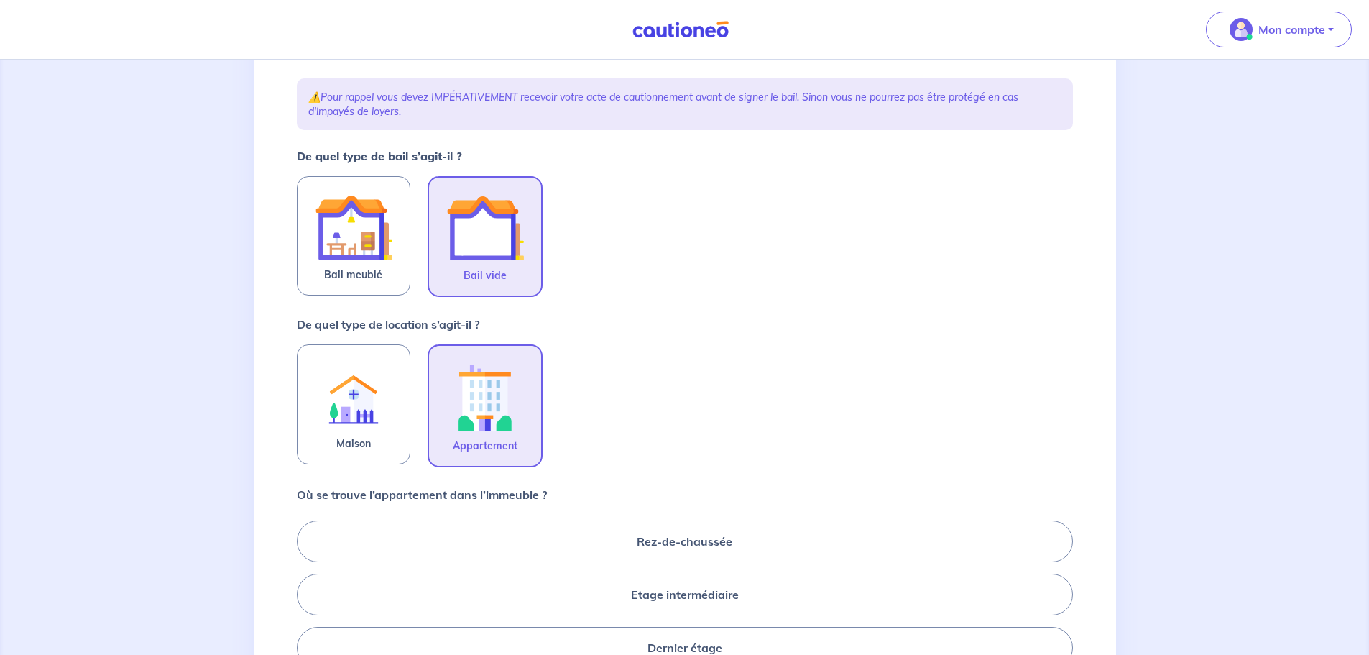
scroll to position [431, 0]
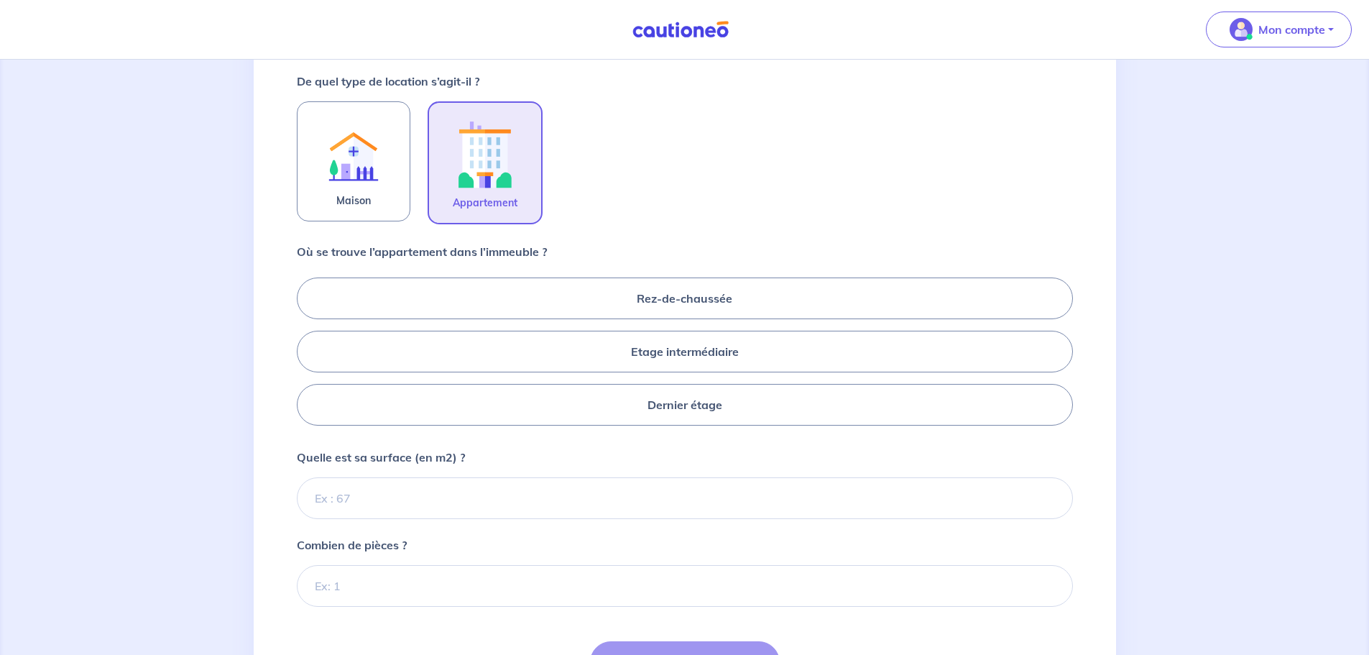
click at [650, 351] on label "Etage intermédiaire" at bounding box center [685, 352] width 776 height 42
click at [306, 351] on input "Etage intermédiaire" at bounding box center [301, 350] width 9 height 9
radio input "true"
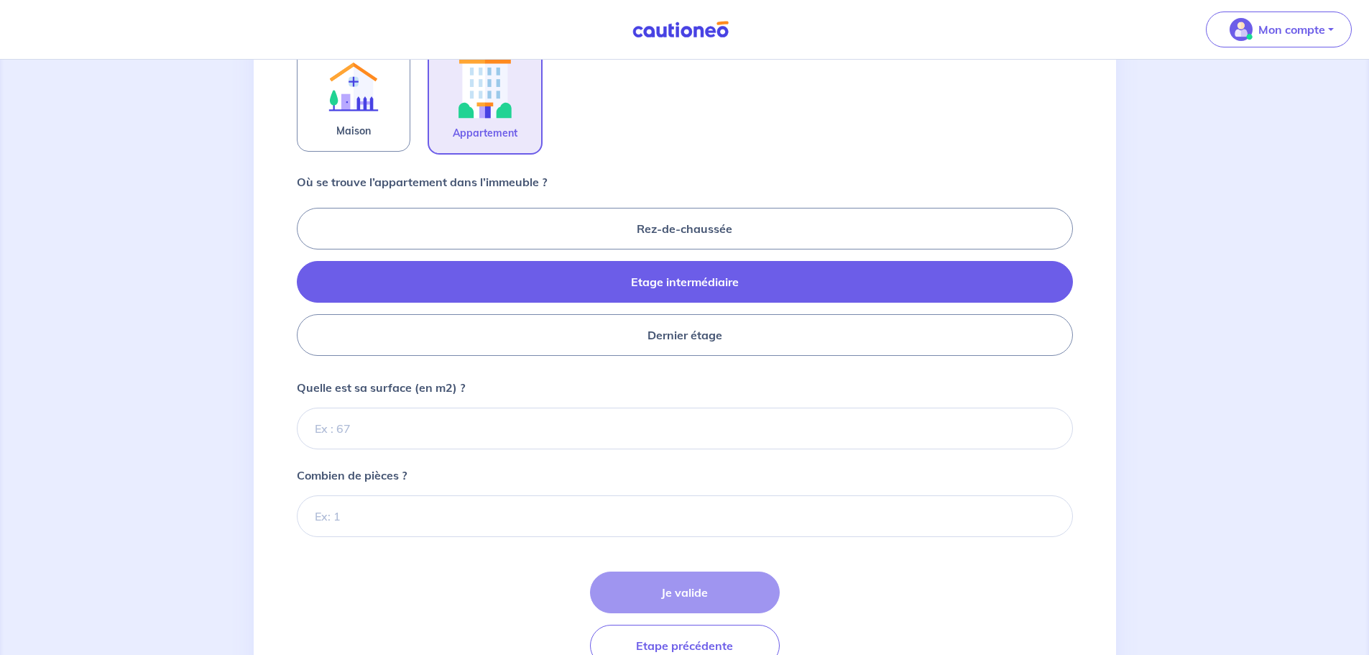
scroll to position [576, 0]
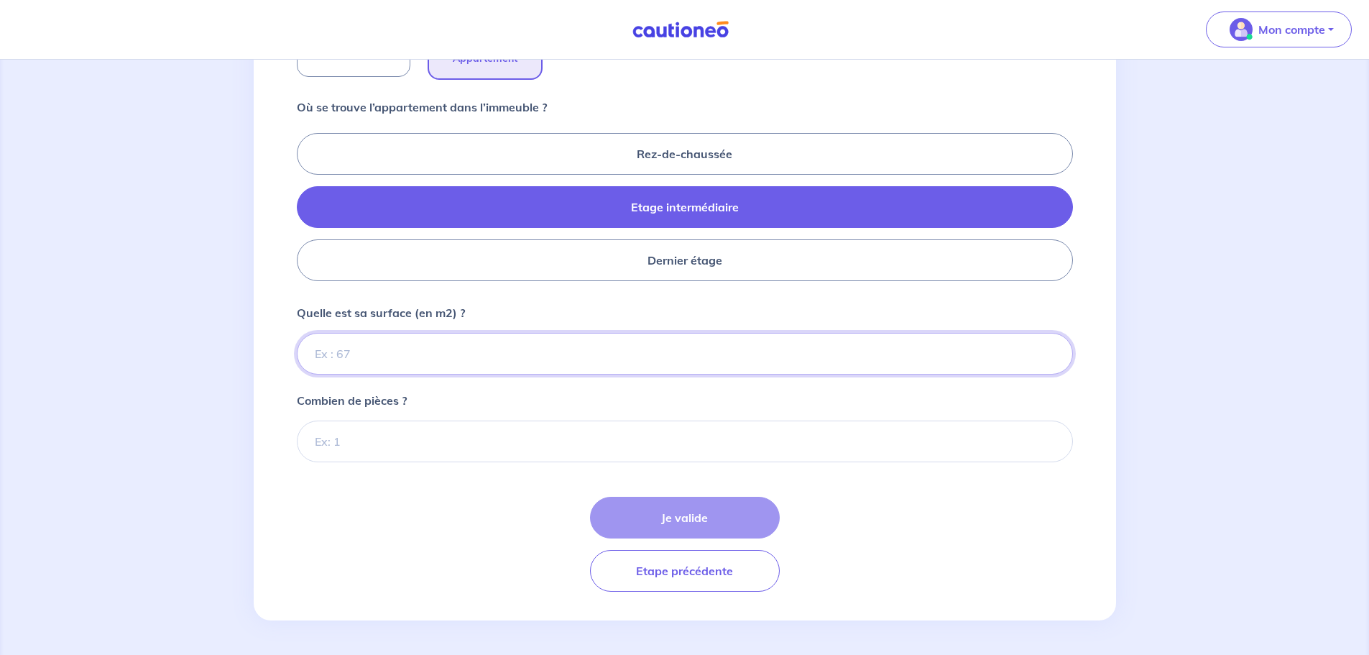
click at [403, 349] on input "Quelle est sa surface (en m2) ?" at bounding box center [685, 354] width 776 height 42
type input "83"
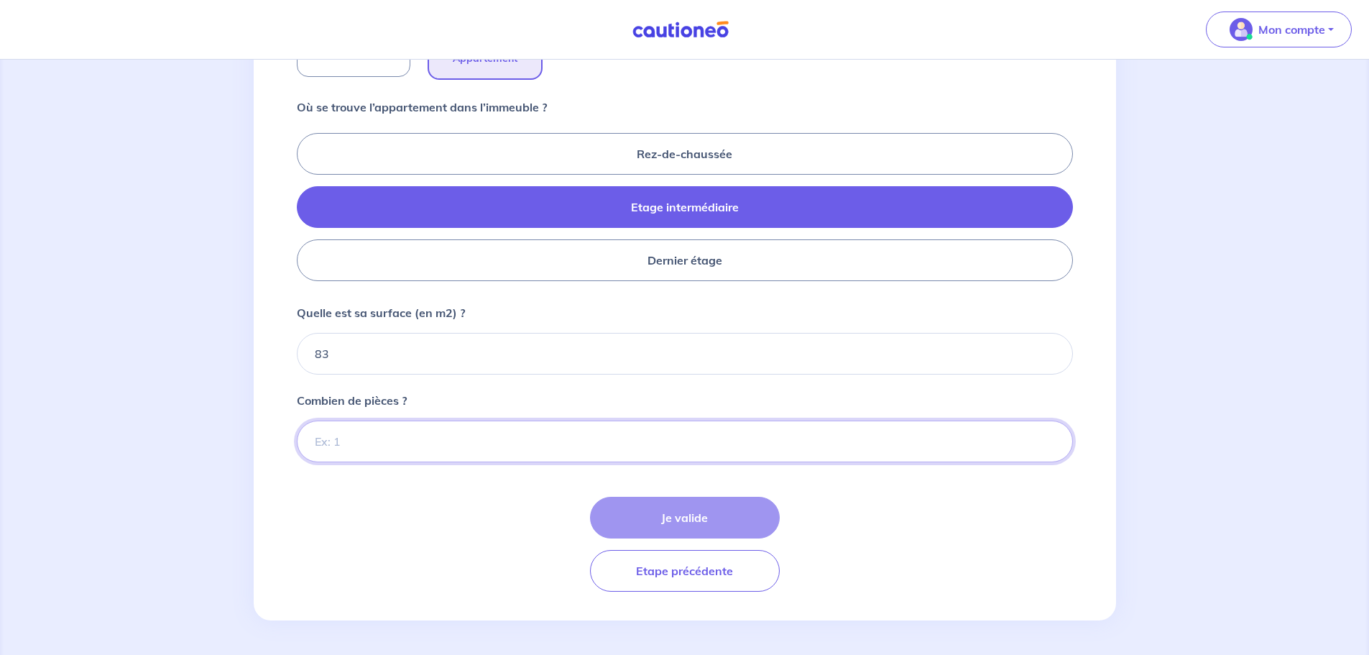
click at [387, 444] on input "Combien de pièces ?" at bounding box center [685, 441] width 776 height 42
type input "4"
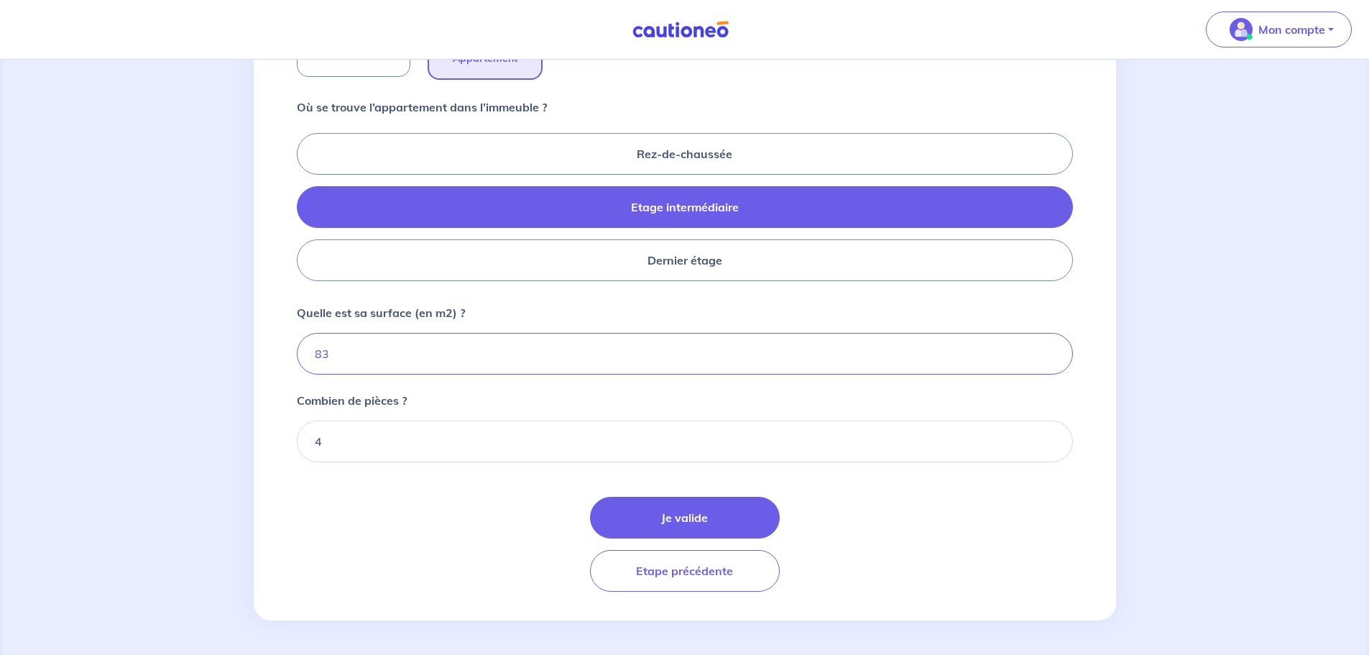
click at [645, 510] on button "Je valide" at bounding box center [685, 518] width 190 height 42
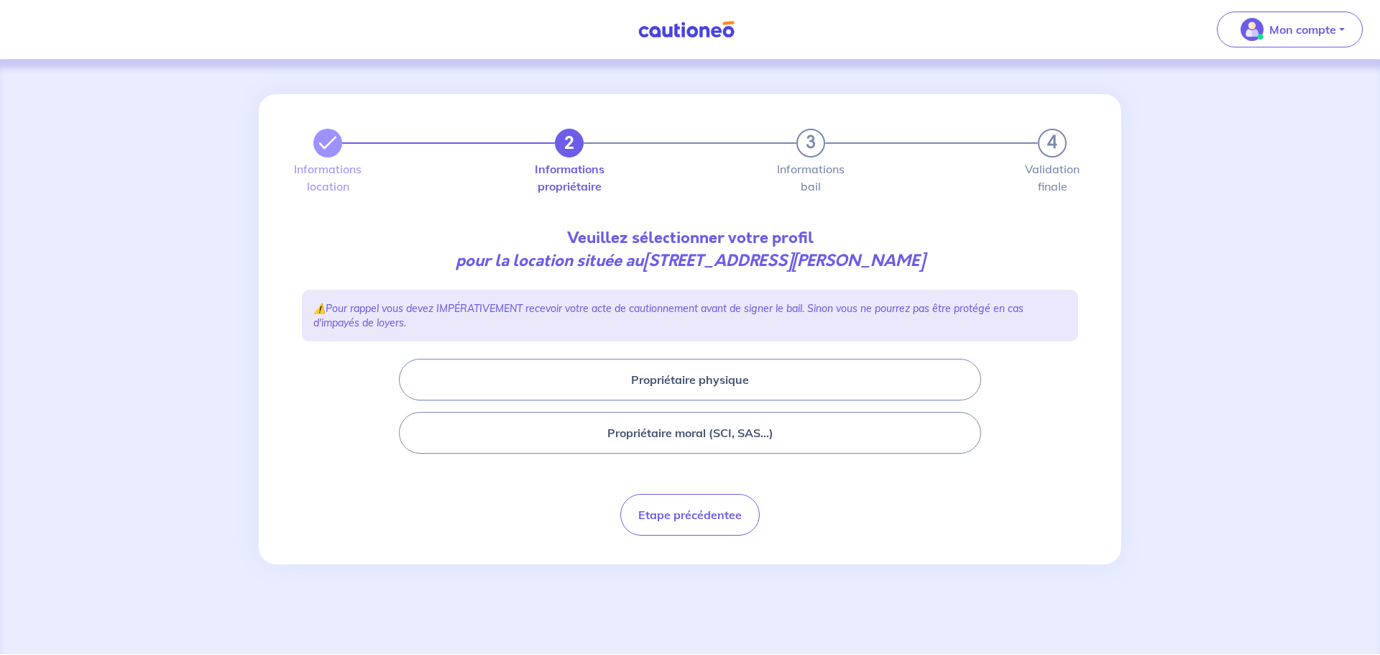
click at [694, 438] on button "Propriétaire moral (SCI, SAS...)" at bounding box center [690, 433] width 582 height 42
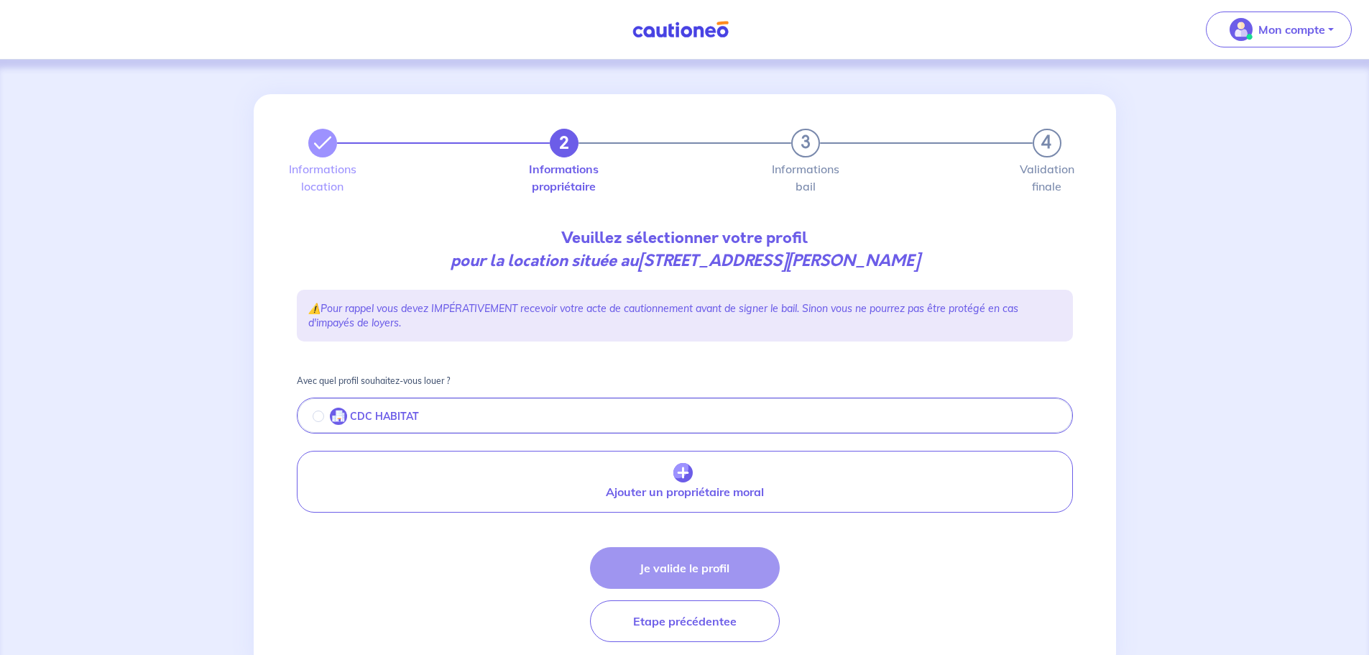
click at [353, 413] on p "CDC HABITAT" at bounding box center [384, 416] width 69 height 12
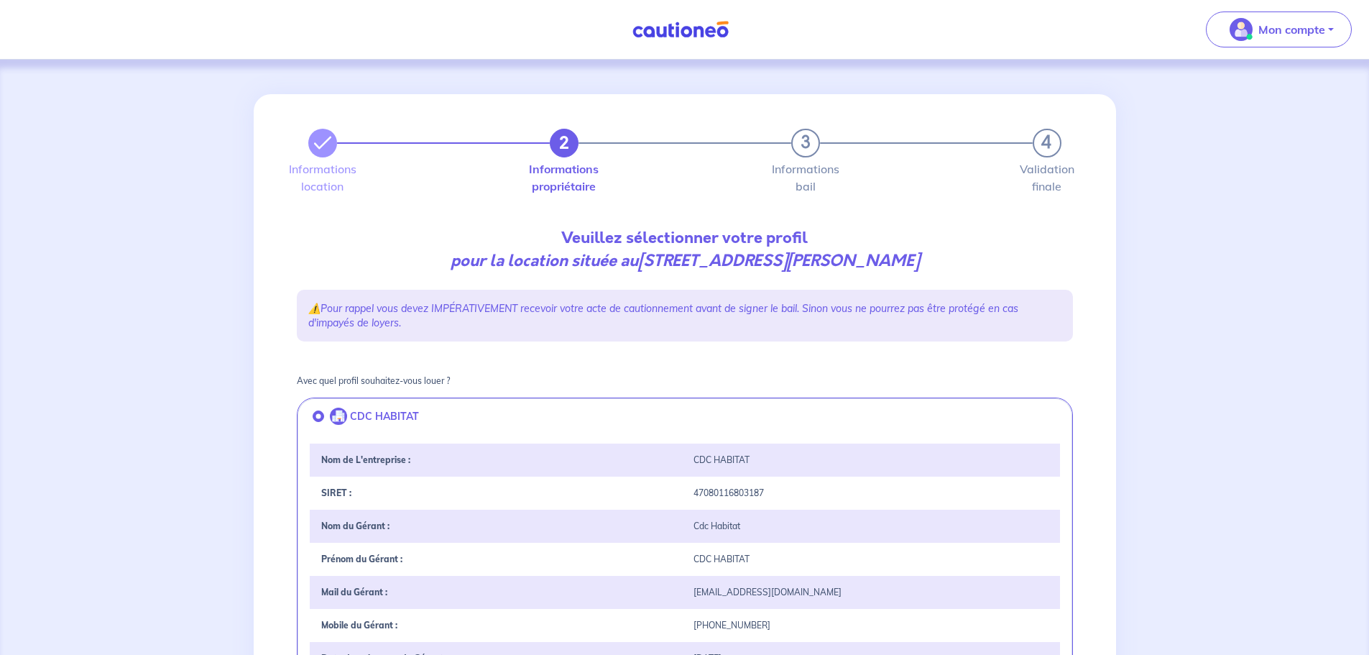
scroll to position [431, 0]
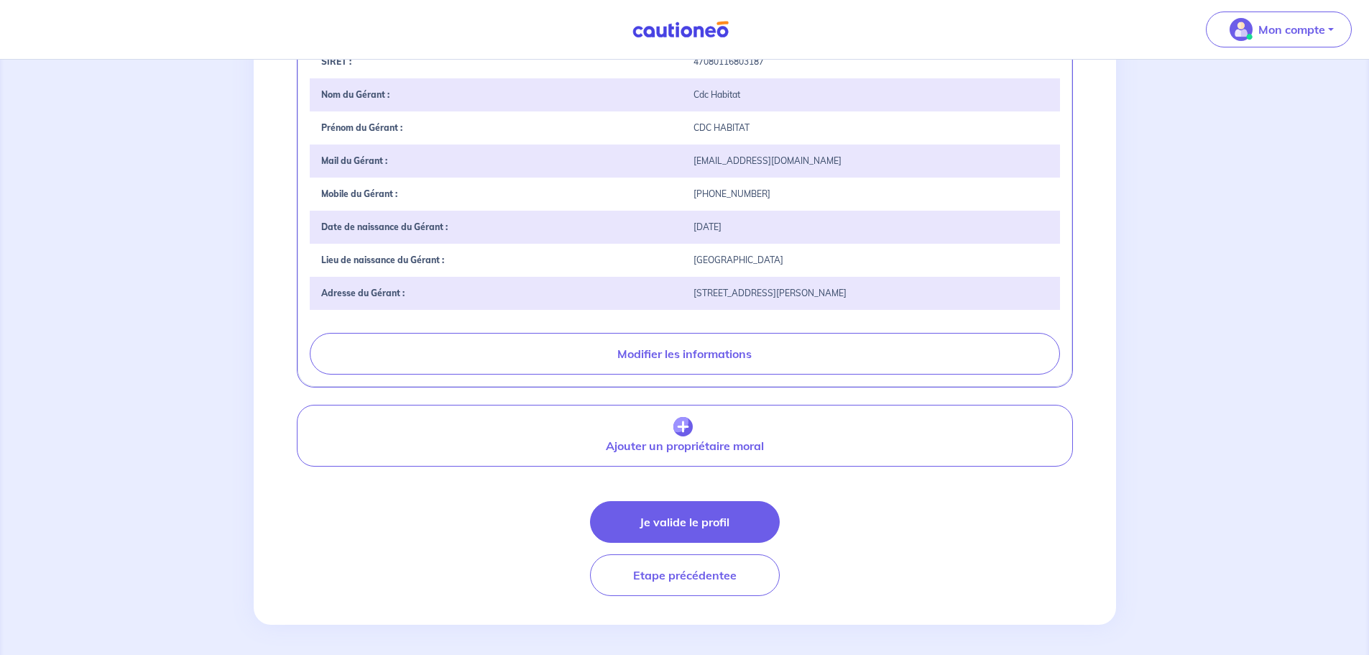
click at [696, 530] on button "Je valide le profil" at bounding box center [685, 522] width 190 height 42
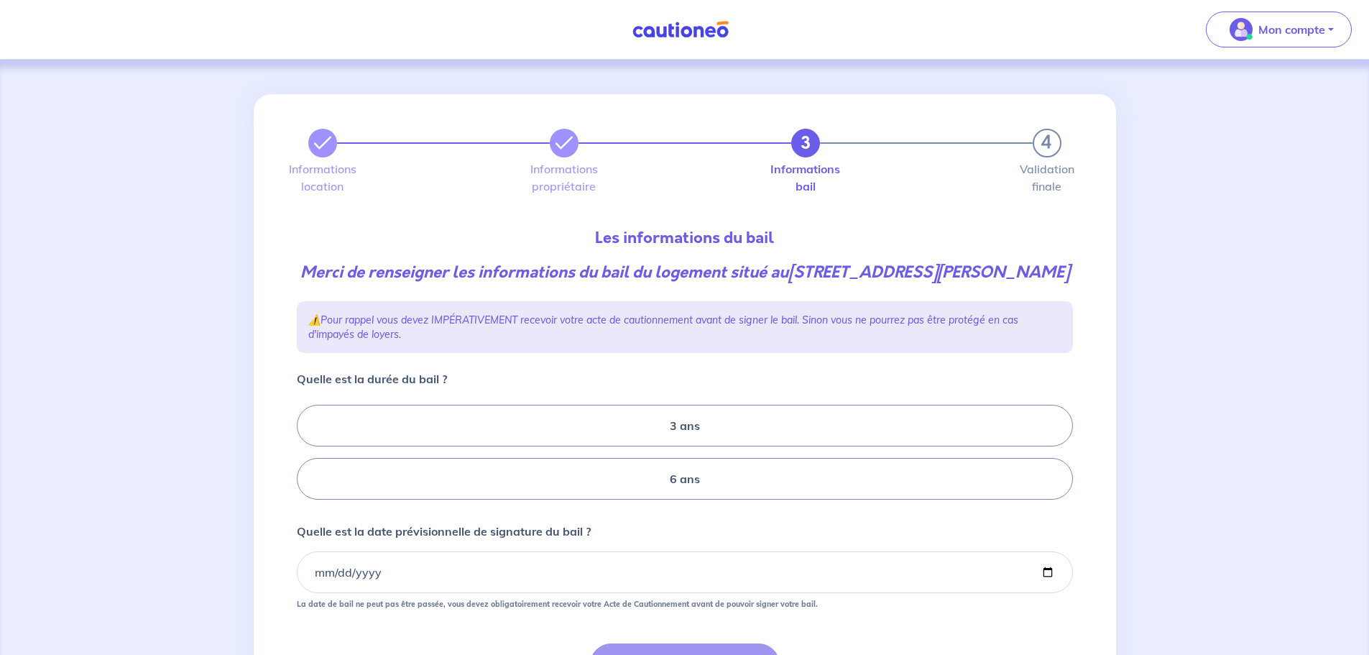
click at [582, 486] on label "6 ans" at bounding box center [685, 479] width 776 height 42
click at [306, 457] on input "6 ans" at bounding box center [301, 452] width 9 height 9
radio input "true"
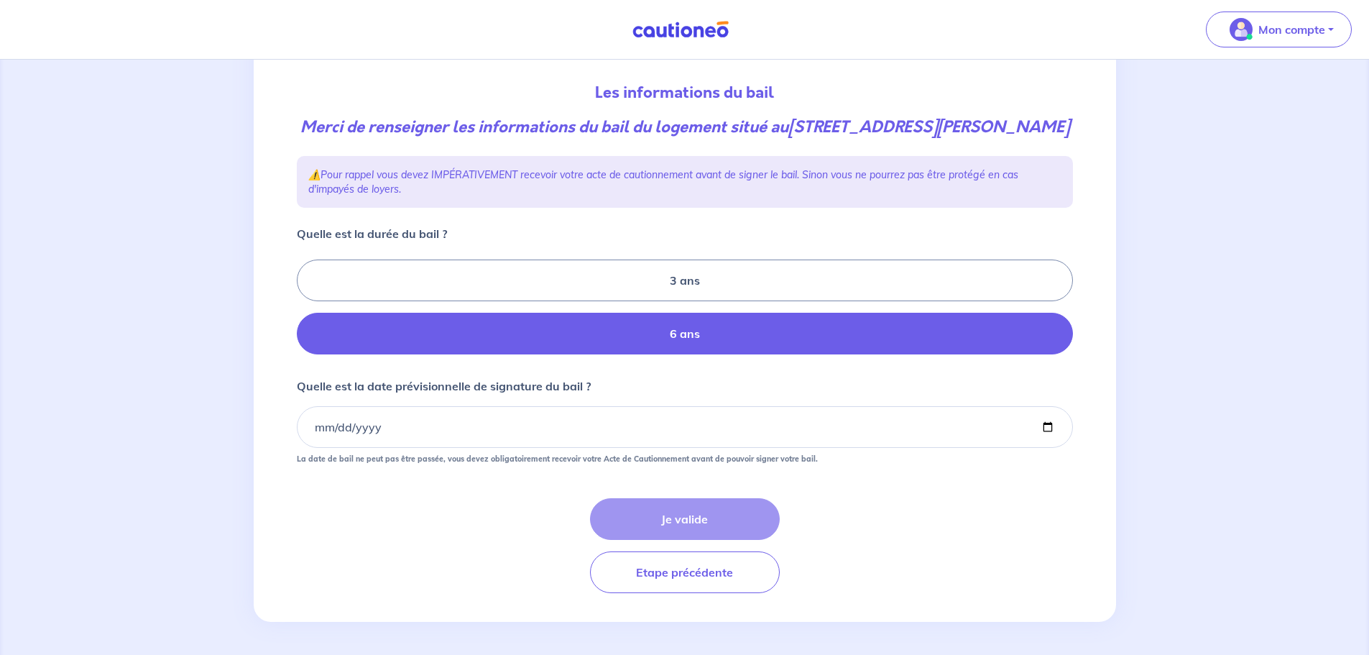
scroll to position [147, 0]
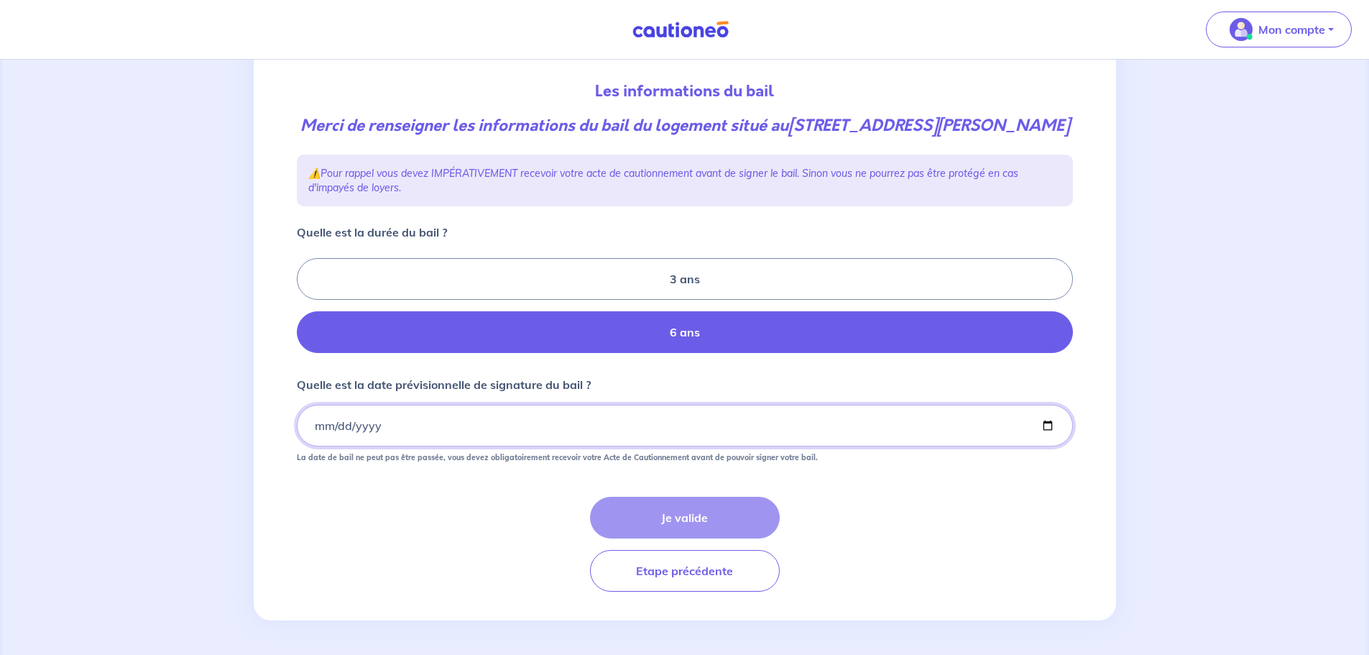
click at [312, 420] on input "Quelle est la date prévisionnelle de signature du bail ?" at bounding box center [685, 426] width 776 height 42
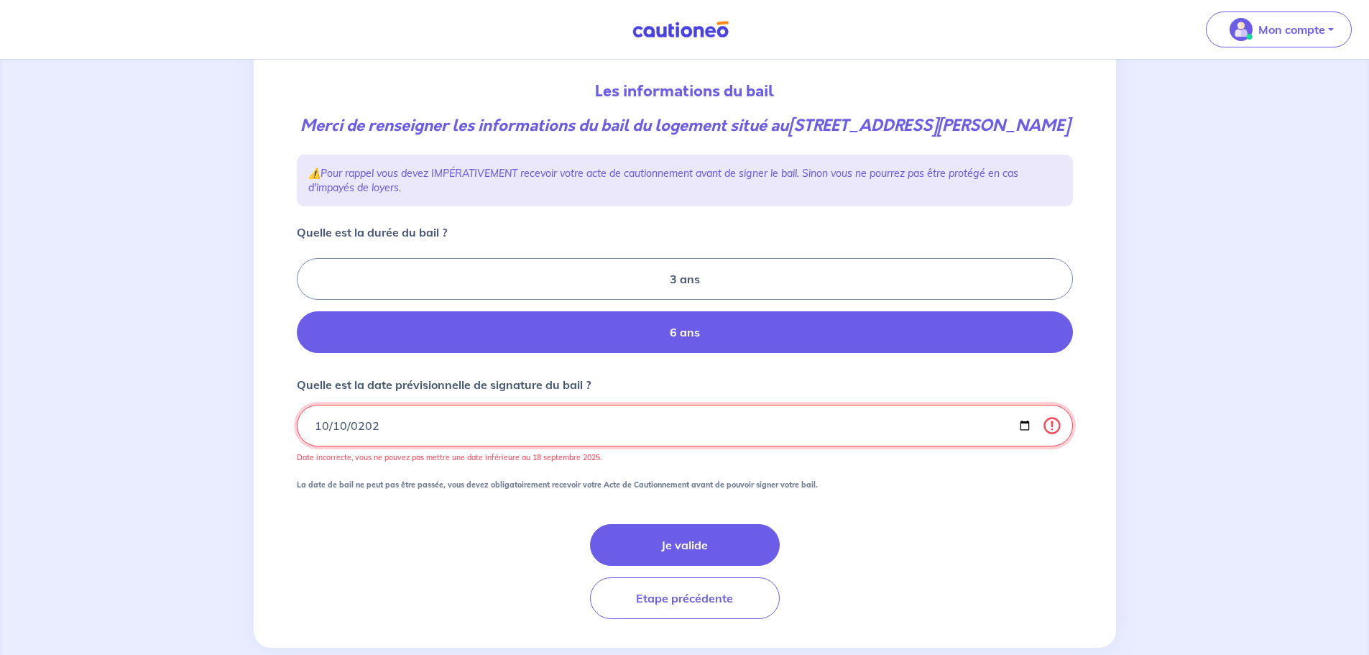
type input "2025-10-10"
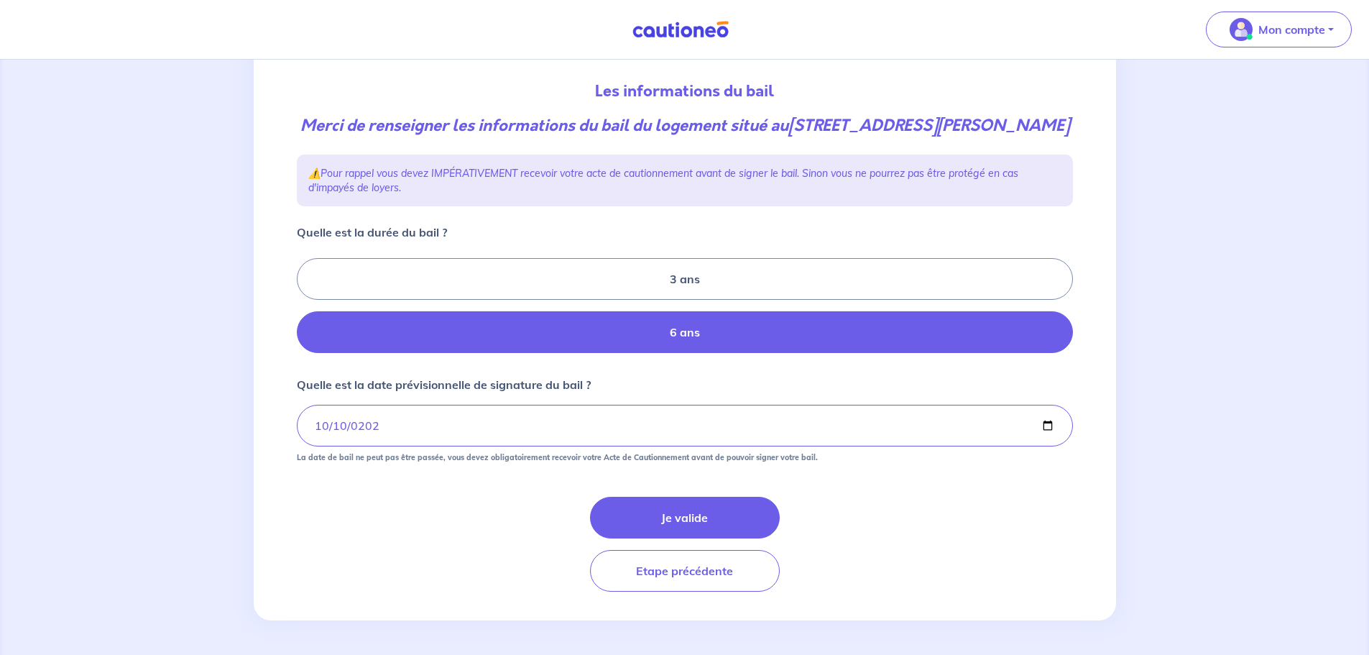
click at [722, 525] on button "Je valide" at bounding box center [685, 518] width 190 height 42
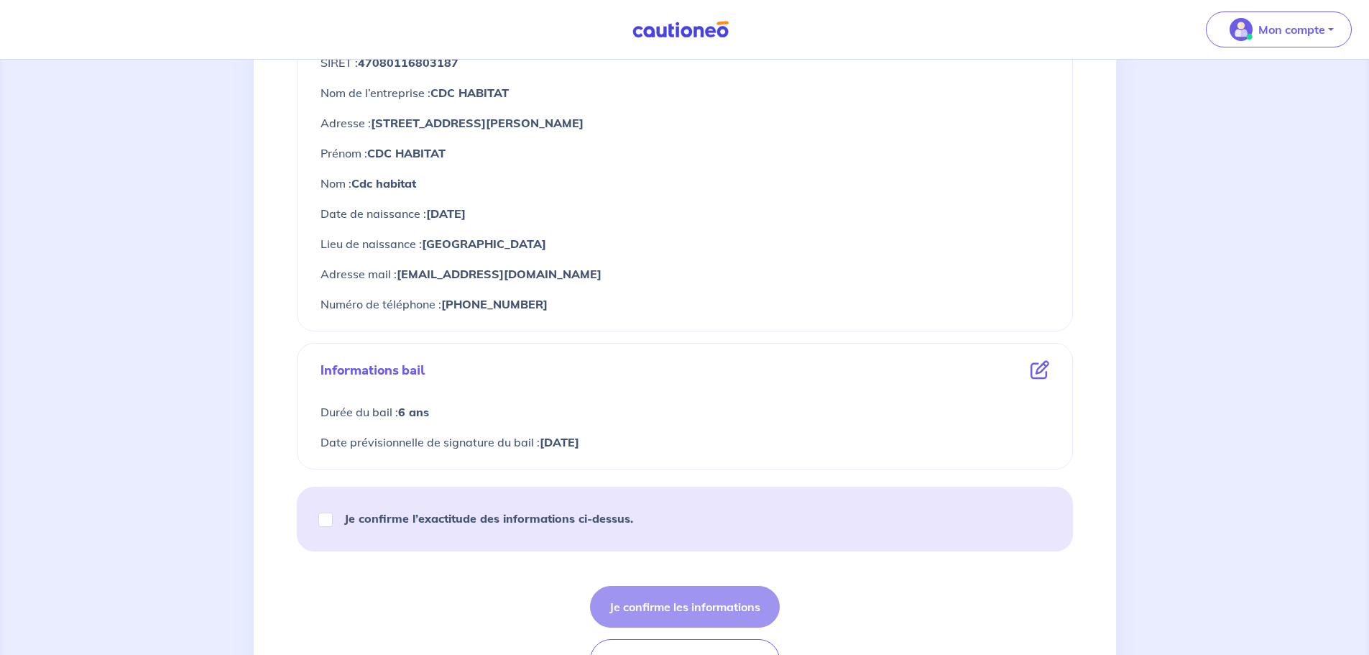
scroll to position [671, 0]
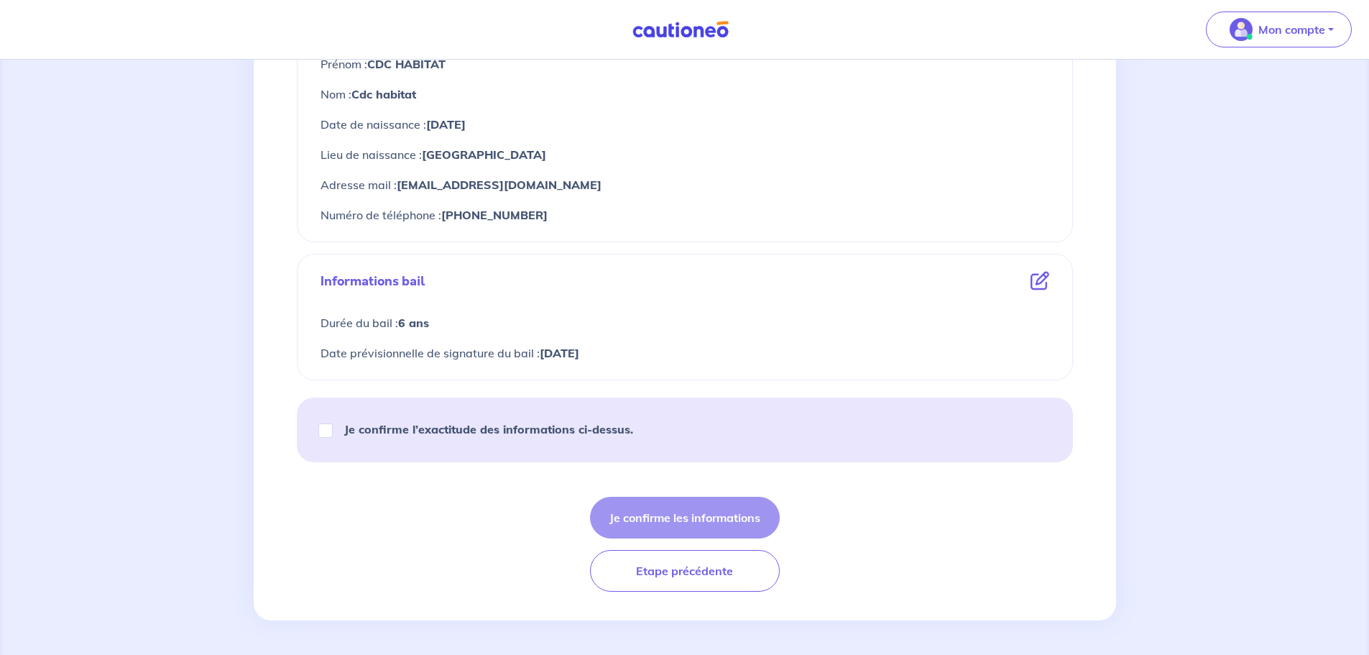
click at [402, 421] on p "Je confirme l’exactitude des informations ci-dessus." at bounding box center [488, 428] width 289 height 17
click at [333, 423] on input "Je confirme l’exactitude des informations ci-dessus." at bounding box center [325, 430] width 14 height 14
checkbox input "true"
click at [740, 525] on button "Je confirme les informations" at bounding box center [685, 518] width 190 height 42
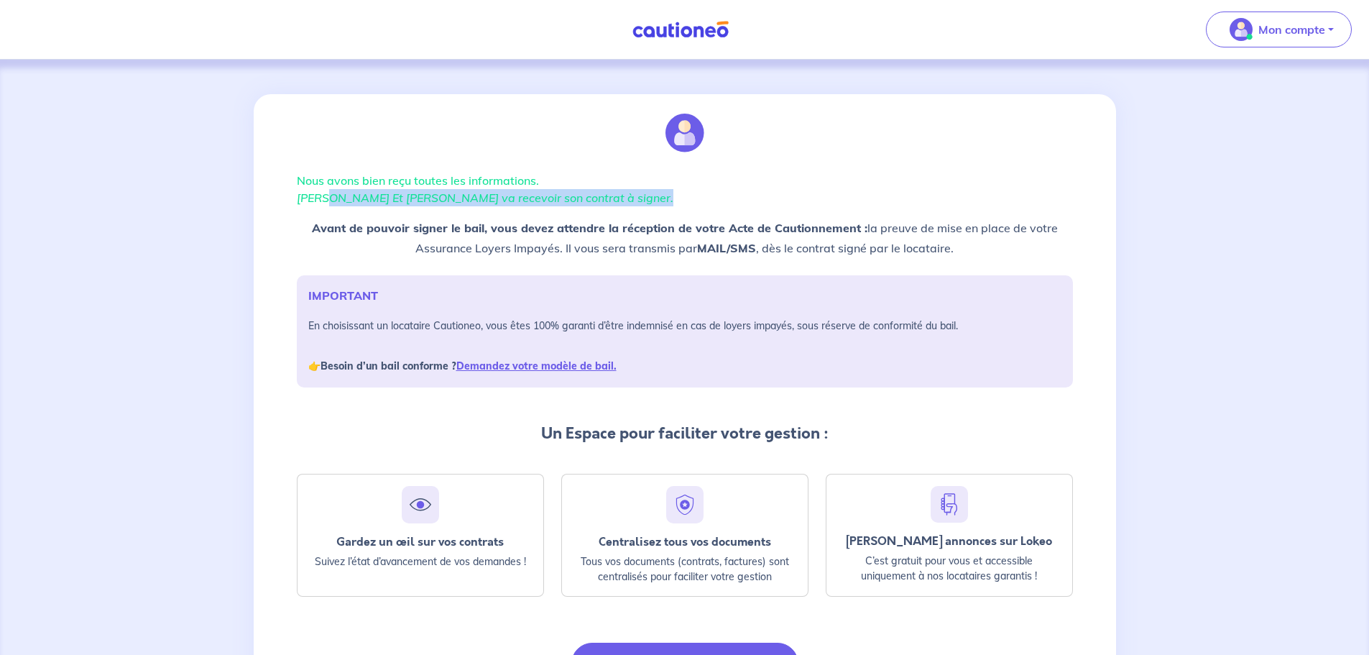
drag, startPoint x: 328, startPoint y: 203, endPoint x: 662, endPoint y: 203, distance: 333.5
click at [662, 203] on em "Stephane LUCAS Et Stephanie LUCAS va recevoir son contrat à signer." at bounding box center [485, 197] width 377 height 14
click at [663, 203] on em "Stephane LUCAS Et Stephanie LUCAS va recevoir son contrat à signer." at bounding box center [485, 197] width 377 height 14
click at [725, 22] on img at bounding box center [681, 30] width 108 height 18
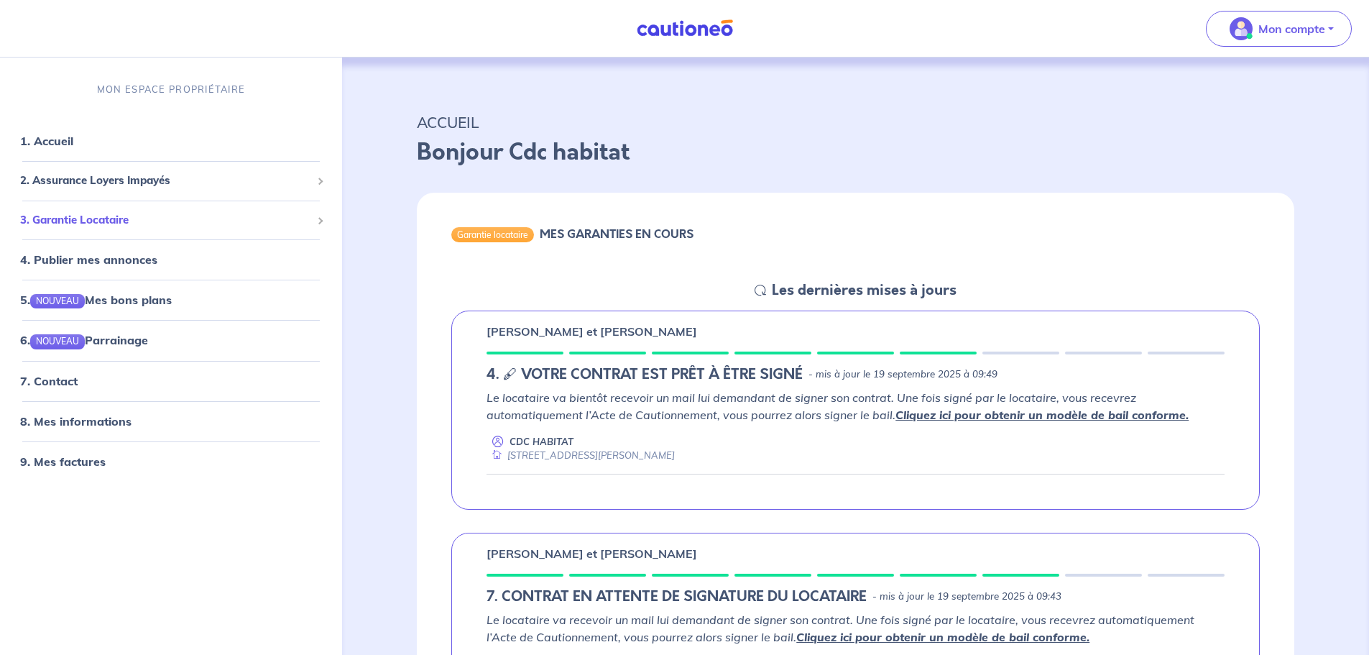
click at [124, 217] on span "3. Garantie Locataire" at bounding box center [165, 220] width 291 height 17
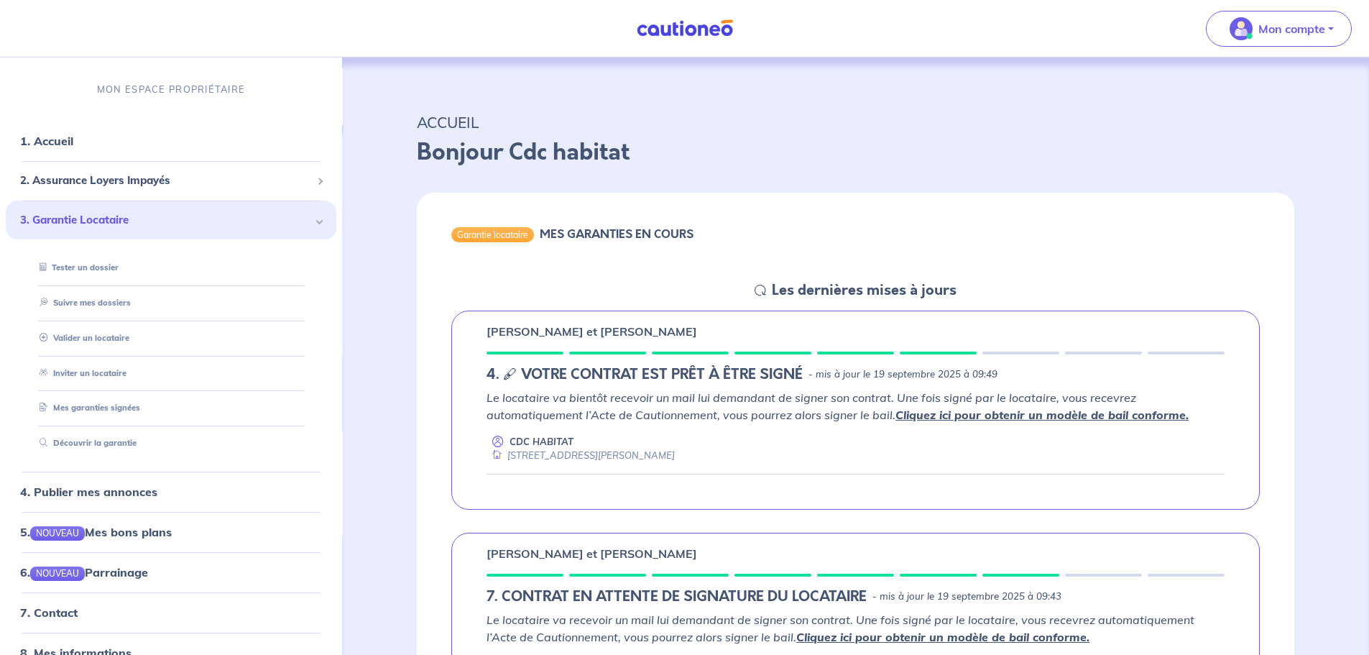
click at [97, 337] on link "Valider un locataire" at bounding box center [82, 338] width 96 height 10
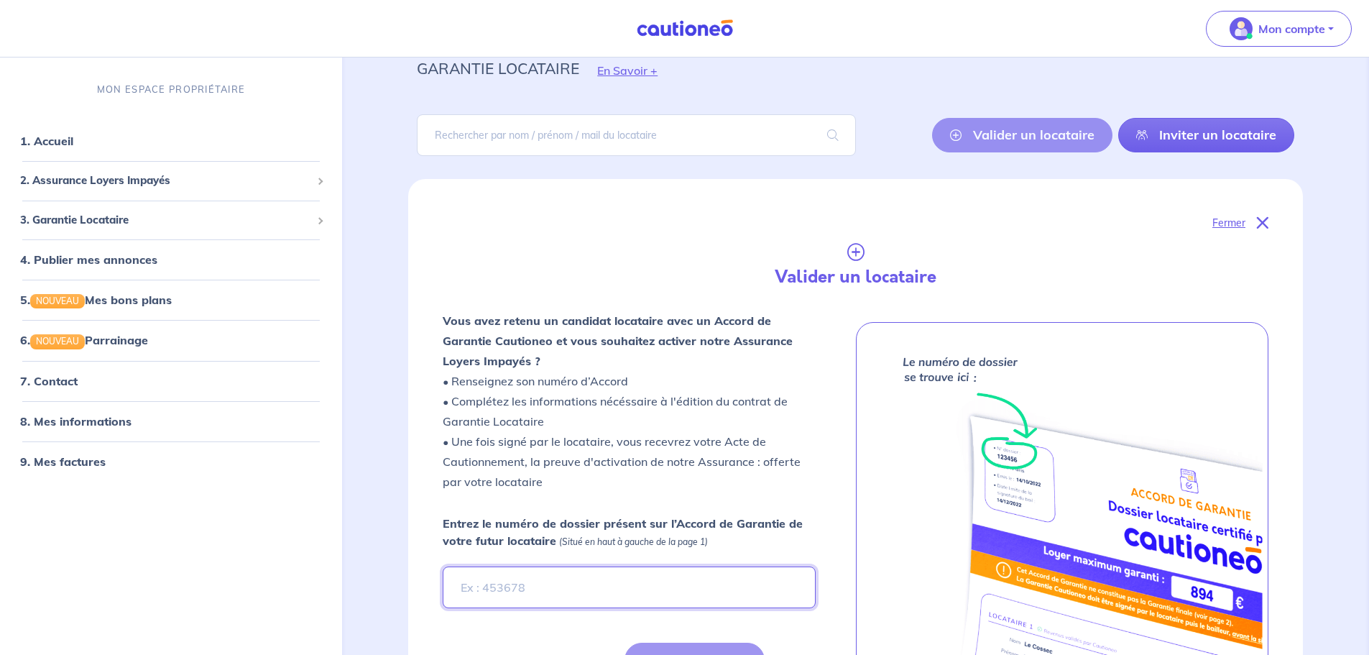
scroll to position [79, 0]
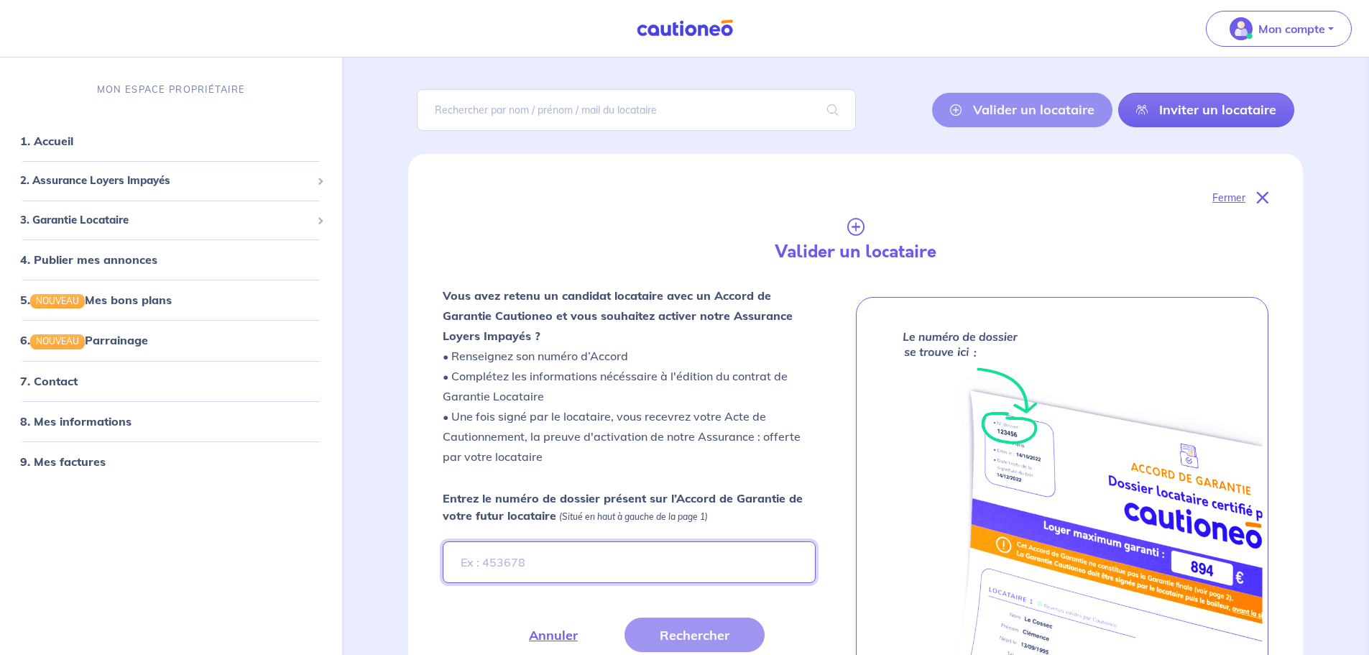
paste input "SWvzwf"
type input "SWvzwf"
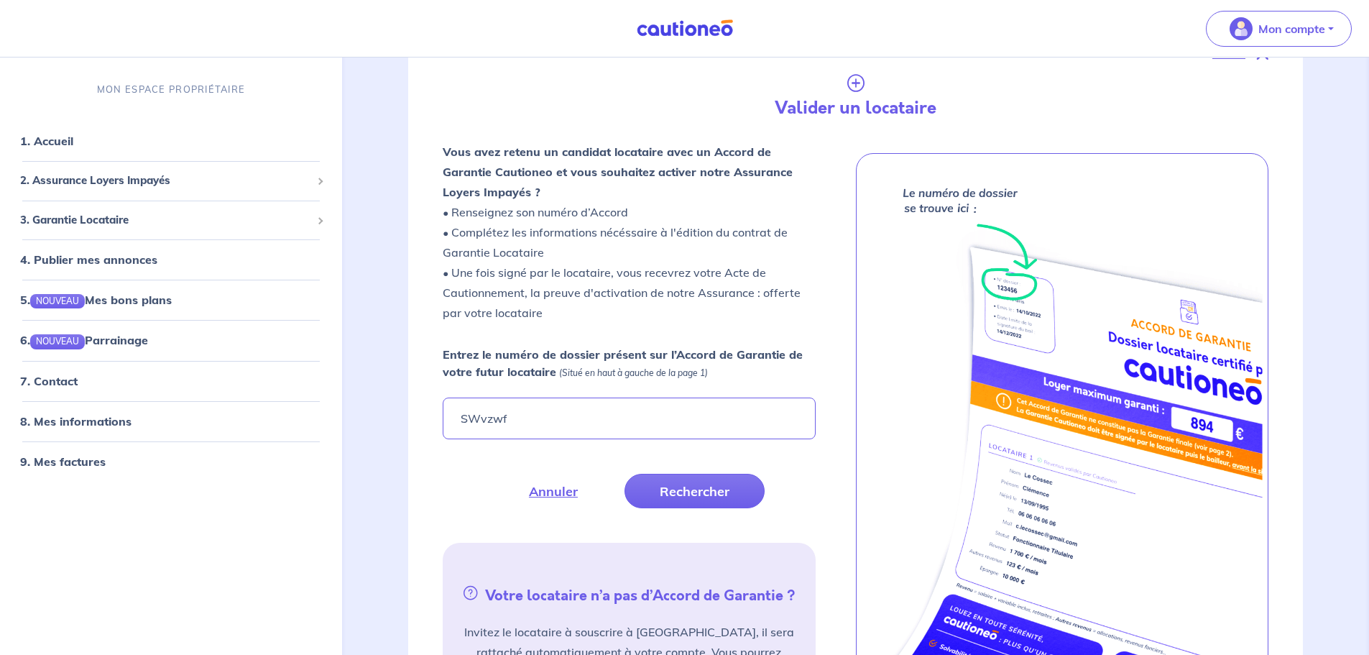
type input "SWvzwf"
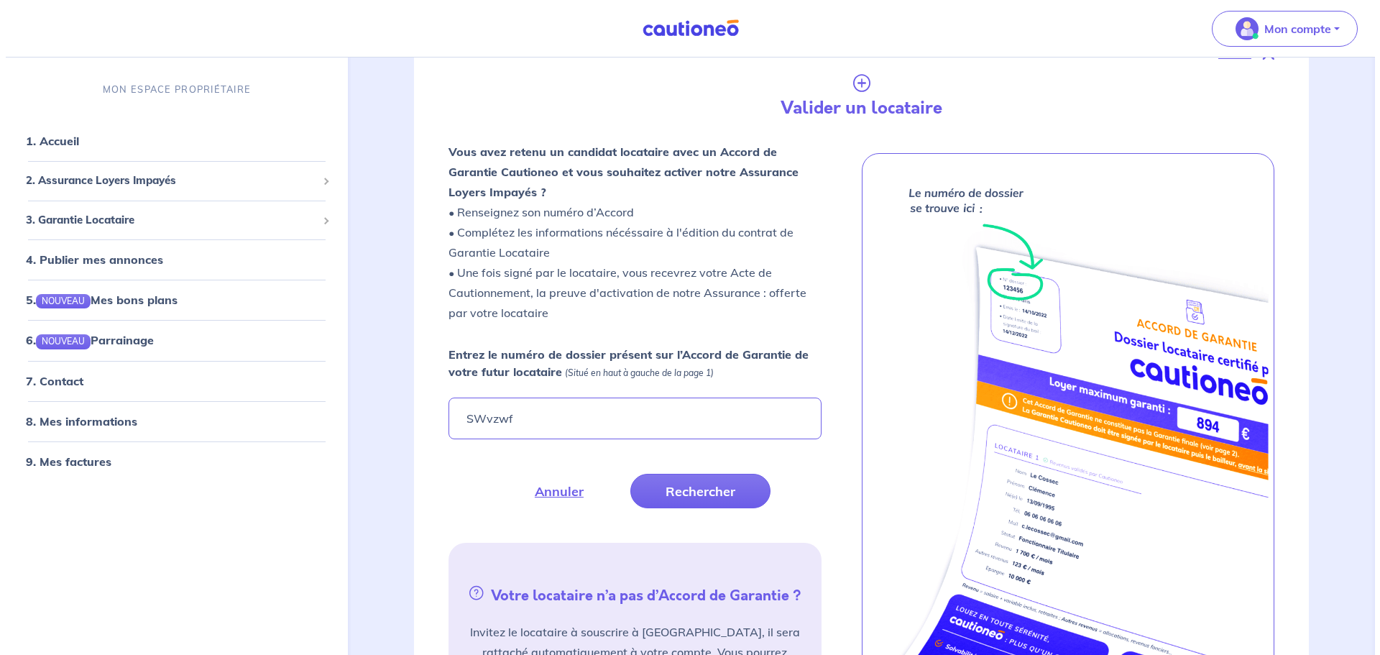
scroll to position [233, 0]
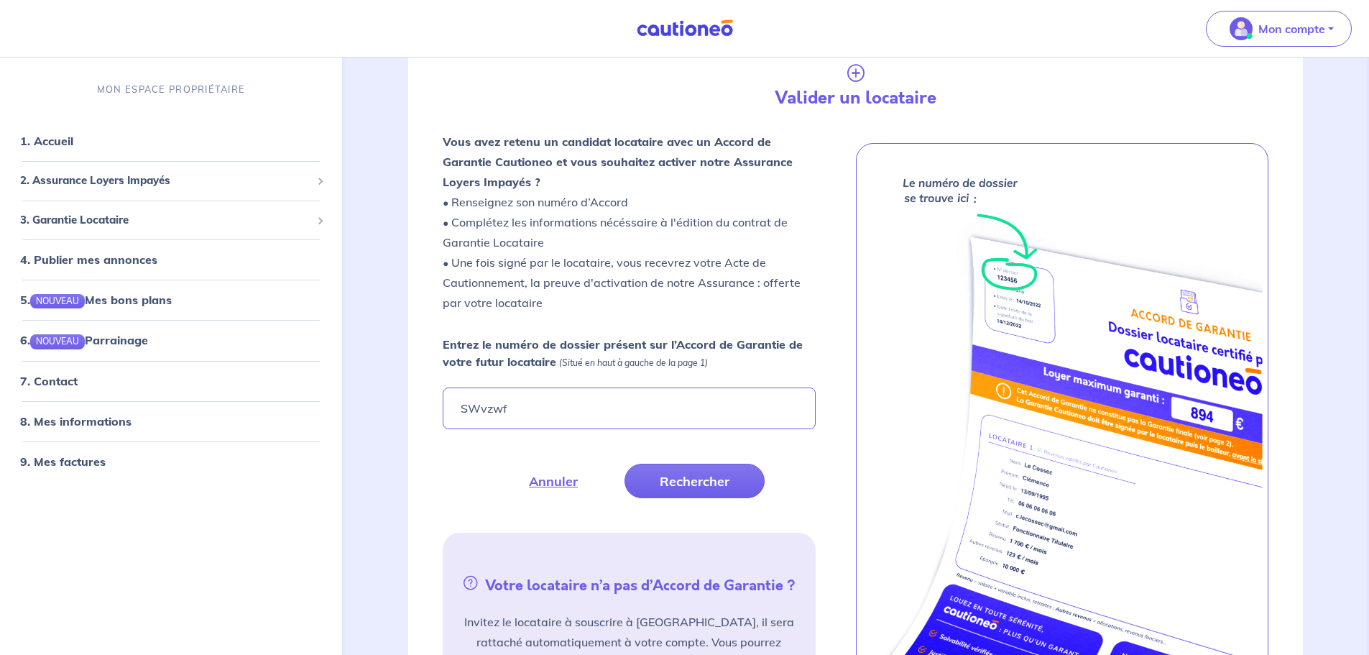
click at [689, 472] on button "Rechercher" at bounding box center [695, 481] width 140 height 35
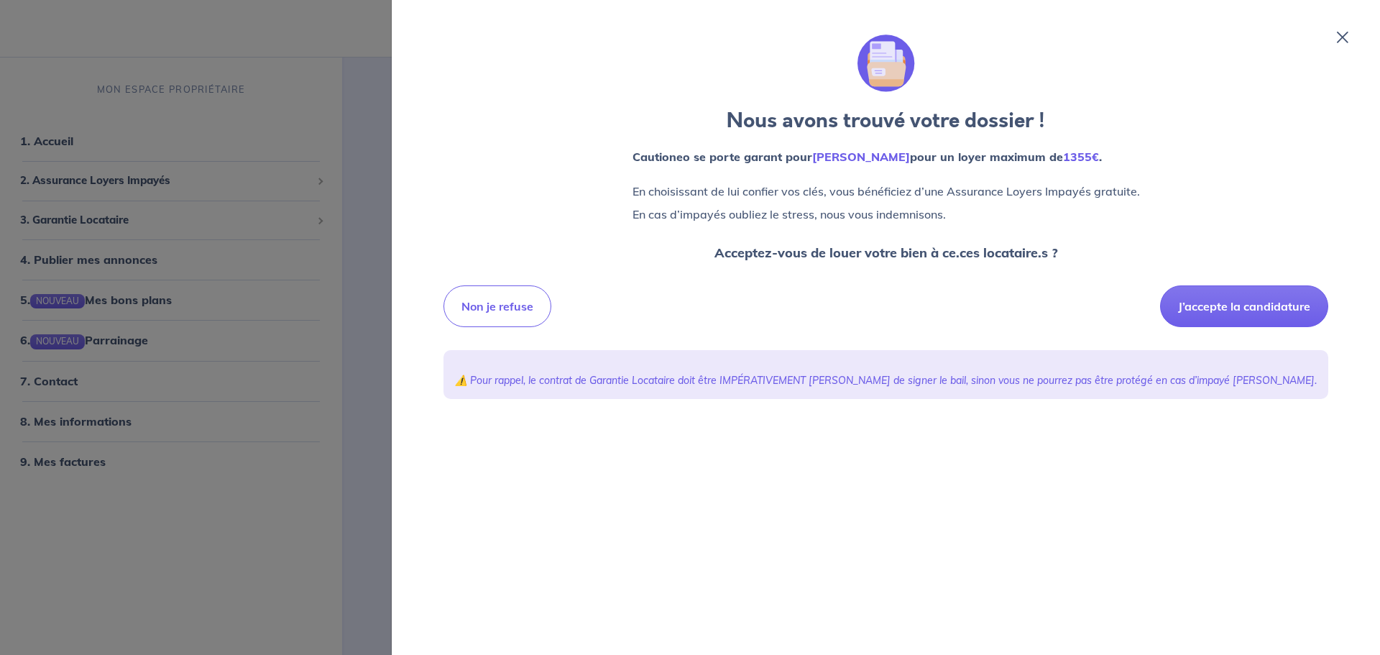
click at [1220, 310] on button "J’accepte la candidature" at bounding box center [1244, 306] width 168 height 42
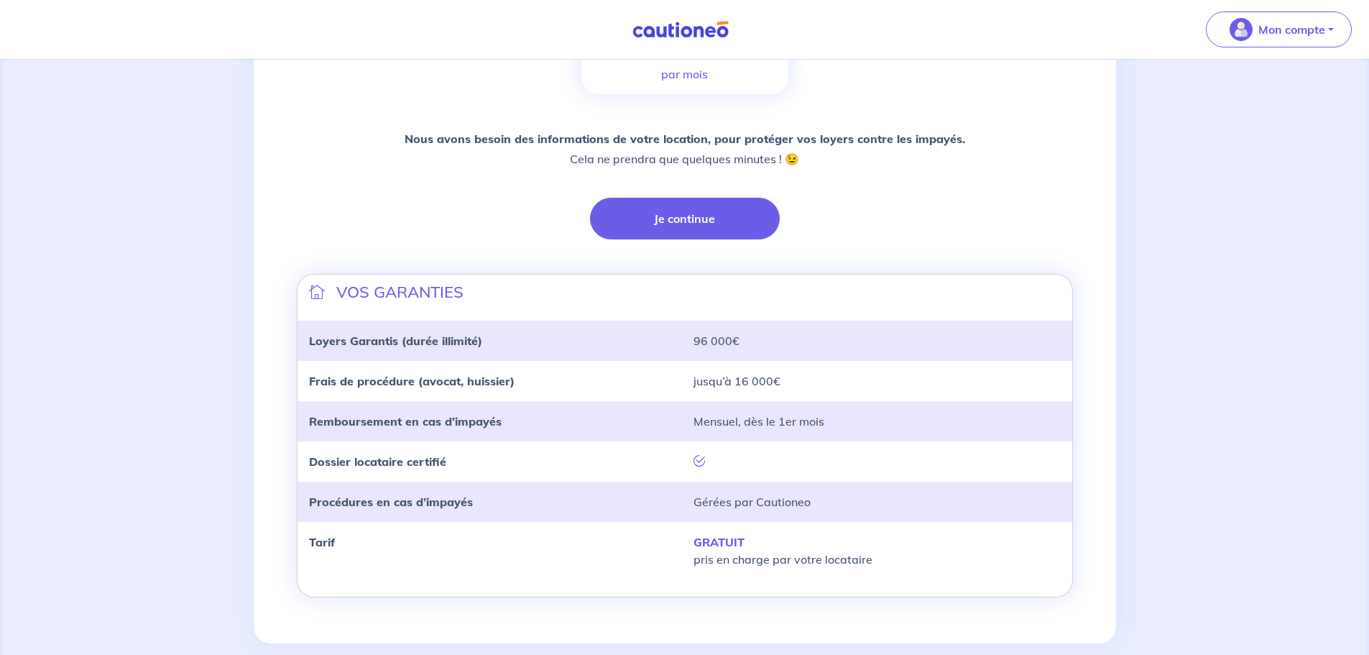
scroll to position [288, 0]
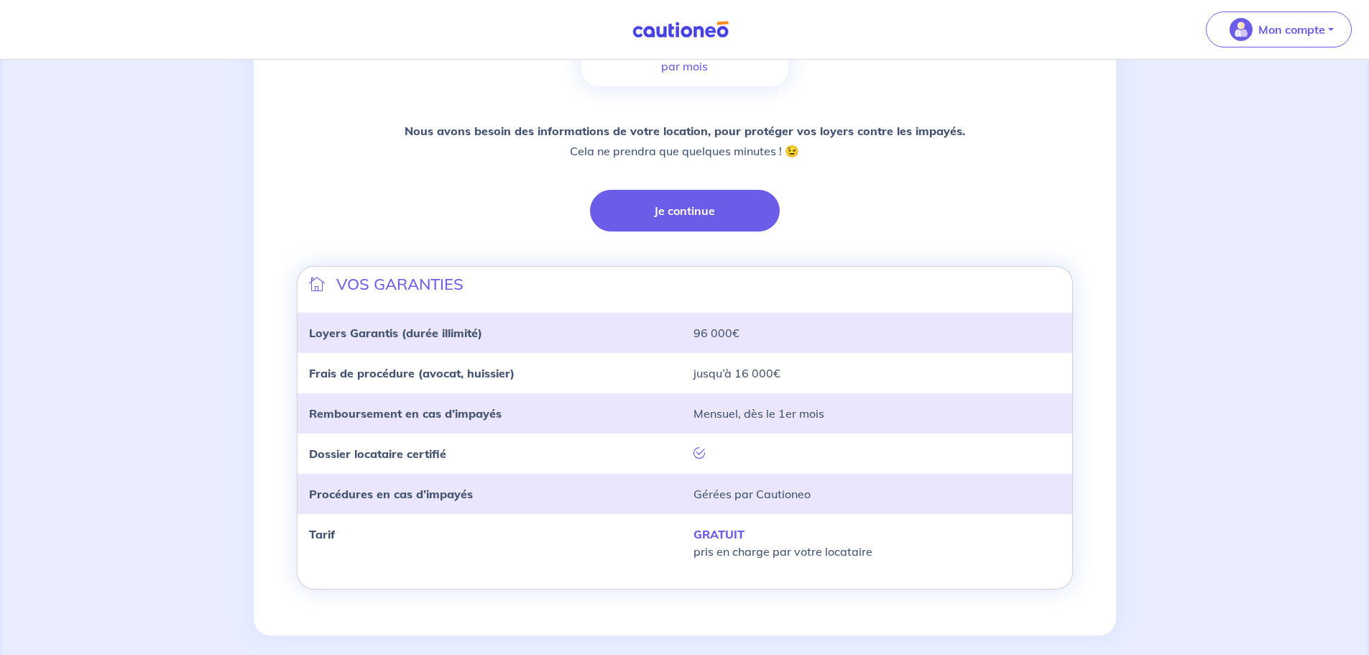
click at [729, 212] on button "Je continue" at bounding box center [685, 211] width 190 height 42
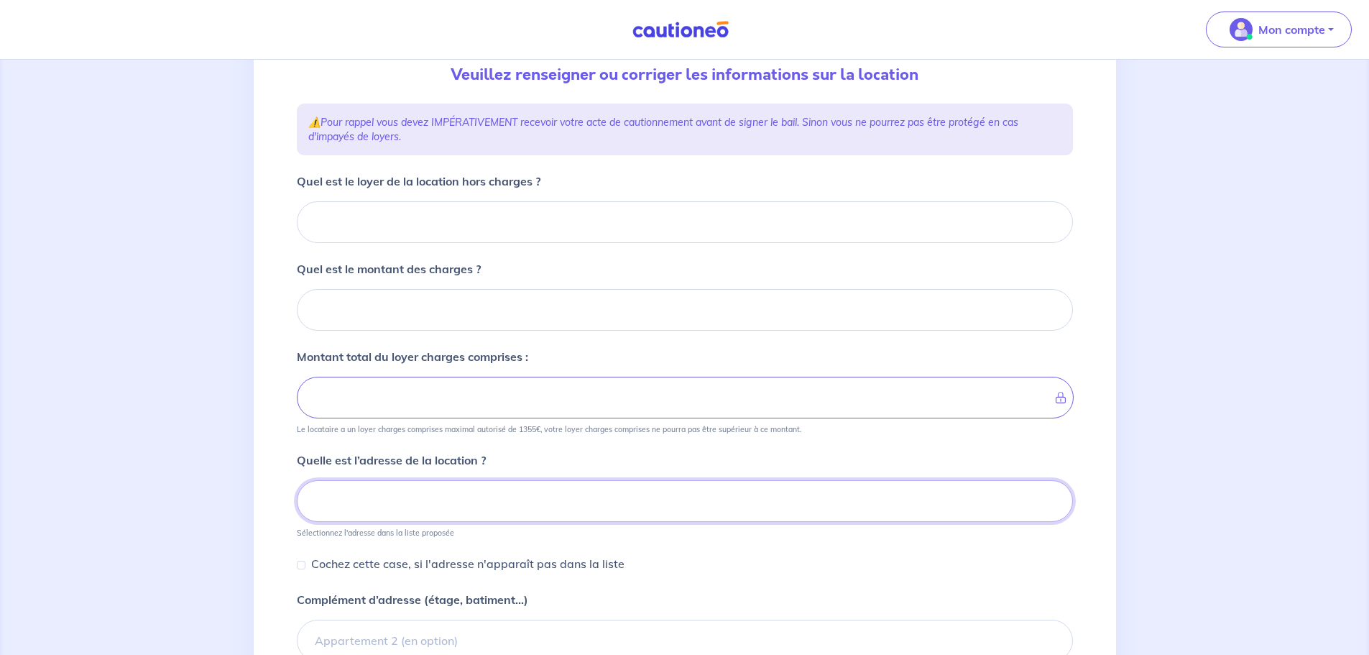
scroll to position [37, 0]
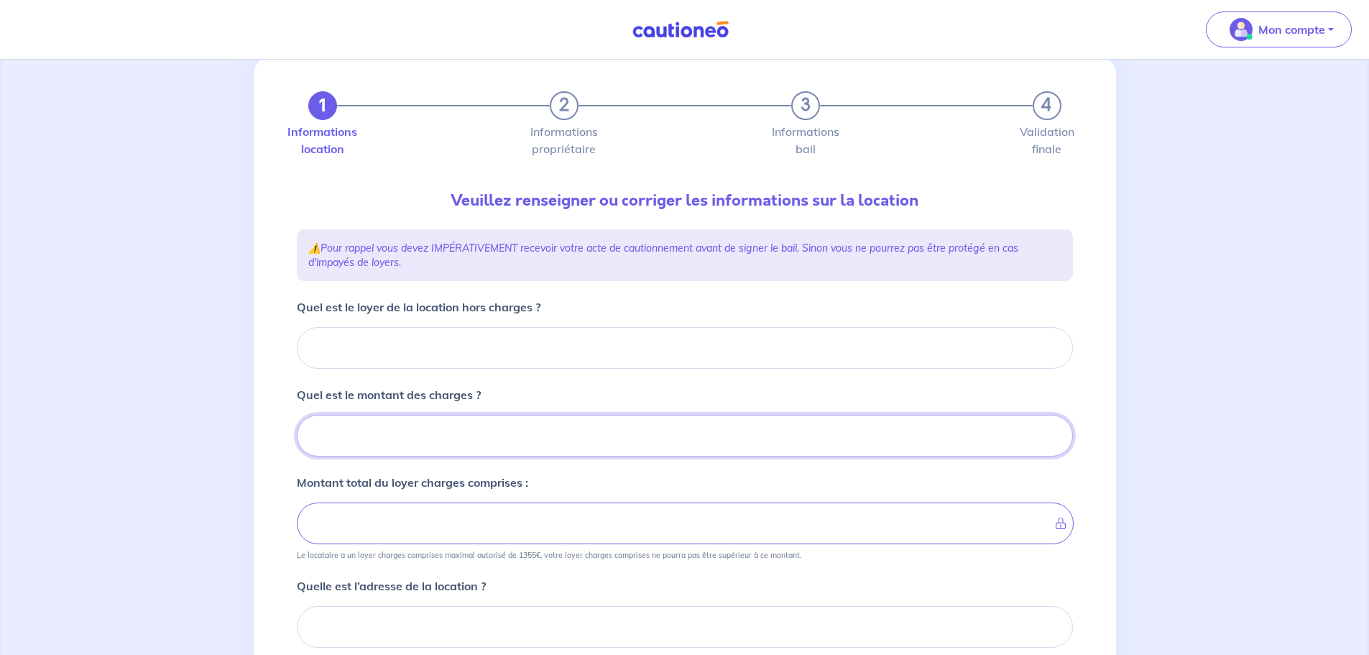
click at [395, 430] on input "Quel est le montant des charges ?" at bounding box center [685, 436] width 776 height 42
type input "16"
type input "167"
type input "167.39"
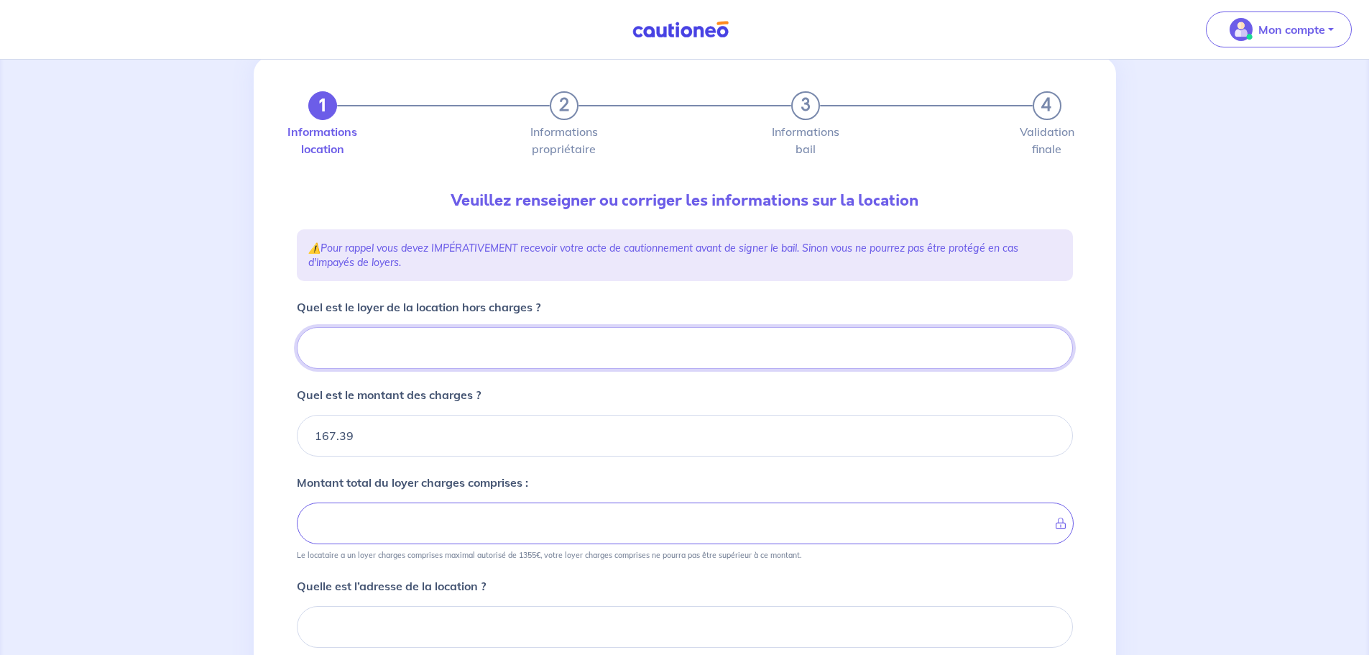
click at [358, 350] on input "Quel est le loyer de la location hors charges ?" at bounding box center [685, 348] width 776 height 42
type input "7"
type input "174.39"
type input "760"
type input "927.39"
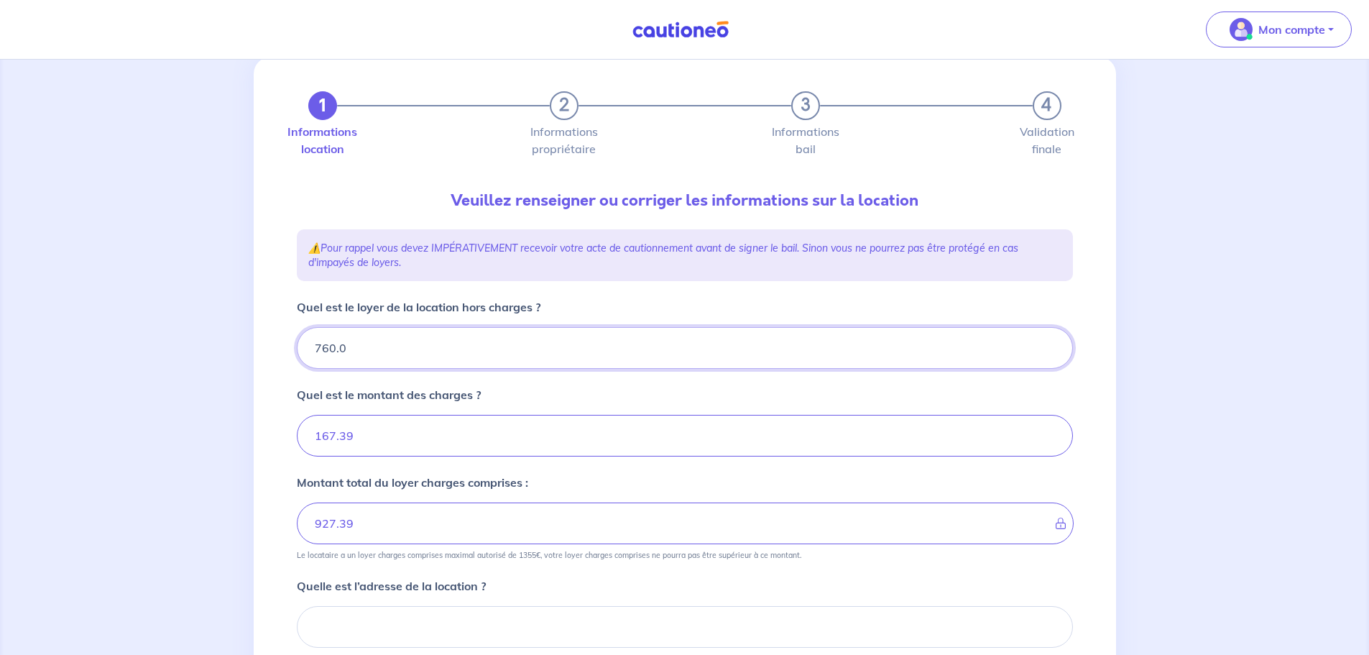
type input "760.05"
type input "927.43"
type input "760.05"
drag, startPoint x: 169, startPoint y: 321, endPoint x: 247, endPoint y: 280, distance: 88.1
click at [175, 316] on div "1 2 3 4 Informations location Informations propriétaire Informations bail Valid…" at bounding box center [684, 482] width 1369 height 920
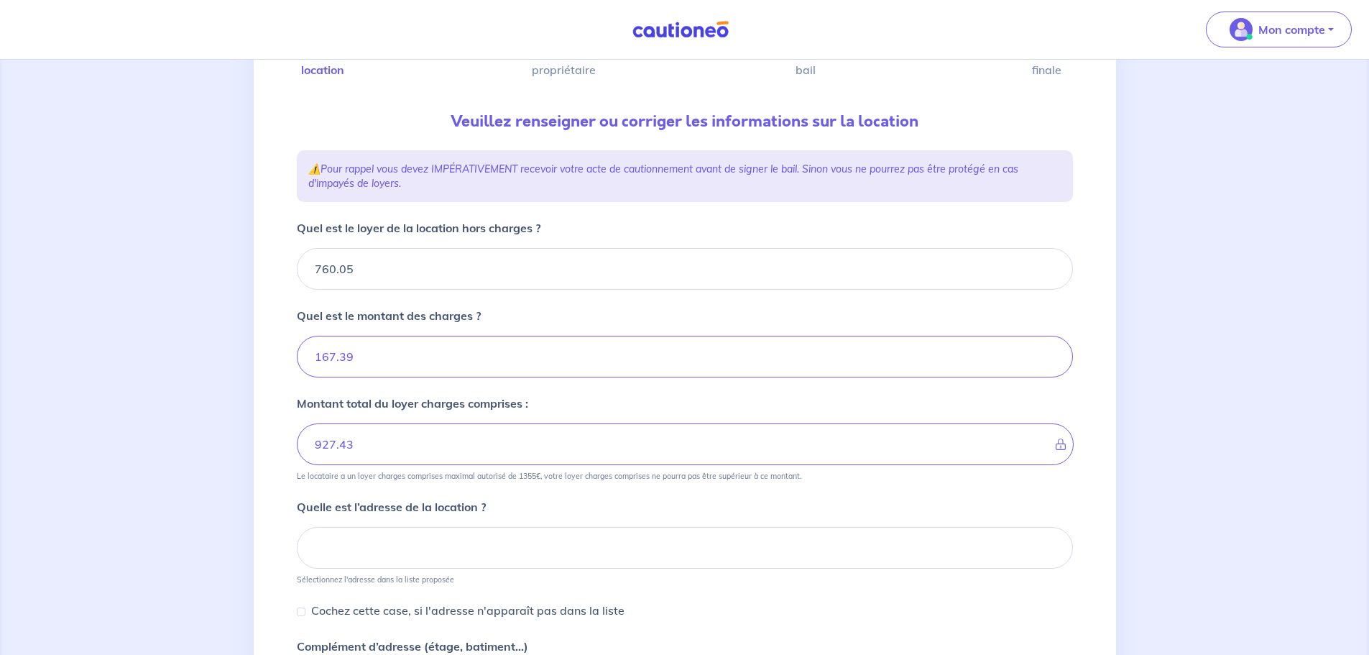
scroll to position [181, 0]
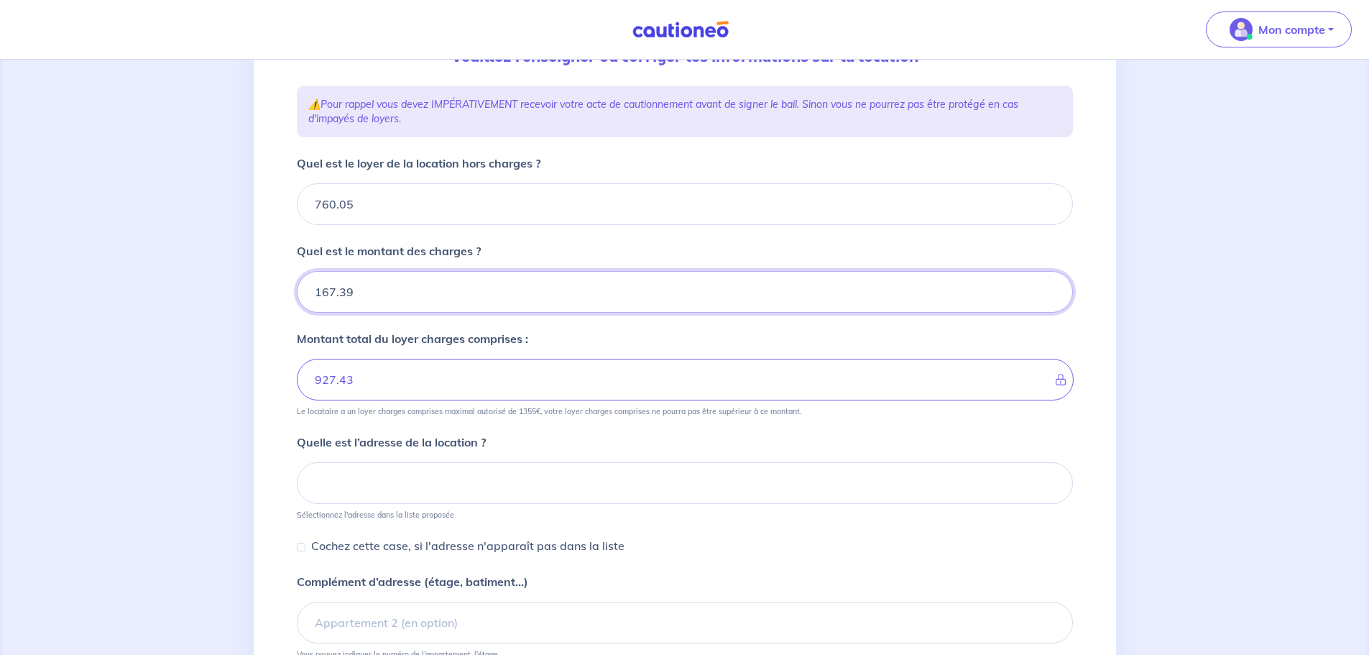
click at [367, 292] on input "167.39" at bounding box center [685, 292] width 776 height 42
type input "167.4"
type input "927.34"
type input "167.40"
type input "927.44"
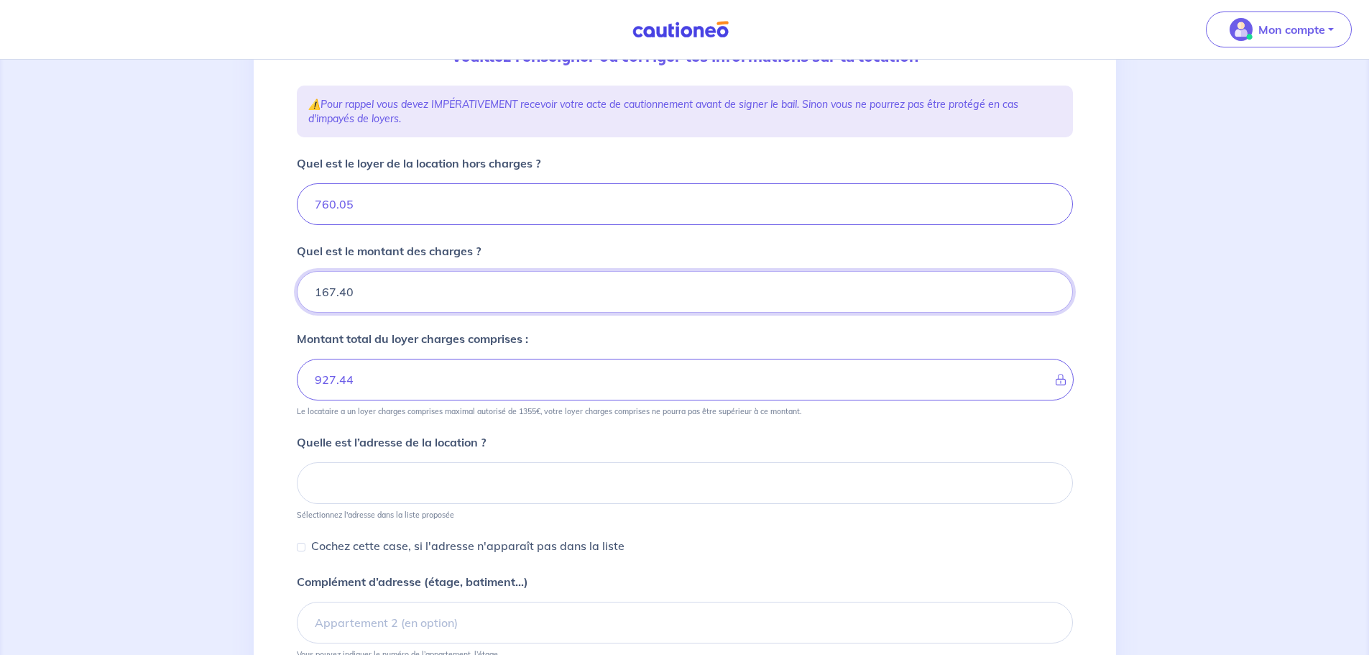
type input "167.40"
click at [286, 282] on div "1 2 3 4 Informations location Informations propriétaire Informations bail Valid…" at bounding box center [685, 338] width 863 height 851
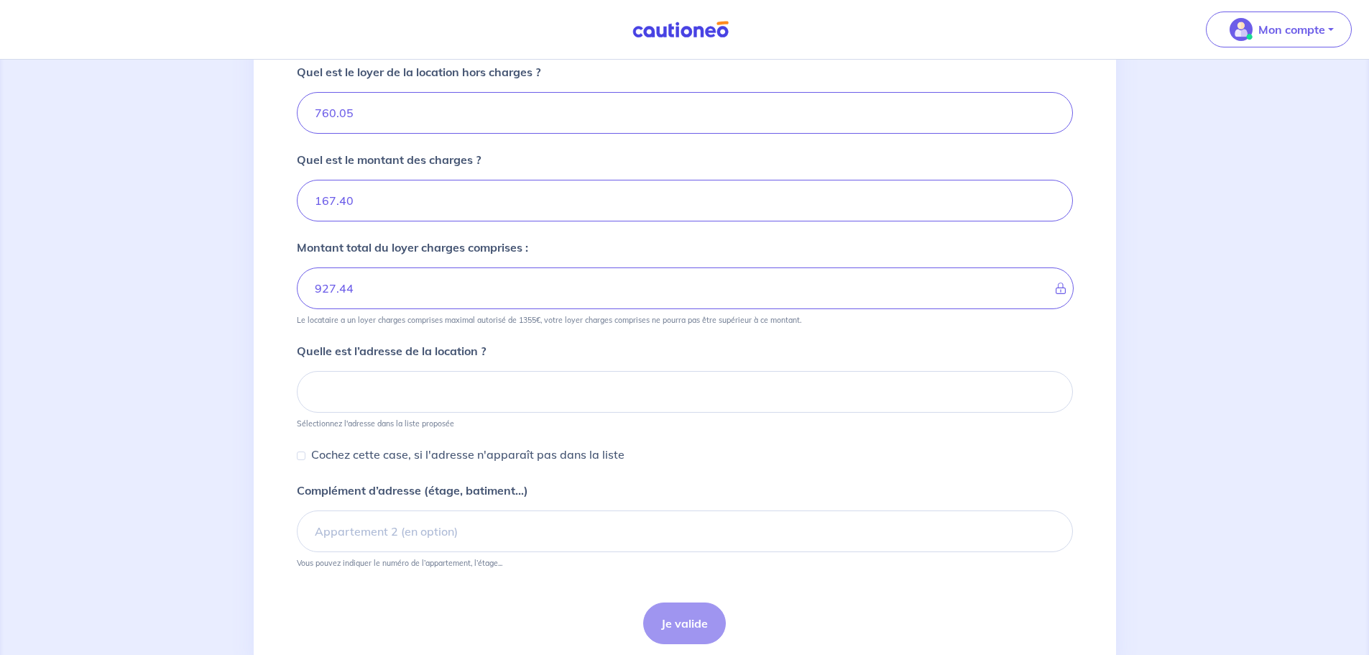
scroll to position [325, 0]
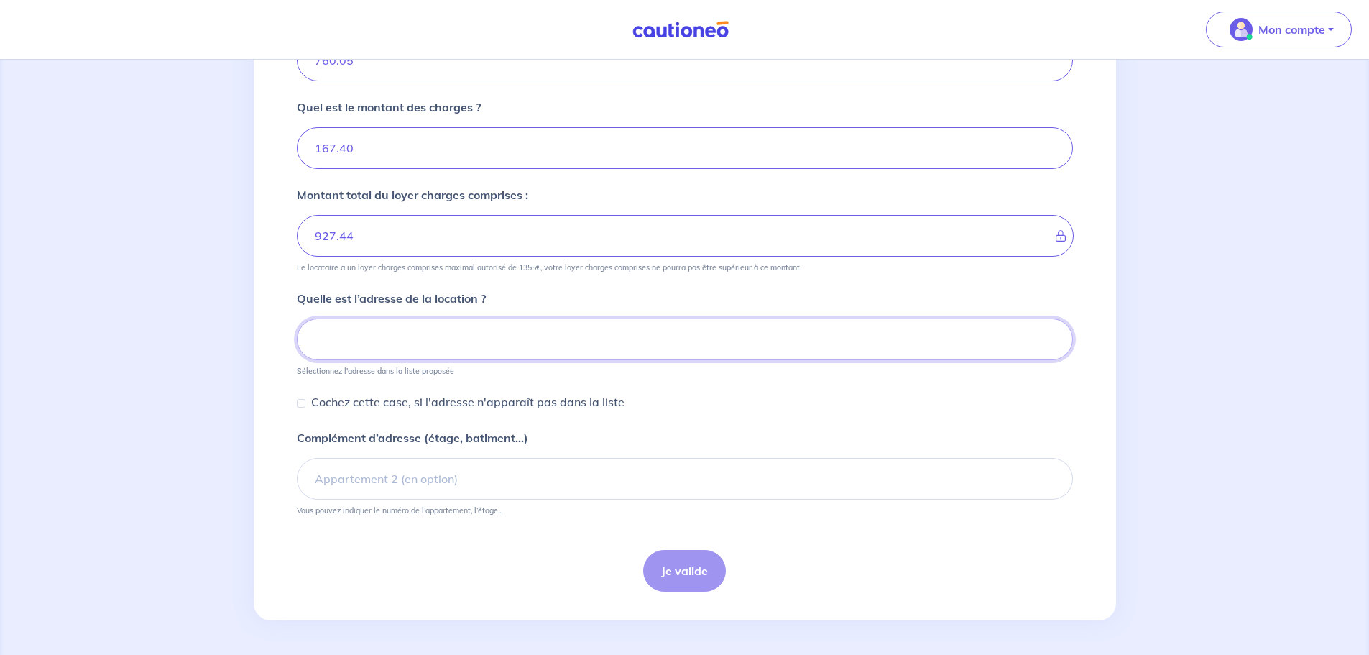
click at [368, 336] on input at bounding box center [685, 339] width 776 height 42
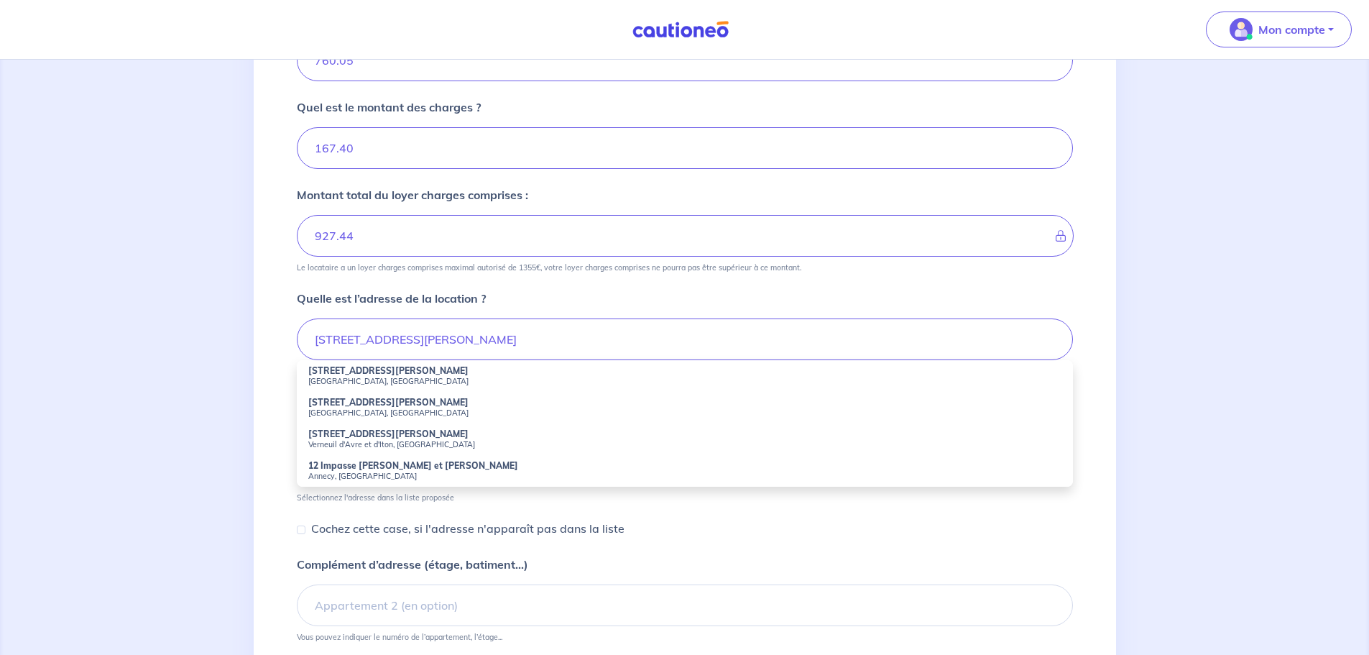
click at [370, 374] on strong "12 Rue Louise Colet" at bounding box center [388, 370] width 160 height 11
type input "12 Rue Louise Colet, Nice, France"
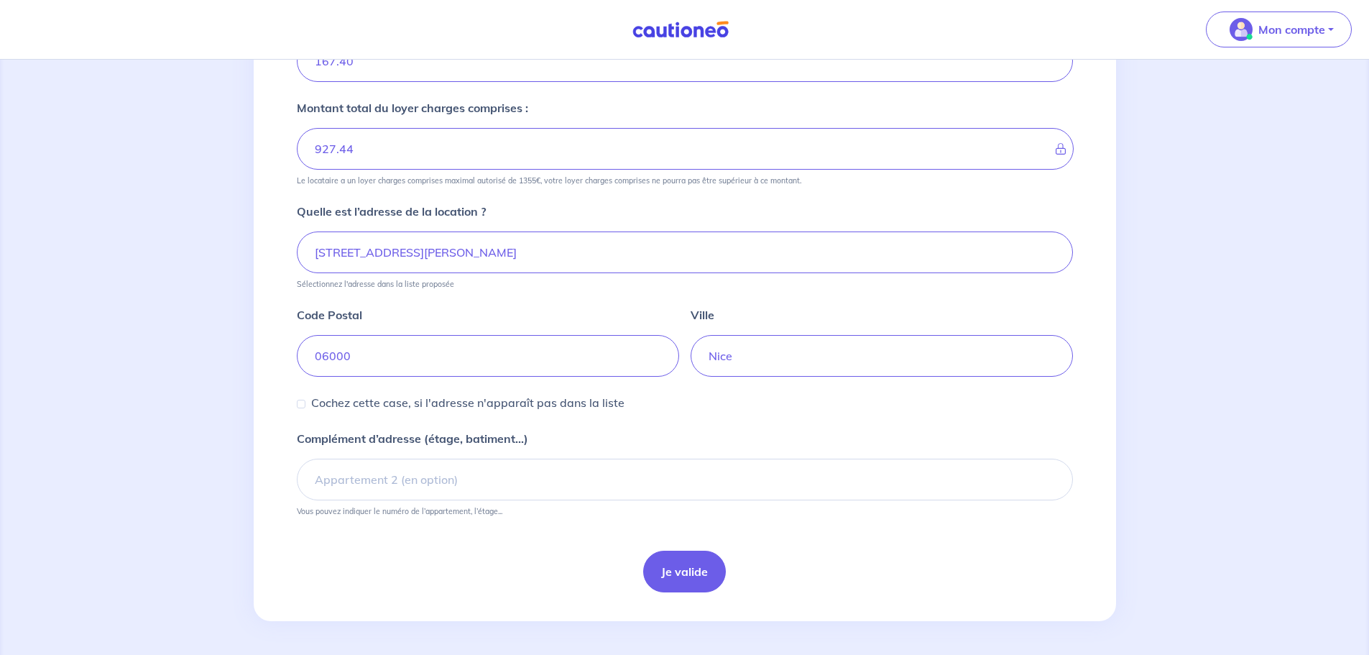
scroll to position [413, 0]
click at [334, 359] on input "06000" at bounding box center [488, 355] width 382 height 42
type input "06200"
click at [316, 419] on form "Quel est le loyer de la location hors charges ? 760.05 Quel est le montant des …" at bounding box center [685, 257] width 776 height 668
click at [686, 584] on button "Je valide" at bounding box center [684, 571] width 83 height 42
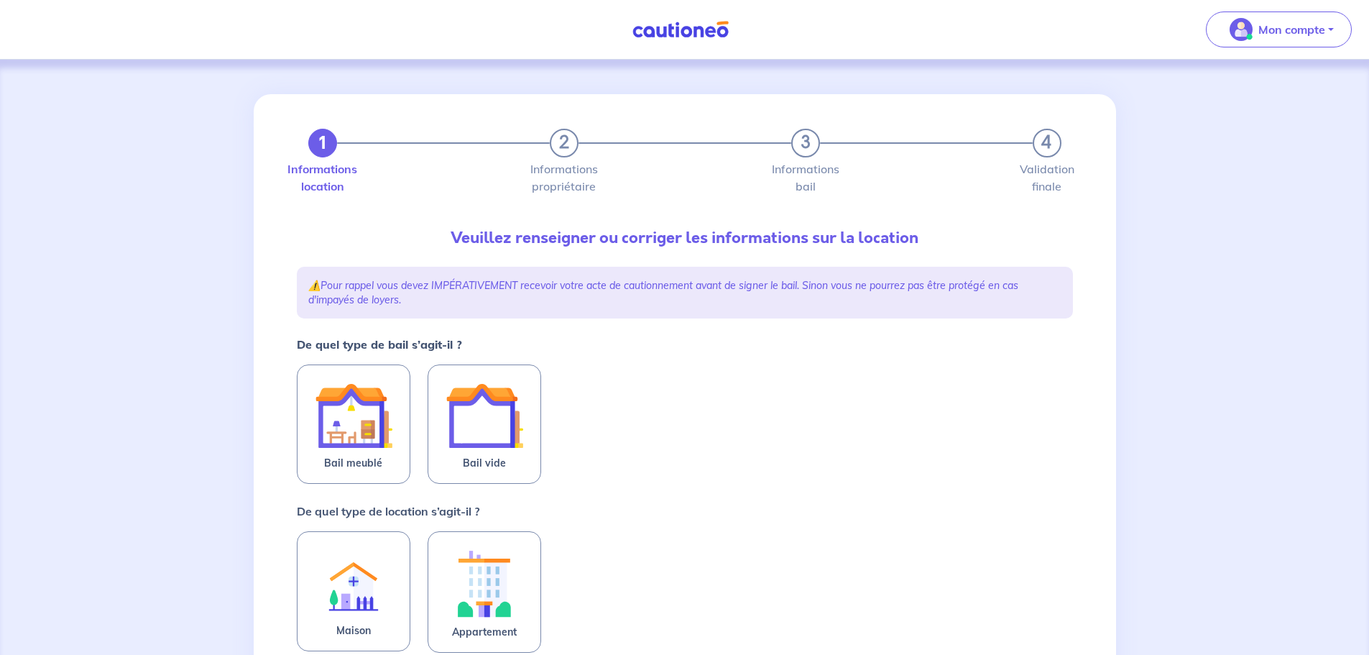
click at [498, 462] on span "Bail vide" at bounding box center [484, 462] width 43 height 17
click at [0, 0] on input "Bail vide" at bounding box center [0, 0] width 0 height 0
click at [490, 578] on img at bounding box center [485, 585] width 78 height 80
click at [0, 0] on input "Appartement" at bounding box center [0, 0] width 0 height 0
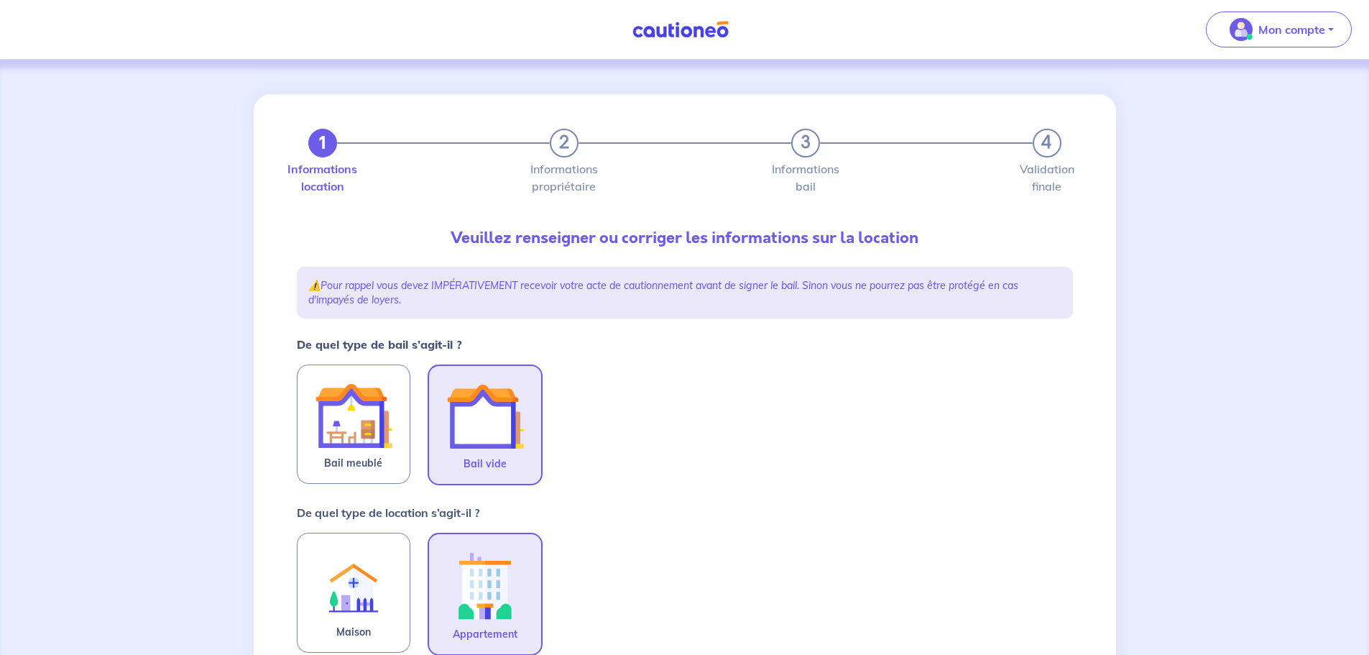
scroll to position [359, 0]
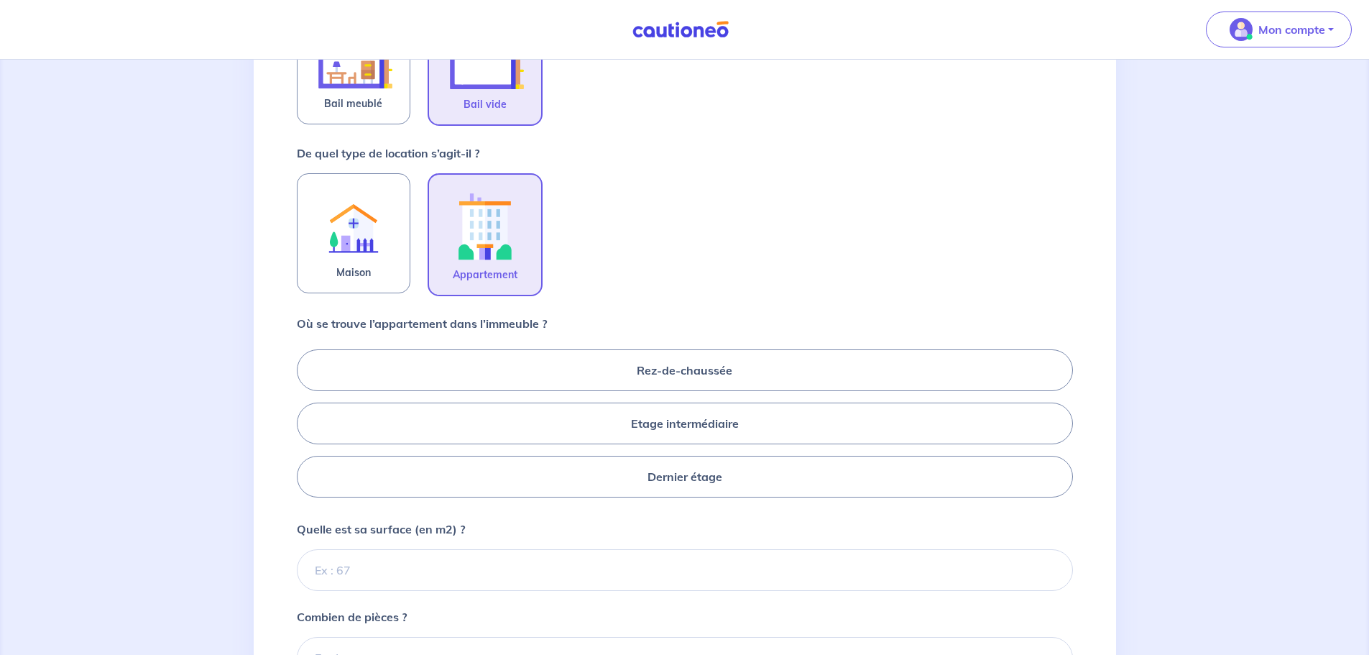
click at [558, 432] on label "Etage intermédiaire" at bounding box center [685, 424] width 776 height 42
click at [306, 428] on input "Etage intermédiaire" at bounding box center [301, 422] width 9 height 9
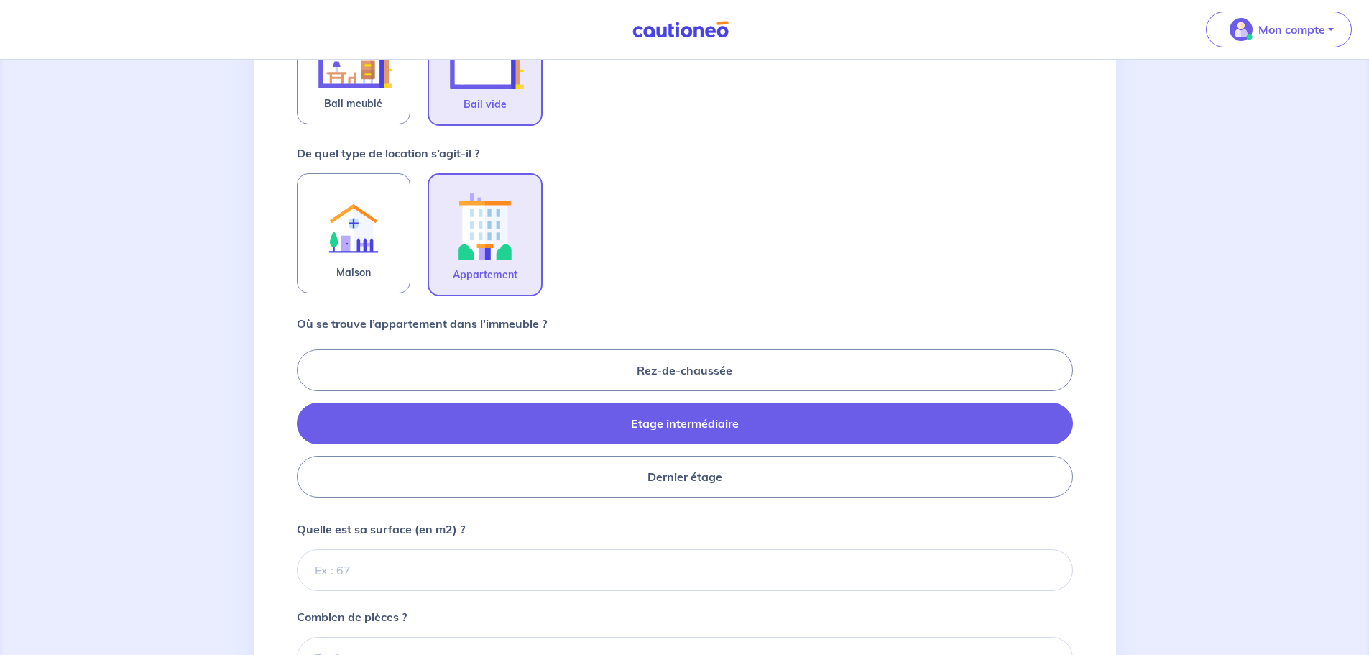
radio input "true"
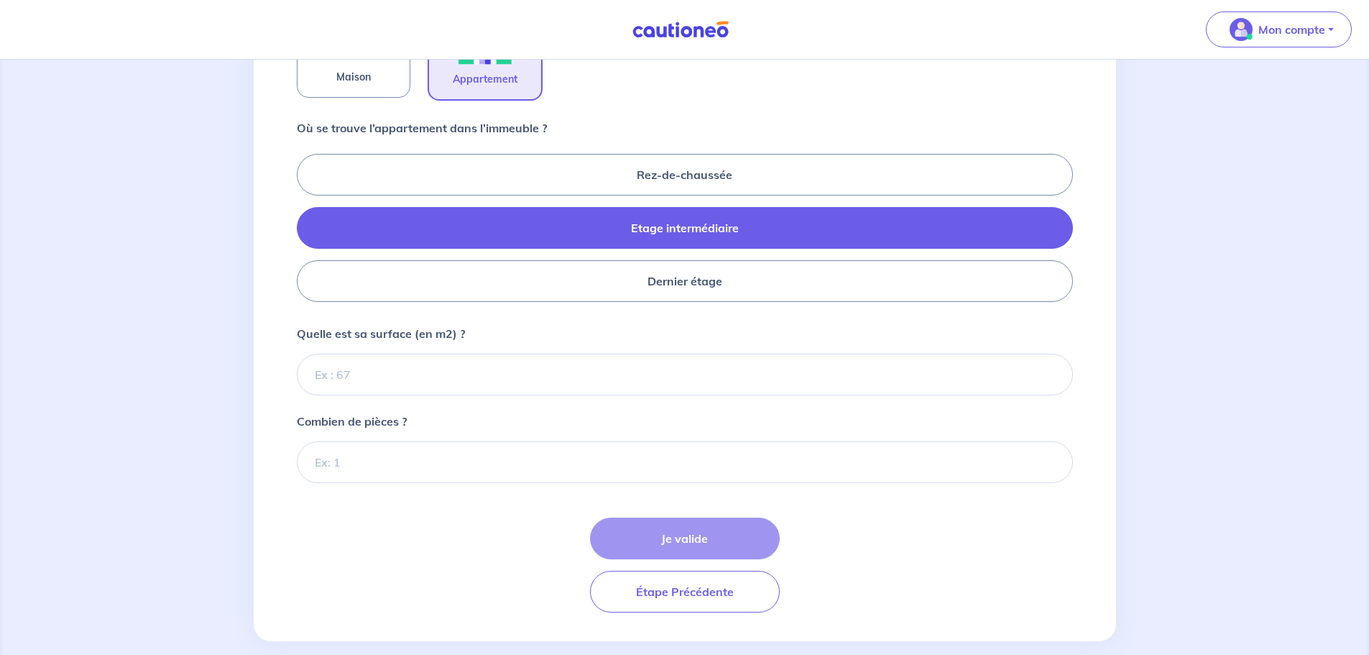
scroll to position [575, 0]
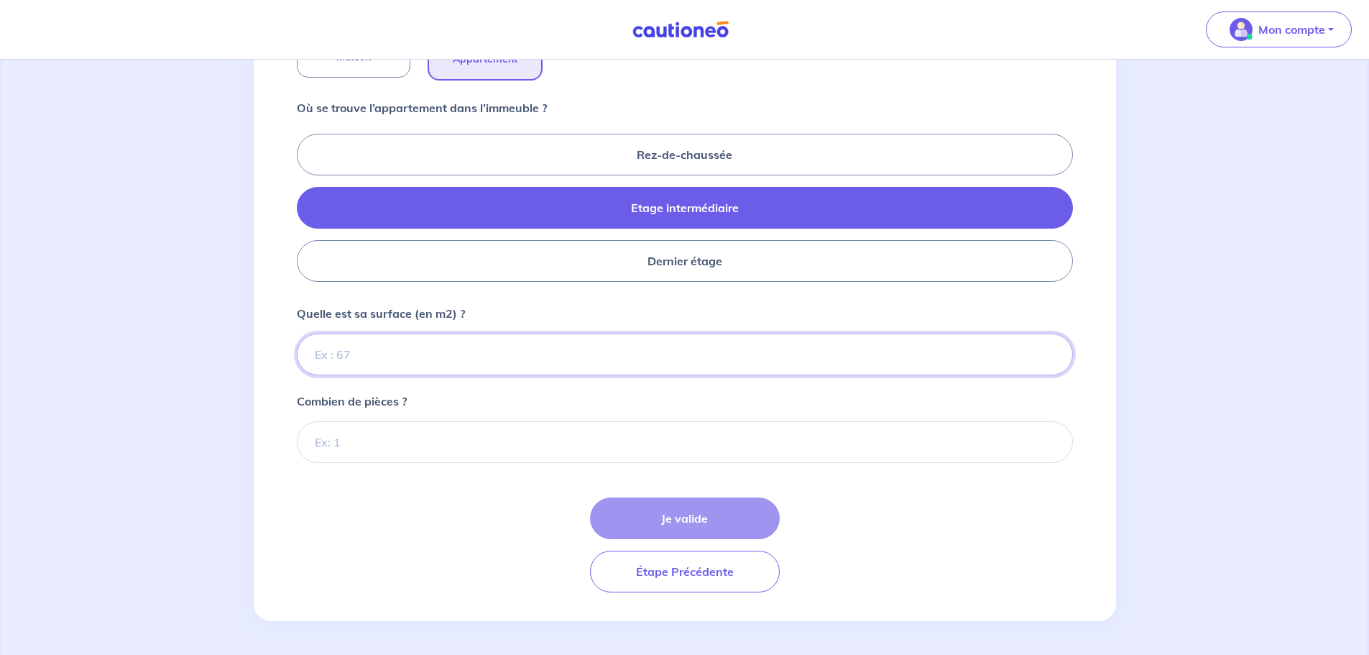
click at [417, 356] on input "Quelle est sa surface (en m2) ?" at bounding box center [685, 355] width 776 height 42
type input "45"
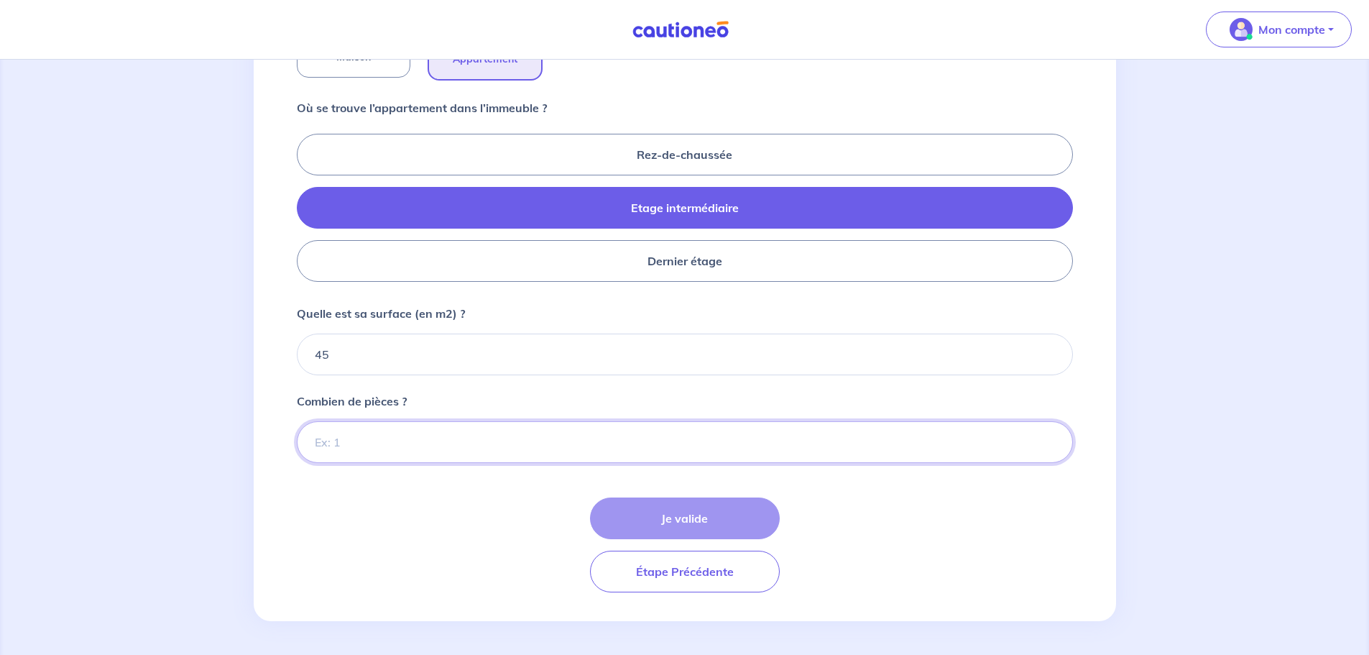
click at [408, 444] on input "Combien de pièces ?" at bounding box center [685, 442] width 776 height 42
type input "2"
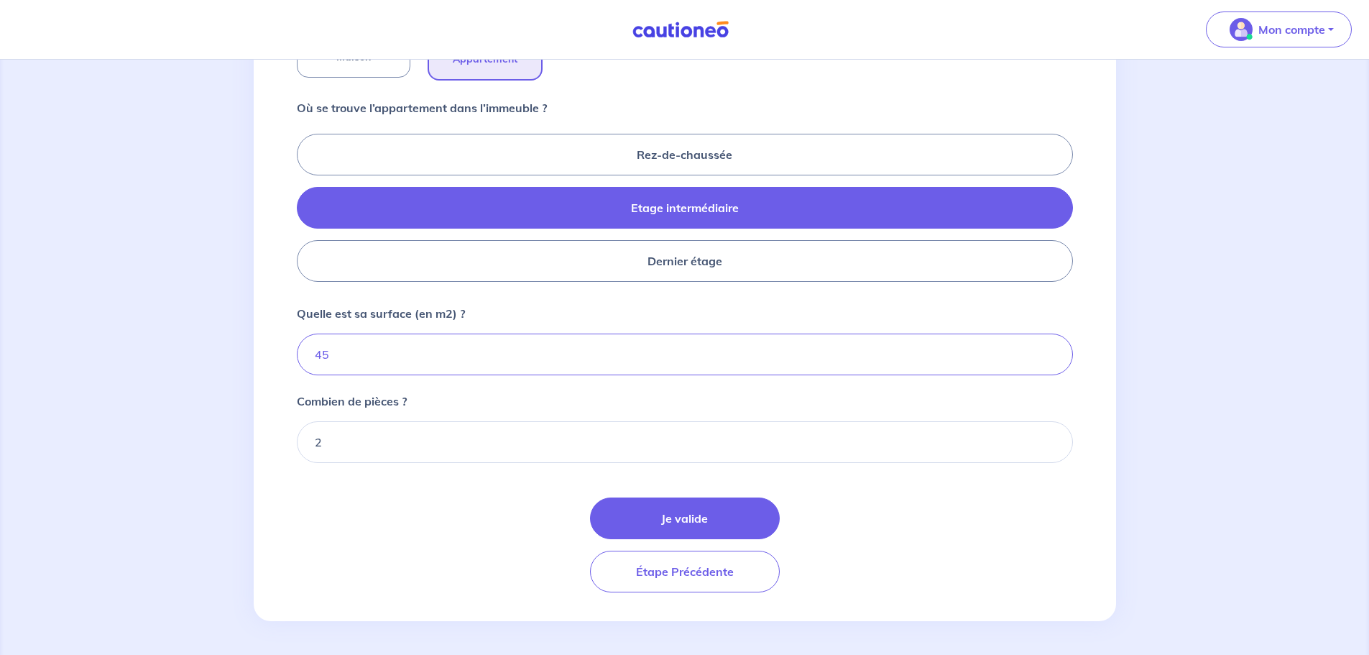
click at [618, 503] on button "Je valide" at bounding box center [685, 518] width 190 height 42
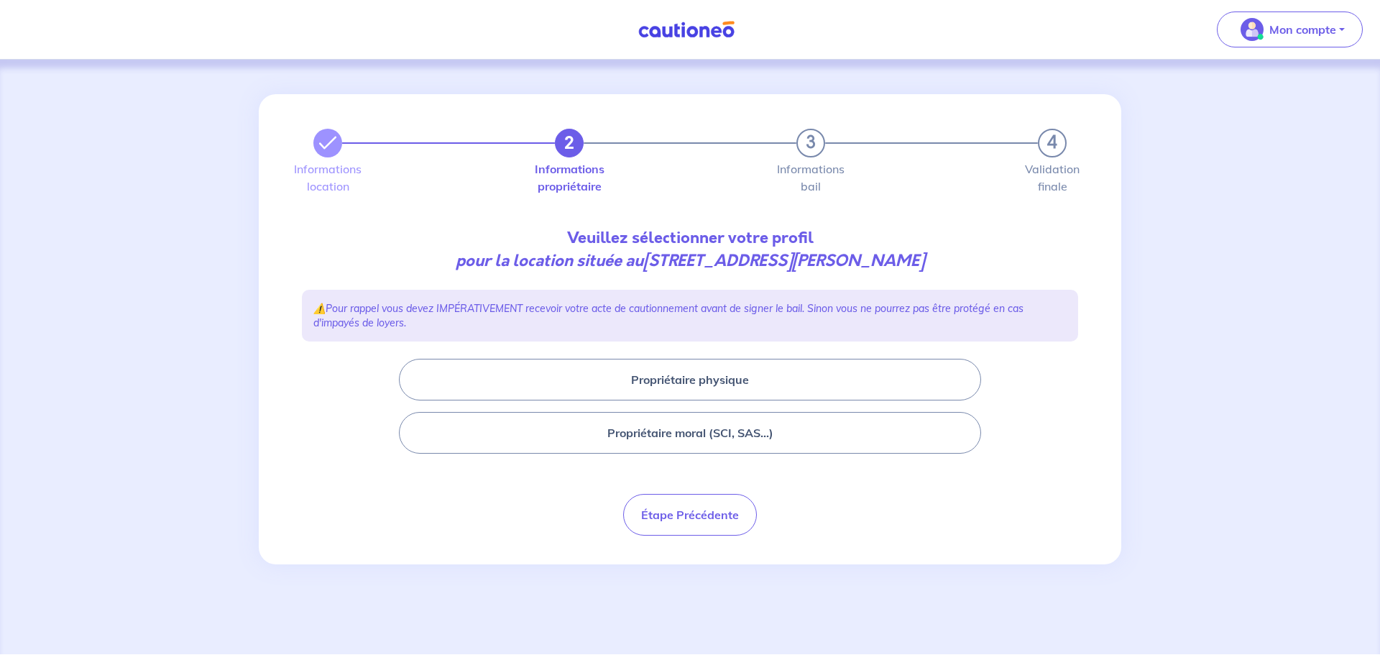
click at [722, 424] on button "Propriétaire moral (SCI, SAS...)" at bounding box center [690, 433] width 582 height 42
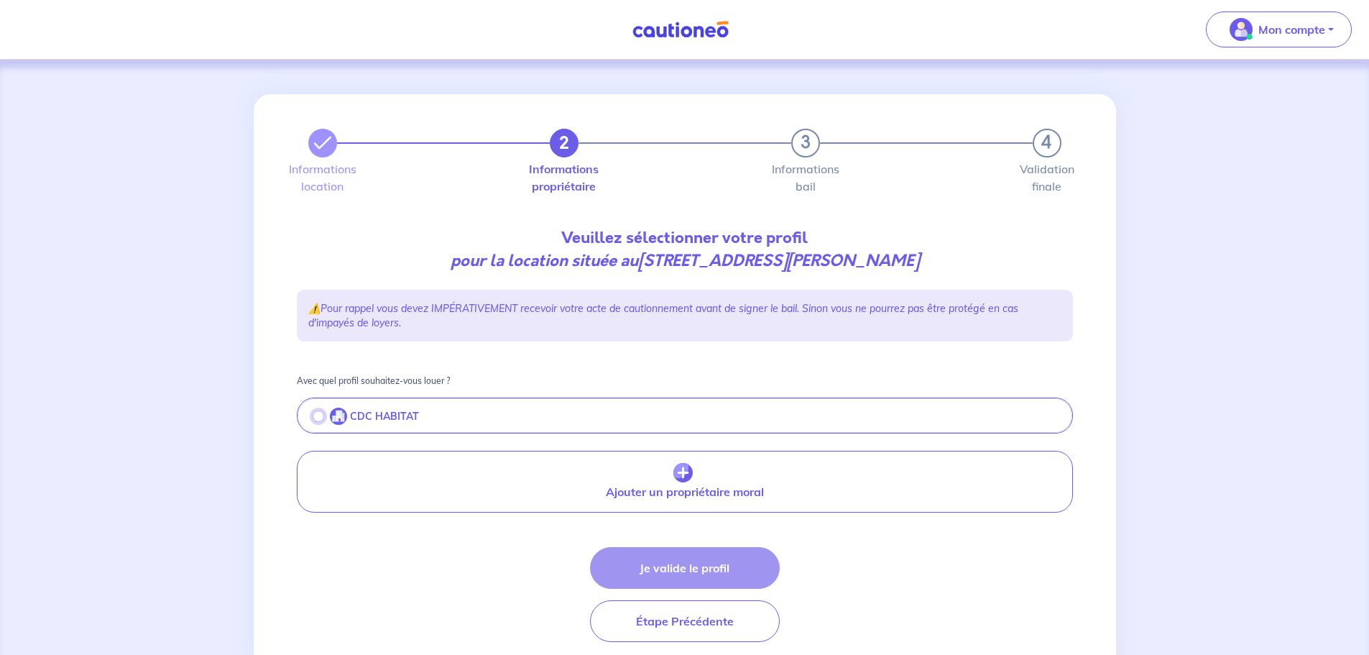
click at [318, 413] on input "radio" at bounding box center [319, 416] width 12 height 12
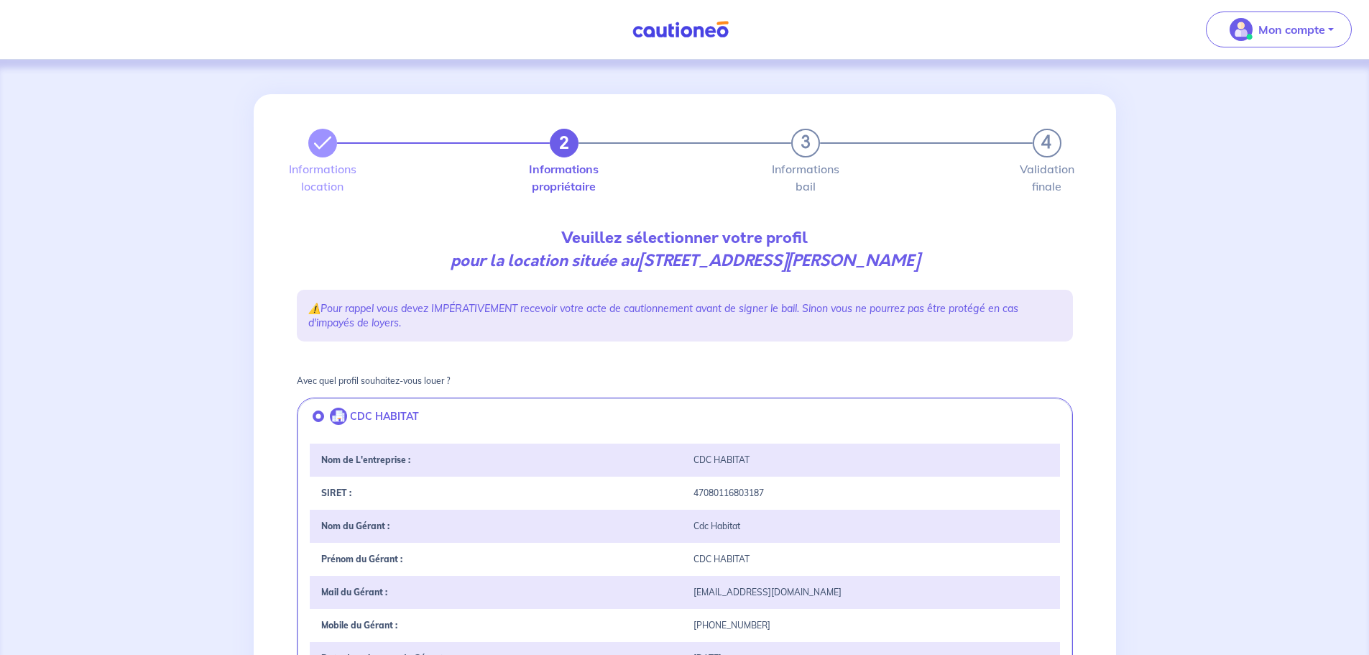
scroll to position [359, 0]
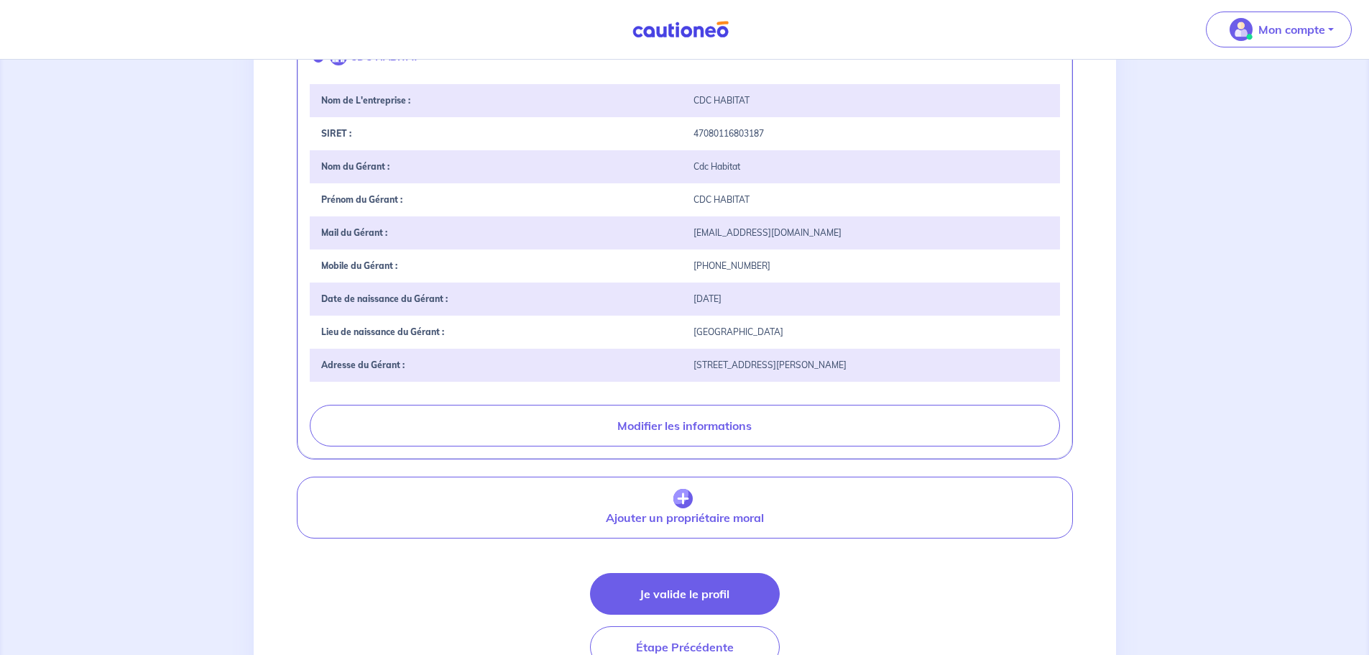
click at [682, 585] on button "Je valide le profil" at bounding box center [685, 594] width 190 height 42
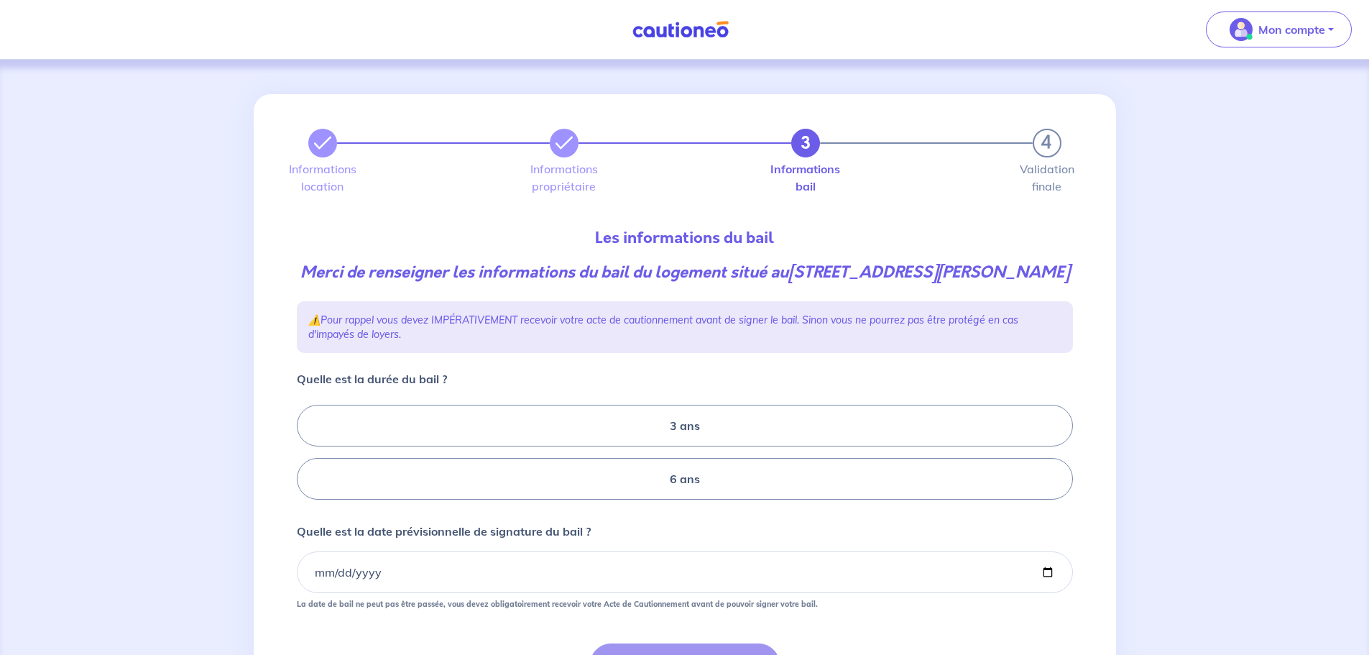
click at [509, 475] on label "6 ans" at bounding box center [685, 479] width 776 height 42
click at [306, 457] on input "6 ans" at bounding box center [301, 452] width 9 height 9
radio input "true"
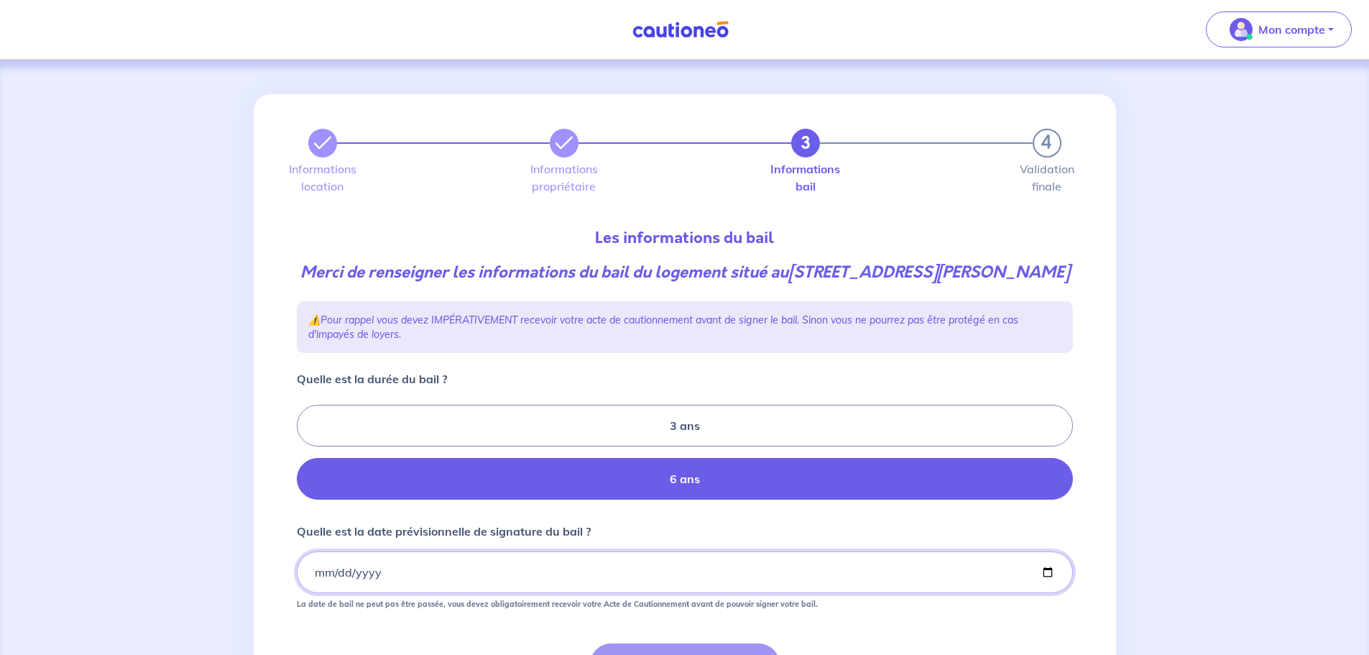
click at [472, 566] on input "Quelle est la date prévisionnelle de signature du bail ?" at bounding box center [685, 572] width 776 height 42
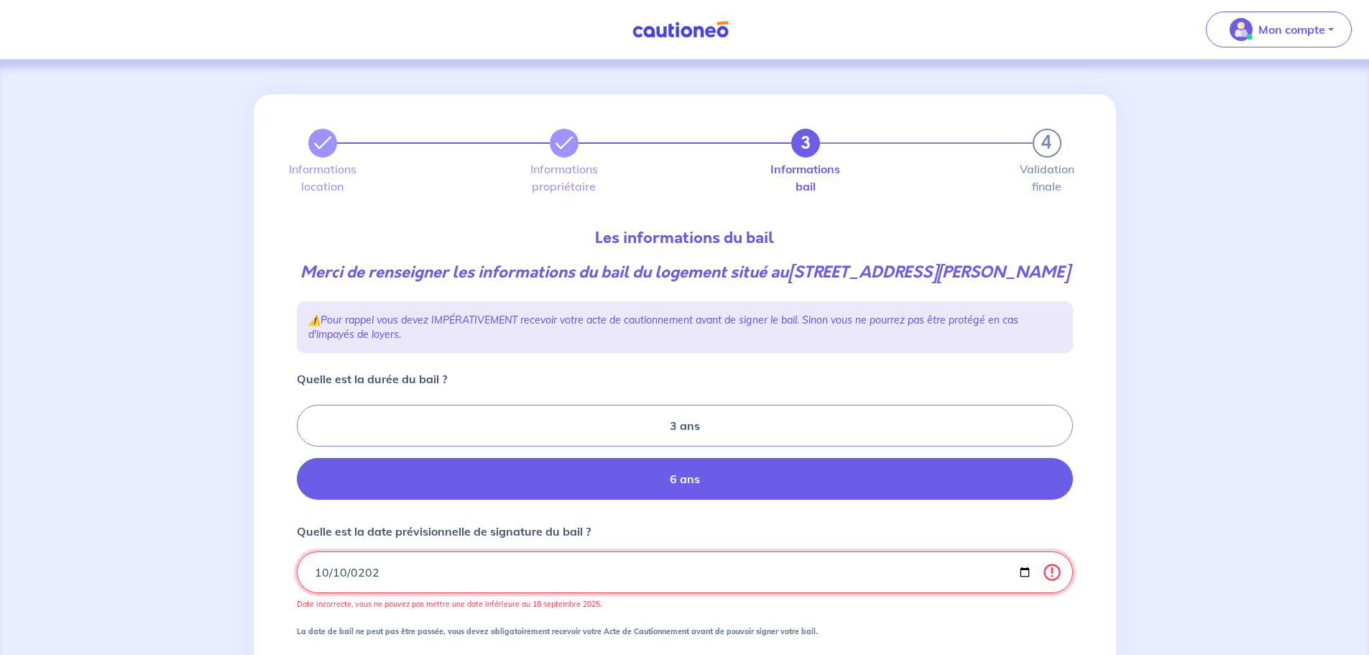
type input "2025-10-10"
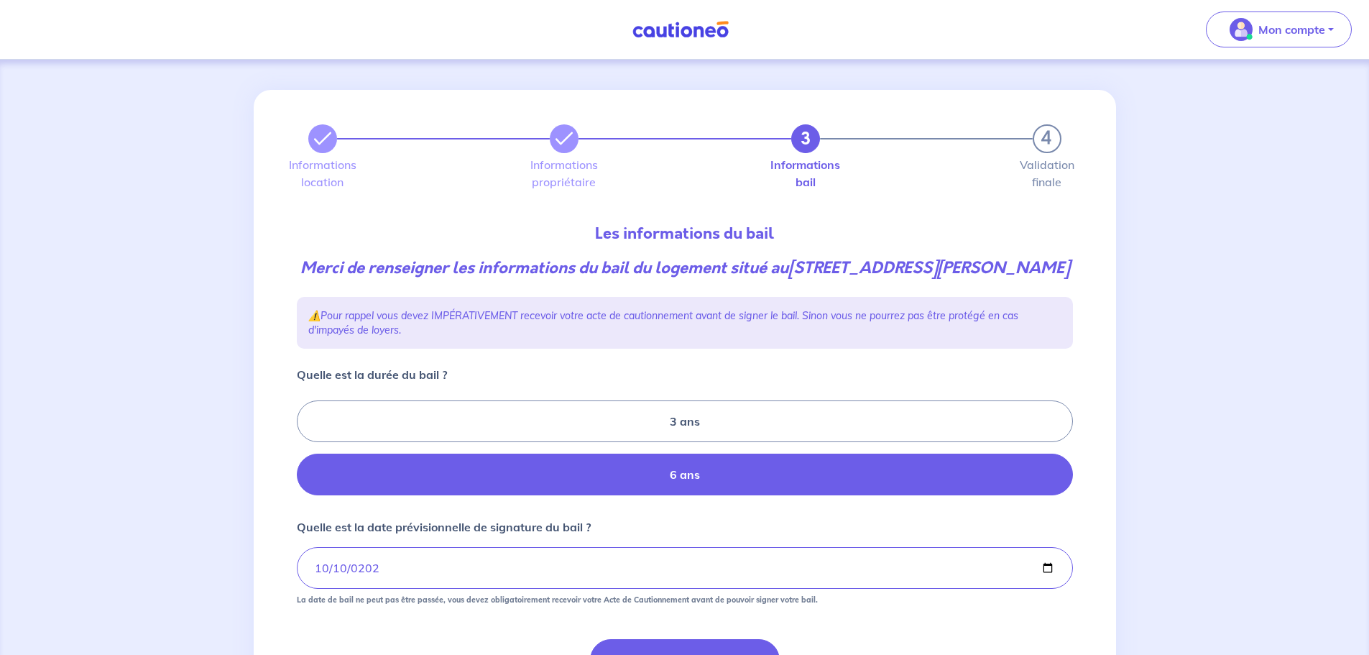
scroll to position [147, 0]
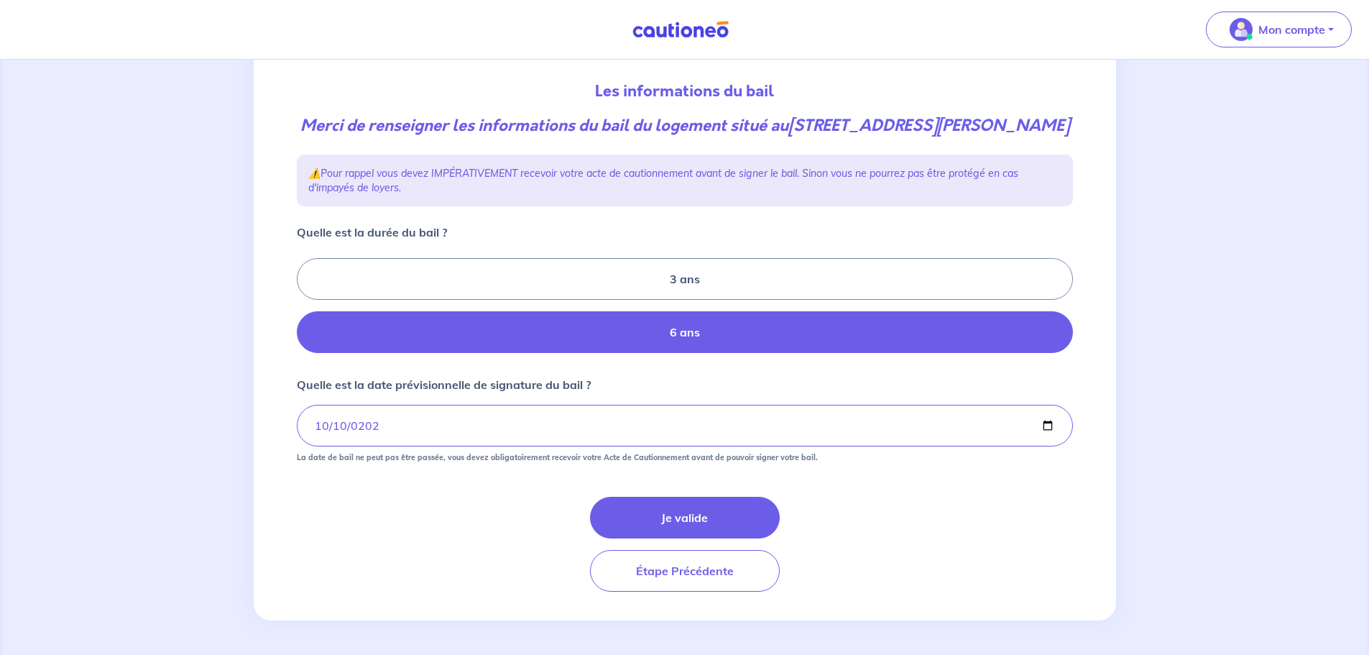
click at [658, 533] on button "Je valide" at bounding box center [685, 518] width 190 height 42
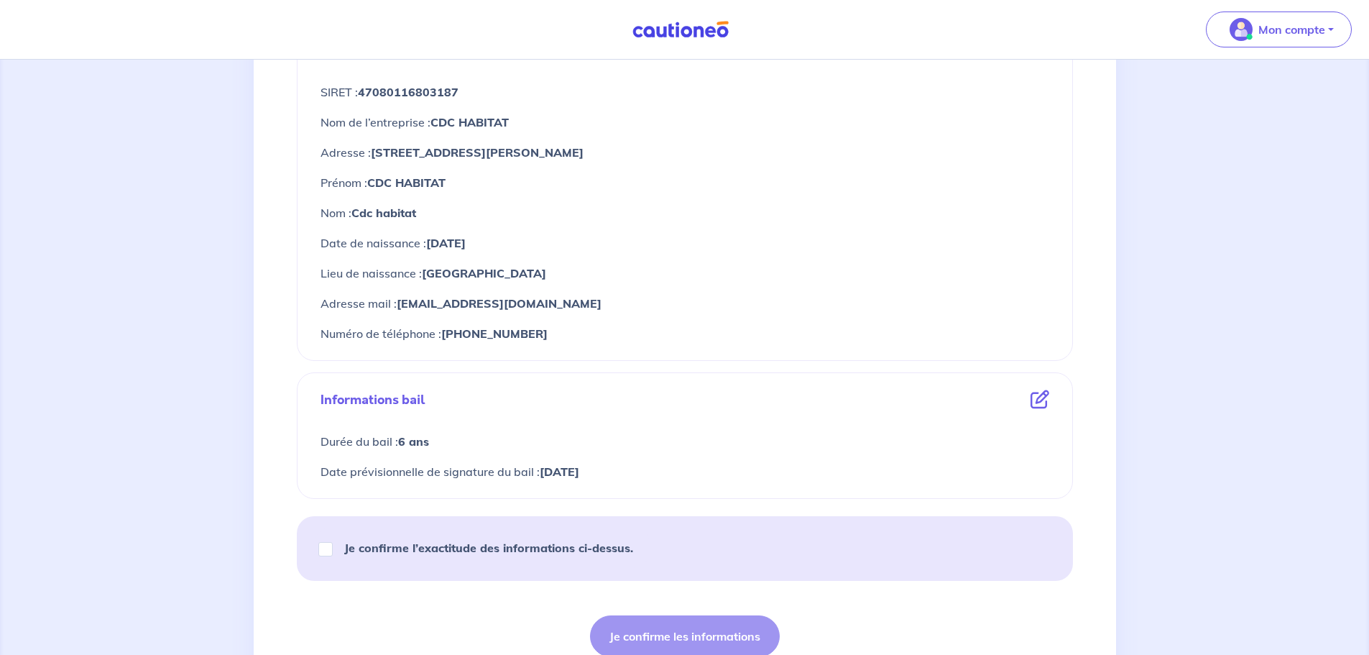
scroll to position [671, 0]
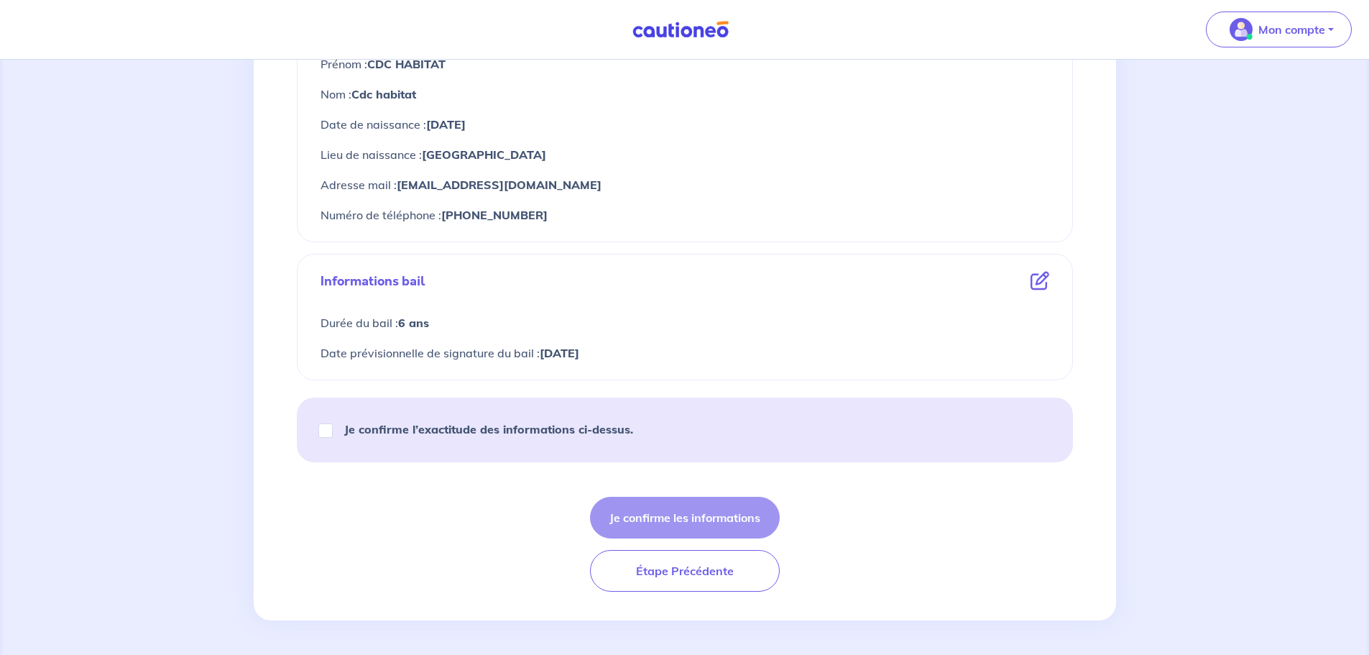
drag, startPoint x: 451, startPoint y: 416, endPoint x: 446, endPoint y: 433, distance: 18.2
click at [451, 418] on div "Je confirme l’exactitude des informations ci-dessus." at bounding box center [482, 429] width 336 height 40
click at [445, 434] on strong "Je confirme l’exactitude des informations ci-dessus." at bounding box center [488, 429] width 289 height 14
click at [333, 434] on input "Je confirme l’exactitude des informations ci-dessus." at bounding box center [325, 430] width 14 height 14
checkbox input "true"
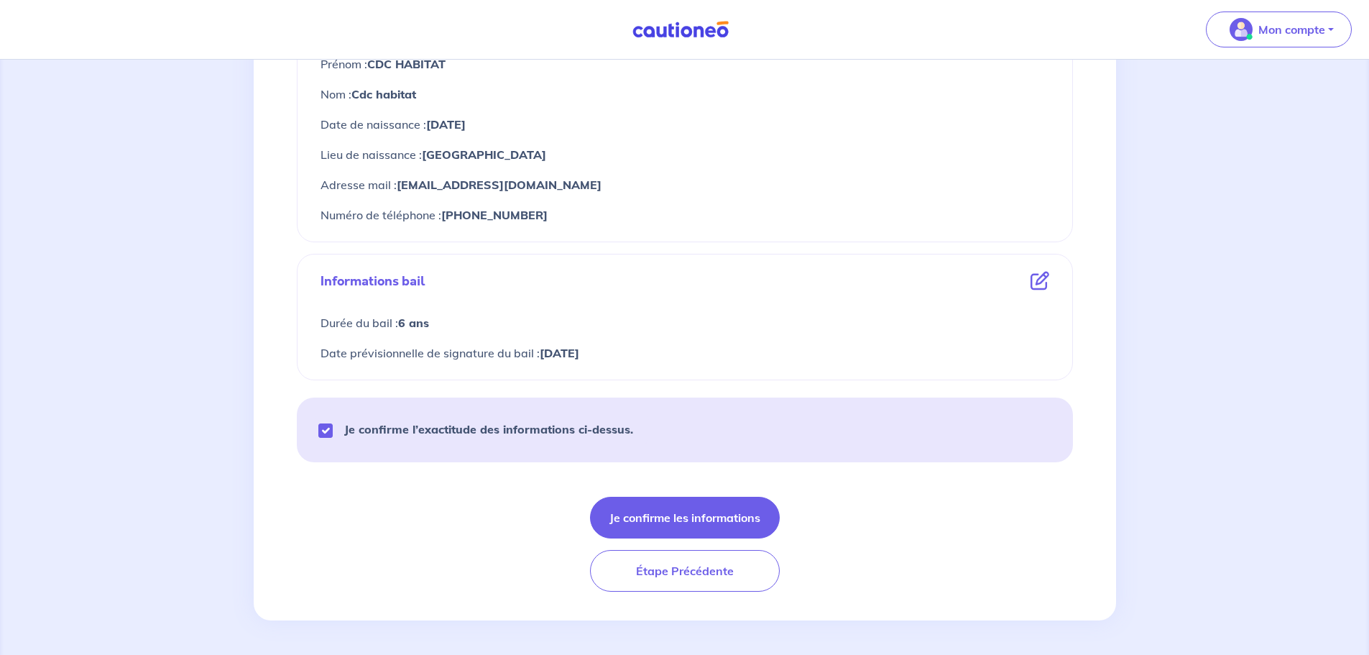
click at [691, 513] on button "Je confirme les informations" at bounding box center [685, 518] width 190 height 42
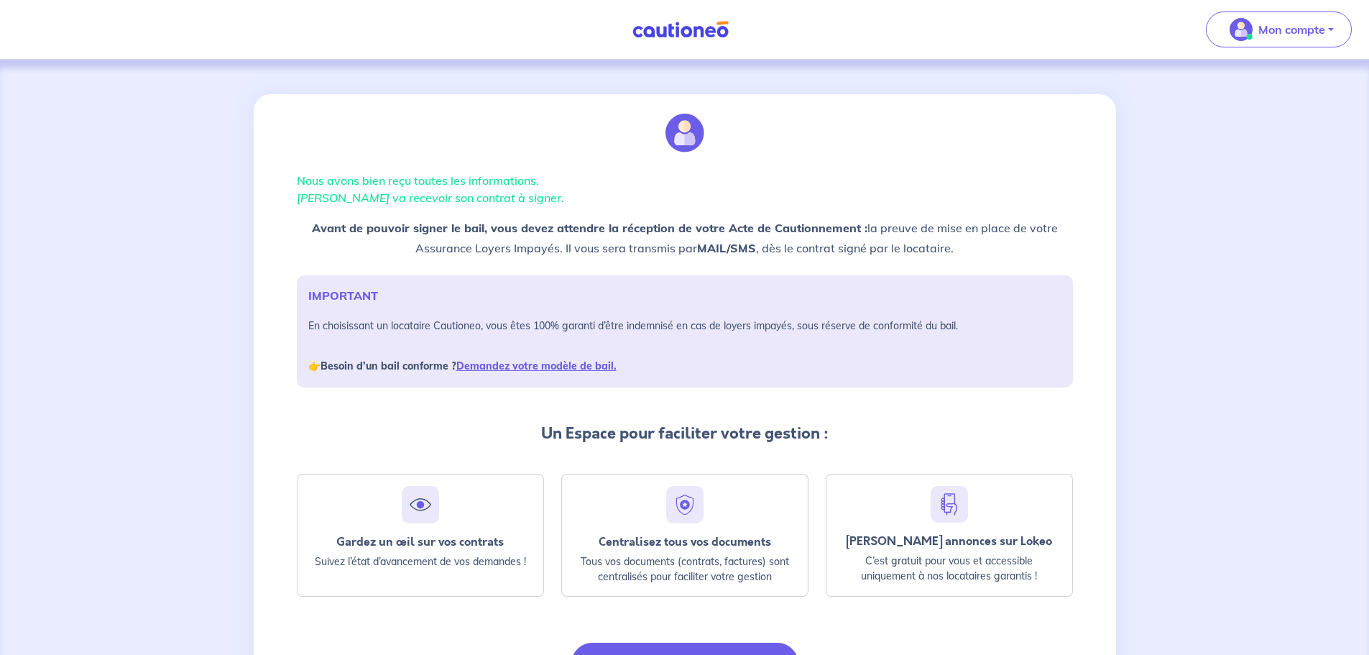
click at [680, 26] on img at bounding box center [681, 30] width 108 height 18
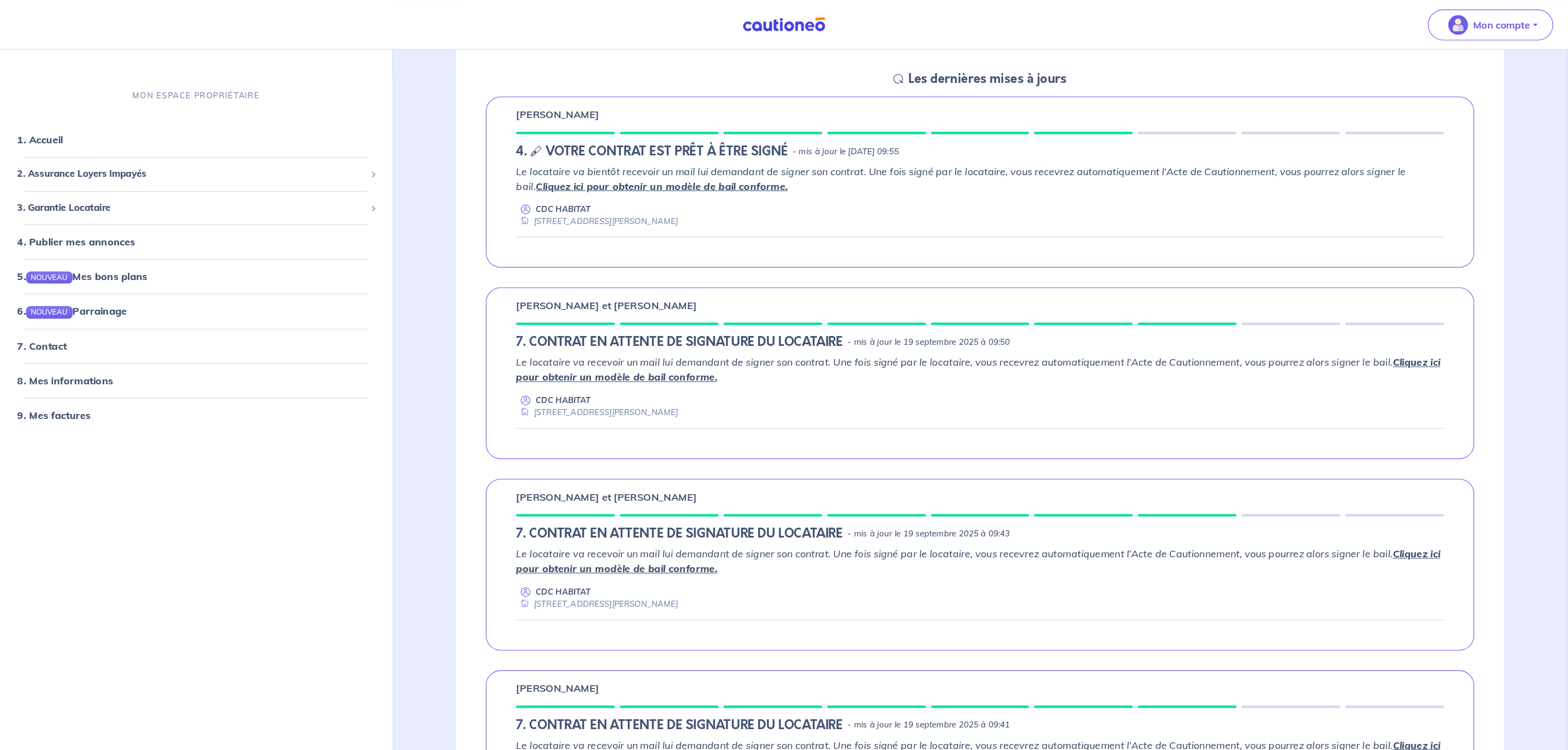
scroll to position [145, 0]
